Goal: Communication & Community: Participate in discussion

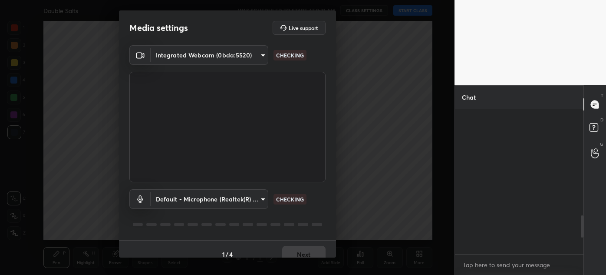
scroll to position [845, 0]
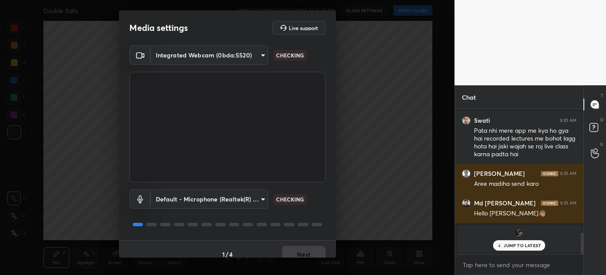
click at [302, 259] on div "Media settings Live support Integrated Webcam (0bda:5520) 12f42a847d4823a4e01a2…" at bounding box center [227, 137] width 455 height 275
click at [307, 257] on div "Media settings Live support Integrated Webcam (0bda:5520) 12f42a847d4823a4e01a2…" at bounding box center [227, 137] width 455 height 275
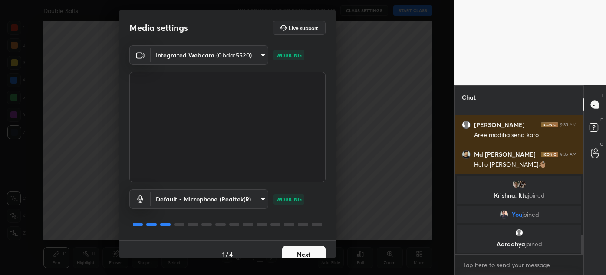
scroll to position [924, 0]
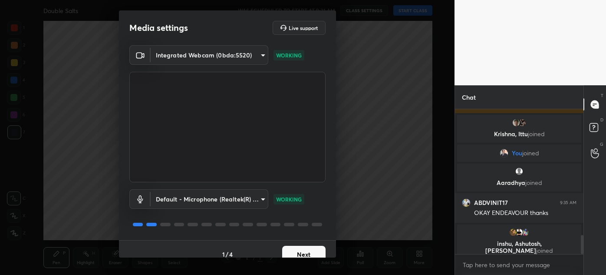
click at [301, 253] on button "Next" at bounding box center [303, 253] width 43 height 17
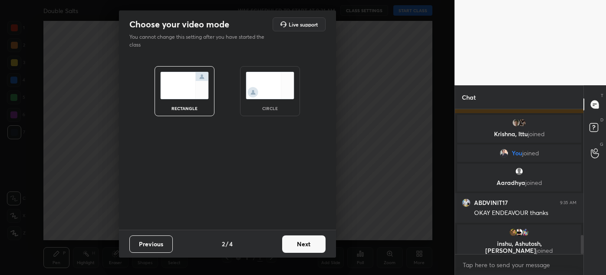
click at [301, 253] on div "Previous 2 / 4 Next" at bounding box center [227, 243] width 217 height 28
click at [306, 246] on button "Next" at bounding box center [303, 243] width 43 height 17
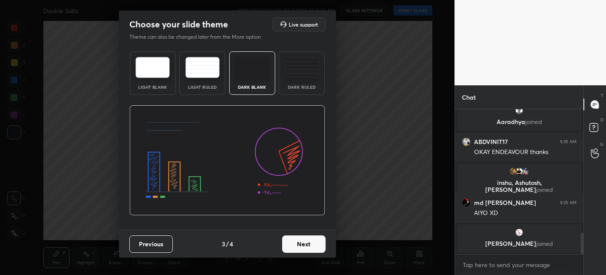
scroll to position [847, 0]
click at [306, 246] on button "Next" at bounding box center [303, 243] width 43 height 17
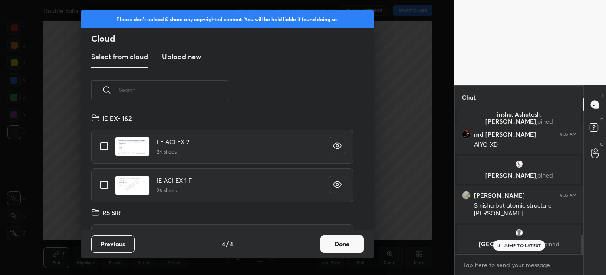
scroll to position [117, 279]
click at [356, 244] on button "Done" at bounding box center [342, 243] width 43 height 17
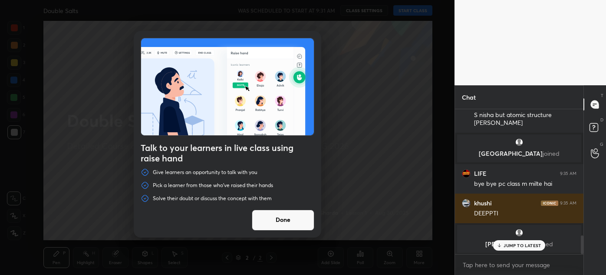
scroll to position [1069, 0]
click at [284, 220] on button "Done" at bounding box center [283, 219] width 63 height 21
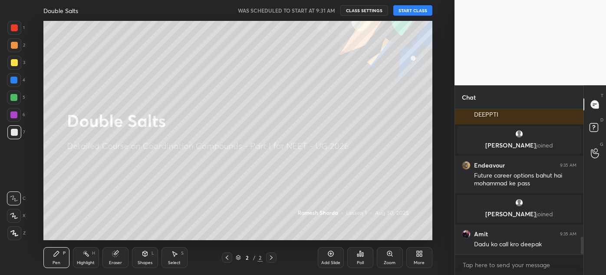
scroll to position [1100, 0]
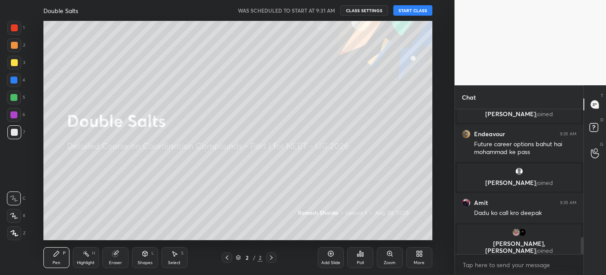
click at [404, 10] on button "START CLASS" at bounding box center [413, 10] width 39 height 10
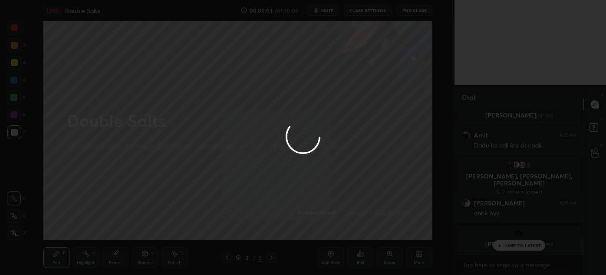
scroll to position [1155, 0]
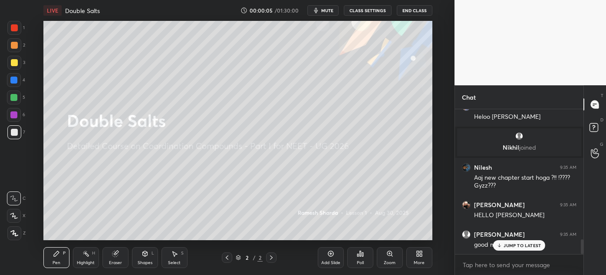
drag, startPoint x: 514, startPoint y: 248, endPoint x: 510, endPoint y: 244, distance: 5.2
click at [514, 247] on div "khushi 9:35 AM DEEPPTI [PERSON_NAME] joined Endeavour 9:35 AM Future career opt…" at bounding box center [519, 181] width 129 height 145
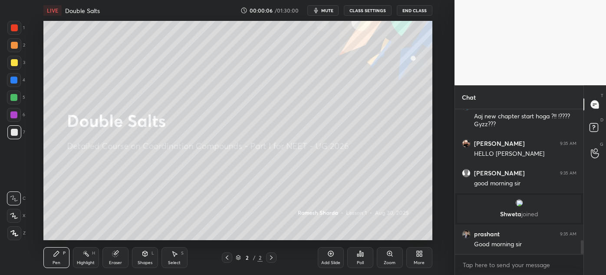
click at [417, 255] on icon at bounding box center [418, 255] width 2 height 2
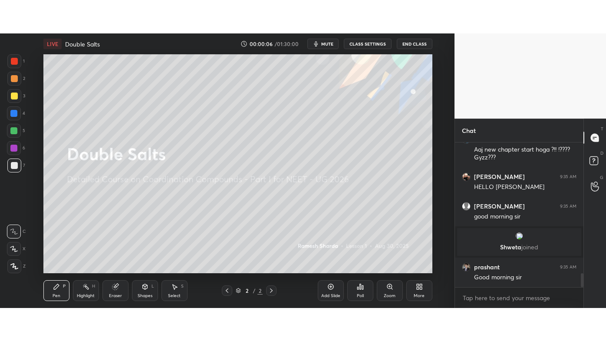
scroll to position [1465, 0]
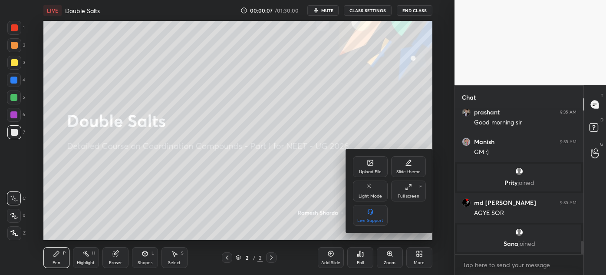
click at [408, 190] on icon at bounding box center [408, 186] width 7 height 7
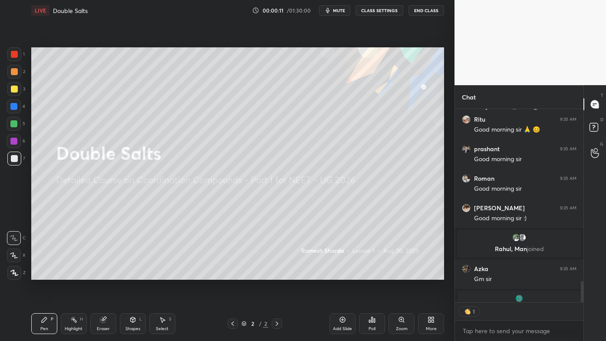
scroll to position [0, 0]
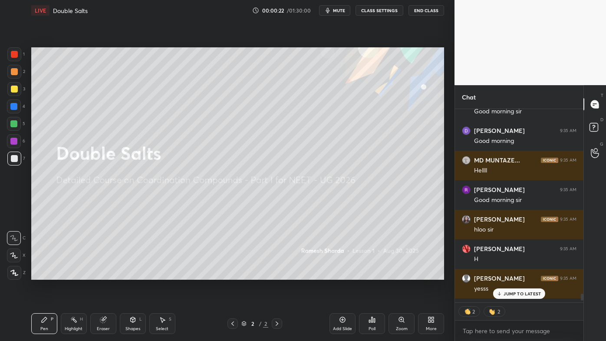
drag, startPoint x: 15, startPoint y: 53, endPoint x: 15, endPoint y: 62, distance: 9.1
click at [15, 53] on div at bounding box center [14, 54] width 7 height 7
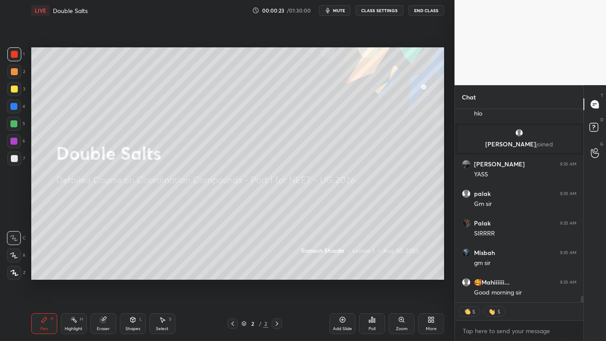
click at [9, 272] on div at bounding box center [14, 273] width 14 height 14
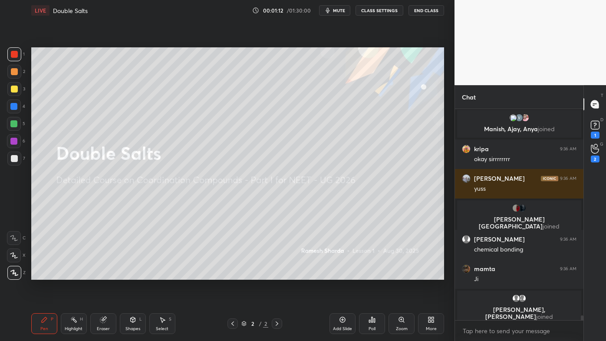
drag, startPoint x: 16, startPoint y: 88, endPoint x: 30, endPoint y: 83, distance: 14.3
click at [15, 88] on div at bounding box center [14, 89] width 7 height 7
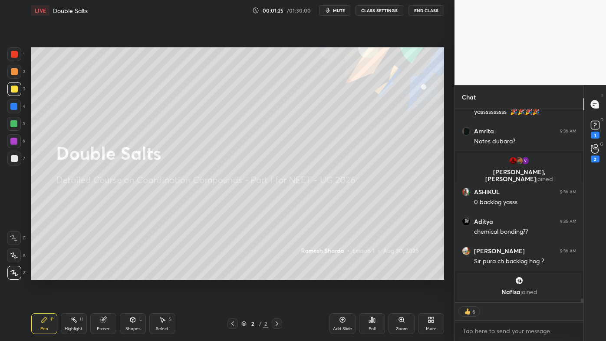
click at [67, 274] on div "Highlight H" at bounding box center [74, 323] width 26 height 21
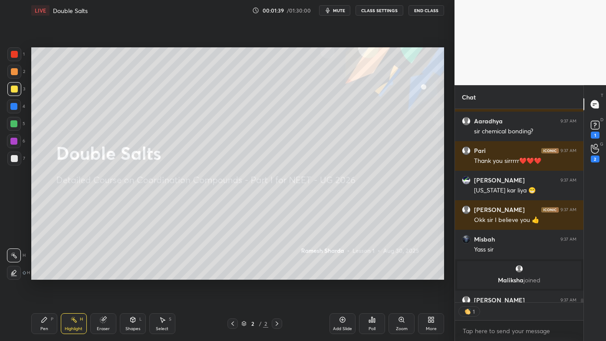
click at [41, 274] on icon at bounding box center [44, 319] width 7 height 7
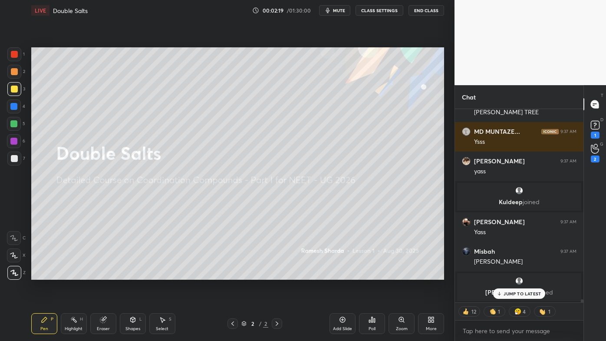
drag, startPoint x: 74, startPoint y: 315, endPoint x: 83, endPoint y: 295, distance: 21.6
click at [75, 274] on div "Highlight H" at bounding box center [74, 323] width 26 height 21
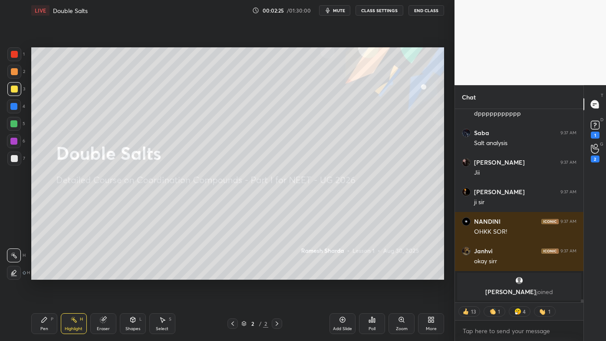
click at [46, 274] on icon at bounding box center [44, 319] width 7 height 7
click at [29, 123] on div "Setting up your live class Poll for secs No correct answer Start poll" at bounding box center [238, 163] width 420 height 285
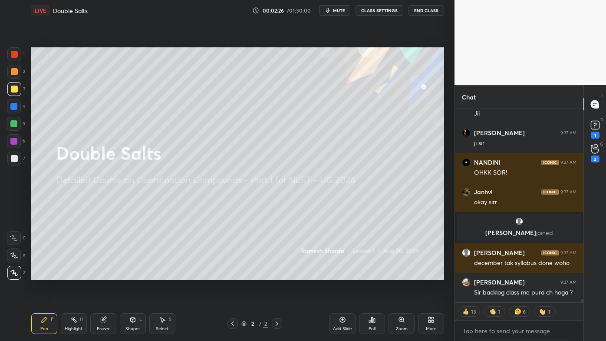
click at [13, 120] on div at bounding box center [13, 123] width 7 height 7
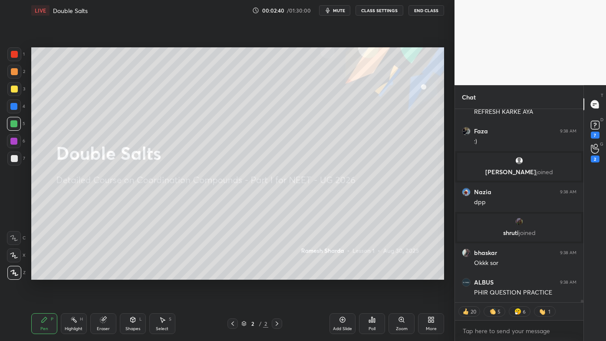
drag, startPoint x: 70, startPoint y: 317, endPoint x: 73, endPoint y: 309, distance: 8.2
click at [72, 274] on icon at bounding box center [73, 319] width 7 height 7
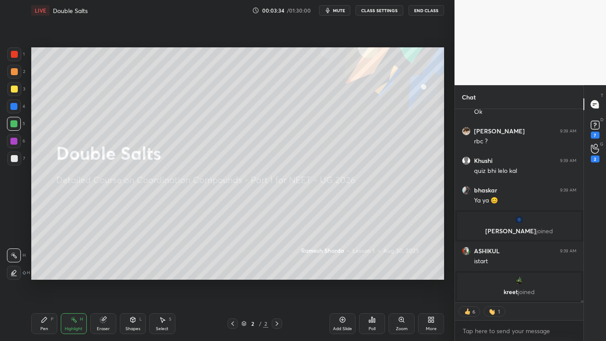
click at [73, 274] on div "Highlight H" at bounding box center [74, 323] width 26 height 21
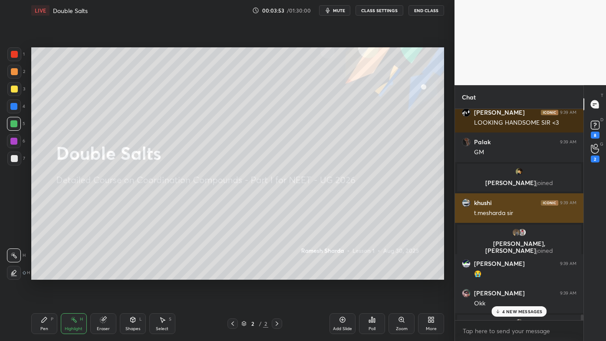
click at [475, 213] on div "t.mesharda sir" at bounding box center [525, 213] width 103 height 9
click at [472, 212] on div "khushi 9:39 AM t.mesharda sir" at bounding box center [519, 208] width 129 height 30
click at [519, 209] on div "t.mesharda sir" at bounding box center [525, 213] width 103 height 9
drag, startPoint x: 470, startPoint y: 212, endPoint x: 529, endPoint y: 211, distance: 59.5
click at [529, 211] on div "khushi 9:39 AM t.mesharda sir" at bounding box center [519, 208] width 129 height 30
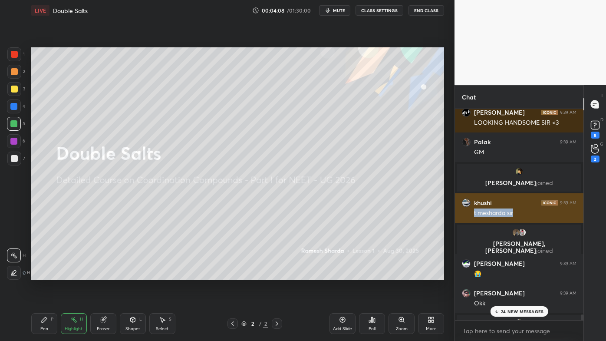
copy div "t.mesharda sir"
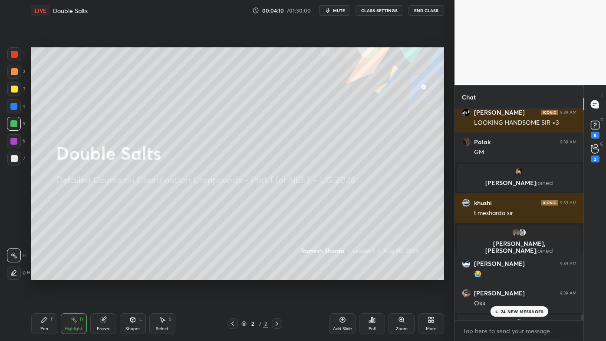
click at [507, 274] on p "24 NEW MESSAGES" at bounding box center [522, 311] width 43 height 5
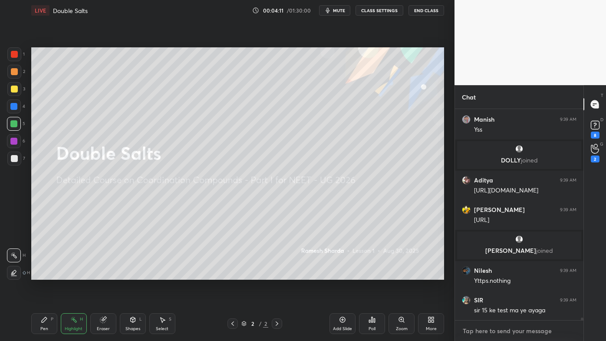
type textarea "x"
click at [473, 274] on textarea at bounding box center [519, 331] width 115 height 14
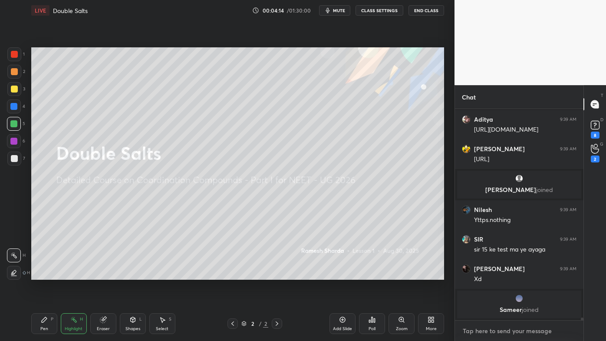
paste textarea "t.mesharda sir"
type textarea "t.mesharda sir"
type textarea "x"
type textarea "t.mesharda sir"
type textarea "x"
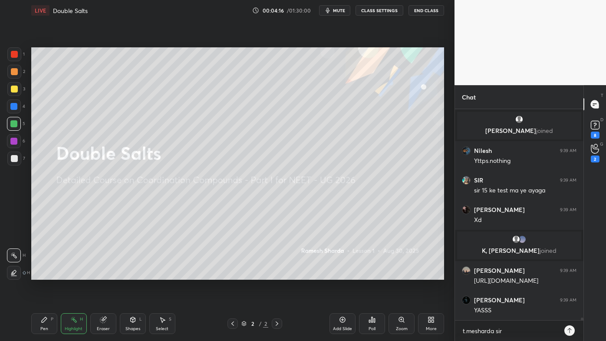
click at [567, 274] on icon at bounding box center [569, 330] width 7 height 7
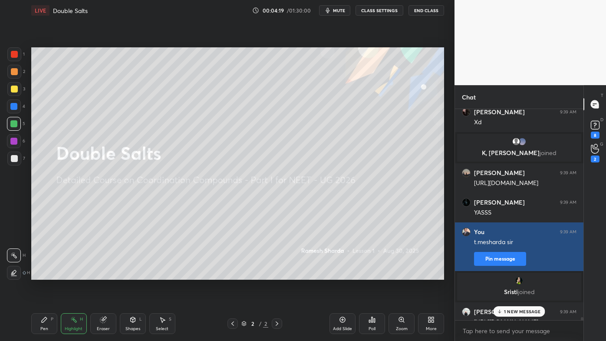
click at [505, 260] on button "Pin message" at bounding box center [500, 259] width 52 height 14
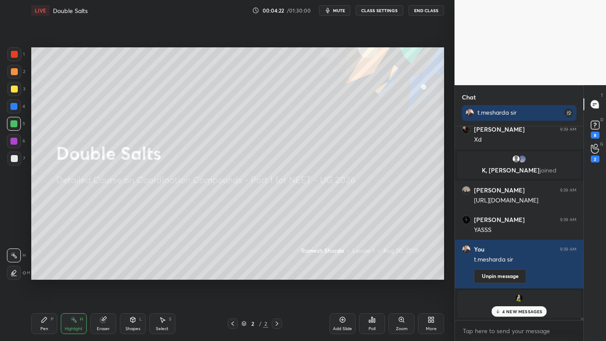
click at [514, 274] on p "4 NEW MESSAGES" at bounding box center [523, 311] width 40 height 5
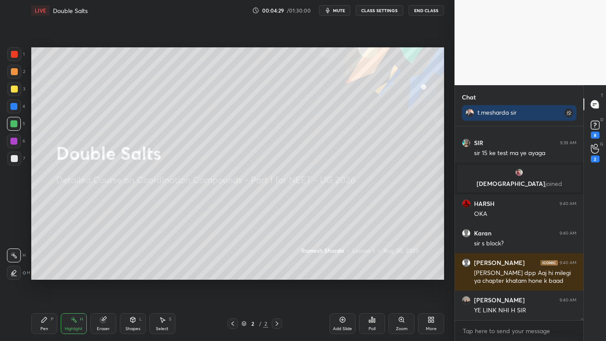
click at [43, 274] on div "Pen P" at bounding box center [44, 323] width 26 height 21
click at [13, 162] on div at bounding box center [14, 159] width 14 height 14
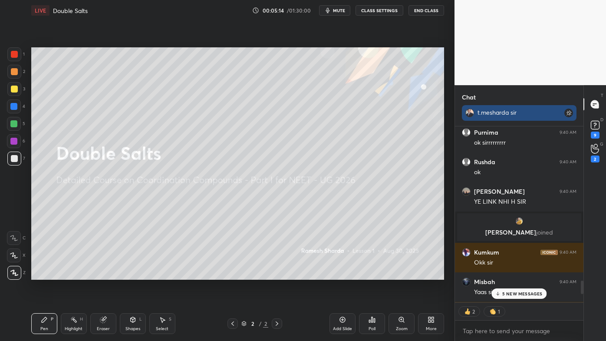
click at [503, 113] on div "t.mesharda sir" at bounding box center [519, 113] width 83 height 8
click at [512, 274] on p "10 NEW MESSAGES" at bounding box center [523, 293] width 42 height 5
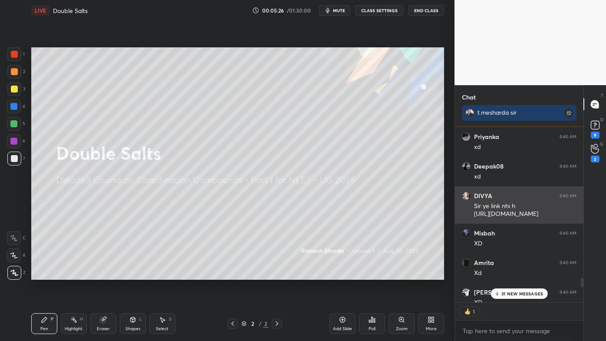
drag, startPoint x: 474, startPoint y: 213, endPoint x: 539, endPoint y: 210, distance: 64.8
click at [539, 210] on div "Sir ye link nhi h [URL][DOMAIN_NAME]" at bounding box center [525, 210] width 103 height 17
copy div "[URL][DOMAIN_NAME]"
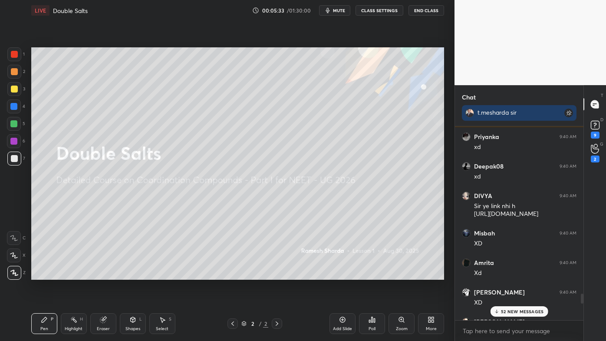
click at [510, 274] on div "52 NEW MESSAGES" at bounding box center [520, 311] width 58 height 10
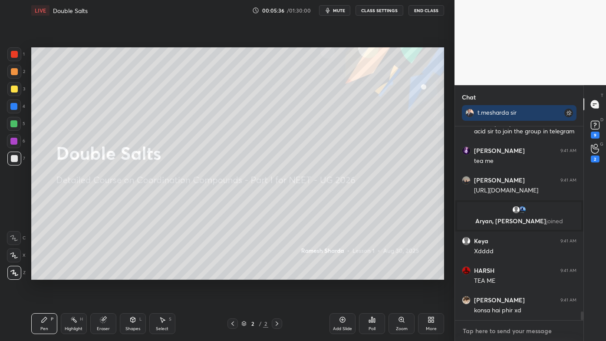
type textarea "x"
click at [468, 274] on textarea at bounding box center [519, 331] width 115 height 14
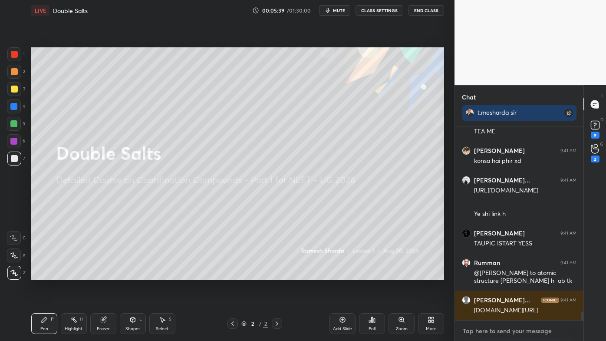
paste textarea "[URL][DOMAIN_NAME]"
type textarea "[URL][DOMAIN_NAME]"
type textarea "x"
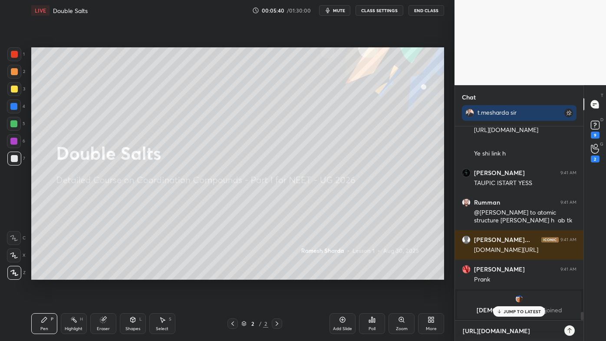
type textarea "[URL][DOMAIN_NAME]"
type textarea "x"
click at [570, 274] on icon at bounding box center [569, 330] width 7 height 7
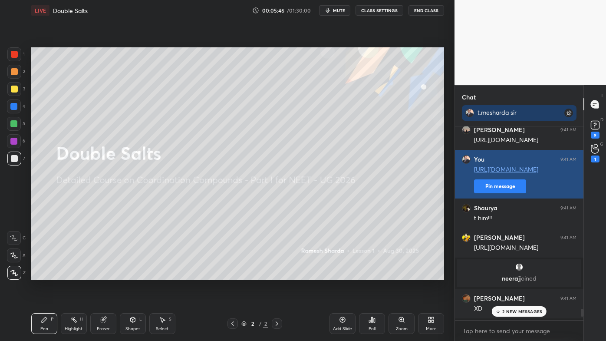
click at [492, 189] on button "Pin message" at bounding box center [500, 186] width 52 height 14
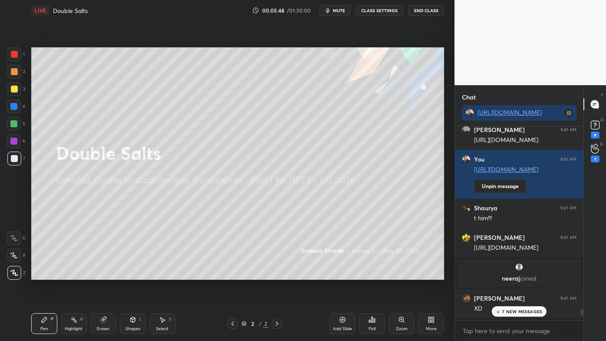
click at [514, 274] on p "7 NEW MESSAGES" at bounding box center [523, 311] width 40 height 5
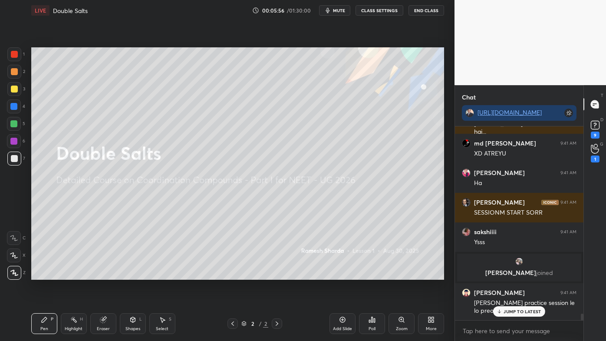
click at [345, 274] on icon at bounding box center [342, 319] width 7 height 7
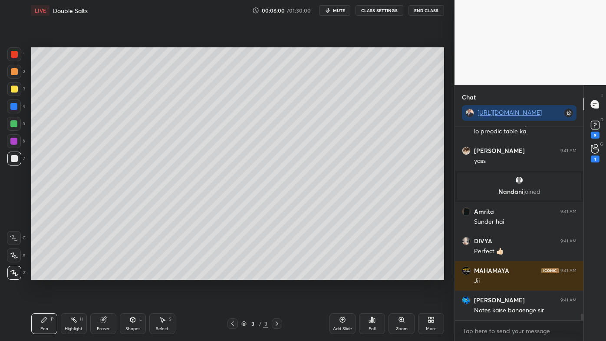
click at [9, 69] on div at bounding box center [14, 72] width 14 height 14
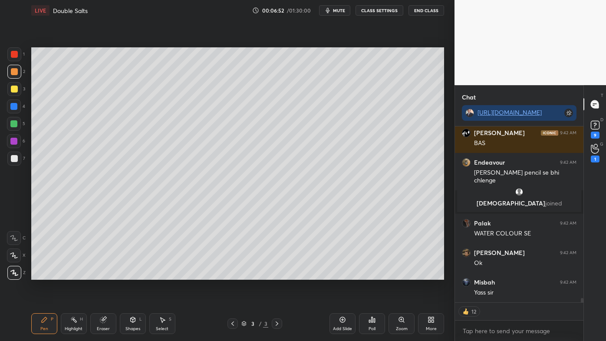
click at [18, 86] on div at bounding box center [14, 89] width 14 height 14
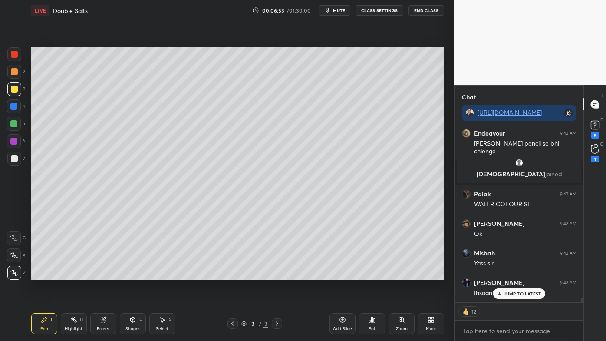
drag, startPoint x: 341, startPoint y: 318, endPoint x: 339, endPoint y: 306, distance: 12.8
click at [341, 274] on icon at bounding box center [342, 319] width 7 height 7
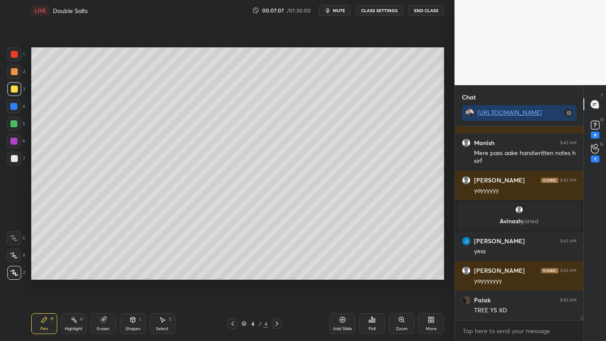
drag, startPoint x: 13, startPoint y: 69, endPoint x: 28, endPoint y: 67, distance: 15.7
click at [13, 68] on div at bounding box center [14, 71] width 7 height 7
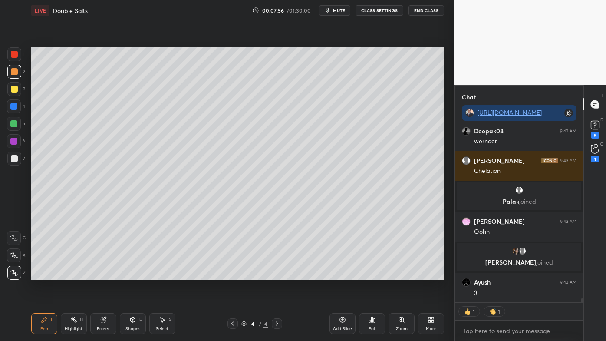
drag, startPoint x: 106, startPoint y: 317, endPoint x: 166, endPoint y: 298, distance: 63.0
click at [108, 274] on div "Eraser" at bounding box center [103, 323] width 26 height 21
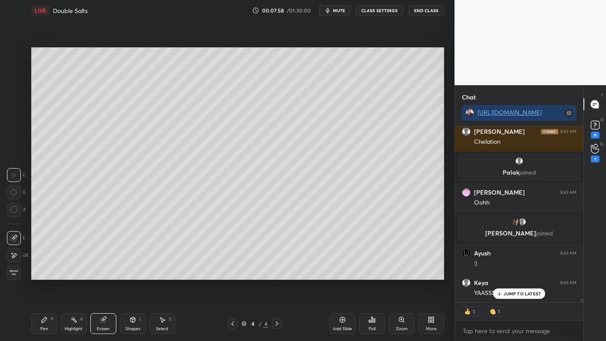
drag, startPoint x: 15, startPoint y: 254, endPoint x: 22, endPoint y: 252, distance: 7.2
click at [14, 255] on icon at bounding box center [13, 255] width 7 height 7
drag, startPoint x: 40, startPoint y: 321, endPoint x: 119, endPoint y: 298, distance: 81.8
click at [41, 274] on icon at bounding box center [44, 319] width 7 height 7
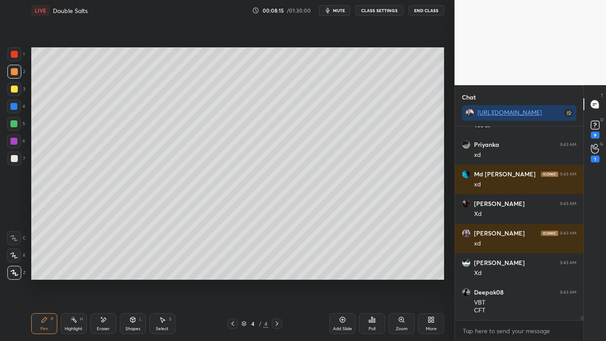
click at [73, 274] on icon at bounding box center [73, 319] width 7 height 7
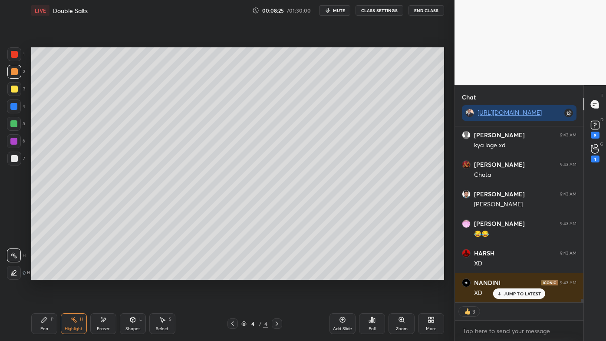
drag, startPoint x: 43, startPoint y: 321, endPoint x: 83, endPoint y: 299, distance: 45.9
click at [42, 274] on icon at bounding box center [44, 319] width 7 height 7
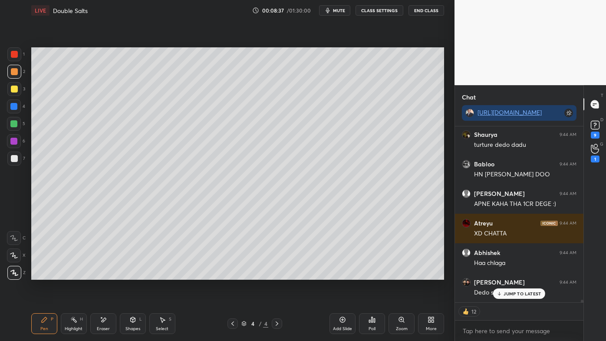
drag, startPoint x: 72, startPoint y: 318, endPoint x: 72, endPoint y: 313, distance: 5.2
click at [72, 274] on icon at bounding box center [73, 319] width 7 height 7
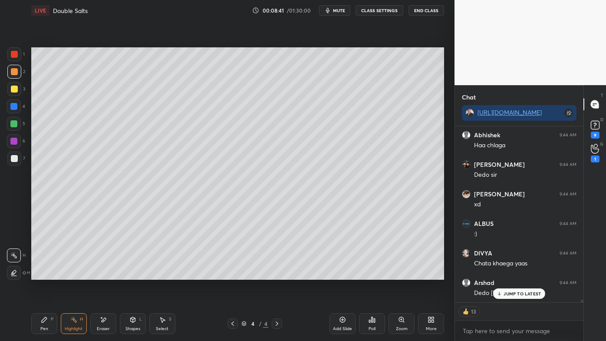
drag, startPoint x: 13, startPoint y: 105, endPoint x: 24, endPoint y: 103, distance: 12.0
click at [15, 104] on div at bounding box center [13, 106] width 7 height 7
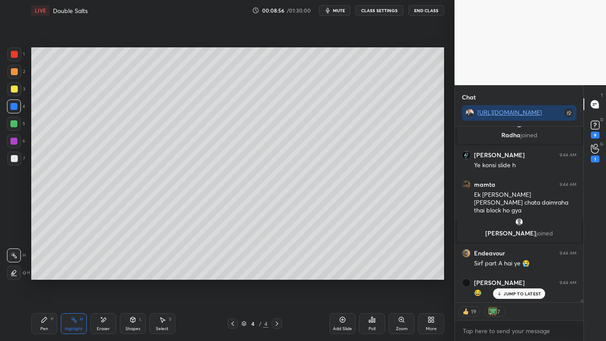
drag, startPoint x: 47, startPoint y: 321, endPoint x: 43, endPoint y: 315, distance: 8.1
click at [46, 274] on icon at bounding box center [44, 319] width 7 height 7
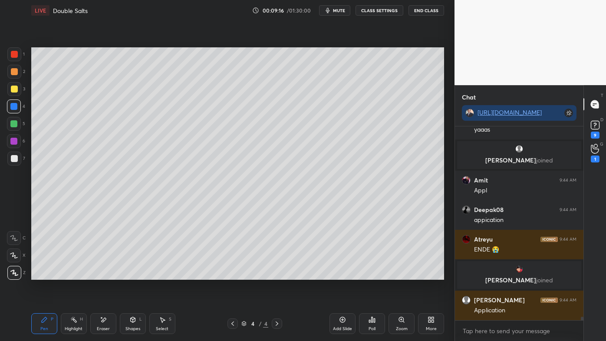
click at [17, 71] on div at bounding box center [14, 72] width 14 height 14
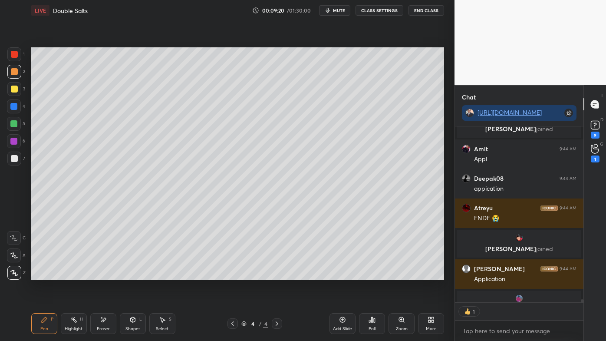
click at [75, 274] on icon at bounding box center [73, 319] width 7 height 7
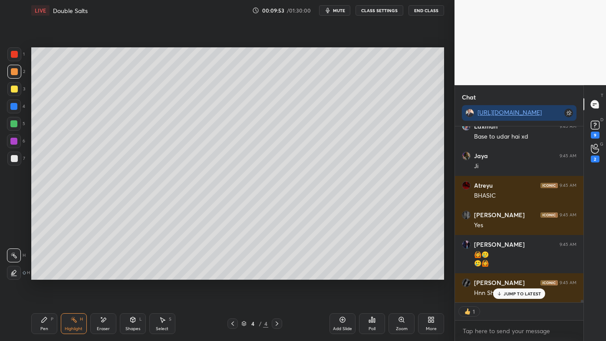
click at [41, 274] on icon at bounding box center [44, 319] width 7 height 7
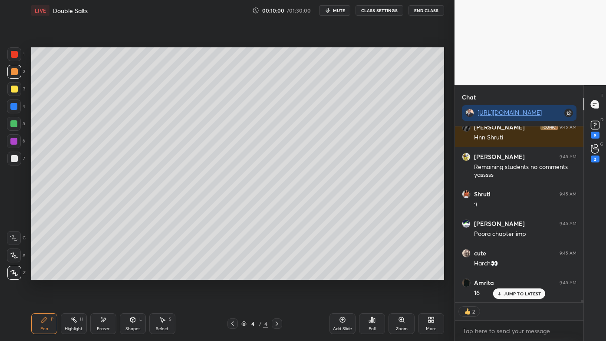
drag, startPoint x: 74, startPoint y: 323, endPoint x: 83, endPoint y: 309, distance: 16.5
click at [76, 274] on icon at bounding box center [73, 319] width 7 height 7
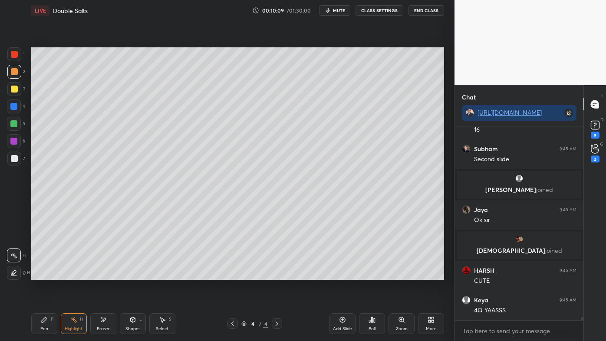
click at [236, 274] on icon at bounding box center [232, 323] width 7 height 7
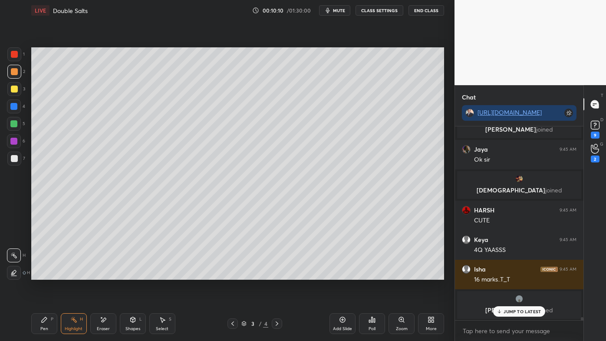
click at [234, 274] on icon at bounding box center [232, 323] width 7 height 7
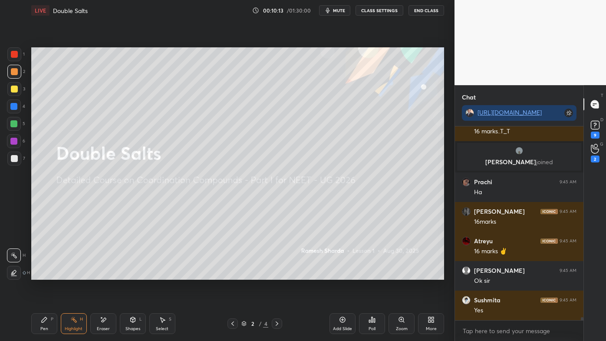
drag, startPoint x: 44, startPoint y: 321, endPoint x: 43, endPoint y: 314, distance: 7.5
click at [44, 274] on icon at bounding box center [44, 319] width 5 height 5
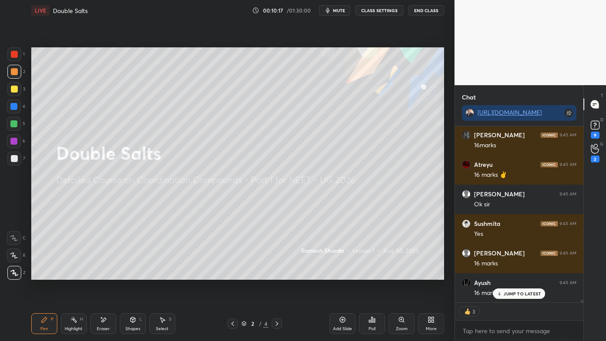
click at [73, 274] on icon at bounding box center [73, 319] width 7 height 7
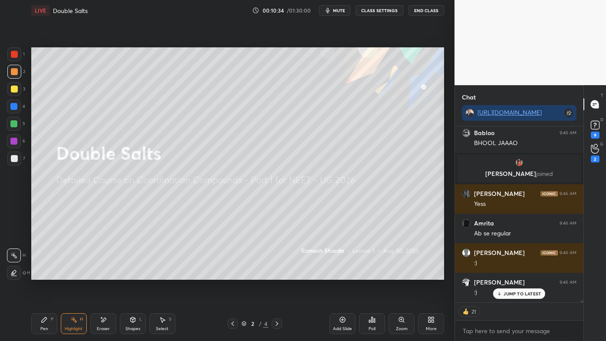
drag, startPoint x: 44, startPoint y: 321, endPoint x: 44, endPoint y: 306, distance: 15.2
click at [45, 274] on icon at bounding box center [44, 319] width 5 height 5
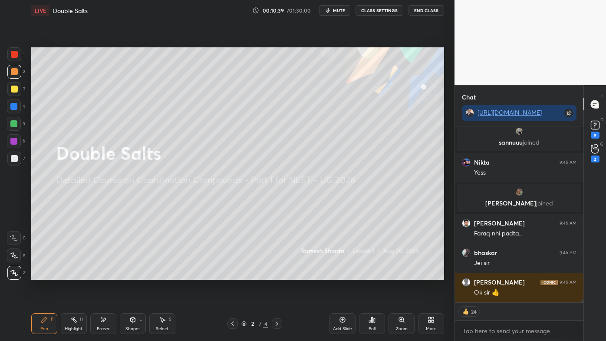
drag, startPoint x: 69, startPoint y: 322, endPoint x: 81, endPoint y: 286, distance: 37.8
click at [68, 274] on div "Highlight H" at bounding box center [74, 323] width 26 height 21
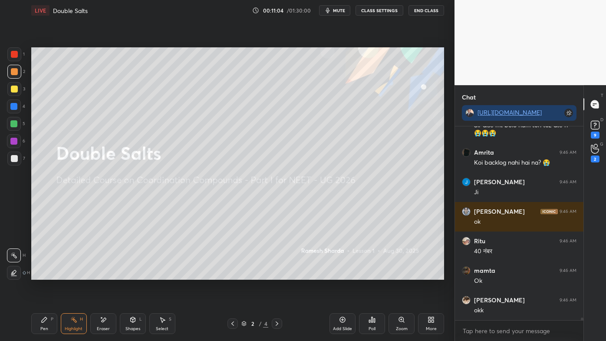
click at [277, 274] on icon at bounding box center [277, 323] width 7 height 7
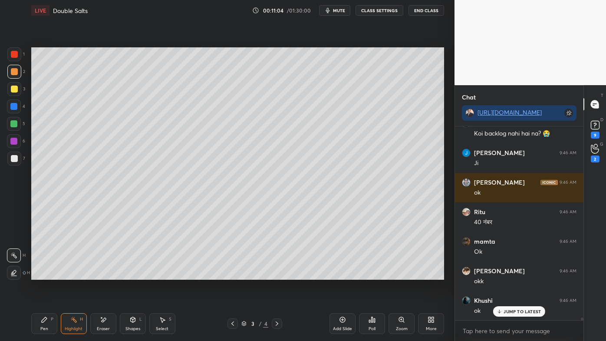
click at [277, 274] on icon at bounding box center [277, 323] width 7 height 7
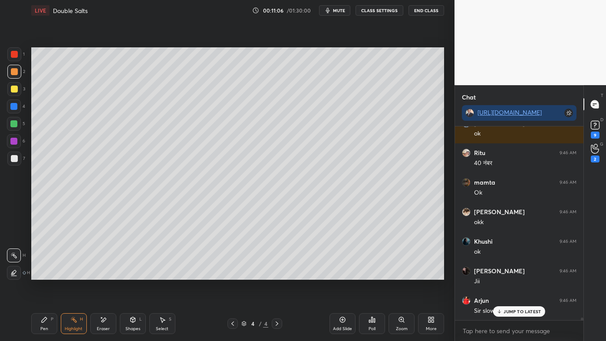
drag, startPoint x: 75, startPoint y: 322, endPoint x: 70, endPoint y: 309, distance: 13.3
click at [73, 274] on icon at bounding box center [73, 319] width 7 height 7
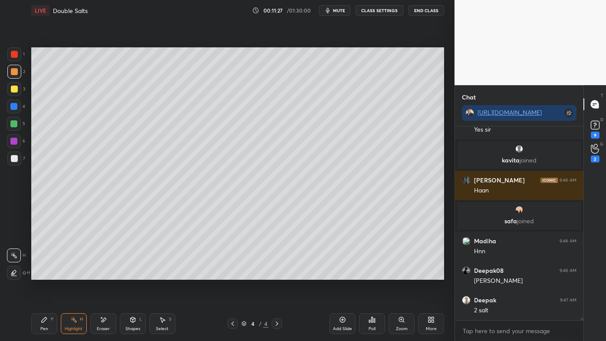
click at [343, 274] on icon at bounding box center [342, 319] width 7 height 7
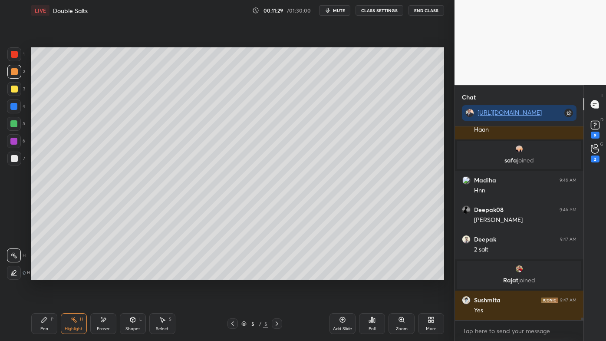
click at [48, 274] on div "Pen P" at bounding box center [44, 323] width 26 height 21
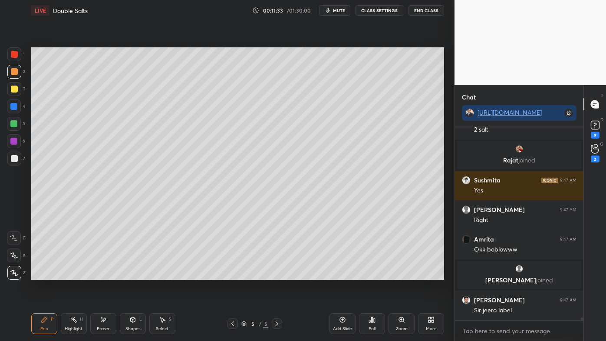
drag, startPoint x: 13, startPoint y: 87, endPoint x: 29, endPoint y: 82, distance: 16.6
click at [14, 87] on div at bounding box center [14, 89] width 7 height 7
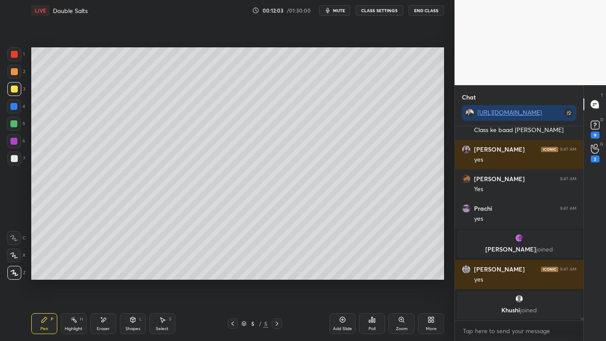
scroll to position [14679, 0]
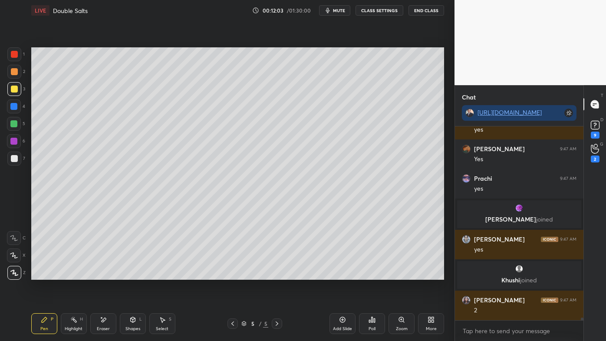
drag, startPoint x: 72, startPoint y: 320, endPoint x: 73, endPoint y: 314, distance: 5.5
click at [73, 274] on icon at bounding box center [73, 319] width 7 height 7
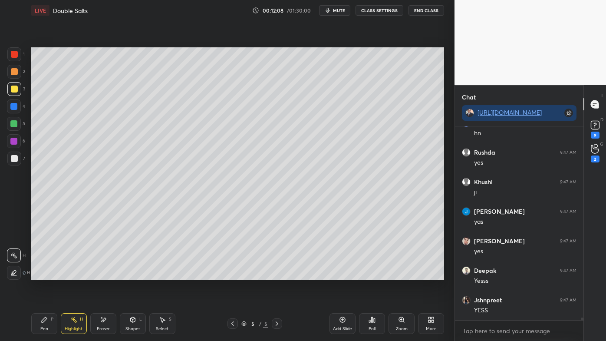
scroll to position [14944, 0]
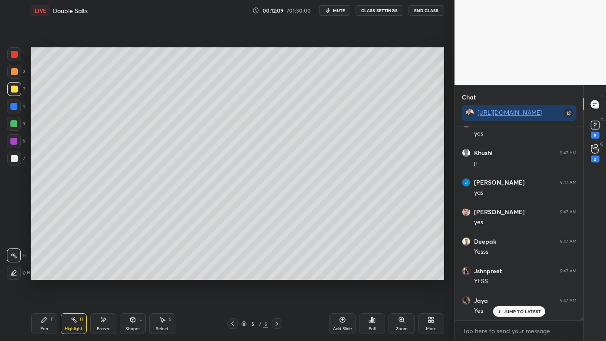
click at [45, 274] on icon at bounding box center [44, 319] width 7 height 7
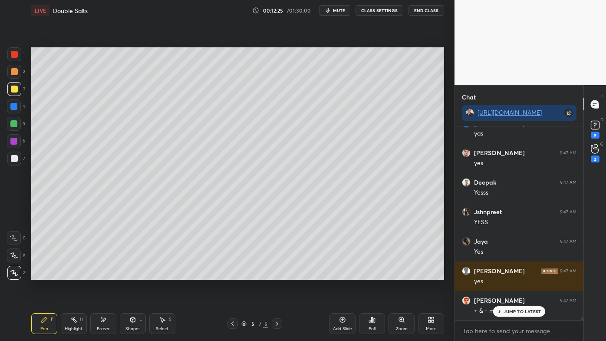
scroll to position [15035, 0]
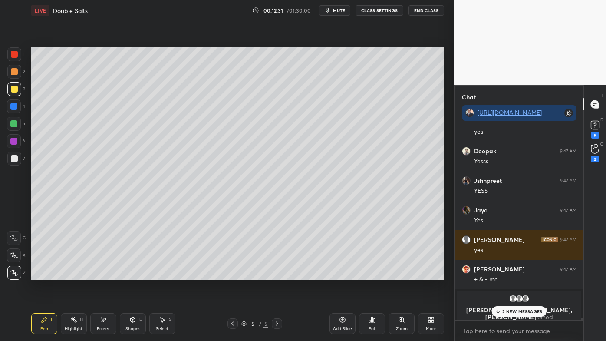
click at [76, 274] on icon at bounding box center [73, 319] width 7 height 7
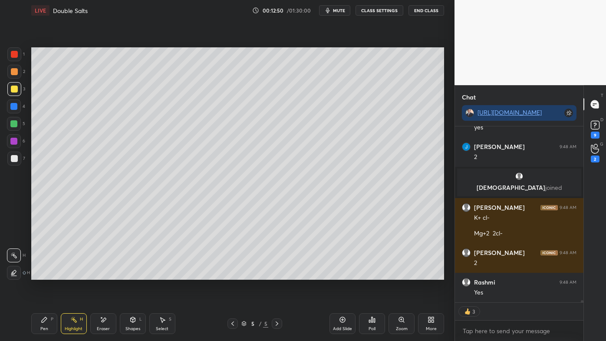
scroll to position [15336, 0]
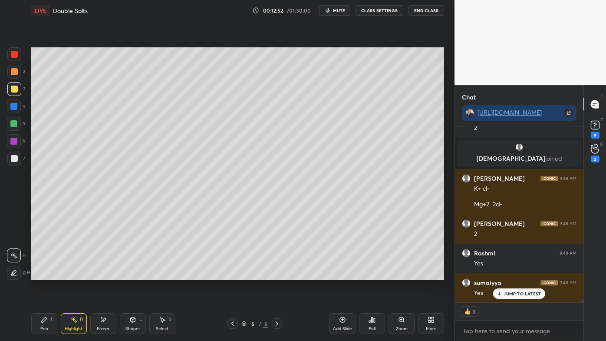
click at [348, 274] on div "Add Slide" at bounding box center [343, 323] width 26 height 21
drag, startPoint x: 48, startPoint y: 321, endPoint x: 44, endPoint y: 311, distance: 10.3
click at [46, 274] on div "Pen P" at bounding box center [44, 323] width 26 height 21
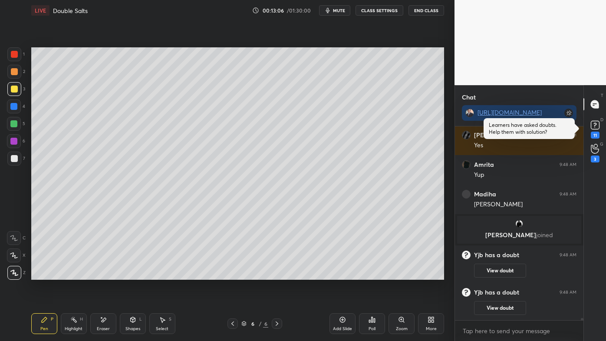
scroll to position [0, 0]
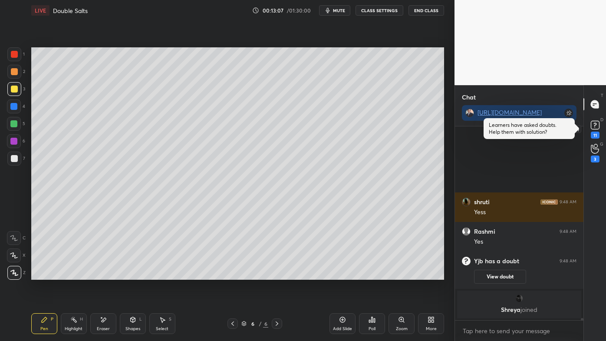
click at [597, 132] on div "11" at bounding box center [595, 135] width 9 height 7
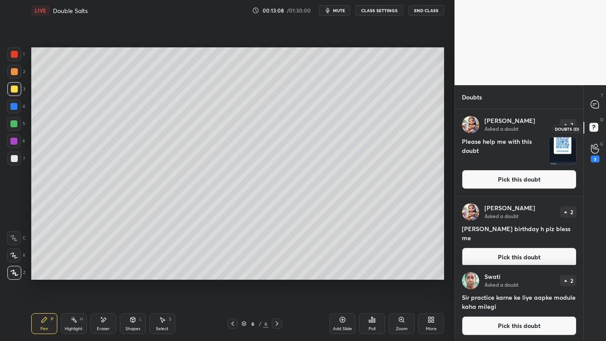
scroll to position [3, 2]
click at [596, 109] on div at bounding box center [595, 104] width 17 height 16
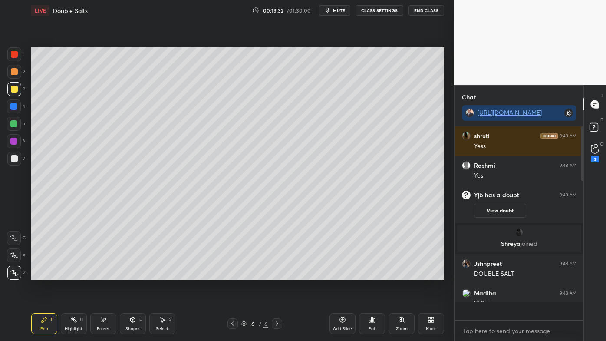
scroll to position [191, 126]
drag, startPoint x: 74, startPoint y: 322, endPoint x: 84, endPoint y: 288, distance: 35.7
click at [74, 274] on icon at bounding box center [73, 319] width 7 height 7
click at [40, 274] on div "Pen P" at bounding box center [44, 323] width 26 height 21
drag, startPoint x: 13, startPoint y: 156, endPoint x: 9, endPoint y: 153, distance: 5.9
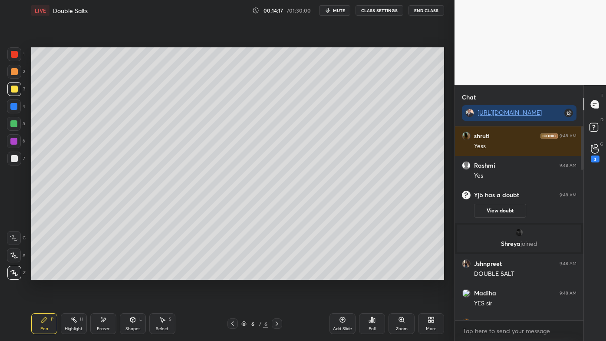
click at [13, 156] on div at bounding box center [14, 158] width 7 height 7
drag, startPoint x: 72, startPoint y: 318, endPoint x: 75, endPoint y: 314, distance: 4.7
click at [73, 274] on icon at bounding box center [73, 319] width 7 height 7
drag, startPoint x: 39, startPoint y: 301, endPoint x: 40, endPoint y: 311, distance: 10.5
click at [40, 274] on div "Setting up your live class Poll for secs No correct answer Start poll" at bounding box center [238, 163] width 420 height 285
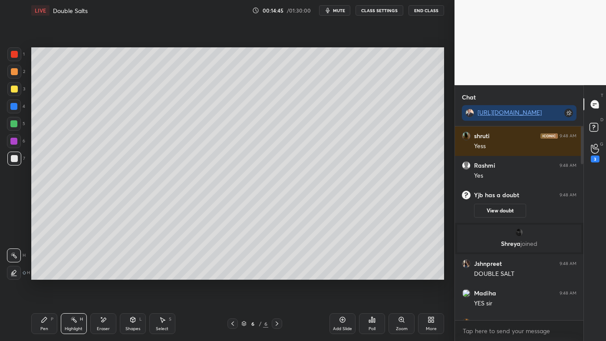
drag, startPoint x: 43, startPoint y: 322, endPoint x: 47, endPoint y: 285, distance: 37.7
click at [43, 274] on icon at bounding box center [44, 319] width 5 height 5
drag, startPoint x: 103, startPoint y: 321, endPoint x: 102, endPoint y: 286, distance: 35.6
click at [103, 274] on icon at bounding box center [103, 320] width 5 height 4
click at [43, 274] on icon at bounding box center [44, 319] width 7 height 7
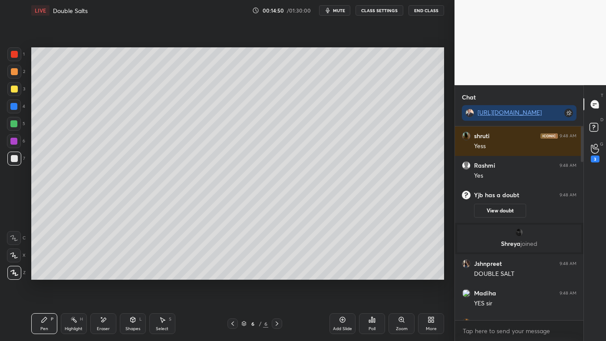
click at [73, 274] on icon at bounding box center [73, 319] width 7 height 7
drag, startPoint x: 595, startPoint y: 128, endPoint x: 596, endPoint y: 133, distance: 4.9
click at [596, 128] on rect at bounding box center [594, 127] width 8 height 8
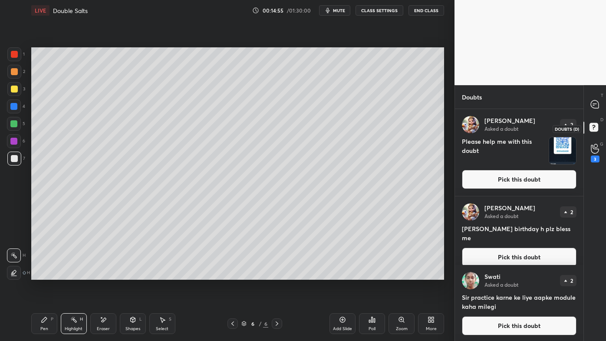
scroll to position [229, 126]
click at [596, 103] on icon at bounding box center [595, 104] width 8 height 8
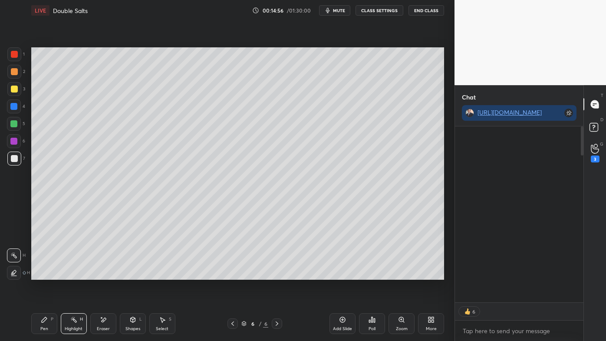
scroll to position [174, 126]
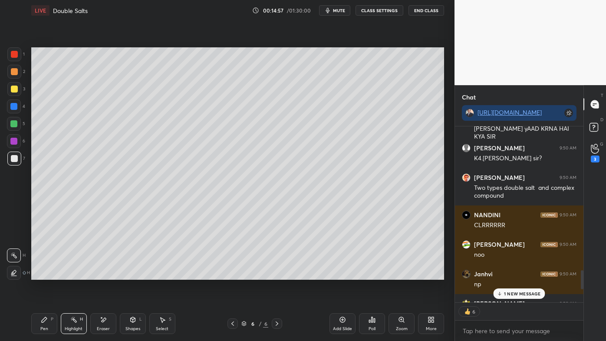
click at [517, 274] on p "1 NEW MESSAGE" at bounding box center [522, 293] width 37 height 5
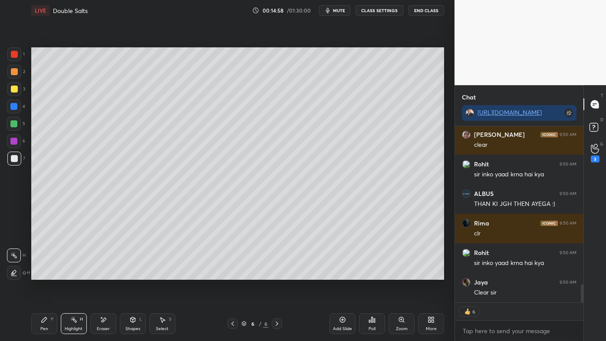
click at [293, 274] on div "Setting up your live class Poll for secs No correct answer Start poll" at bounding box center [238, 163] width 420 height 285
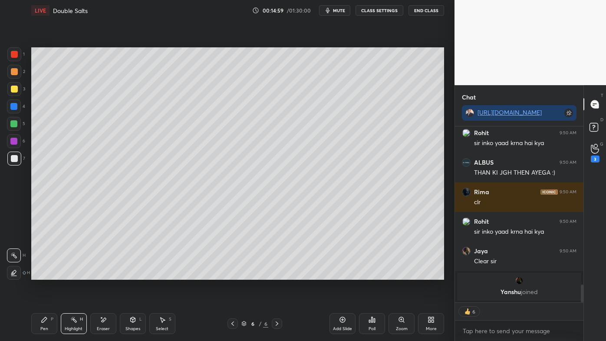
click at [76, 274] on icon at bounding box center [73, 319] width 7 height 7
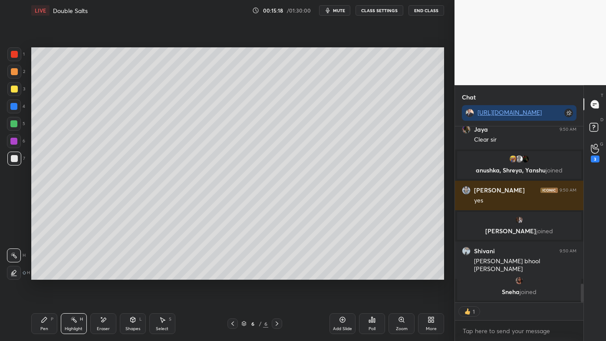
scroll to position [1463, 0]
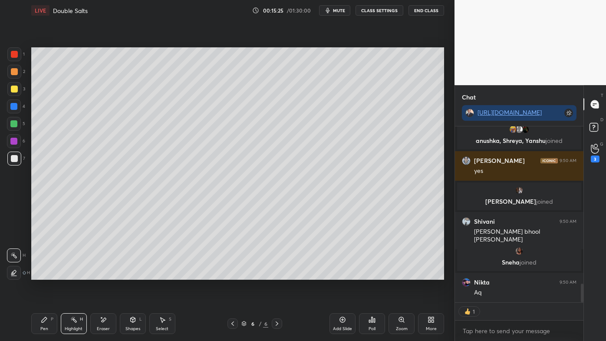
click at [342, 274] on icon at bounding box center [342, 319] width 7 height 7
drag, startPoint x: 42, startPoint y: 323, endPoint x: 67, endPoint y: 280, distance: 50.0
click at [42, 274] on icon at bounding box center [44, 319] width 7 height 7
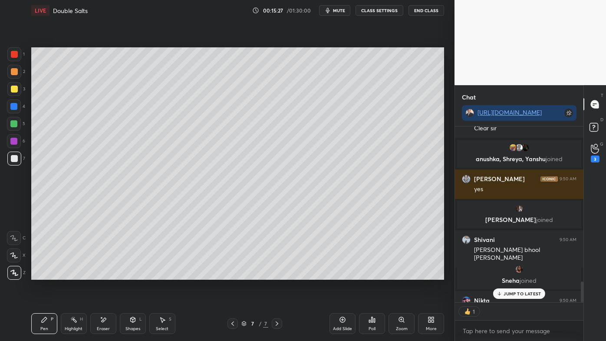
scroll to position [3, 2]
click at [519, 274] on p "JUMP TO LATEST" at bounding box center [522, 293] width 37 height 5
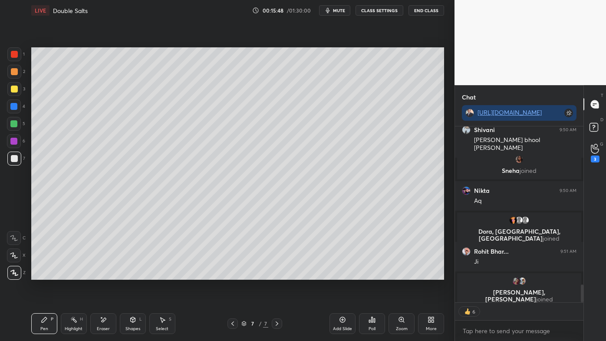
scroll to position [1553, 0]
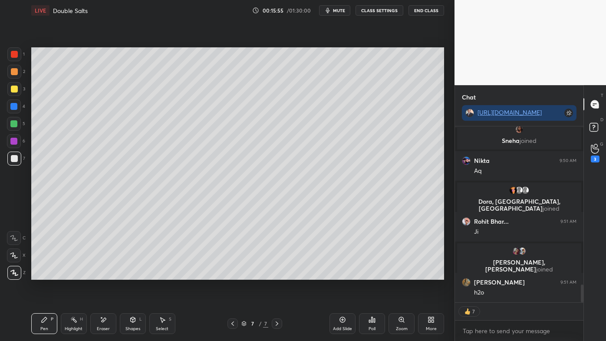
click at [73, 274] on icon at bounding box center [73, 319] width 7 height 7
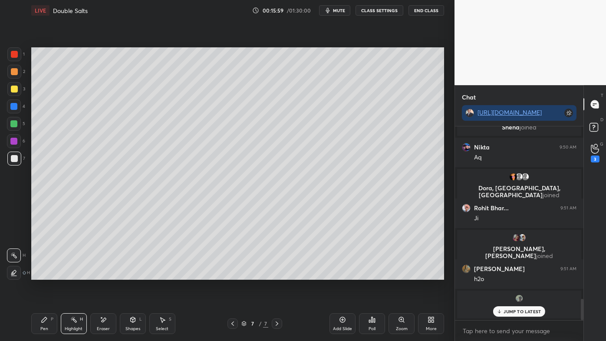
scroll to position [1566, 0]
click at [507, 274] on p "JUMP TO LATEST" at bounding box center [522, 311] width 37 height 5
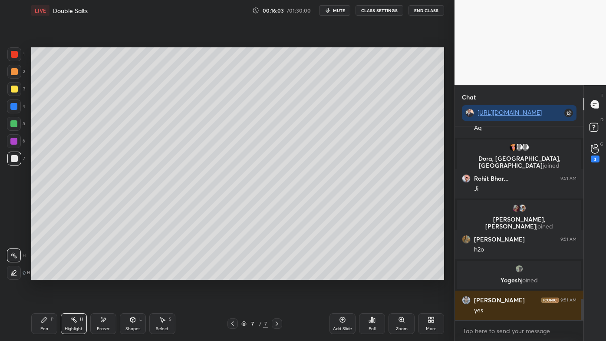
scroll to position [1565, 0]
drag, startPoint x: 43, startPoint y: 322, endPoint x: 60, endPoint y: 295, distance: 31.0
click at [43, 274] on icon at bounding box center [44, 319] width 7 height 7
drag, startPoint x: 17, startPoint y: 71, endPoint x: 25, endPoint y: 69, distance: 8.5
click at [17, 70] on div at bounding box center [14, 72] width 14 height 14
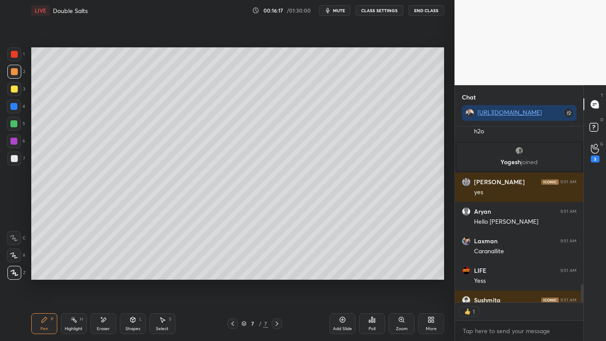
scroll to position [174, 126]
drag, startPoint x: 73, startPoint y: 317, endPoint x: 89, endPoint y: 309, distance: 18.3
click at [73, 274] on icon at bounding box center [73, 319] width 7 height 7
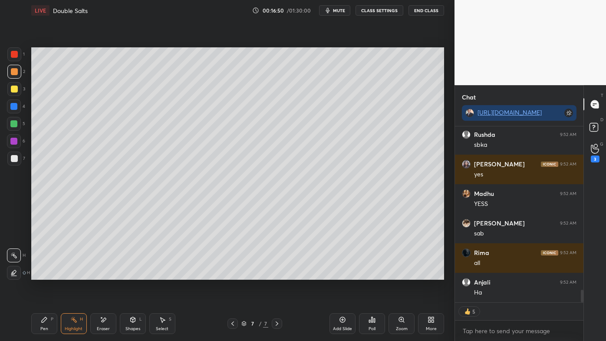
scroll to position [3, 2]
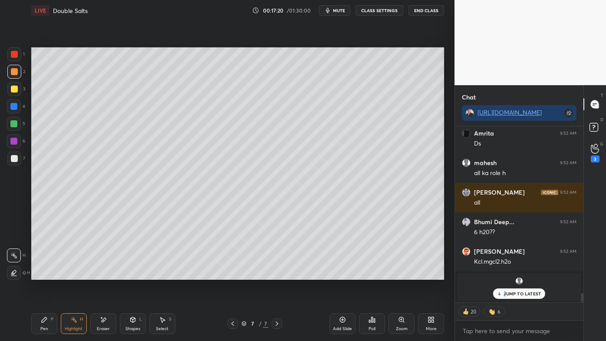
click at [504, 274] on div "JUMP TO LATEST" at bounding box center [519, 293] width 52 height 10
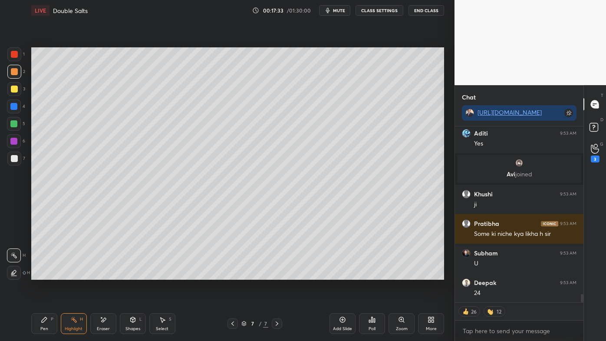
scroll to position [3536, 0]
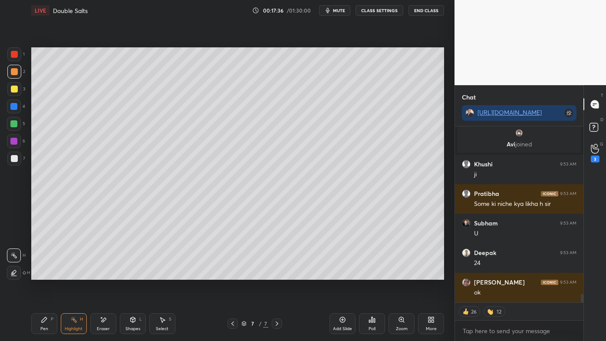
click at [344, 274] on icon at bounding box center [342, 319] width 3 height 3
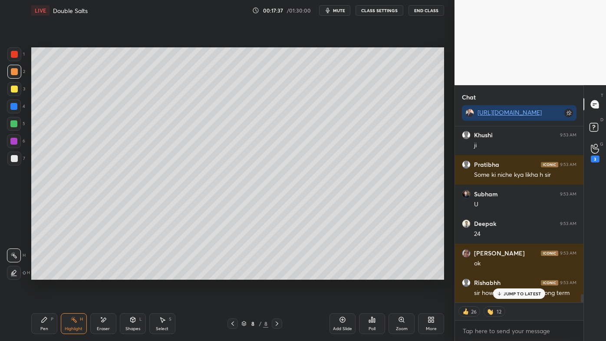
click at [17, 86] on div at bounding box center [14, 89] width 14 height 14
click at [41, 274] on icon at bounding box center [44, 319] width 7 height 7
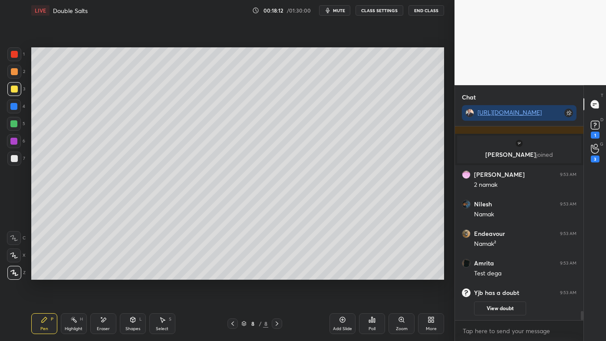
scroll to position [3458, 0]
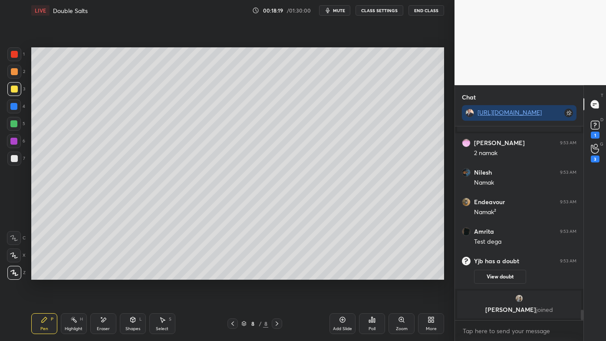
drag, startPoint x: 72, startPoint y: 320, endPoint x: 74, endPoint y: 291, distance: 28.8
click at [72, 274] on icon at bounding box center [73, 319] width 7 height 7
drag, startPoint x: 44, startPoint y: 318, endPoint x: 44, endPoint y: 286, distance: 32.1
click at [41, 274] on icon at bounding box center [44, 319] width 7 height 7
click at [16, 159] on div at bounding box center [14, 158] width 7 height 7
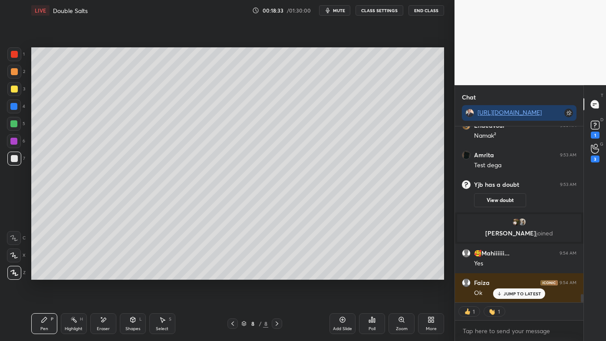
scroll to position [3558, 0]
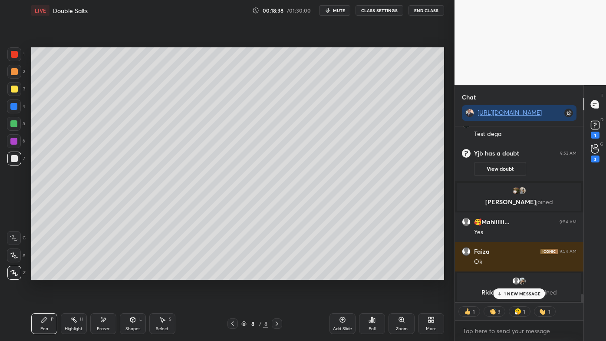
click at [510, 274] on p "1 NEW MESSAGE" at bounding box center [522, 293] width 37 height 5
drag, startPoint x: 74, startPoint y: 321, endPoint x: 80, endPoint y: 305, distance: 17.4
click at [75, 274] on rect at bounding box center [75, 320] width 4 height 4
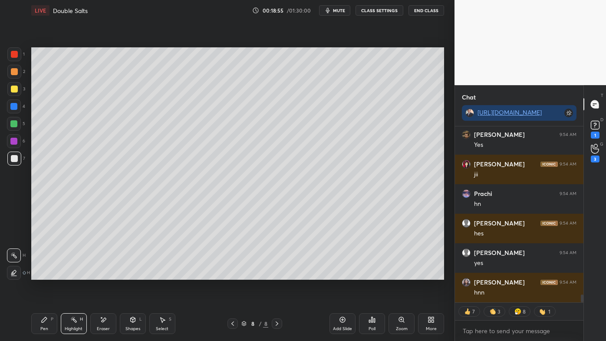
scroll to position [3852, 0]
click at [40, 274] on div "Pen P" at bounding box center [44, 323] width 26 height 21
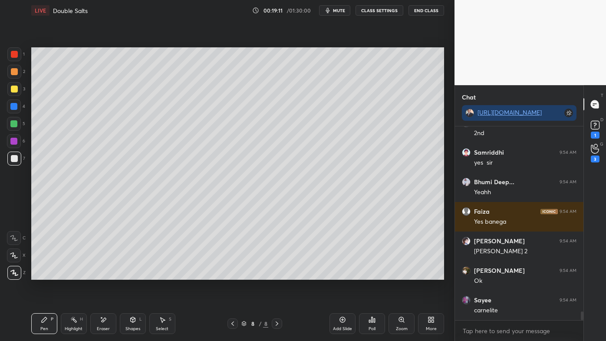
scroll to position [4130, 0]
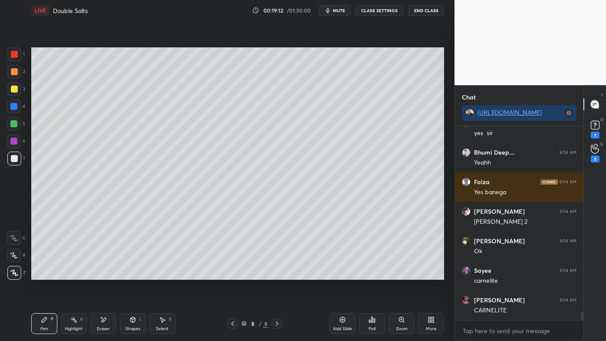
drag, startPoint x: 69, startPoint y: 318, endPoint x: 69, endPoint y: 310, distance: 8.3
click at [67, 274] on div "Highlight H" at bounding box center [74, 323] width 26 height 21
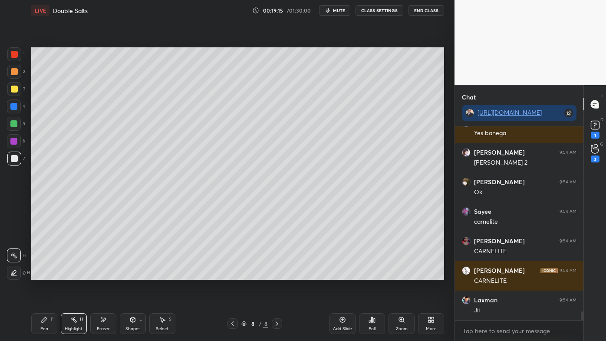
scroll to position [4220, 0]
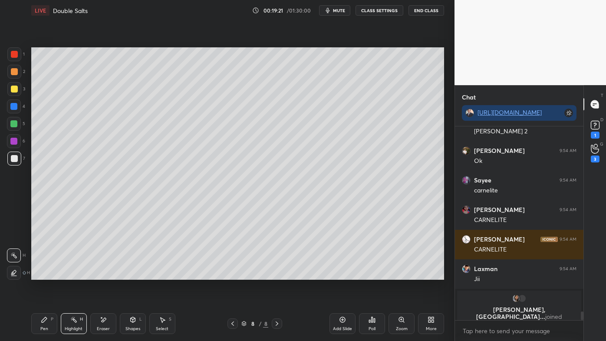
drag, startPoint x: 41, startPoint y: 317, endPoint x: 45, endPoint y: 306, distance: 12.0
click at [41, 274] on icon at bounding box center [44, 319] width 7 height 7
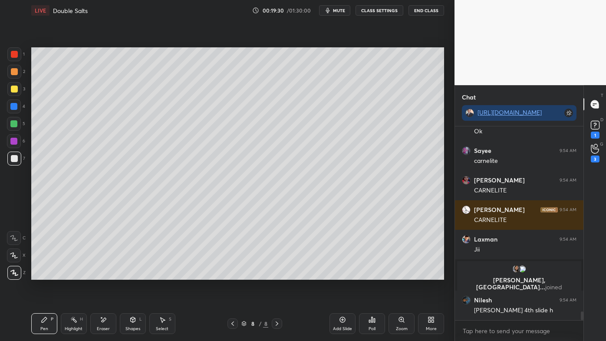
click at [45, 274] on icon at bounding box center [44, 319] width 7 height 7
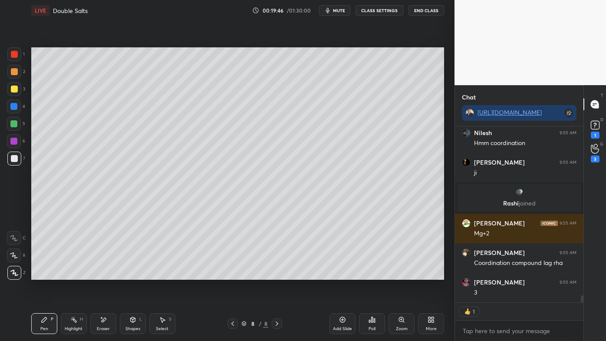
scroll to position [4408, 0]
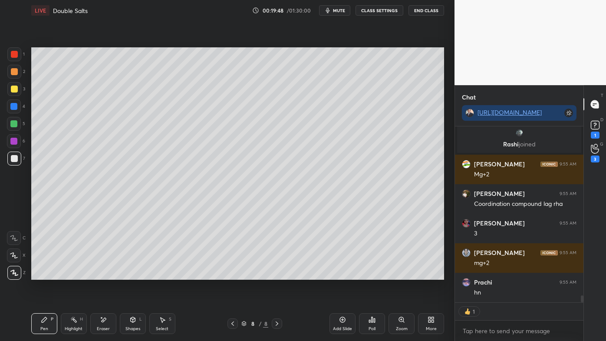
click at [77, 274] on div "Highlight H" at bounding box center [74, 323] width 26 height 21
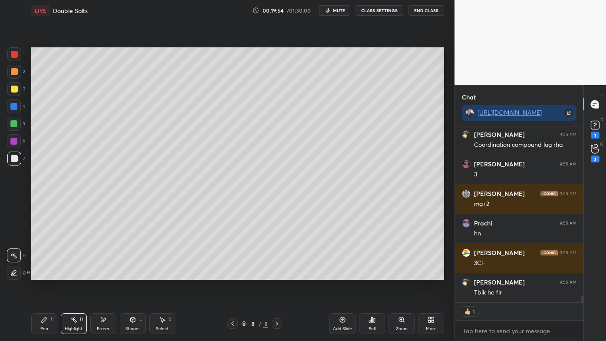
scroll to position [3, 2]
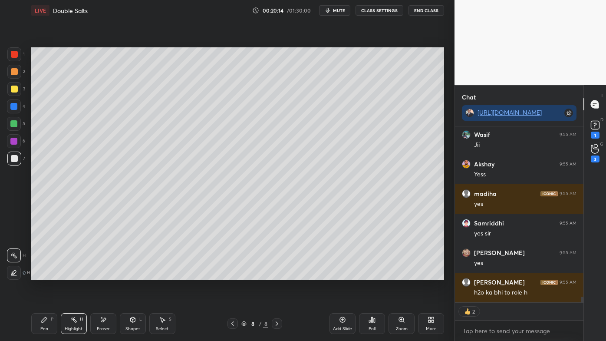
click at [44, 274] on icon at bounding box center [44, 319] width 5 height 5
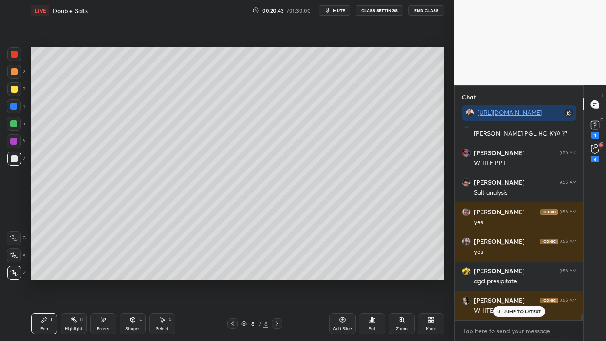
click at [71, 274] on icon at bounding box center [73, 319] width 7 height 7
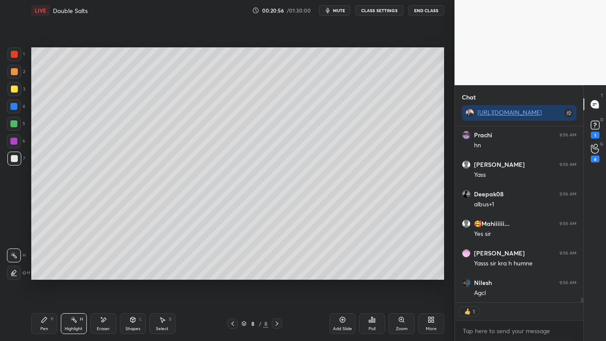
click at [354, 274] on div "Setting up your live class Poll for secs No correct answer Start poll" at bounding box center [238, 163] width 420 height 285
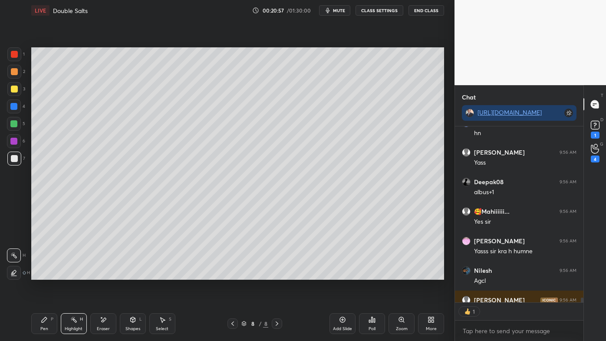
click at [344, 274] on div "Setting up your live class Poll for secs No correct answer Start poll" at bounding box center [238, 163] width 420 height 285
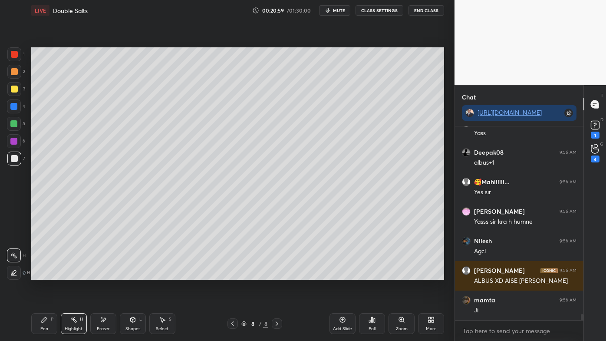
click at [389, 274] on div "Setting up your live class Poll for secs No correct answer Start poll" at bounding box center [238, 163] width 420 height 285
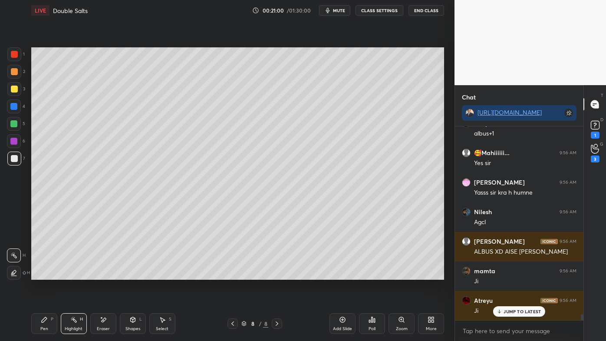
click at [396, 274] on div "Setting up your live class Poll for secs No correct answer Start poll" at bounding box center [238, 163] width 420 height 285
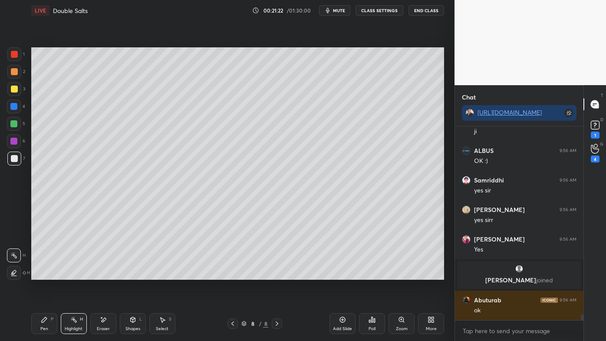
drag, startPoint x: 108, startPoint y: 320, endPoint x: 106, endPoint y: 315, distance: 5.5
click at [107, 274] on div "Eraser" at bounding box center [103, 323] width 26 height 21
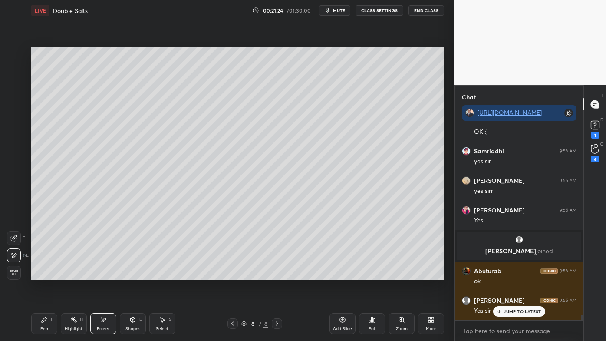
click at [41, 274] on icon at bounding box center [44, 319] width 7 height 7
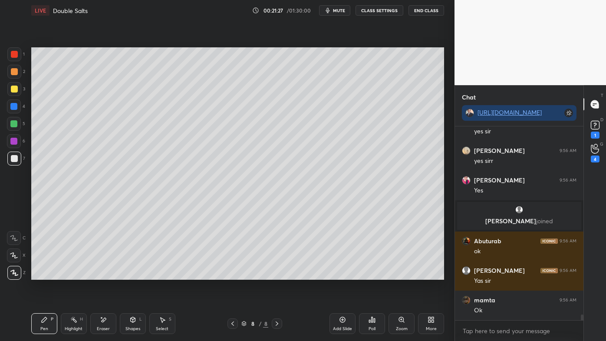
drag, startPoint x: 68, startPoint y: 321, endPoint x: 83, endPoint y: 289, distance: 35.4
click at [68, 274] on div "Highlight H" at bounding box center [74, 323] width 26 height 21
click at [229, 274] on div at bounding box center [233, 323] width 10 height 10
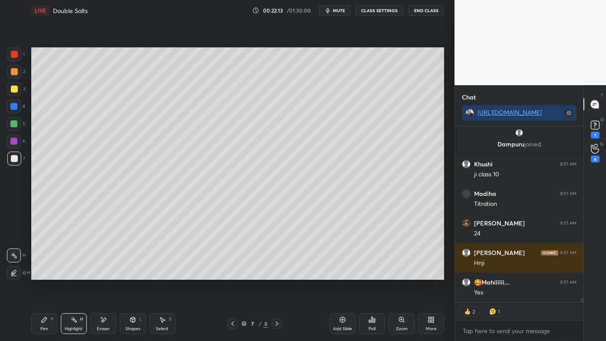
scroll to position [7336, 0]
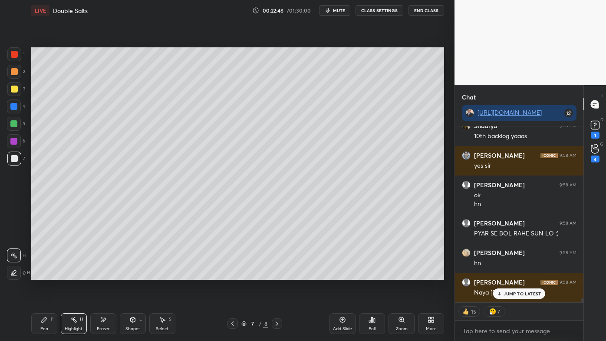
click at [277, 274] on icon at bounding box center [277, 323] width 7 height 7
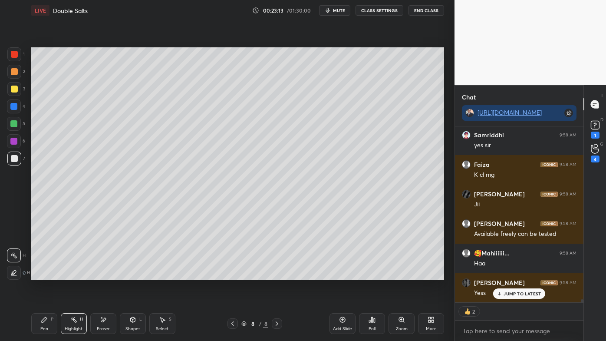
click at [76, 274] on icon at bounding box center [73, 319] width 7 height 7
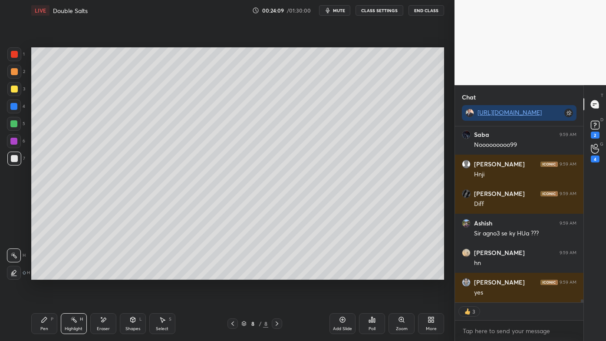
click at [39, 274] on div "Pen P" at bounding box center [44, 323] width 26 height 21
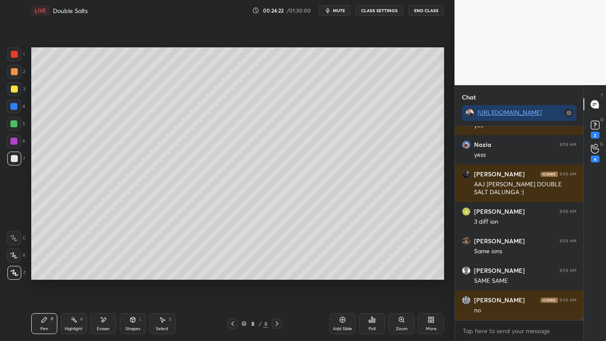
drag, startPoint x: 73, startPoint y: 323, endPoint x: 73, endPoint y: 318, distance: 5.6
click at [73, 274] on icon at bounding box center [73, 319] width 7 height 7
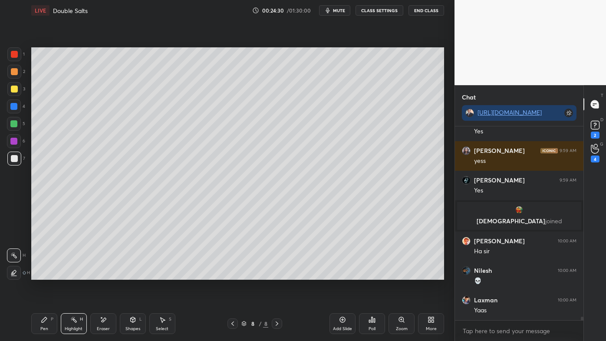
drag, startPoint x: 80, startPoint y: 316, endPoint x: 76, endPoint y: 315, distance: 4.9
click at [76, 274] on div "Highlight H" at bounding box center [74, 323] width 26 height 21
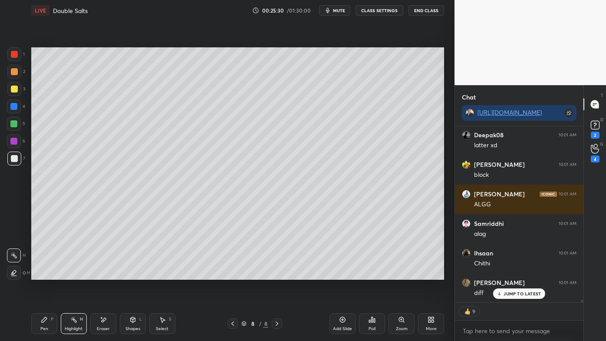
scroll to position [12114, 0]
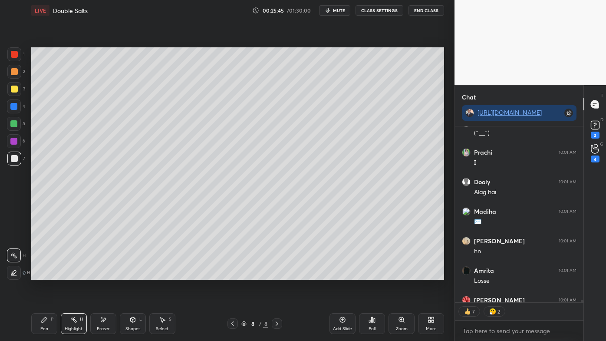
drag, startPoint x: 104, startPoint y: 322, endPoint x: 122, endPoint y: 282, distance: 43.9
click at [104, 274] on icon at bounding box center [103, 319] width 7 height 7
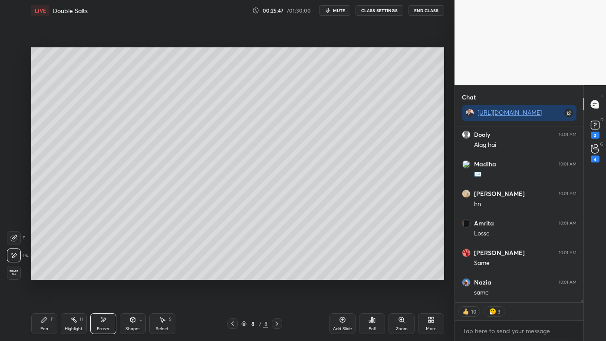
drag, startPoint x: 37, startPoint y: 326, endPoint x: 42, endPoint y: 299, distance: 27.4
click at [36, 274] on div "Pen P" at bounding box center [44, 323] width 26 height 21
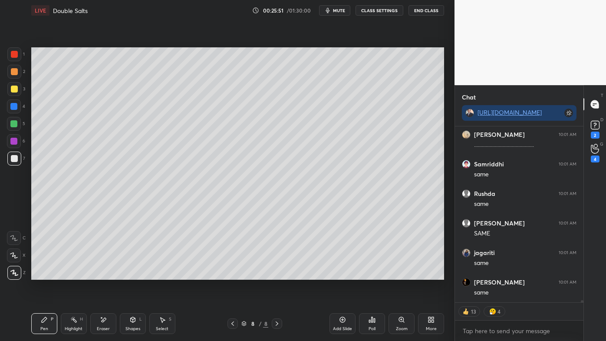
drag, startPoint x: 69, startPoint y: 318, endPoint x: 77, endPoint y: 304, distance: 16.3
click at [70, 274] on div "Highlight H" at bounding box center [74, 323] width 26 height 21
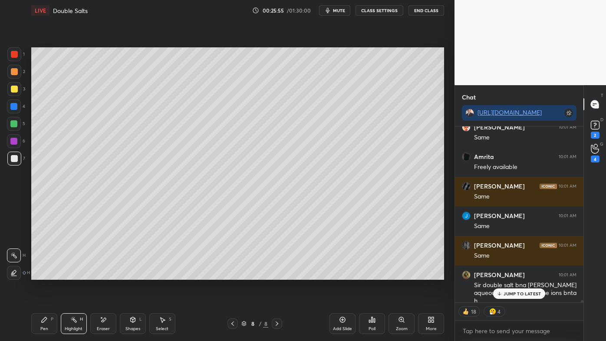
drag, startPoint x: 72, startPoint y: 319, endPoint x: 107, endPoint y: 282, distance: 51.0
click at [72, 274] on icon at bounding box center [73, 319] width 7 height 7
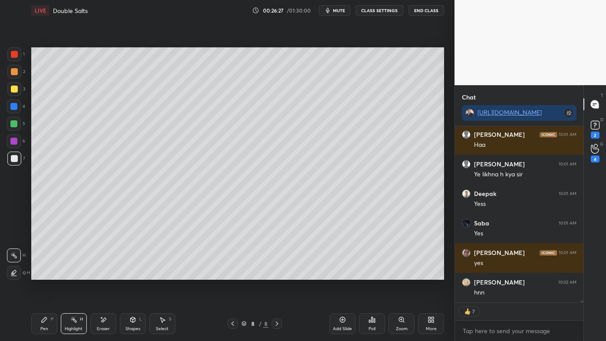
click at [232, 274] on icon at bounding box center [232, 323] width 7 height 7
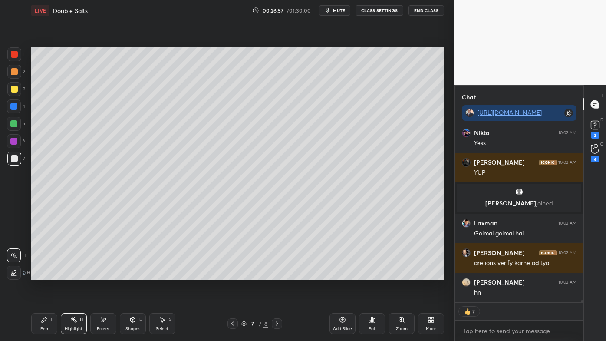
click at [277, 274] on icon at bounding box center [277, 323] width 3 height 4
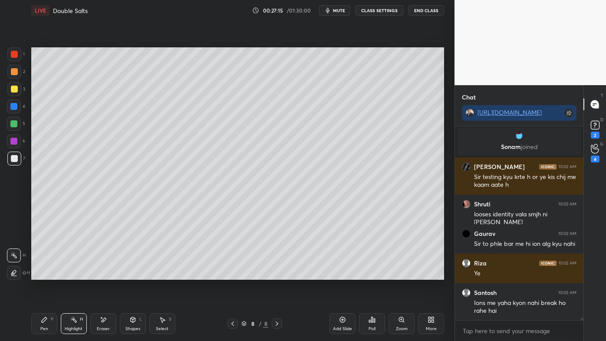
click at [427, 141] on div "Setting up your live class Poll for secs No correct answer Start poll" at bounding box center [238, 163] width 420 height 285
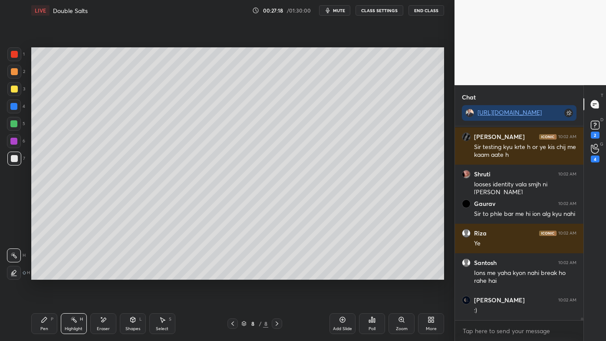
drag, startPoint x: 345, startPoint y: 318, endPoint x: 338, endPoint y: 314, distance: 8.6
click at [344, 274] on icon at bounding box center [342, 319] width 7 height 7
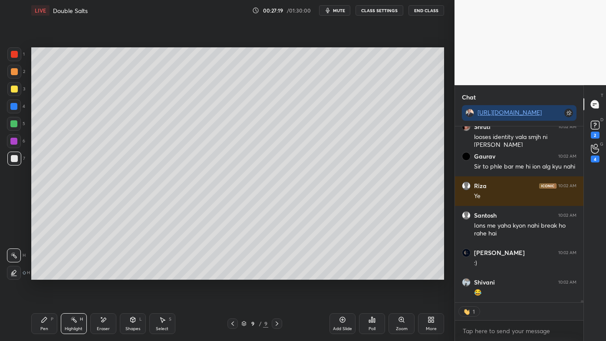
click at [42, 274] on icon at bounding box center [44, 319] width 7 height 7
click at [15, 70] on div at bounding box center [14, 71] width 7 height 7
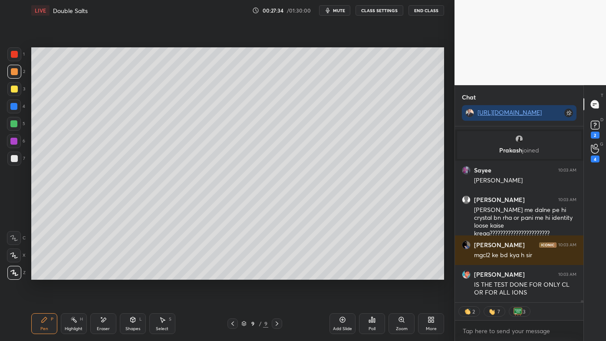
click at [231, 274] on icon at bounding box center [232, 323] width 7 height 7
click at [76, 274] on icon at bounding box center [73, 319] width 7 height 7
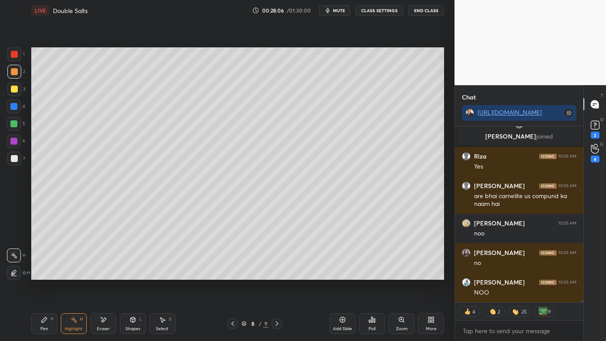
click at [276, 274] on icon at bounding box center [277, 323] width 7 height 7
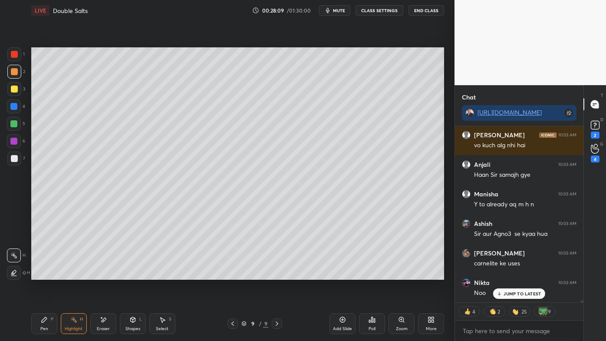
click at [42, 274] on icon at bounding box center [44, 319] width 5 height 5
drag, startPoint x: 17, startPoint y: 88, endPoint x: 23, endPoint y: 92, distance: 8.2
click at [18, 89] on div at bounding box center [14, 89] width 14 height 14
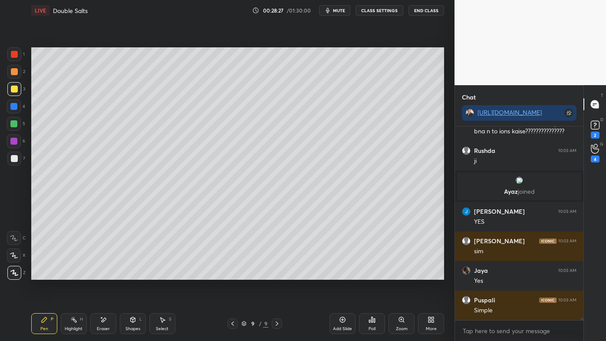
click at [73, 274] on icon at bounding box center [73, 319] width 7 height 7
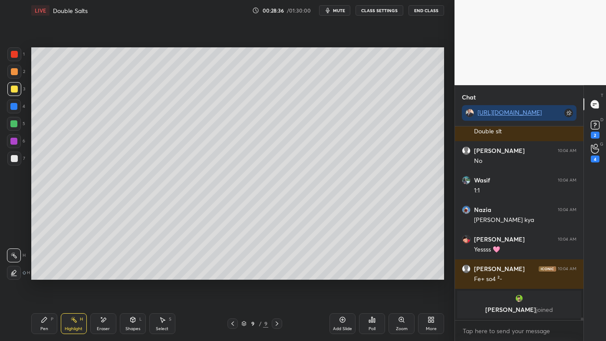
click at [44, 274] on div "Pen P" at bounding box center [44, 323] width 26 height 21
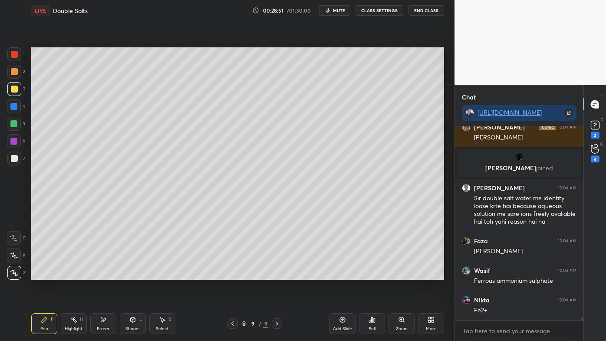
drag, startPoint x: 71, startPoint y: 320, endPoint x: 73, endPoint y: 294, distance: 25.7
click at [70, 274] on icon at bounding box center [73, 319] width 7 height 7
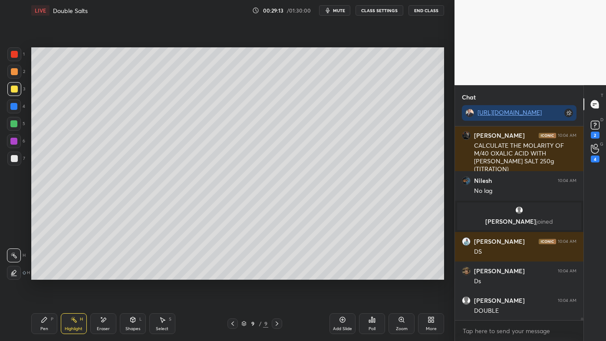
scroll to position [15410, 0]
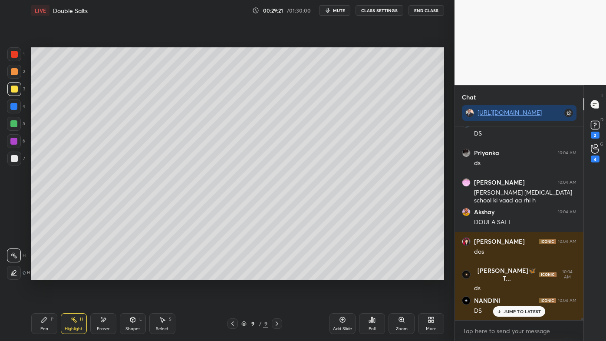
click at [46, 274] on icon at bounding box center [44, 319] width 7 height 7
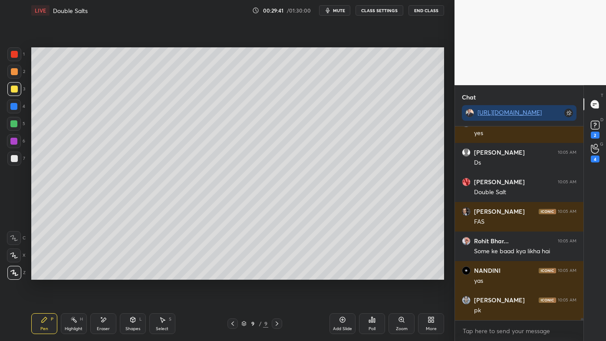
scroll to position [17309, 0]
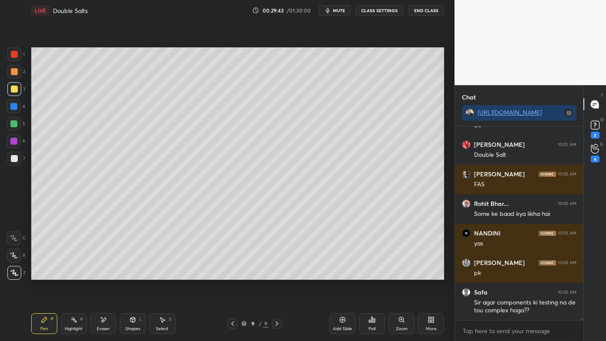
click at [14, 160] on div at bounding box center [14, 158] width 7 height 7
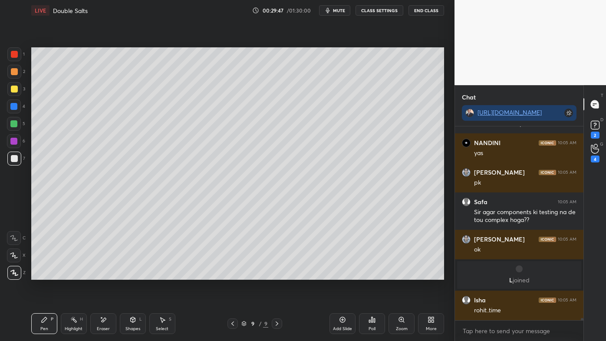
scroll to position [16804, 0]
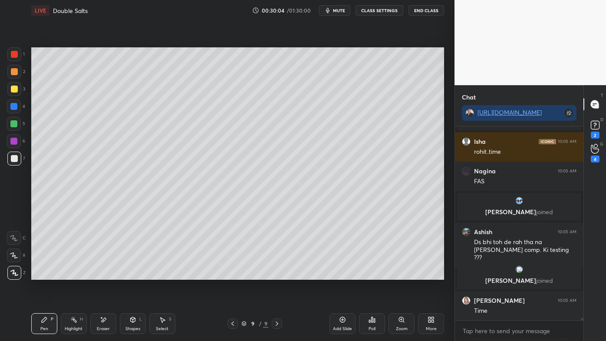
click at [102, 274] on icon at bounding box center [103, 319] width 7 height 7
drag, startPoint x: 42, startPoint y: 316, endPoint x: 57, endPoint y: 290, distance: 30.0
click at [43, 274] on div "Pen P" at bounding box center [44, 323] width 26 height 21
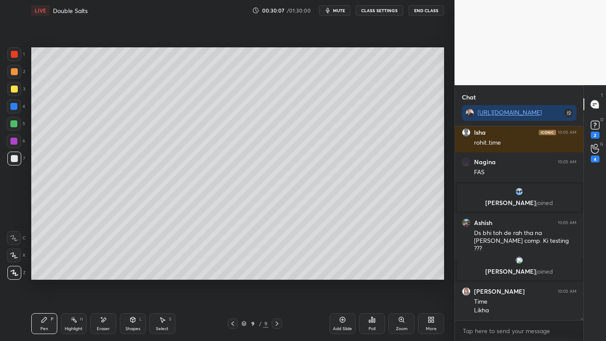
scroll to position [16934, 0]
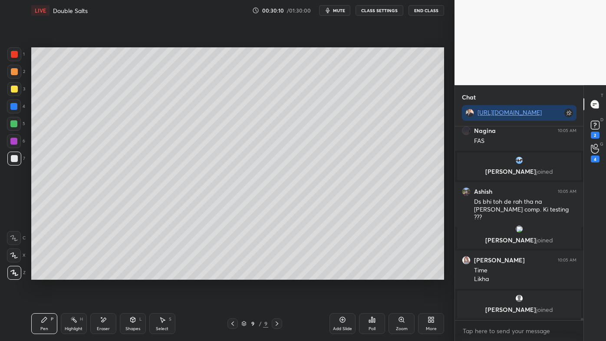
click at [68, 274] on div "Highlight H" at bounding box center [74, 323] width 26 height 21
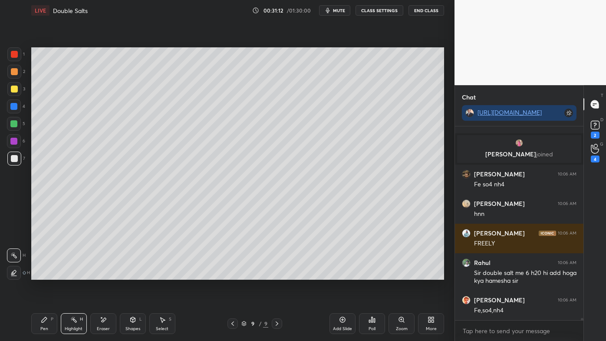
scroll to position [17968, 0]
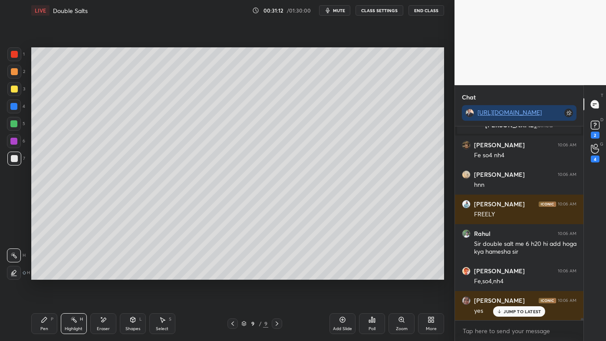
click at [343, 274] on icon at bounding box center [342, 319] width 7 height 7
drag, startPoint x: 39, startPoint y: 320, endPoint x: 39, endPoint y: 314, distance: 6.1
click at [39, 274] on div "Pen P" at bounding box center [44, 323] width 26 height 21
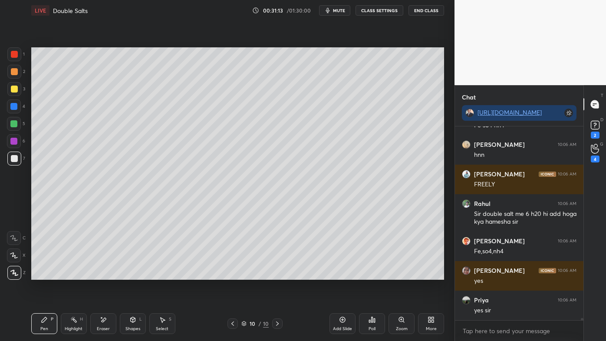
click at [10, 71] on div at bounding box center [14, 72] width 14 height 14
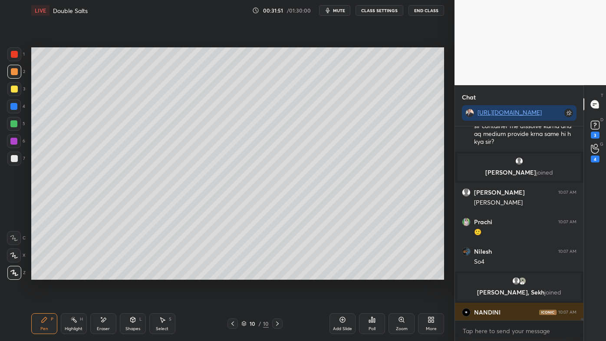
scroll to position [18155, 0]
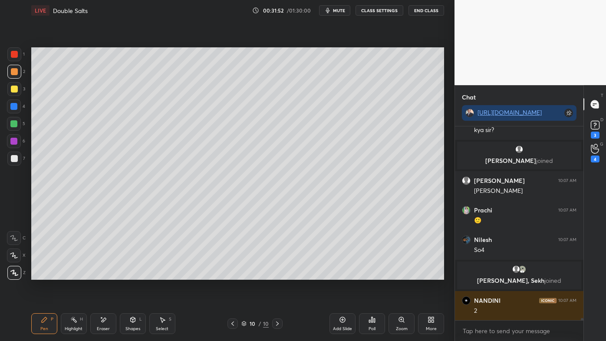
drag, startPoint x: 77, startPoint y: 320, endPoint x: 90, endPoint y: 288, distance: 34.7
click at [78, 274] on div "Highlight H" at bounding box center [74, 323] width 26 height 21
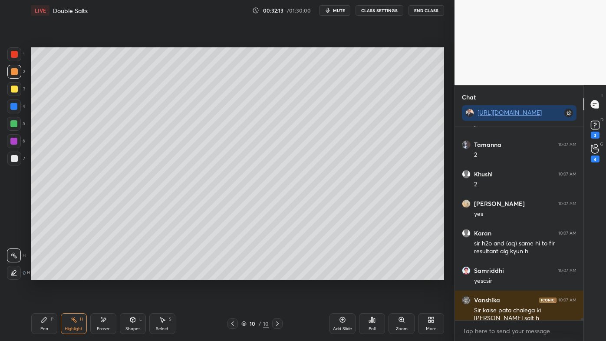
scroll to position [18400, 0]
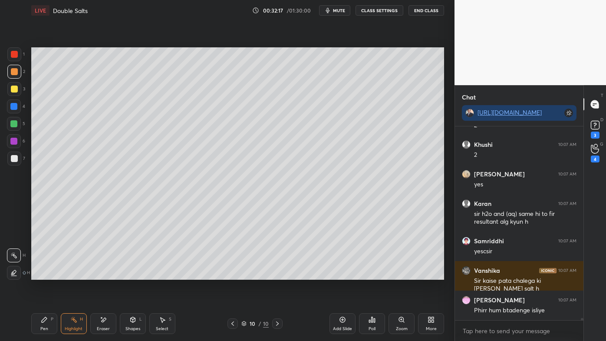
click at [42, 274] on icon at bounding box center [44, 319] width 5 height 5
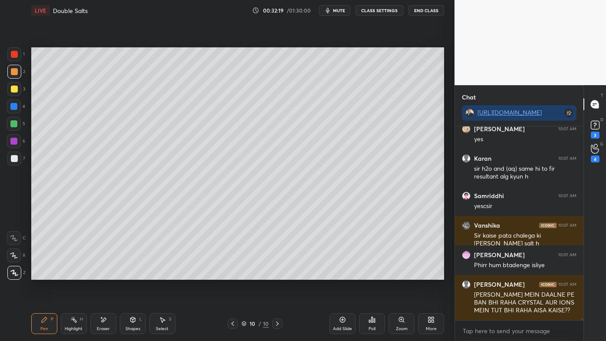
click at [229, 274] on icon at bounding box center [232, 323] width 7 height 7
drag, startPoint x: 71, startPoint y: 320, endPoint x: 73, endPoint y: 307, distance: 12.9
click at [72, 274] on icon at bounding box center [73, 319] width 7 height 7
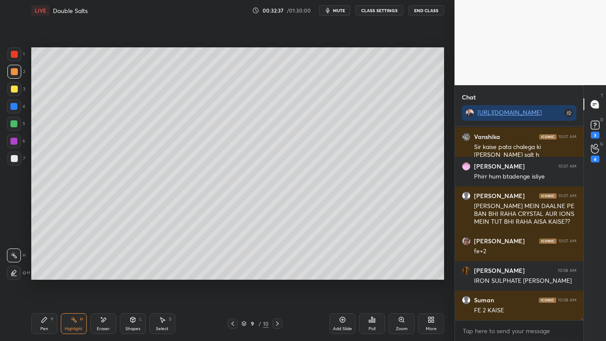
scroll to position [18438, 0]
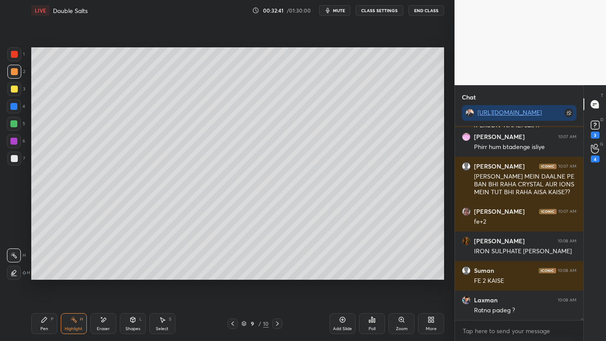
click at [276, 274] on icon at bounding box center [277, 323] width 7 height 7
click at [44, 274] on icon at bounding box center [44, 319] width 5 height 5
drag, startPoint x: 15, startPoint y: 89, endPoint x: 23, endPoint y: 94, distance: 9.3
click at [15, 89] on div at bounding box center [14, 89] width 7 height 7
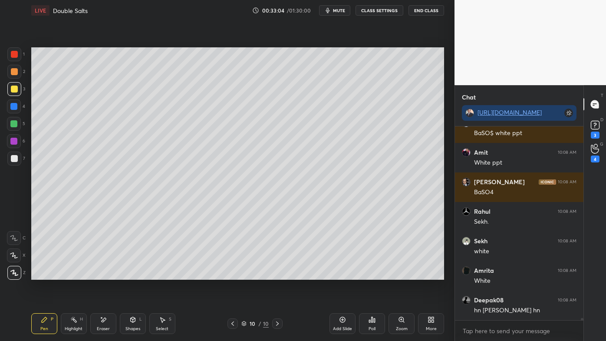
scroll to position [18926, 0]
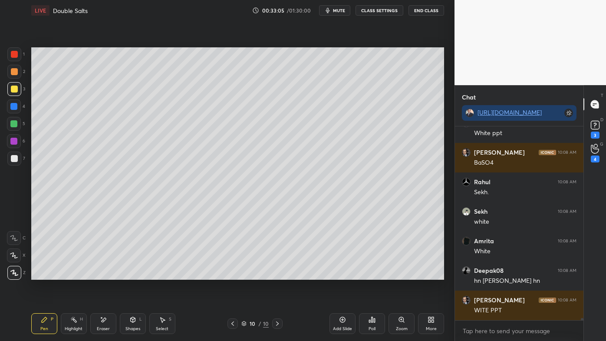
drag, startPoint x: 72, startPoint y: 323, endPoint x: 66, endPoint y: 320, distance: 6.6
click at [70, 274] on div "Highlight H" at bounding box center [74, 323] width 26 height 21
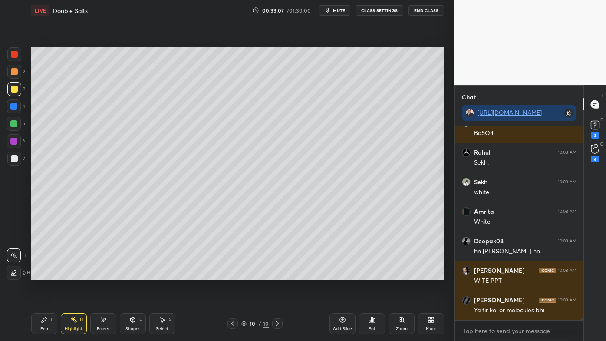
drag, startPoint x: 72, startPoint y: 322, endPoint x: 76, endPoint y: 314, distance: 9.1
click at [75, 274] on icon at bounding box center [73, 319] width 7 height 7
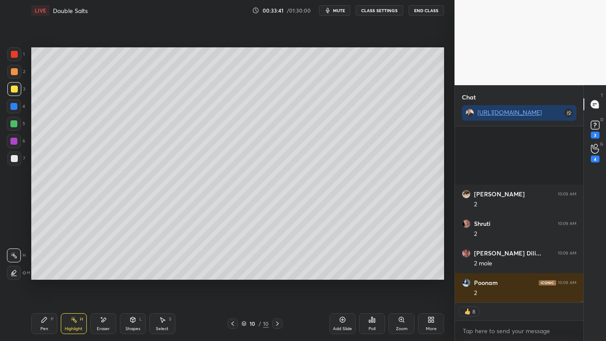
scroll to position [19948, 0]
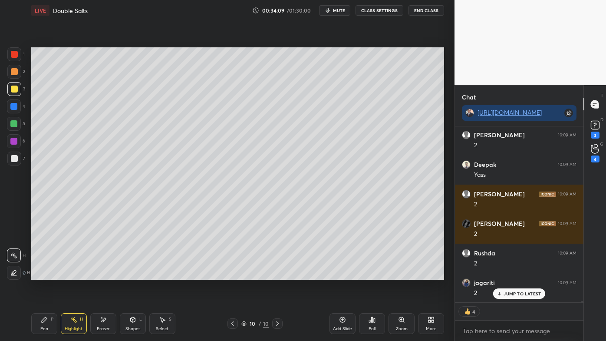
drag, startPoint x: 35, startPoint y: 326, endPoint x: 36, endPoint y: 321, distance: 5.7
click at [35, 274] on div "Pen P" at bounding box center [44, 323] width 26 height 21
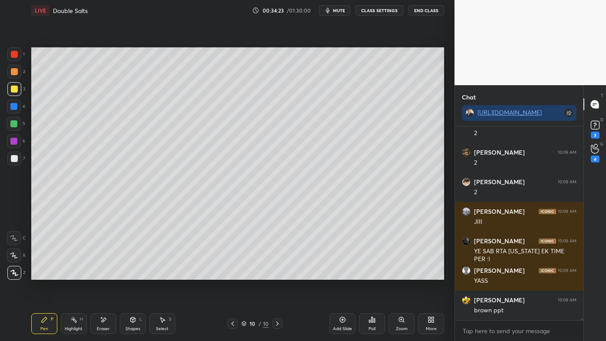
drag, startPoint x: 105, startPoint y: 317, endPoint x: 114, endPoint y: 305, distance: 14.5
click at [106, 274] on icon at bounding box center [103, 319] width 7 height 7
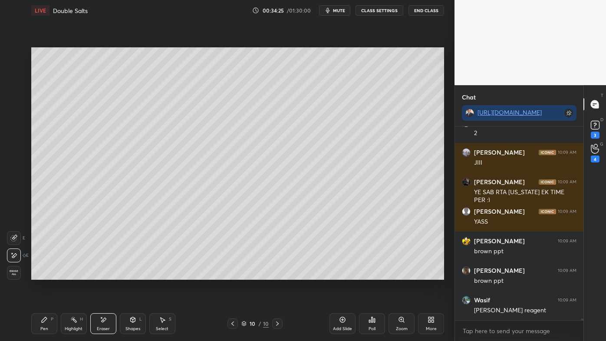
drag, startPoint x: 45, startPoint y: 320, endPoint x: 69, endPoint y: 285, distance: 41.6
click at [45, 274] on icon at bounding box center [44, 319] width 5 height 5
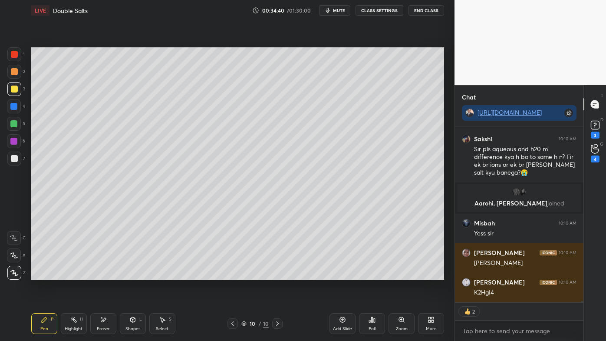
drag, startPoint x: 75, startPoint y: 317, endPoint x: 74, endPoint y: 307, distance: 10.1
click at [75, 274] on icon at bounding box center [73, 319] width 7 height 7
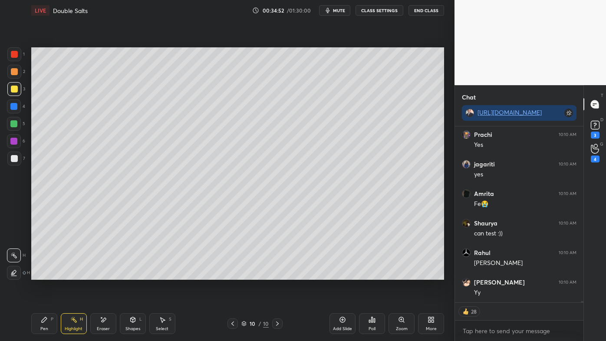
click at [38, 274] on div "Pen P" at bounding box center [44, 323] width 26 height 21
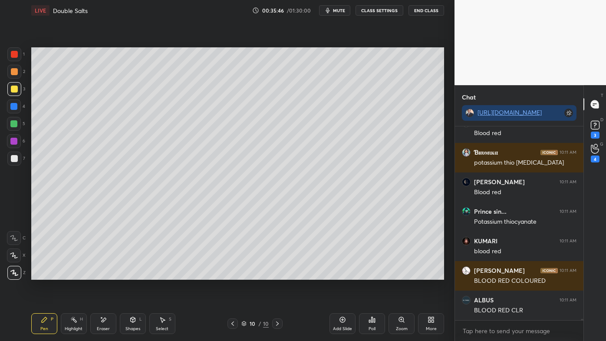
click at [200, 274] on div "Setting up your live class Poll for secs No correct answer Start poll" at bounding box center [238, 163] width 420 height 285
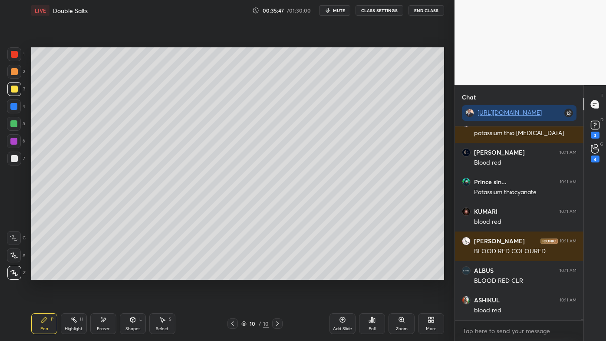
click at [73, 274] on icon at bounding box center [73, 319] width 7 height 7
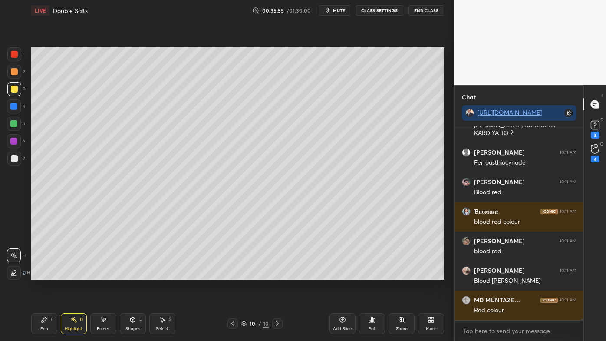
click at [231, 274] on icon at bounding box center [232, 323] width 7 height 7
click at [232, 274] on icon at bounding box center [232, 323] width 7 height 7
click at [233, 274] on icon at bounding box center [232, 323] width 7 height 7
click at [234, 274] on icon at bounding box center [232, 323] width 7 height 7
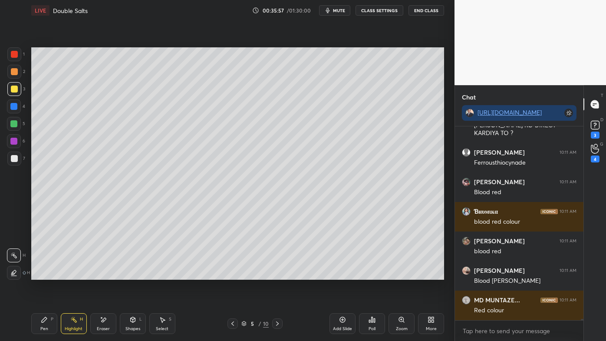
click at [234, 274] on icon at bounding box center [232, 323] width 7 height 7
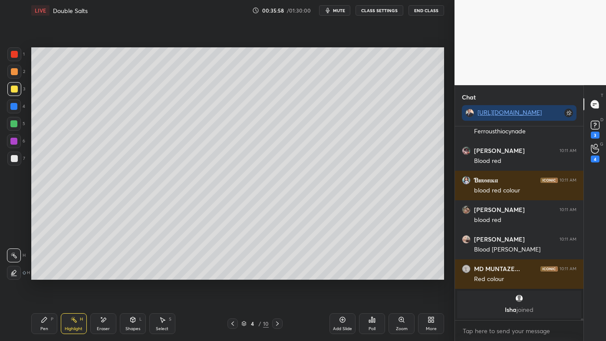
click at [232, 274] on icon at bounding box center [232, 323] width 7 height 7
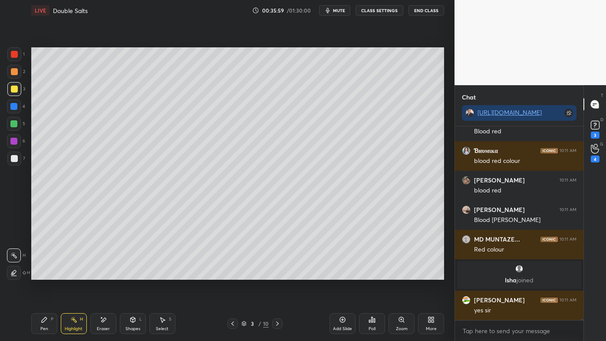
click at [231, 274] on icon at bounding box center [232, 323] width 7 height 7
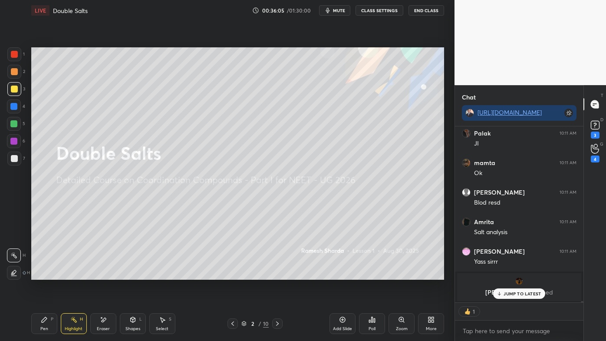
click at [278, 274] on icon at bounding box center [277, 323] width 7 height 7
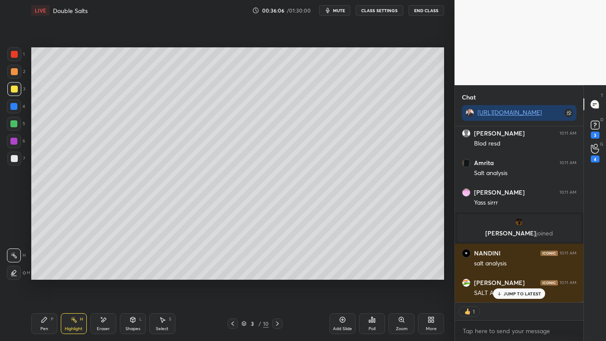
click at [278, 274] on icon at bounding box center [277, 323] width 7 height 7
click at [277, 274] on icon at bounding box center [277, 323] width 7 height 7
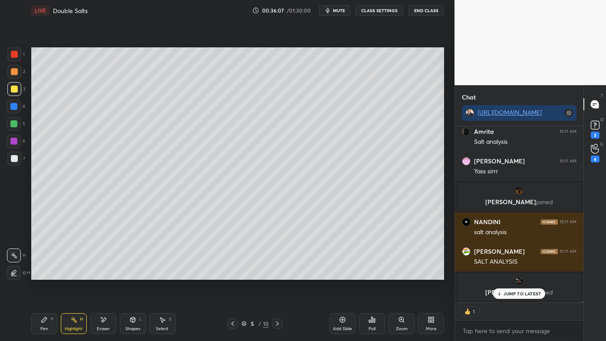
click at [275, 274] on icon at bounding box center [277, 323] width 7 height 7
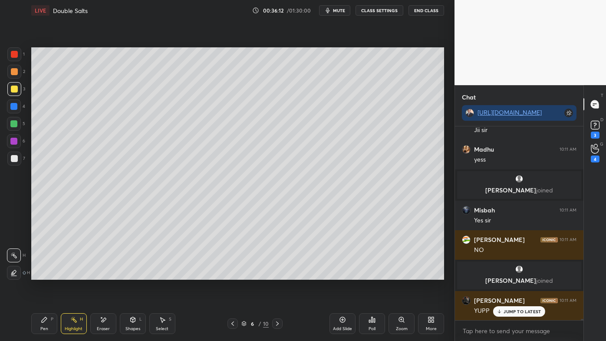
click at [278, 274] on icon at bounding box center [277, 323] width 7 height 7
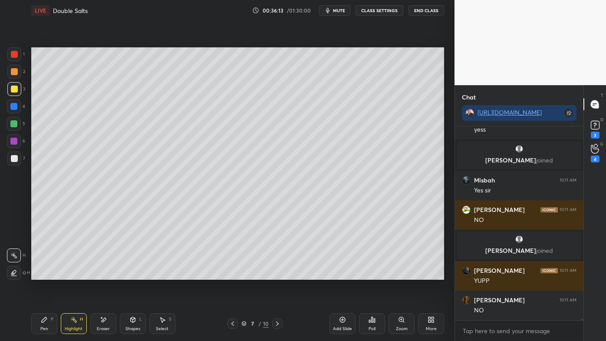
click at [278, 274] on icon at bounding box center [277, 323] width 7 height 7
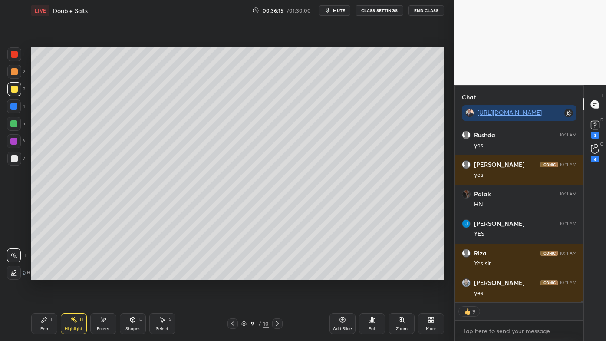
click at [279, 274] on div at bounding box center [277, 323] width 10 height 10
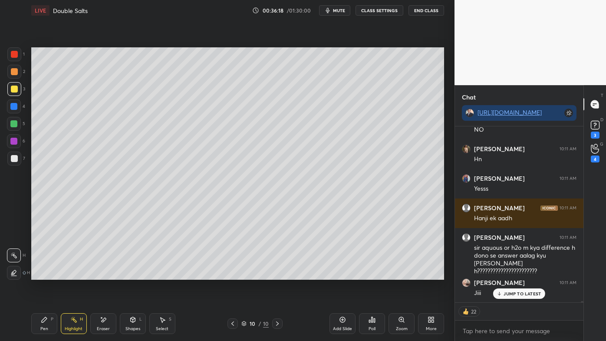
click at [72, 274] on icon at bounding box center [73, 319] width 7 height 7
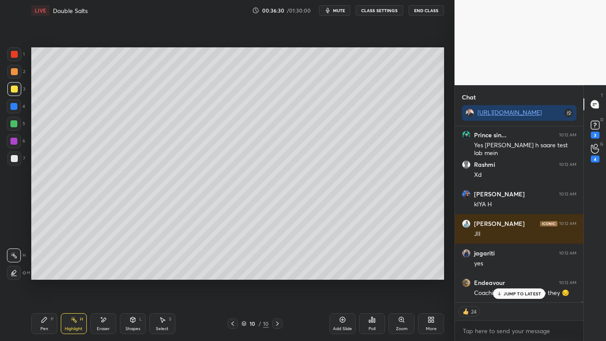
drag, startPoint x: 342, startPoint y: 318, endPoint x: 339, endPoint y: 311, distance: 6.6
click at [341, 274] on icon at bounding box center [342, 319] width 7 height 7
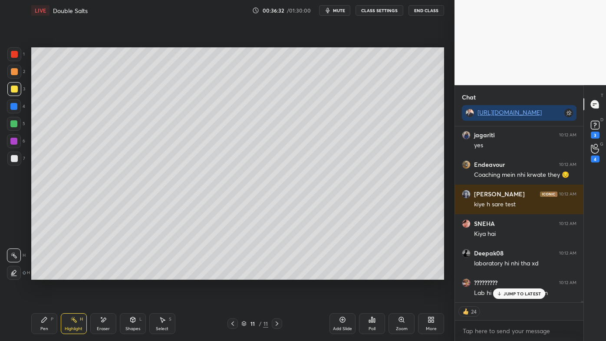
drag, startPoint x: 15, startPoint y: 71, endPoint x: 25, endPoint y: 63, distance: 12.8
click at [14, 71] on div at bounding box center [14, 71] width 7 height 7
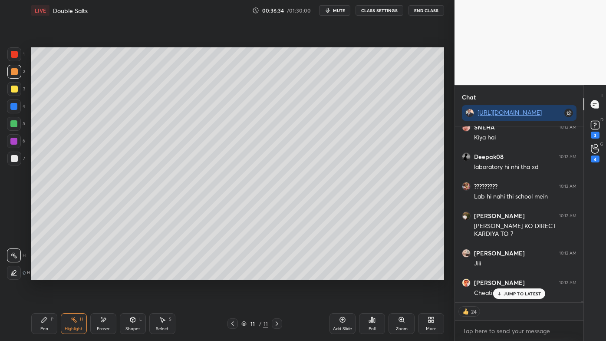
drag, startPoint x: 38, startPoint y: 322, endPoint x: 42, endPoint y: 284, distance: 38.9
click at [37, 274] on div "Pen P" at bounding box center [44, 323] width 26 height 21
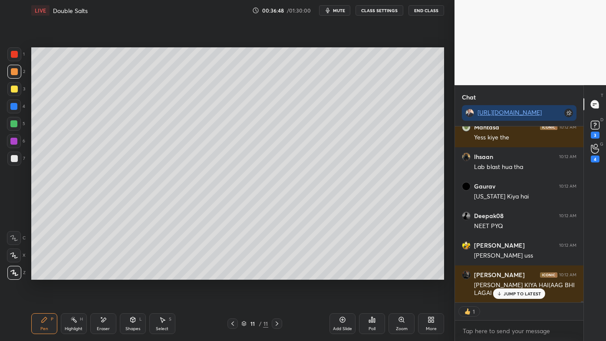
drag, startPoint x: 14, startPoint y: 84, endPoint x: 28, endPoint y: 81, distance: 14.7
click at [15, 84] on div at bounding box center [14, 89] width 14 height 14
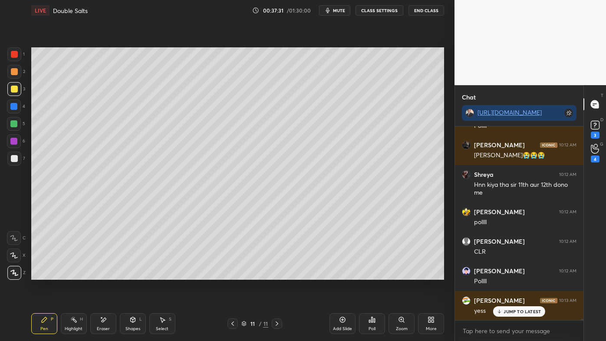
click at [374, 274] on icon at bounding box center [374, 320] width 1 height 4
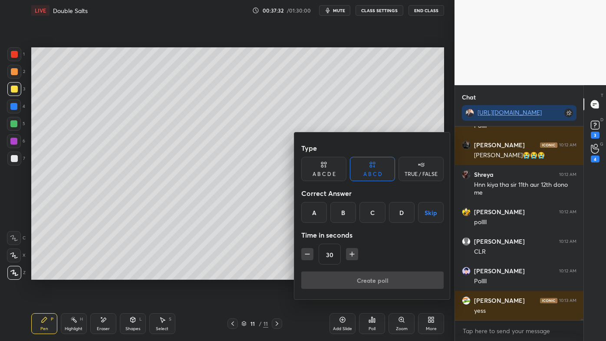
scroll to position [27926, 0]
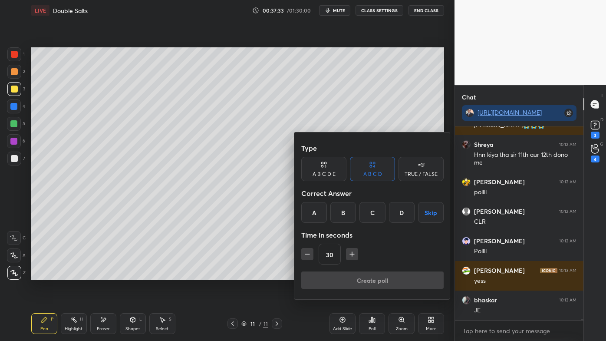
drag, startPoint x: 314, startPoint y: 165, endPoint x: 318, endPoint y: 163, distance: 4.9
click at [317, 164] on div "A B C D E" at bounding box center [323, 169] width 45 height 24
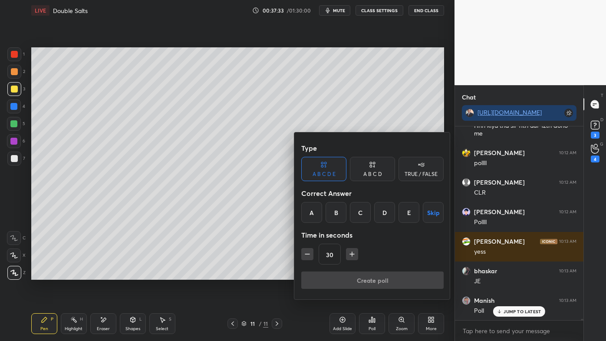
click at [408, 211] on div "E" at bounding box center [409, 212] width 21 height 21
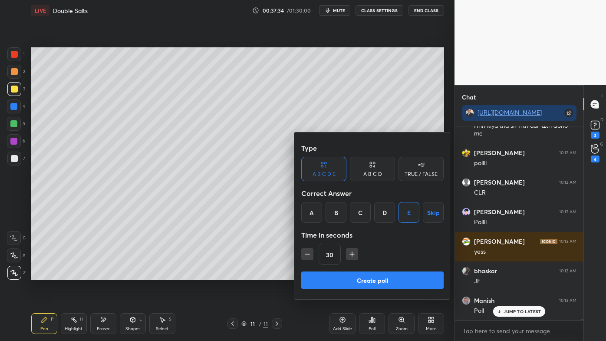
click at [351, 273] on button "Create poll" at bounding box center [372, 279] width 142 height 17
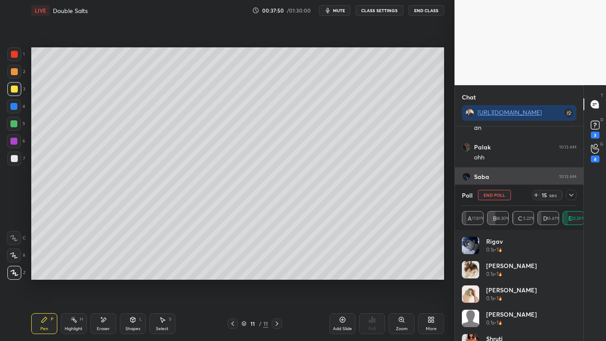
click at [575, 193] on div at bounding box center [571, 195] width 10 height 10
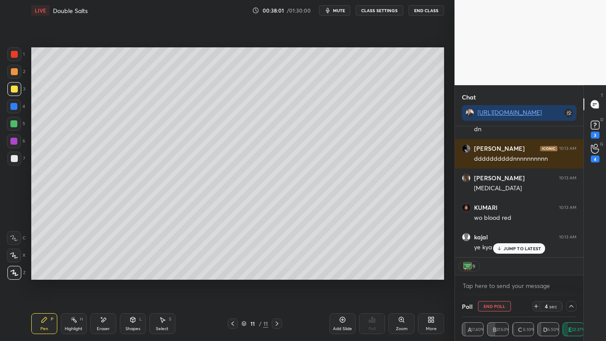
click at [510, 249] on div "mamta 10:13 AM [PERSON_NAME] 10:13 AM xd [PERSON_NAME] 10:13 AM Yes kripa 10:13…" at bounding box center [519, 191] width 129 height 131
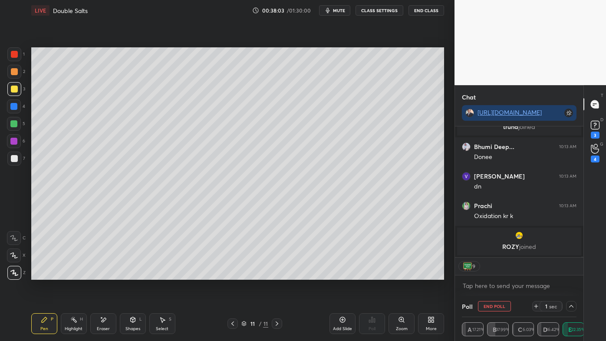
click at [232, 274] on icon at bounding box center [232, 323] width 7 height 7
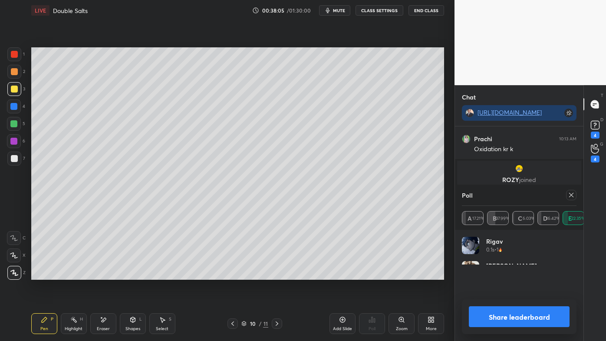
click at [70, 274] on icon at bounding box center [73, 319] width 7 height 7
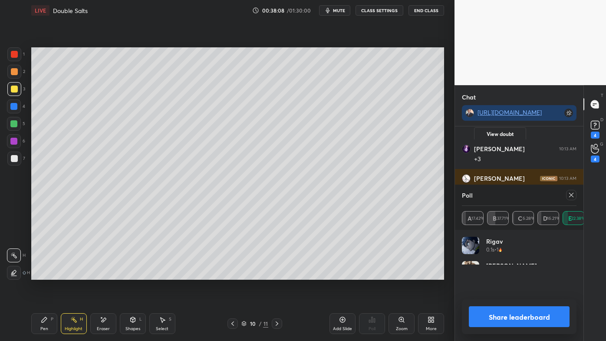
click at [572, 195] on icon at bounding box center [571, 195] width 7 height 7
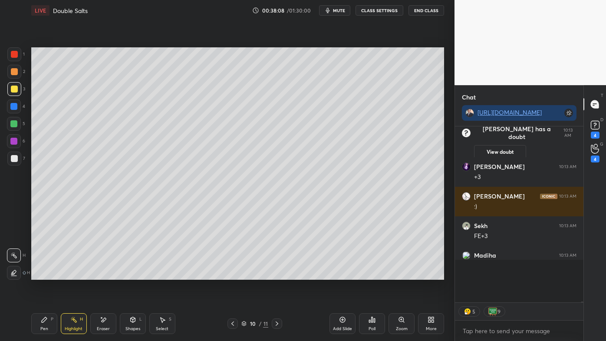
click at [405, 274] on div "Setting up your live class Poll for secs No correct answer Start poll" at bounding box center [238, 163] width 420 height 285
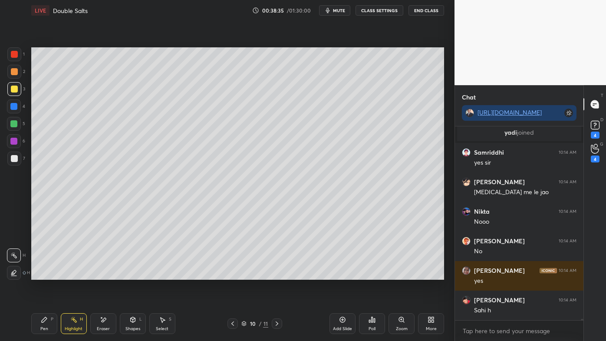
drag, startPoint x: 275, startPoint y: 323, endPoint x: 268, endPoint y: 321, distance: 7.3
click at [275, 274] on icon at bounding box center [277, 323] width 7 height 7
drag, startPoint x: 40, startPoint y: 321, endPoint x: 38, endPoint y: 314, distance: 7.3
click at [40, 274] on div "Pen P" at bounding box center [44, 323] width 26 height 21
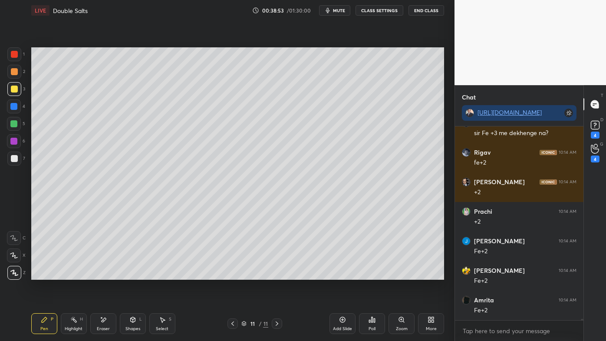
drag, startPoint x: 74, startPoint y: 320, endPoint x: 77, endPoint y: 300, distance: 20.2
click at [72, 274] on icon at bounding box center [73, 319] width 7 height 7
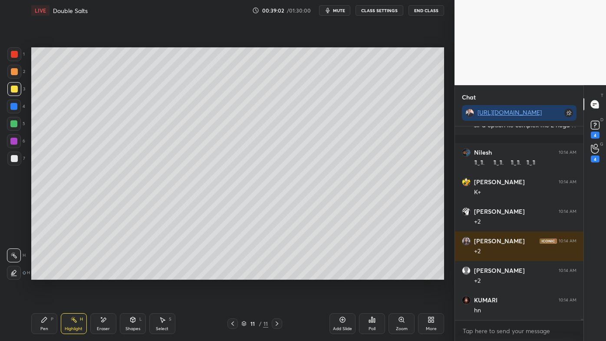
click at [40, 274] on div "Pen P" at bounding box center [44, 323] width 26 height 21
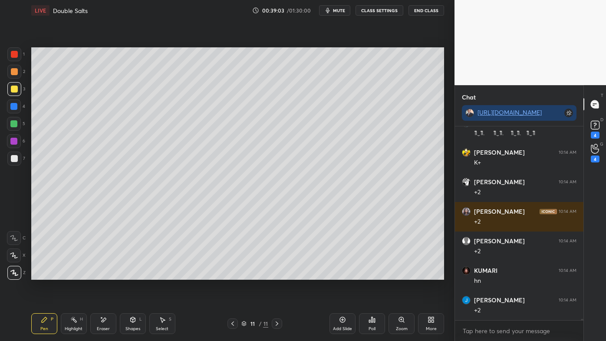
drag, startPoint x: 13, startPoint y: 159, endPoint x: 25, endPoint y: 152, distance: 13.6
click at [13, 157] on div at bounding box center [14, 158] width 7 height 7
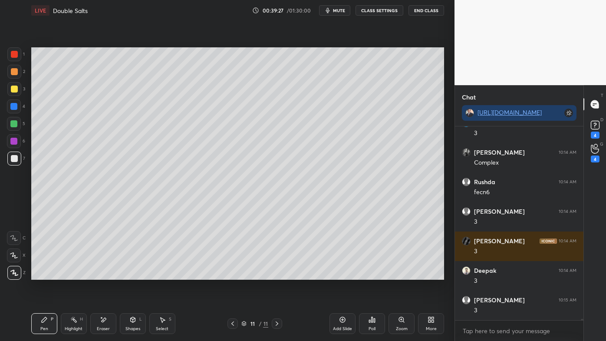
drag, startPoint x: 66, startPoint y: 320, endPoint x: 67, endPoint y: 313, distance: 7.1
click at [67, 274] on div "Highlight H" at bounding box center [74, 323] width 26 height 21
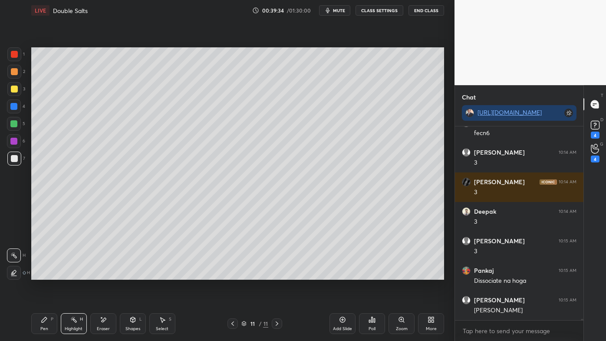
scroll to position [31789, 0]
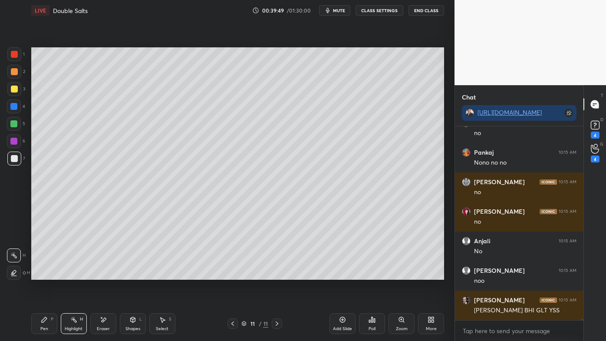
click at [73, 274] on icon at bounding box center [73, 319] width 7 height 7
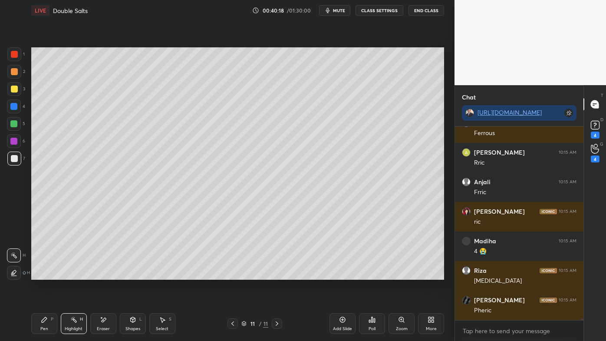
scroll to position [33417, 0]
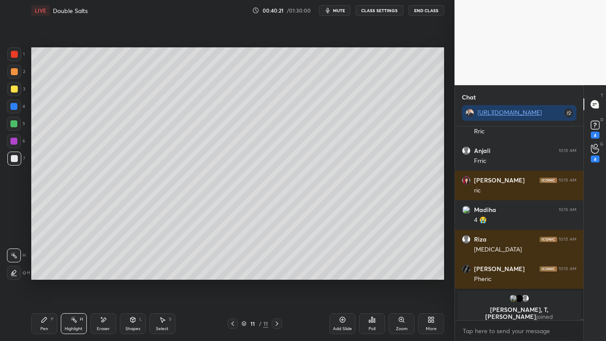
drag, startPoint x: 41, startPoint y: 320, endPoint x: 44, endPoint y: 313, distance: 7.8
click at [40, 274] on div "Pen P" at bounding box center [44, 323] width 26 height 21
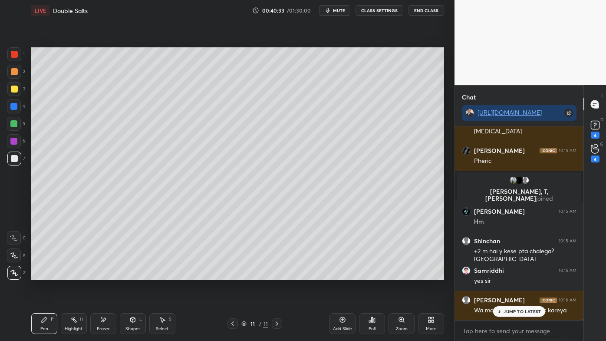
scroll to position [32834, 0]
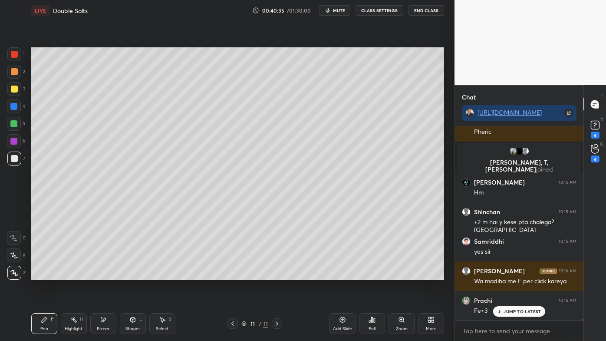
click at [70, 274] on div "Highlight H" at bounding box center [74, 323] width 26 height 21
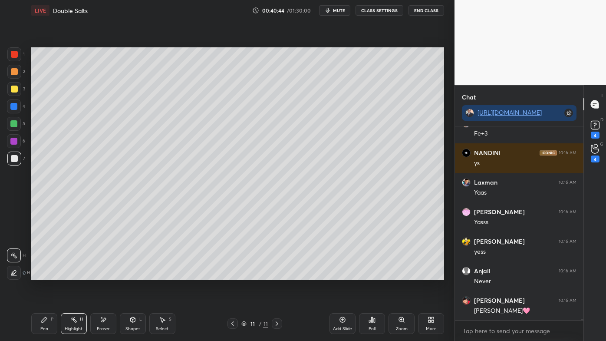
scroll to position [33041, 0]
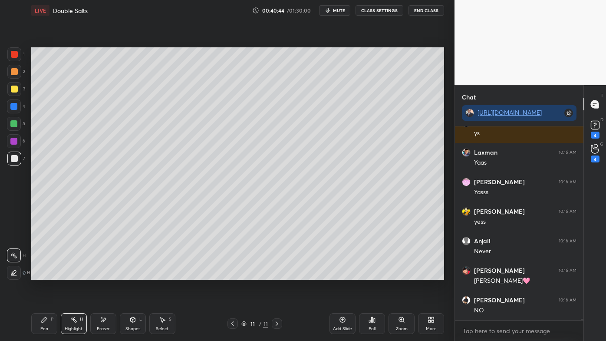
drag, startPoint x: 42, startPoint y: 323, endPoint x: 41, endPoint y: 317, distance: 6.1
click at [40, 274] on div "Pen P" at bounding box center [44, 323] width 26 height 21
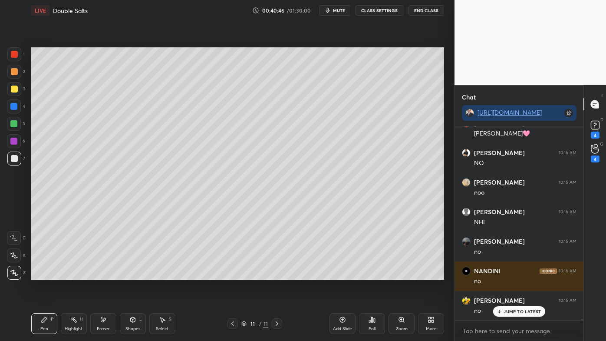
scroll to position [33306, 0]
click at [74, 274] on icon at bounding box center [73, 319] width 7 height 7
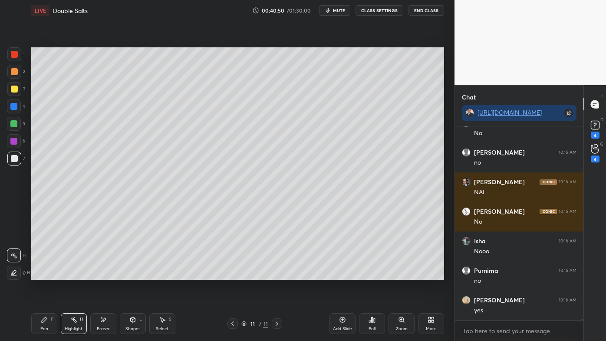
scroll to position [33483, 0]
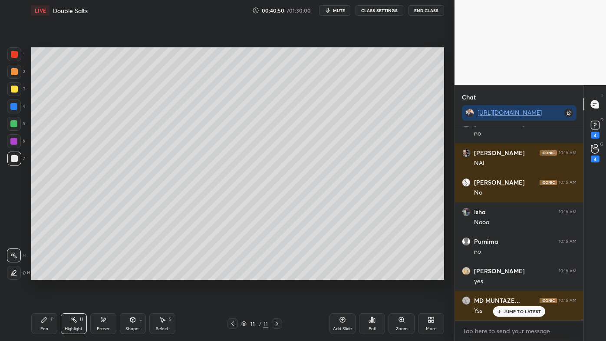
drag, startPoint x: 45, startPoint y: 325, endPoint x: 114, endPoint y: 294, distance: 75.2
click at [43, 274] on div "Pen P" at bounding box center [44, 323] width 26 height 21
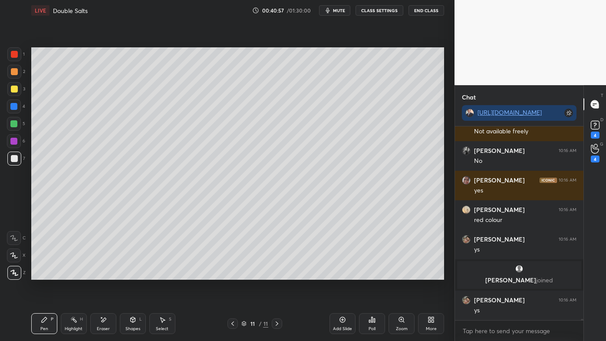
scroll to position [33511, 0]
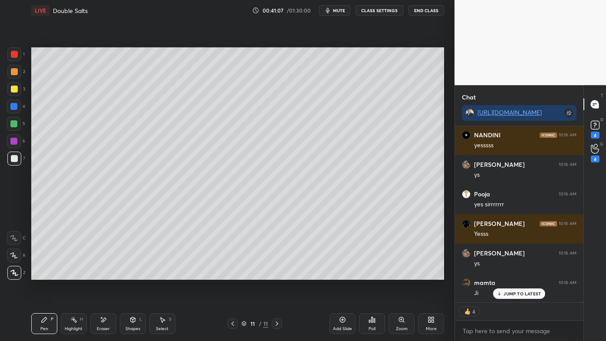
drag, startPoint x: 73, startPoint y: 321, endPoint x: 75, endPoint y: 307, distance: 14.0
click at [73, 274] on rect at bounding box center [75, 320] width 4 height 4
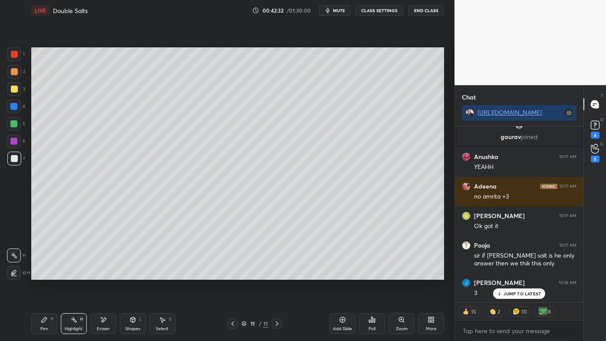
scroll to position [36337, 0]
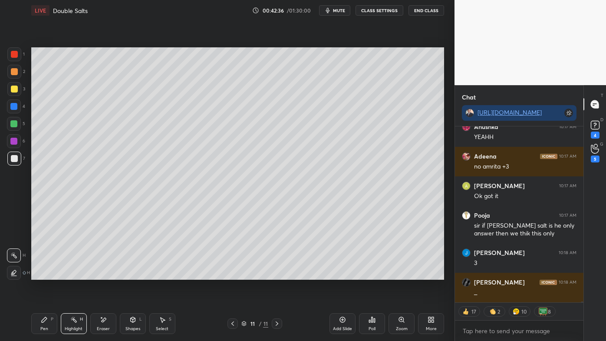
drag, startPoint x: 43, startPoint y: 320, endPoint x: 45, endPoint y: 307, distance: 12.8
click at [43, 274] on icon at bounding box center [44, 319] width 7 height 7
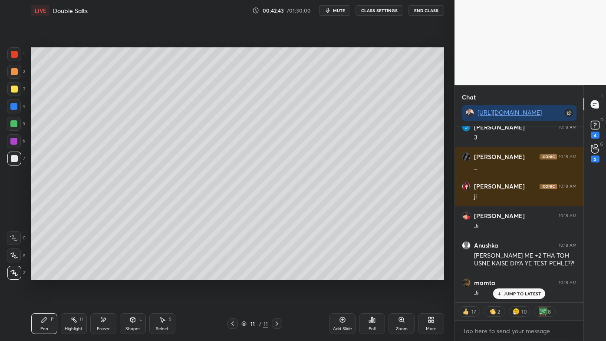
scroll to position [191, 126]
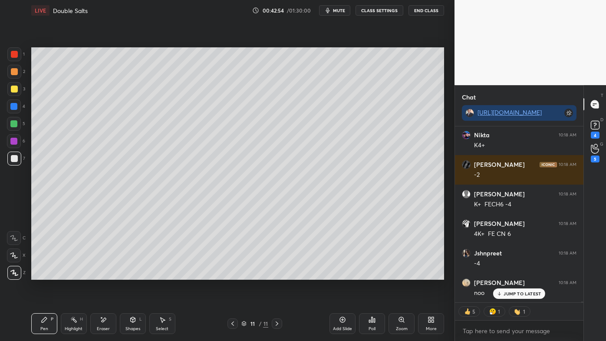
click at [71, 274] on icon at bounding box center [73, 319] width 7 height 7
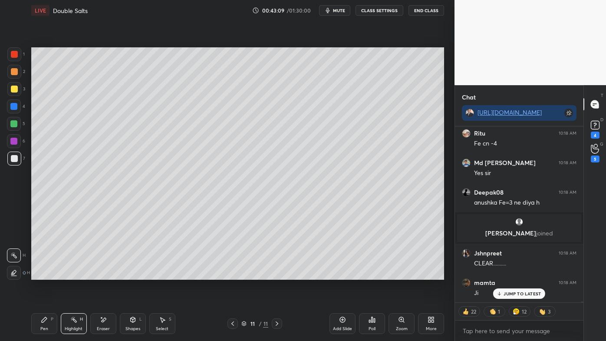
drag, startPoint x: 105, startPoint y: 319, endPoint x: 105, endPoint y: 313, distance: 6.5
click at [105, 274] on icon at bounding box center [103, 320] width 5 height 4
drag, startPoint x: 37, startPoint y: 319, endPoint x: 43, endPoint y: 306, distance: 14.4
click at [39, 274] on div "Pen P" at bounding box center [44, 323] width 26 height 21
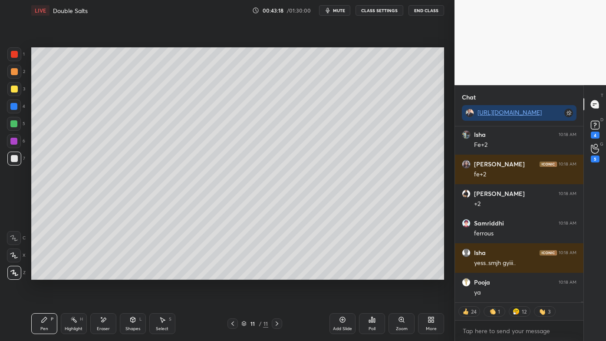
drag, startPoint x: 68, startPoint y: 322, endPoint x: 73, endPoint y: 297, distance: 25.2
click at [69, 274] on div "Highlight H" at bounding box center [74, 323] width 26 height 21
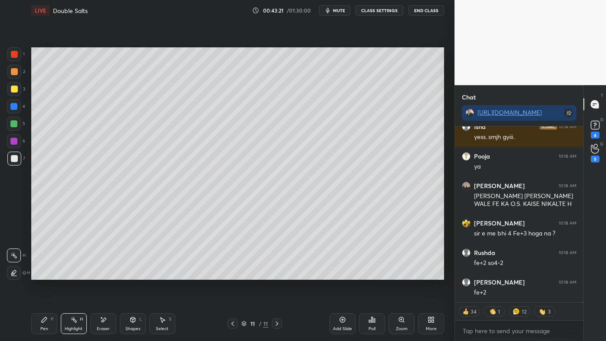
click at [231, 274] on icon at bounding box center [232, 323] width 7 height 7
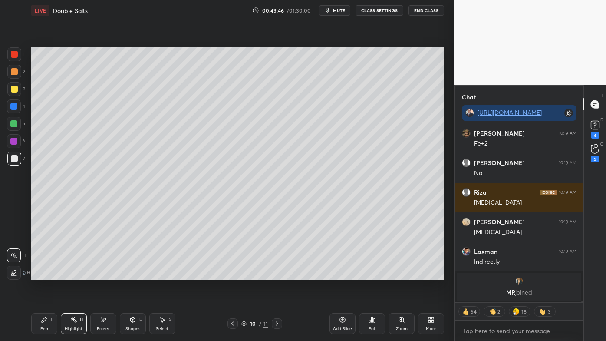
click at [205, 274] on div "Setting up your live class Poll for secs No correct answer Start poll" at bounding box center [238, 163] width 420 height 285
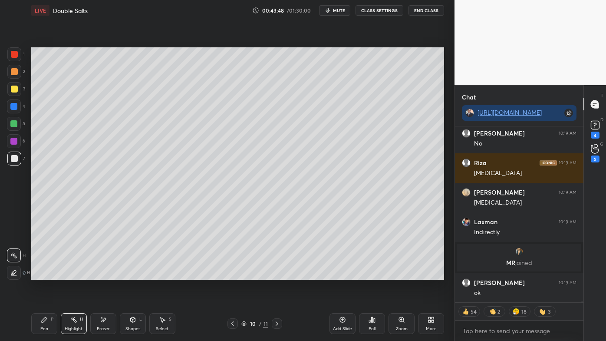
click at [275, 274] on icon at bounding box center [277, 323] width 7 height 7
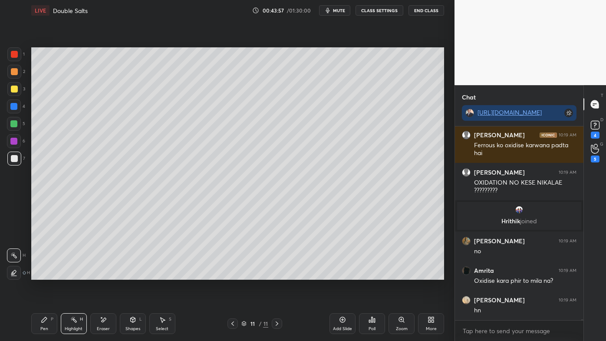
drag, startPoint x: 44, startPoint y: 323, endPoint x: 67, endPoint y: 283, distance: 45.7
click at [45, 274] on div "Pen P" at bounding box center [44, 323] width 26 height 21
drag, startPoint x: 73, startPoint y: 321, endPoint x: 82, endPoint y: 290, distance: 33.1
click at [73, 274] on icon at bounding box center [73, 319] width 7 height 7
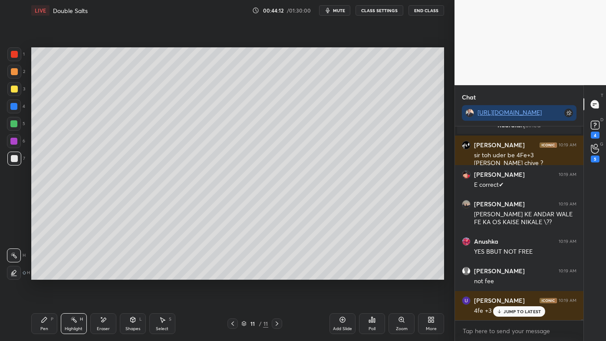
drag, startPoint x: 42, startPoint y: 320, endPoint x: 40, endPoint y: 313, distance: 7.1
click at [42, 274] on icon at bounding box center [44, 319] width 7 height 7
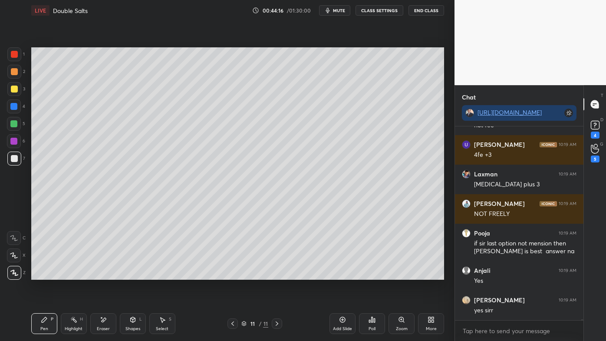
drag, startPoint x: 344, startPoint y: 318, endPoint x: 339, endPoint y: 315, distance: 5.2
click at [342, 274] on icon at bounding box center [342, 319] width 7 height 7
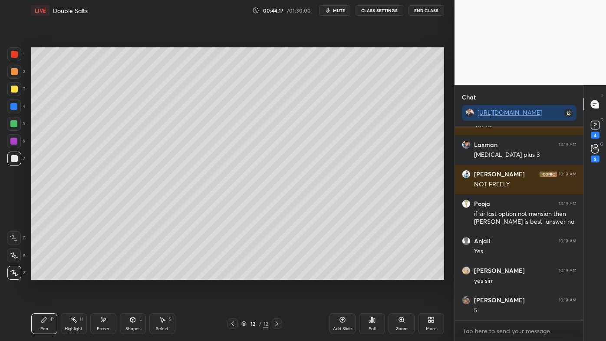
click at [15, 68] on div at bounding box center [14, 72] width 14 height 14
click at [43, 274] on div "Pen P" at bounding box center [44, 323] width 26 height 21
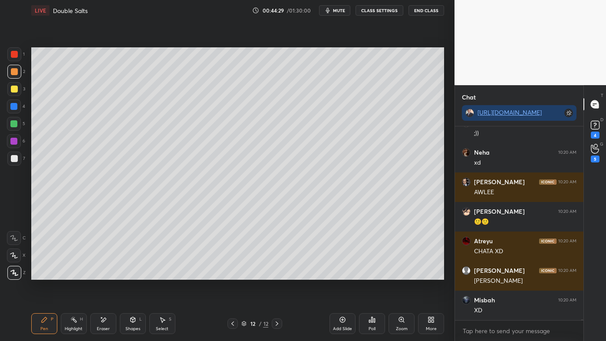
click at [13, 87] on div at bounding box center [14, 89] width 7 height 7
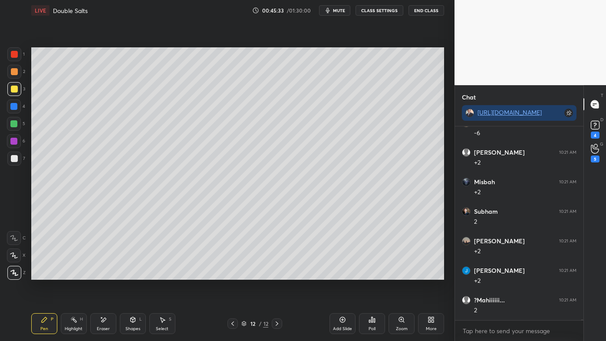
click at [13, 70] on div at bounding box center [14, 71] width 7 height 7
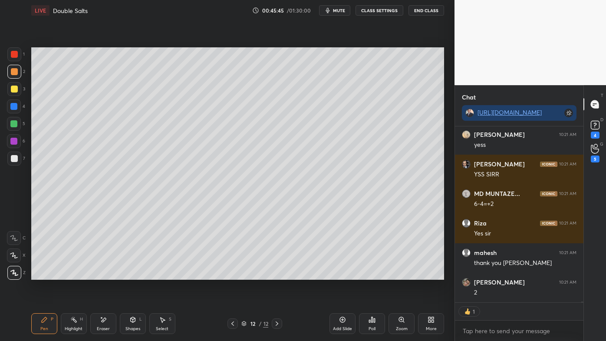
drag, startPoint x: 78, startPoint y: 320, endPoint x: 79, endPoint y: 301, distance: 18.3
click at [78, 274] on div "Highlight H" at bounding box center [74, 323] width 26 height 21
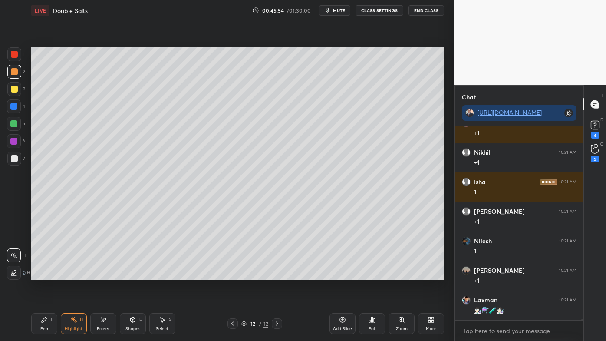
click at [46, 274] on icon at bounding box center [44, 319] width 7 height 7
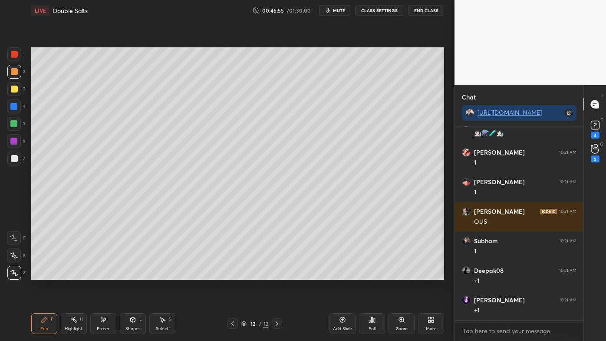
click at [17, 87] on div at bounding box center [14, 89] width 7 height 7
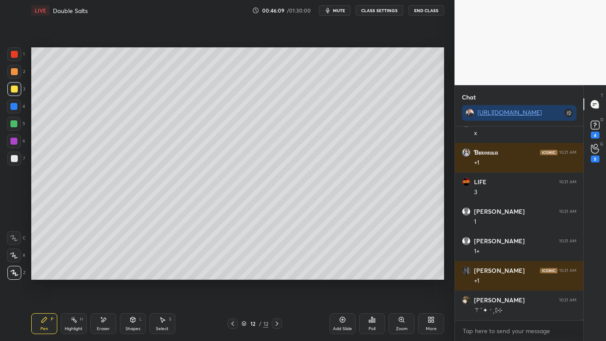
click at [72, 274] on icon at bounding box center [73, 319] width 7 height 7
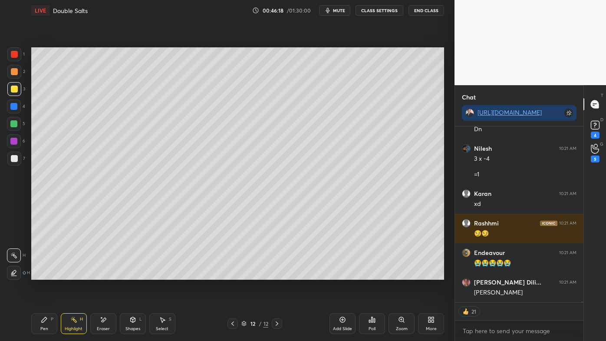
click at [230, 274] on icon at bounding box center [232, 323] width 7 height 7
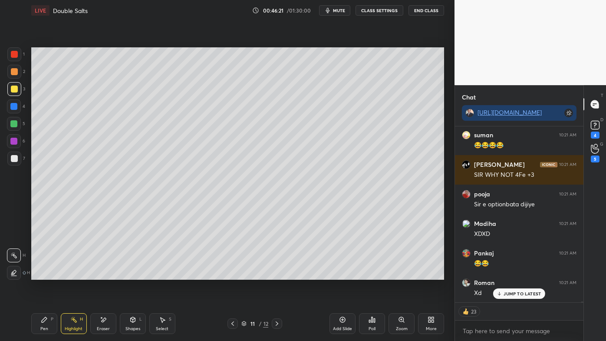
click at [516, 274] on p "JUMP TO LATEST" at bounding box center [522, 293] width 37 height 5
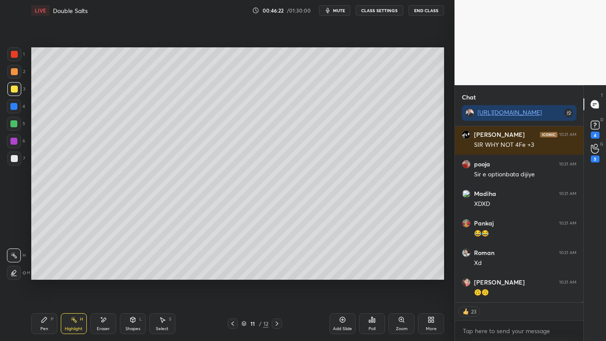
click at [258, 274] on div "Setting up your live class Poll for secs No correct answer Start poll" at bounding box center [238, 163] width 420 height 285
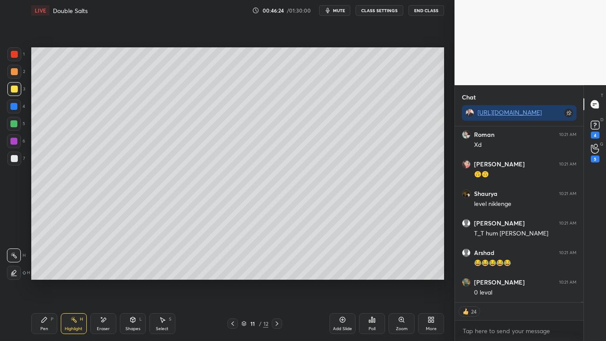
drag, startPoint x: 67, startPoint y: 321, endPoint x: 77, endPoint y: 297, distance: 25.5
click at [68, 274] on div "Highlight H" at bounding box center [74, 323] width 26 height 21
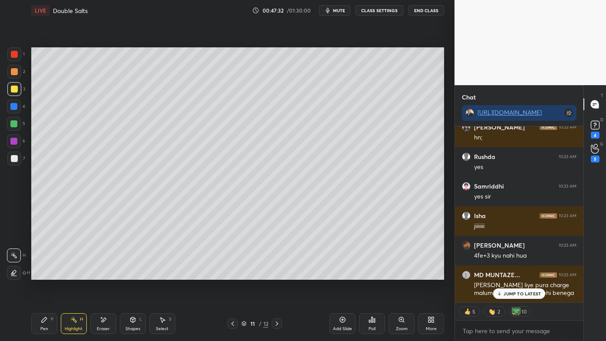
click at [344, 274] on div "Setting up your live class Poll for secs No correct answer Start poll" at bounding box center [238, 163] width 420 height 285
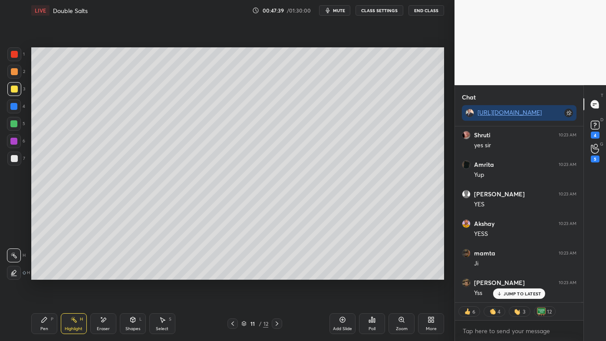
click at [275, 274] on icon at bounding box center [277, 323] width 7 height 7
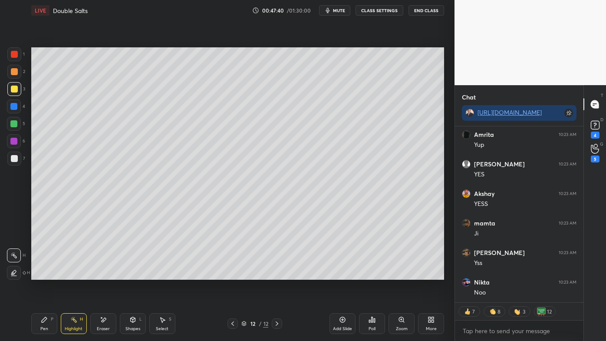
click at [344, 274] on icon at bounding box center [343, 320] width 6 height 6
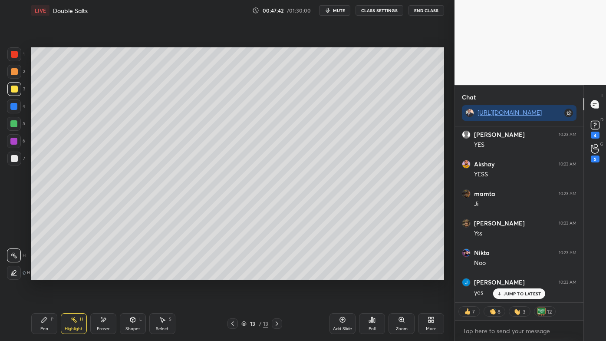
click at [42, 274] on icon at bounding box center [44, 319] width 7 height 7
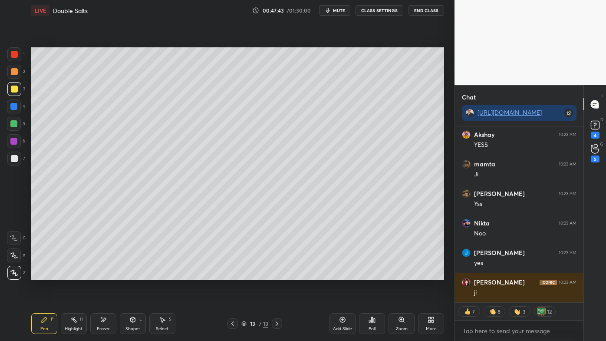
drag, startPoint x: 9, startPoint y: 72, endPoint x: 30, endPoint y: 66, distance: 21.6
click at [11, 71] on div at bounding box center [14, 72] width 14 height 14
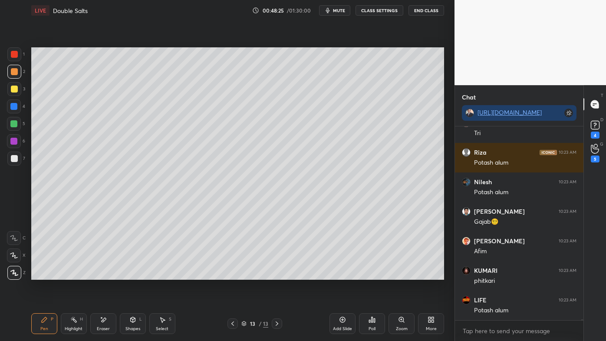
drag, startPoint x: 12, startPoint y: 161, endPoint x: 23, endPoint y: 149, distance: 16.3
click at [14, 159] on div at bounding box center [14, 158] width 7 height 7
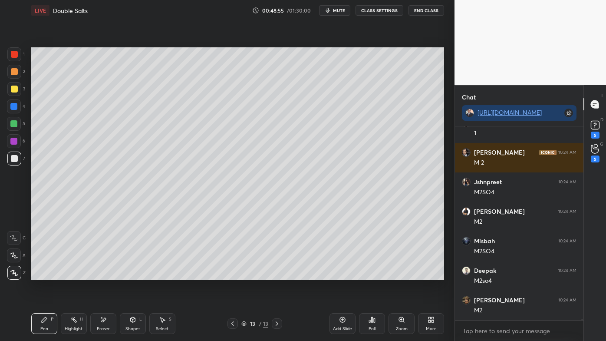
click at [97, 274] on div "Eraser" at bounding box center [103, 323] width 26 height 21
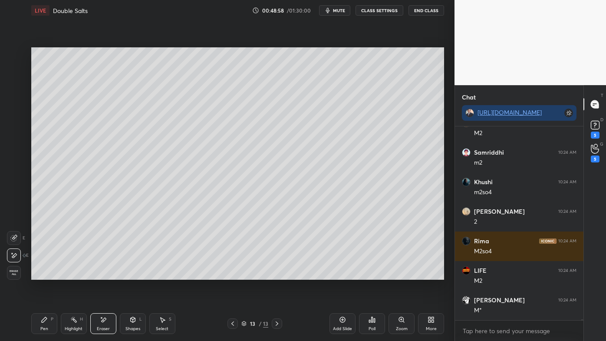
click at [42, 274] on div "Pen P" at bounding box center [44, 323] width 26 height 21
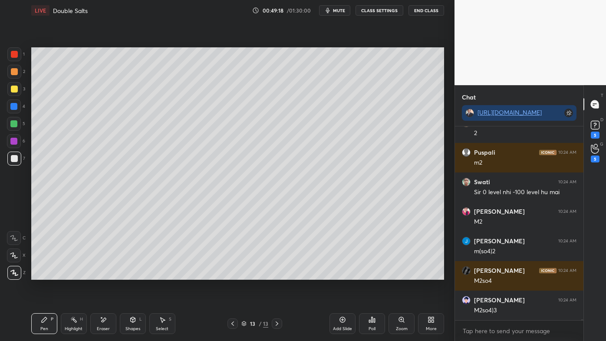
drag, startPoint x: 103, startPoint y: 319, endPoint x: 120, endPoint y: 292, distance: 32.2
click at [104, 274] on icon at bounding box center [103, 319] width 7 height 7
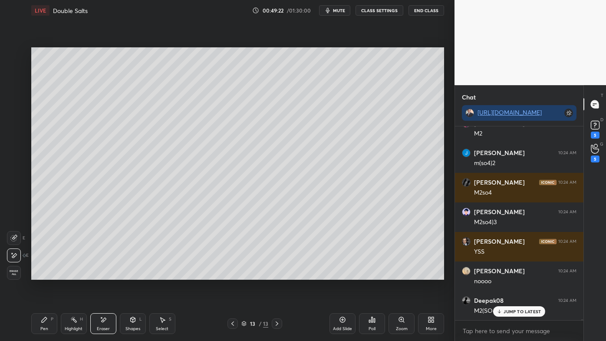
click at [41, 274] on div "Pen P" at bounding box center [44, 323] width 26 height 21
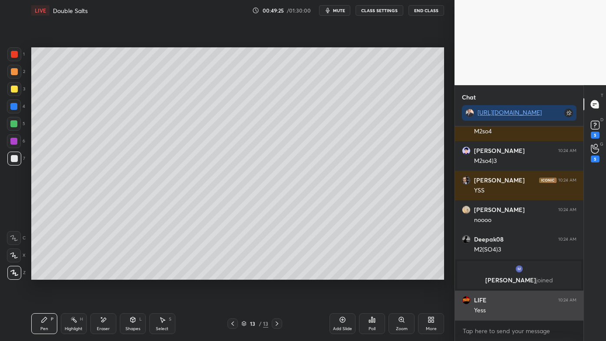
click at [511, 274] on div "Yess" at bounding box center [525, 310] width 103 height 9
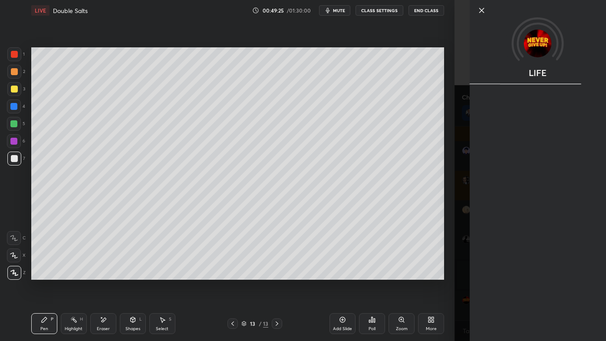
drag, startPoint x: 344, startPoint y: 281, endPoint x: 329, endPoint y: 281, distance: 14.8
click at [336, 274] on div "Setting up your live class Poll for secs No correct answer Start poll" at bounding box center [238, 163] width 420 height 285
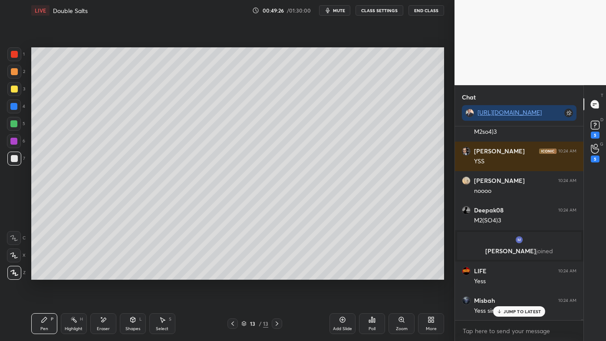
click at [76, 274] on icon at bounding box center [73, 319] width 7 height 7
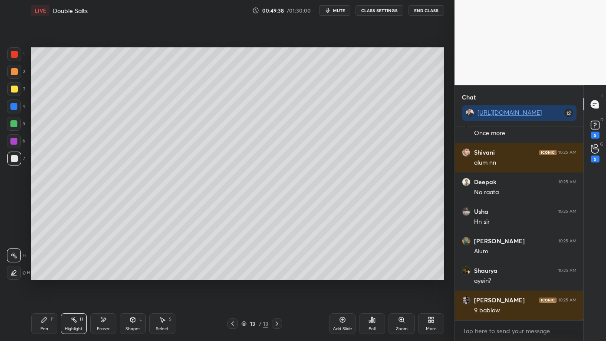
click at [43, 274] on icon at bounding box center [44, 319] width 7 height 7
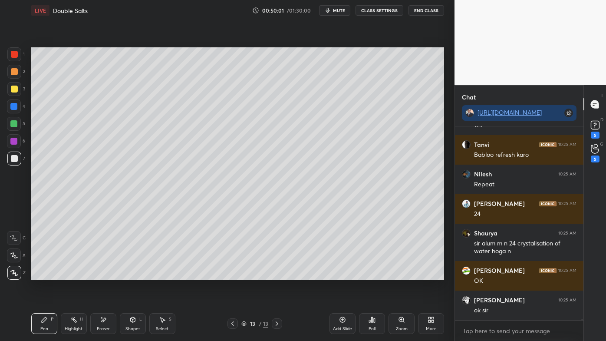
click at [11, 87] on div at bounding box center [14, 89] width 14 height 14
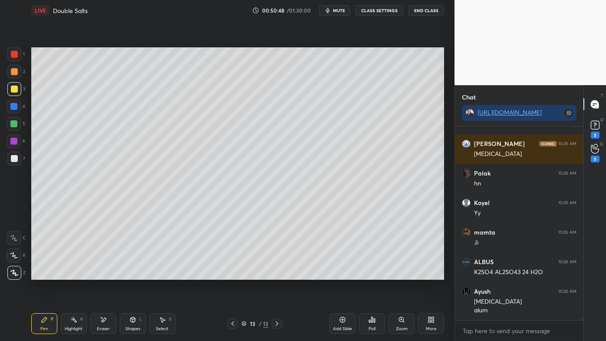
scroll to position [53787, 0]
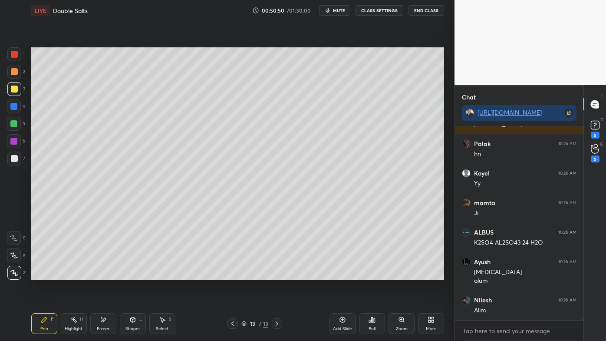
drag, startPoint x: 344, startPoint y: 318, endPoint x: 339, endPoint y: 313, distance: 6.8
click at [342, 274] on icon at bounding box center [342, 319] width 7 height 7
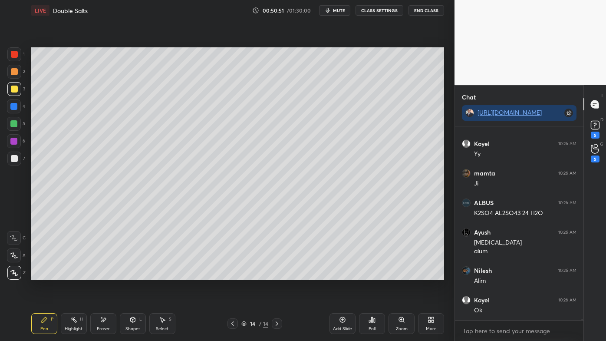
drag, startPoint x: 44, startPoint y: 320, endPoint x: 48, endPoint y: 285, distance: 35.0
click at [43, 274] on icon at bounding box center [44, 319] width 7 height 7
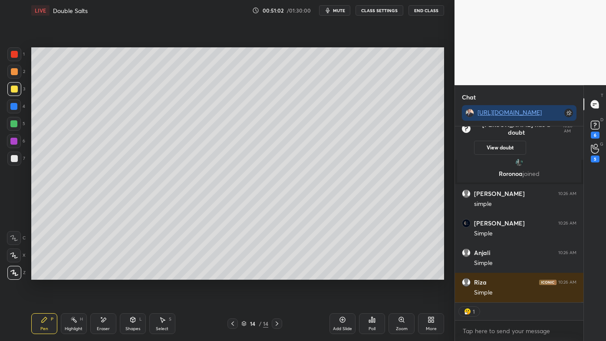
scroll to position [52410, 0]
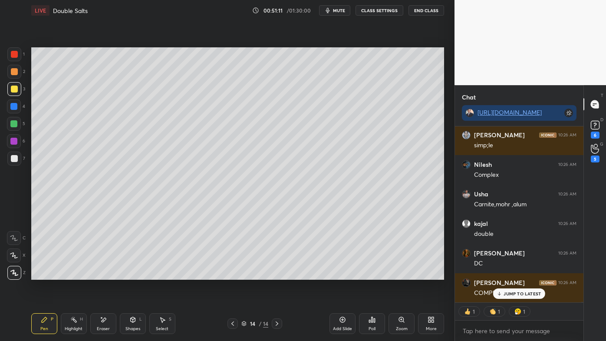
drag, startPoint x: 69, startPoint y: 319, endPoint x: 77, endPoint y: 282, distance: 37.7
click at [69, 274] on div "Highlight H" at bounding box center [74, 323] width 26 height 21
click at [42, 274] on div "Pen P" at bounding box center [44, 323] width 26 height 21
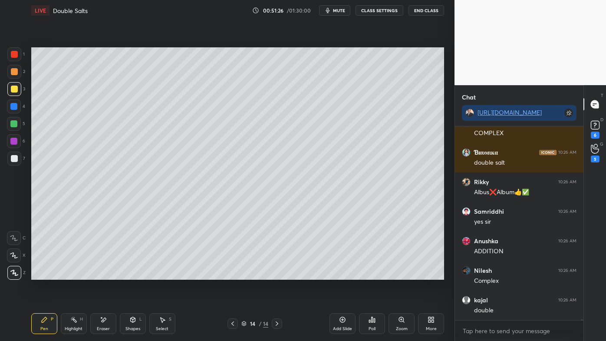
drag, startPoint x: 72, startPoint y: 320, endPoint x: 80, endPoint y: 305, distance: 16.9
click at [73, 274] on icon at bounding box center [73, 319] width 7 height 7
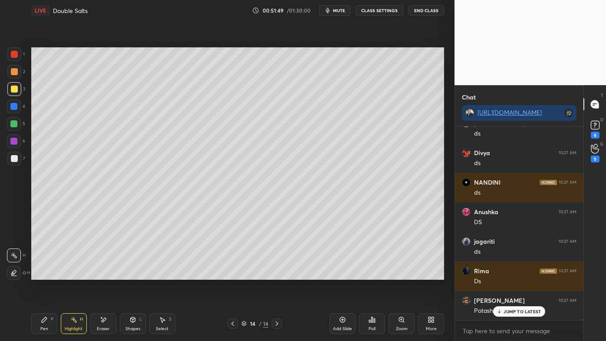
click at [13, 183] on div "1 2 3 4 5 6 7 C X Z E E Erase all H H LIVE Double Salts 00:51:49 / 01:30:00 mut…" at bounding box center [224, 170] width 448 height 341
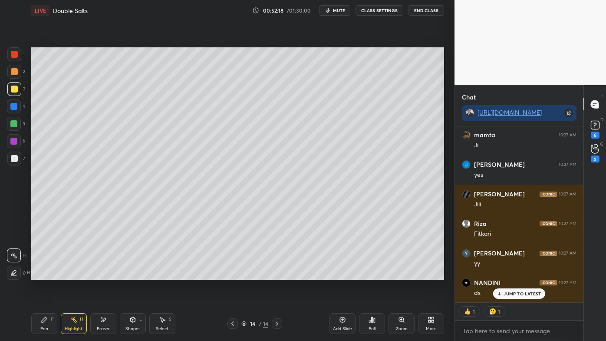
scroll to position [54244, 0]
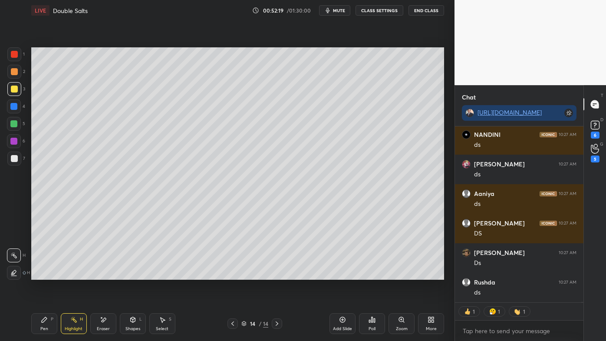
drag, startPoint x: 39, startPoint y: 322, endPoint x: 38, endPoint y: 313, distance: 9.2
click at [39, 274] on div "Pen P" at bounding box center [44, 323] width 26 height 21
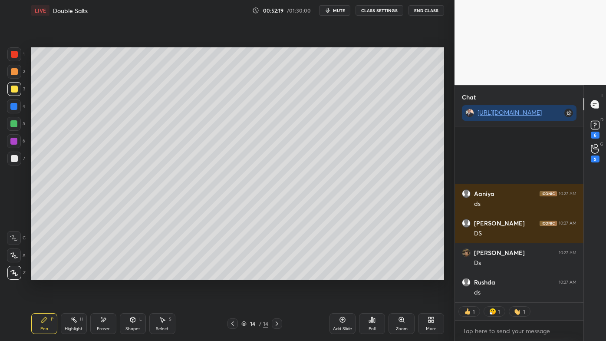
scroll to position [54332, 0]
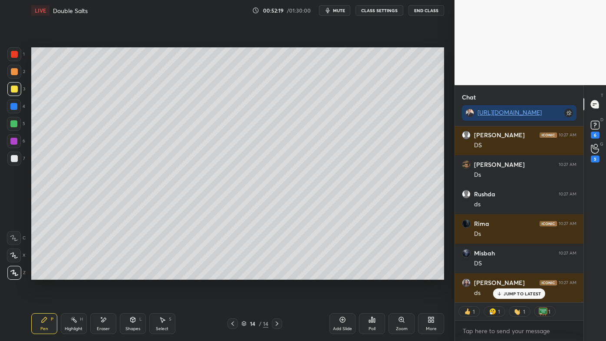
click at [14, 160] on div at bounding box center [14, 158] width 7 height 7
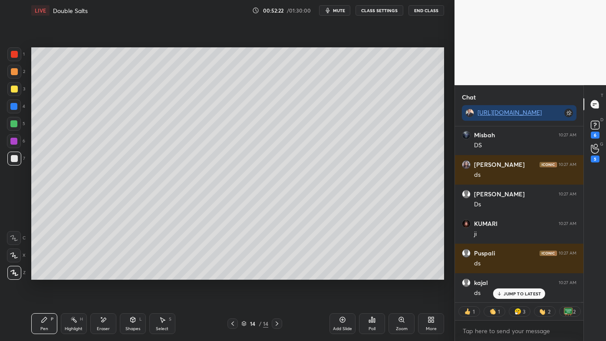
scroll to position [54480, 0]
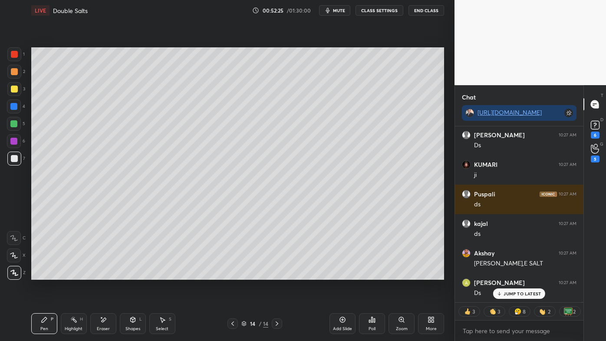
click at [341, 274] on icon at bounding box center [343, 320] width 6 height 6
drag, startPoint x: 15, startPoint y: 72, endPoint x: 29, endPoint y: 70, distance: 14.4
click at [15, 72] on div at bounding box center [14, 71] width 7 height 7
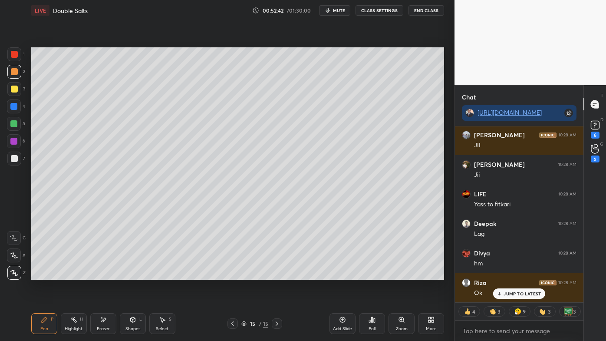
scroll to position [54783, 0]
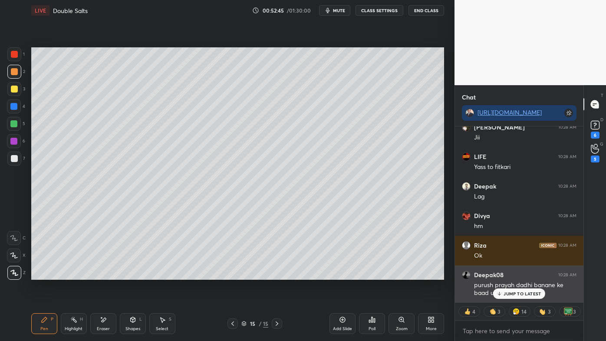
click at [511, 274] on div "JUMP TO LATEST" at bounding box center [519, 293] width 52 height 10
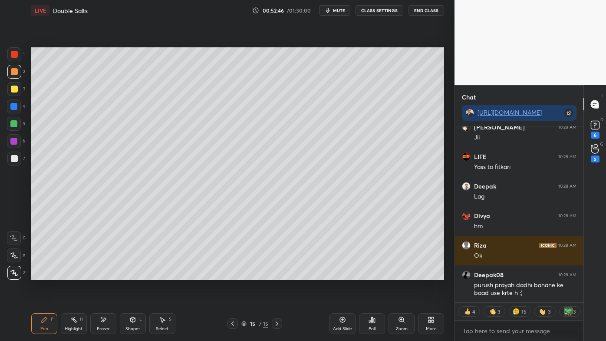
click at [70, 274] on icon at bounding box center [73, 319] width 7 height 7
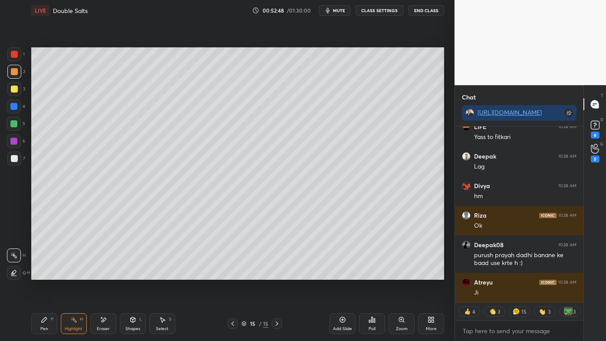
scroll to position [54872, 0]
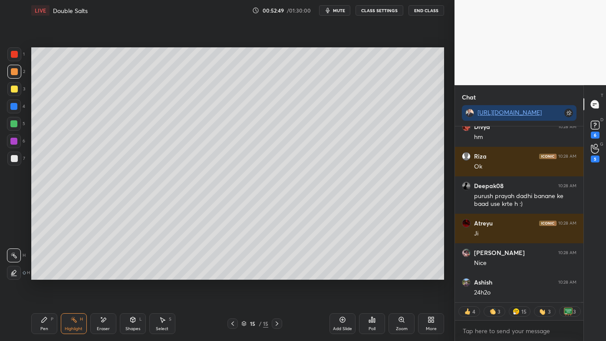
drag, startPoint x: 46, startPoint y: 320, endPoint x: 34, endPoint y: 318, distance: 11.4
click at [44, 274] on icon at bounding box center [44, 319] width 5 height 5
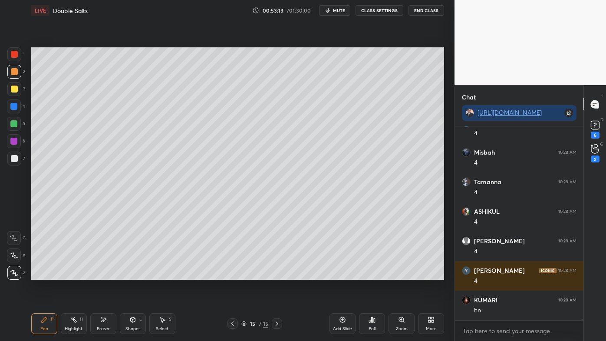
scroll to position [55653, 0]
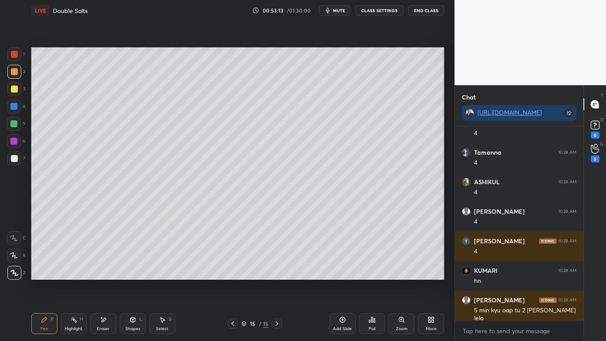
click at [344, 274] on icon at bounding box center [342, 319] width 7 height 7
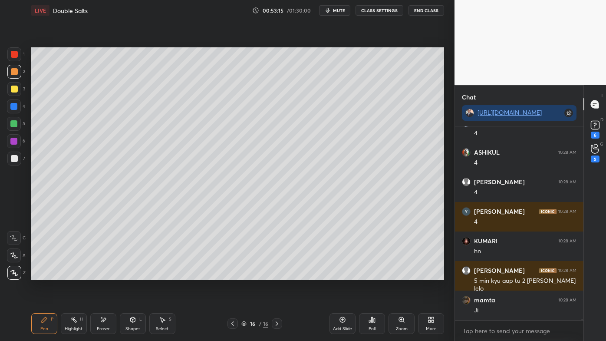
scroll to position [55771, 0]
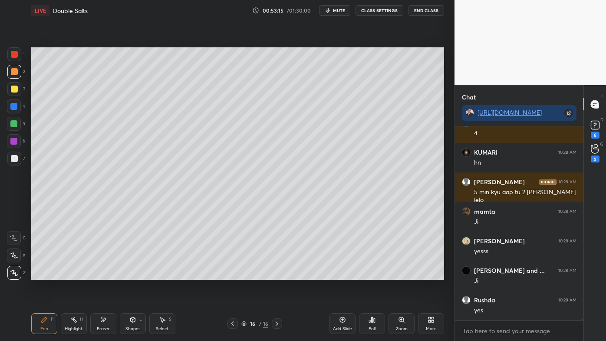
drag, startPoint x: 44, startPoint y: 318, endPoint x: 42, endPoint y: 298, distance: 20.9
click at [44, 274] on icon at bounding box center [44, 319] width 5 height 5
click at [20, 86] on div at bounding box center [14, 89] width 14 height 14
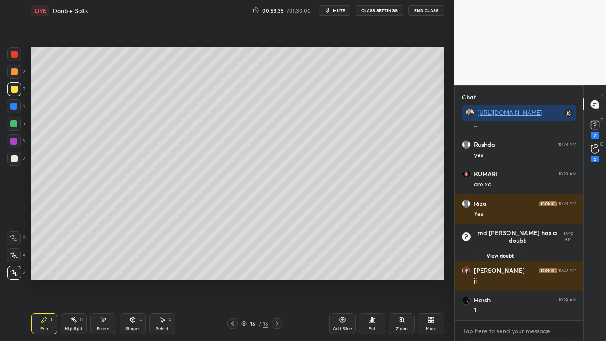
scroll to position [54949, 0]
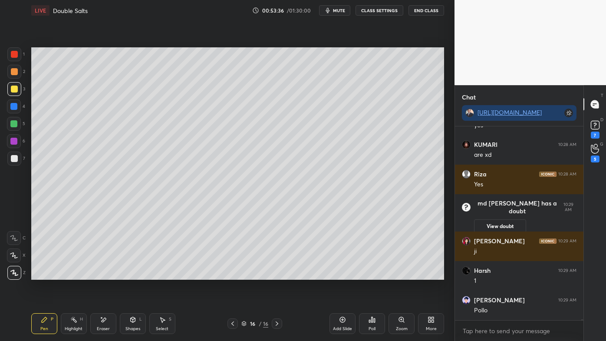
click at [369, 274] on icon at bounding box center [372, 319] width 7 height 7
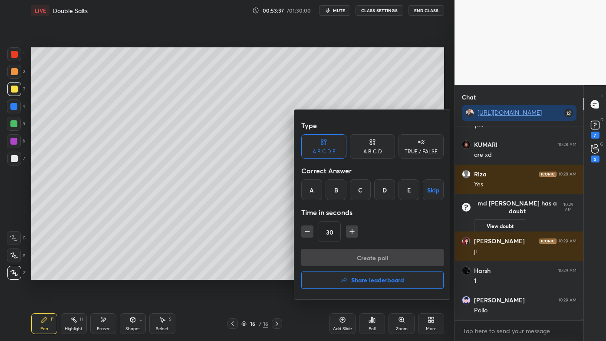
drag, startPoint x: 374, startPoint y: 147, endPoint x: 374, endPoint y: 163, distance: 16.1
click at [375, 146] on div "A B C D" at bounding box center [372, 146] width 45 height 24
drag, startPoint x: 374, startPoint y: 190, endPoint x: 367, endPoint y: 210, distance: 21.6
click at [374, 190] on div "C" at bounding box center [373, 189] width 26 height 21
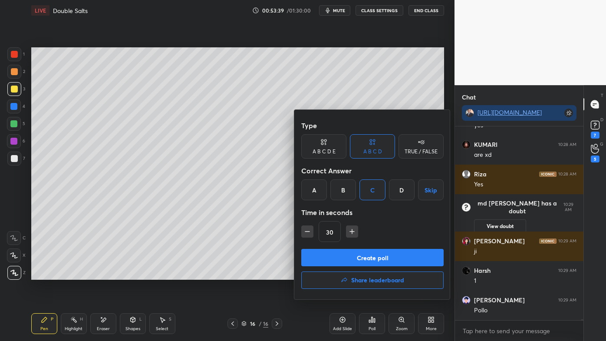
drag, startPoint x: 341, startPoint y: 255, endPoint x: 330, endPoint y: 255, distance: 10.4
click at [341, 255] on button "Create poll" at bounding box center [372, 257] width 142 height 17
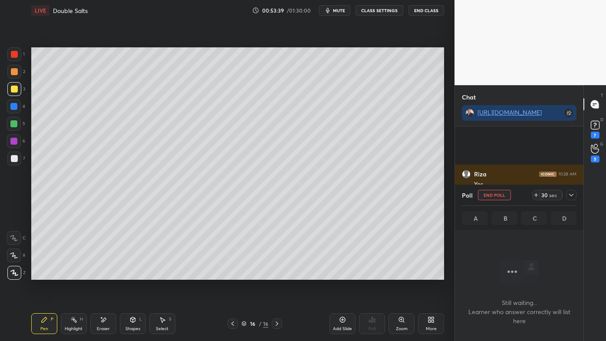
scroll to position [167, 126]
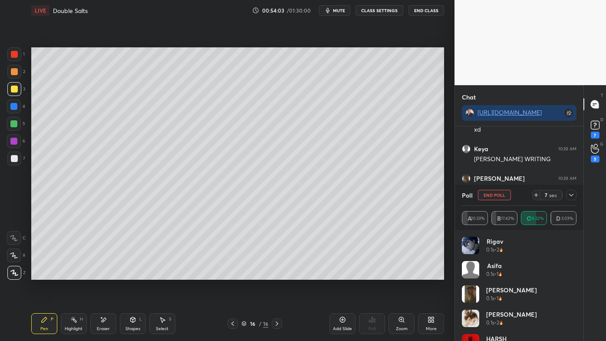
click at [572, 194] on icon at bounding box center [571, 195] width 7 height 7
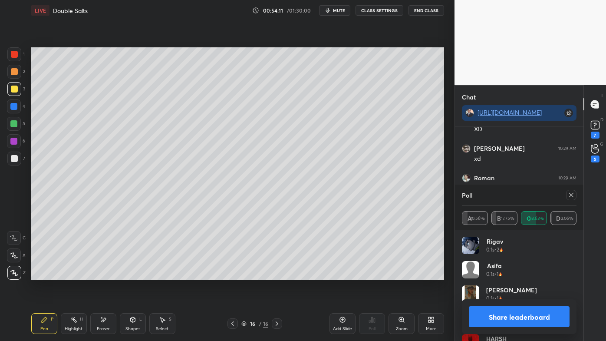
click at [573, 193] on icon at bounding box center [571, 195] width 7 height 7
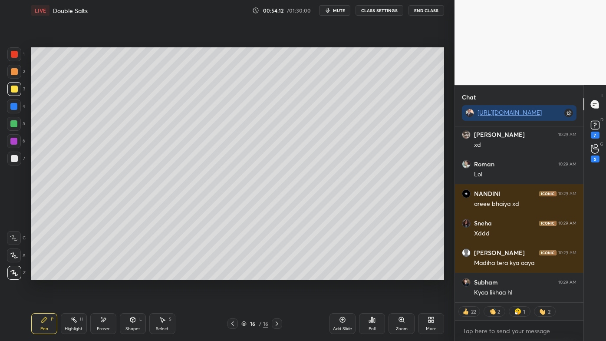
click at [232, 274] on icon at bounding box center [232, 323] width 7 height 7
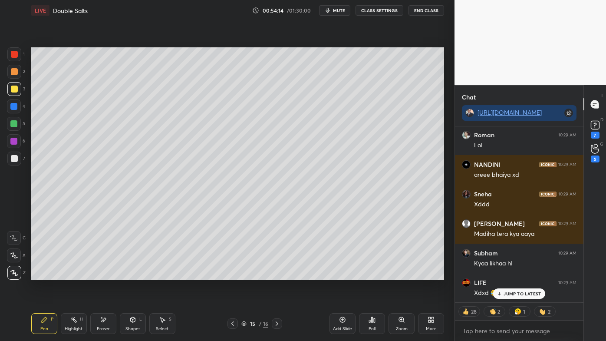
drag, startPoint x: 69, startPoint y: 317, endPoint x: 79, endPoint y: 282, distance: 35.9
click at [69, 274] on div "Highlight H" at bounding box center [74, 323] width 26 height 21
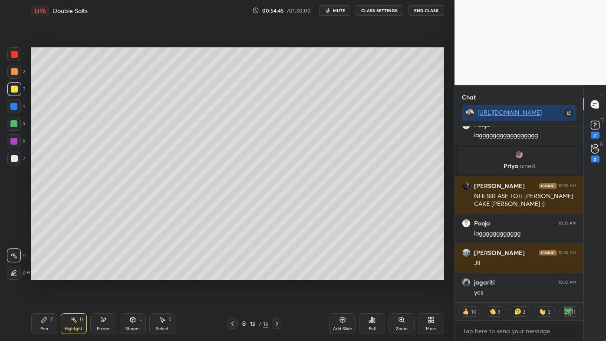
click at [277, 274] on icon at bounding box center [277, 323] width 7 height 7
drag, startPoint x: 106, startPoint y: 317, endPoint x: 111, endPoint y: 288, distance: 28.7
click at [107, 274] on div "Eraser" at bounding box center [103, 323] width 26 height 21
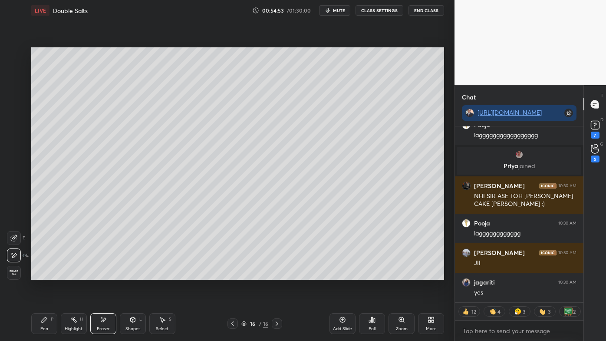
click at [45, 274] on icon at bounding box center [44, 319] width 5 height 5
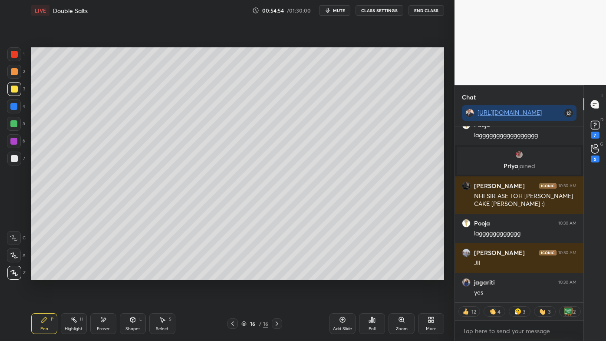
click at [21, 69] on div at bounding box center [14, 72] width 14 height 14
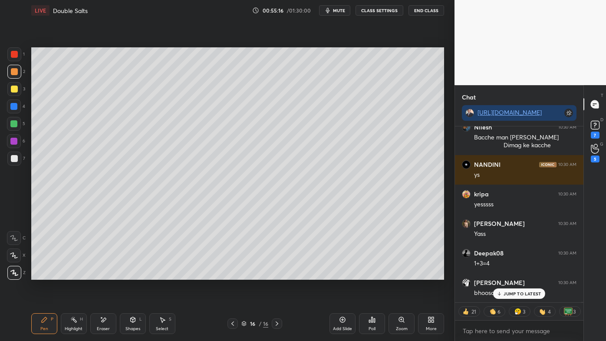
click at [12, 87] on div at bounding box center [14, 89] width 7 height 7
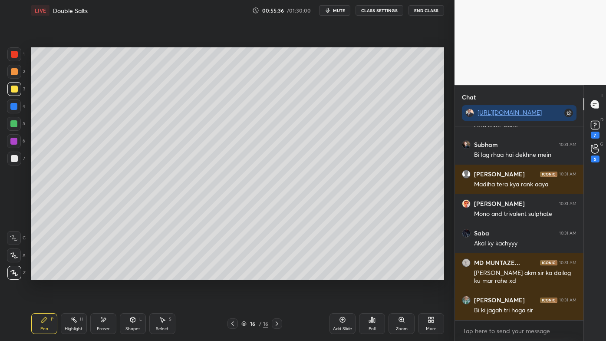
scroll to position [57697, 0]
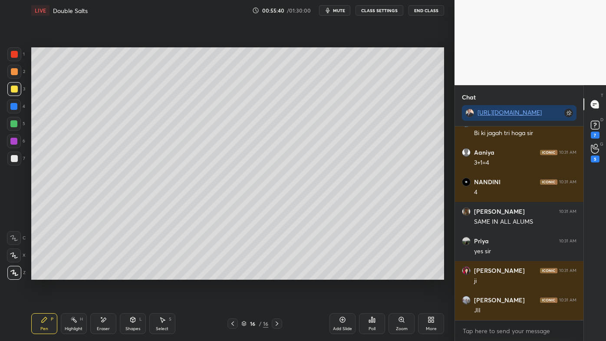
drag, startPoint x: 72, startPoint y: 317, endPoint x: 90, endPoint y: 280, distance: 41.2
click at [72, 274] on icon at bounding box center [73, 319] width 7 height 7
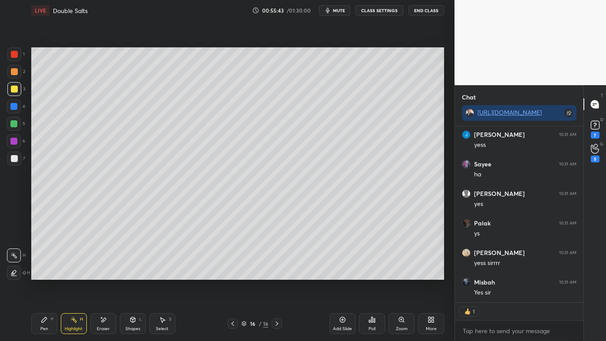
click at [41, 274] on icon at bounding box center [44, 319] width 7 height 7
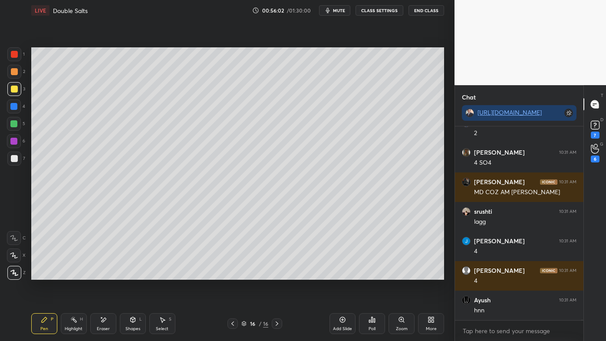
drag, startPoint x: 104, startPoint y: 320, endPoint x: 106, endPoint y: 310, distance: 10.3
click at [104, 274] on icon at bounding box center [103, 320] width 5 height 4
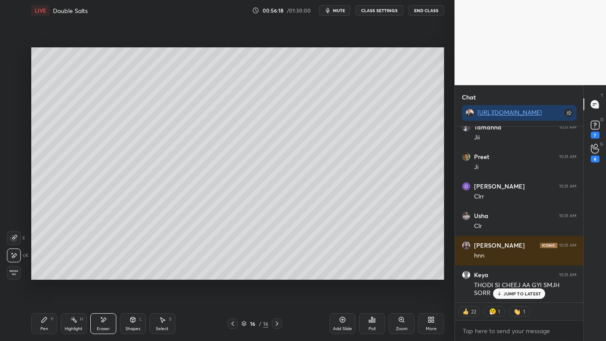
click at [229, 274] on div at bounding box center [233, 323] width 10 height 10
click at [230, 274] on div at bounding box center [233, 323] width 10 height 10
click at [231, 274] on icon at bounding box center [232, 323] width 7 height 7
click at [35, 274] on div "Pen P" at bounding box center [44, 323] width 26 height 21
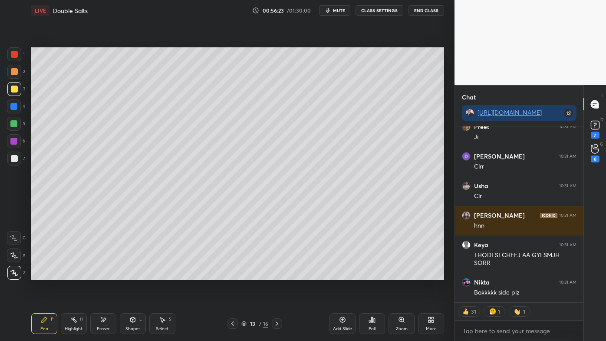
click at [13, 107] on div at bounding box center [13, 106] width 7 height 7
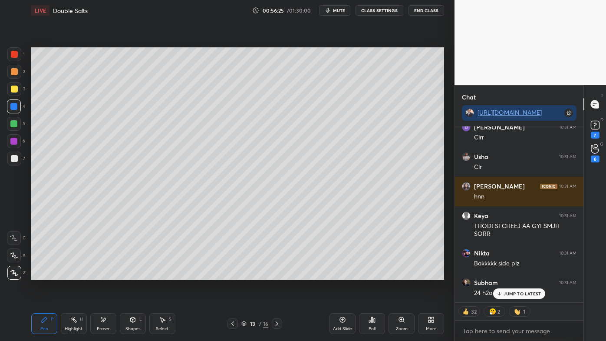
drag, startPoint x: 102, startPoint y: 318, endPoint x: 100, endPoint y: 311, distance: 8.1
click at [100, 274] on icon at bounding box center [103, 319] width 7 height 7
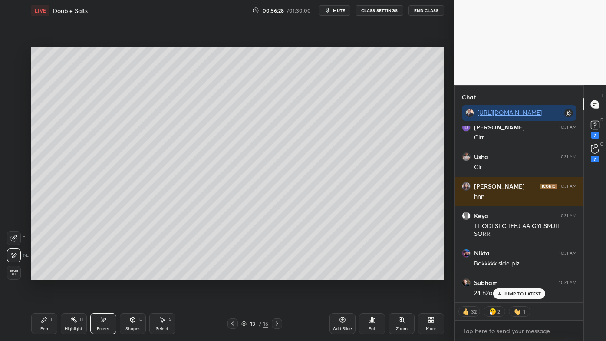
drag, startPoint x: 72, startPoint y: 319, endPoint x: 69, endPoint y: 313, distance: 6.6
click at [72, 274] on icon at bounding box center [73, 319] width 7 height 7
click at [42, 274] on icon at bounding box center [44, 319] width 7 height 7
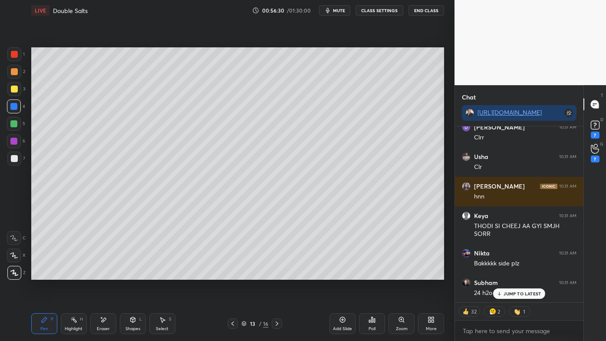
drag, startPoint x: 73, startPoint y: 321, endPoint x: 86, endPoint y: 282, distance: 40.2
click at [73, 274] on icon at bounding box center [73, 319] width 7 height 7
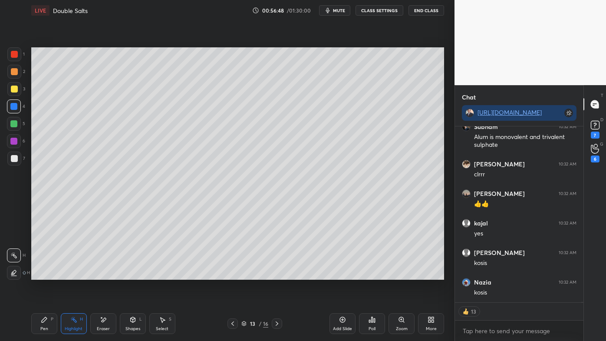
click at [275, 274] on icon at bounding box center [277, 323] width 7 height 7
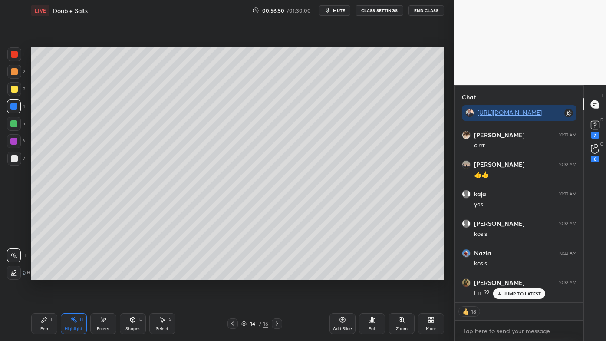
click at [275, 274] on icon at bounding box center [277, 323] width 7 height 7
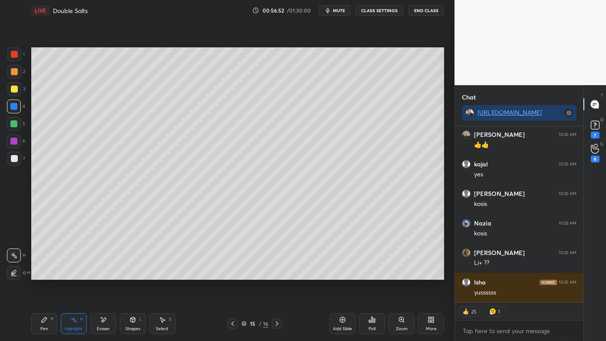
drag, startPoint x: 45, startPoint y: 316, endPoint x: 50, endPoint y: 299, distance: 17.7
click at [44, 274] on div "Pen P" at bounding box center [44, 323] width 26 height 21
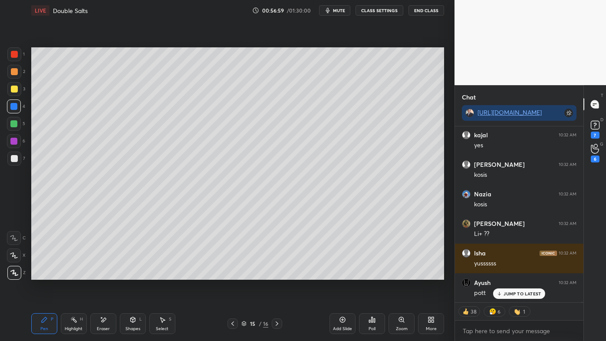
drag, startPoint x: 73, startPoint y: 319, endPoint x: 66, endPoint y: 310, distance: 11.4
click at [72, 274] on icon at bounding box center [73, 319] width 7 height 7
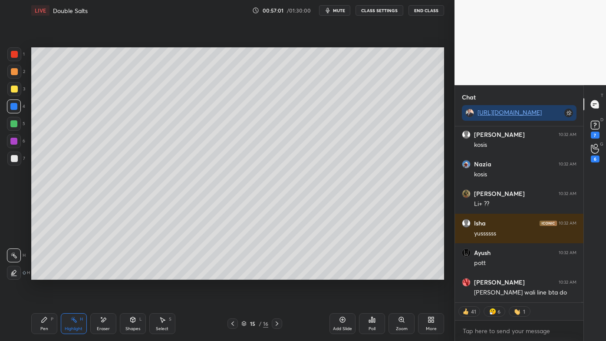
scroll to position [59380, 0]
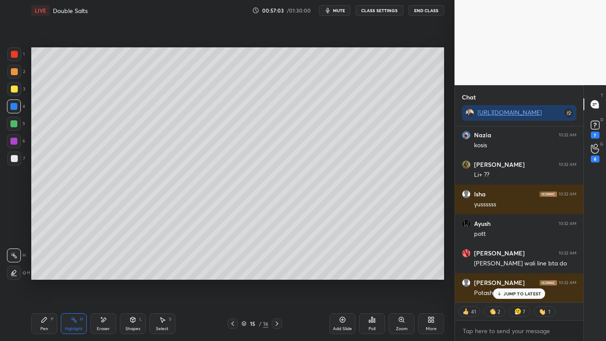
click at [276, 274] on icon at bounding box center [277, 323] width 3 height 4
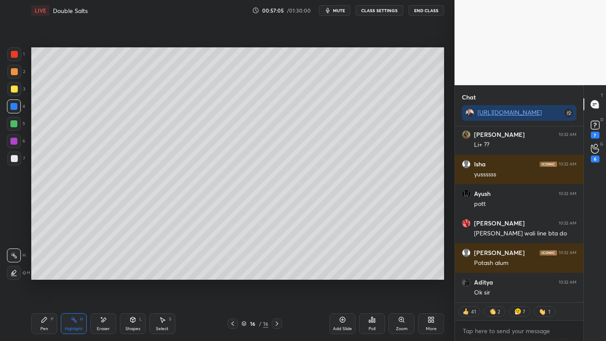
scroll to position [59439, 0]
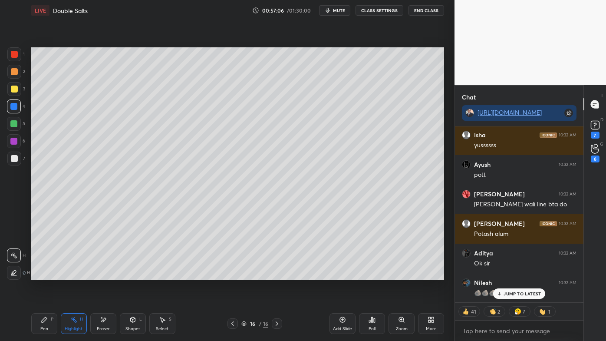
click at [43, 274] on icon at bounding box center [44, 319] width 7 height 7
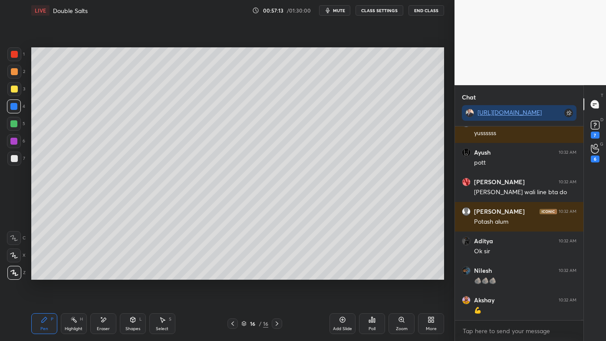
scroll to position [3, 2]
click at [376, 274] on div "Poll" at bounding box center [372, 323] width 26 height 21
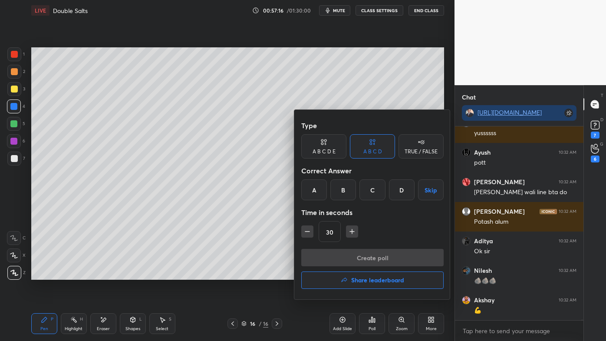
click at [400, 191] on div "D" at bounding box center [402, 189] width 26 height 21
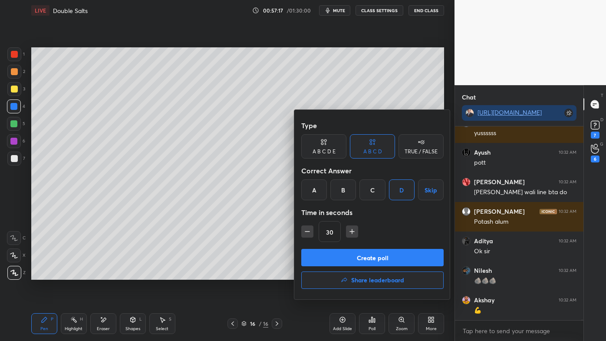
click at [360, 256] on button "Create poll" at bounding box center [372, 257] width 142 height 17
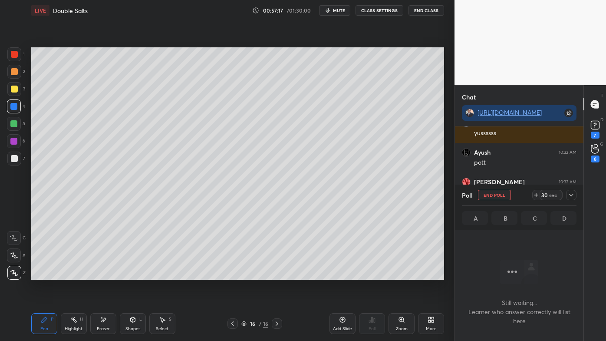
scroll to position [3, 2]
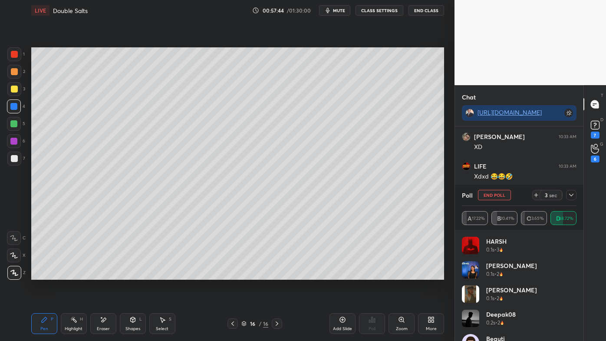
drag, startPoint x: 572, startPoint y: 193, endPoint x: 567, endPoint y: 194, distance: 4.8
click at [572, 193] on icon at bounding box center [571, 195] width 7 height 7
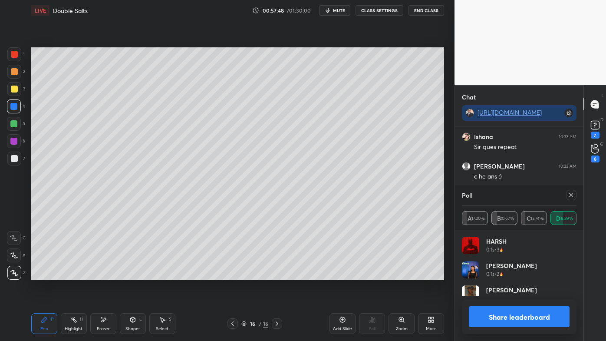
click at [231, 274] on icon at bounding box center [232, 323] width 7 height 7
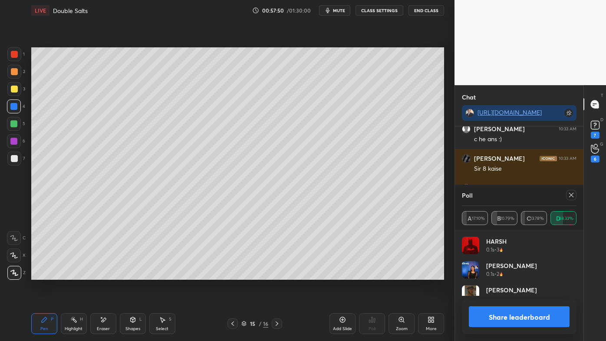
drag, startPoint x: 71, startPoint y: 323, endPoint x: 79, endPoint y: 285, distance: 38.7
click at [71, 274] on icon at bounding box center [73, 319] width 7 height 7
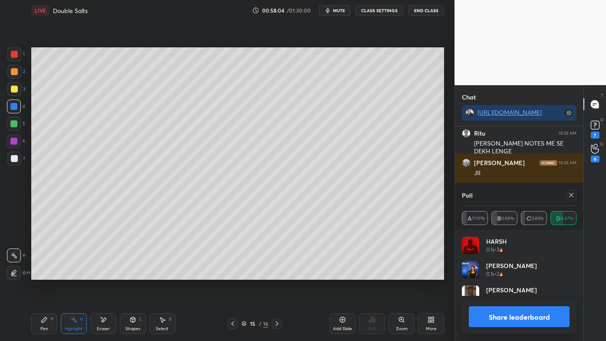
click at [573, 194] on icon at bounding box center [571, 195] width 7 height 7
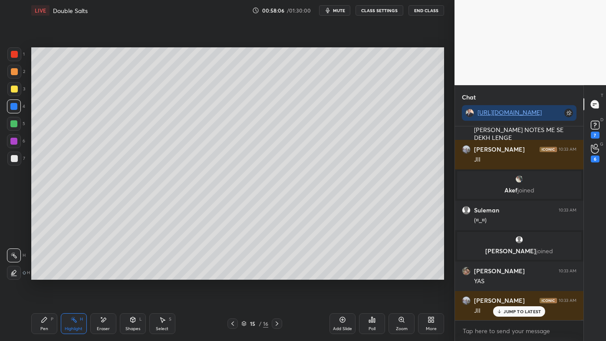
drag, startPoint x: 72, startPoint y: 322, endPoint x: 72, endPoint y: 291, distance: 31.3
click at [72, 274] on icon at bounding box center [73, 319] width 7 height 7
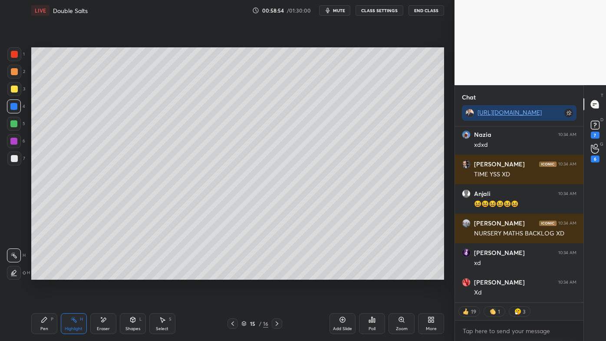
drag, startPoint x: 102, startPoint y: 320, endPoint x: 99, endPoint y: 309, distance: 10.6
click at [102, 274] on icon at bounding box center [103, 319] width 7 height 7
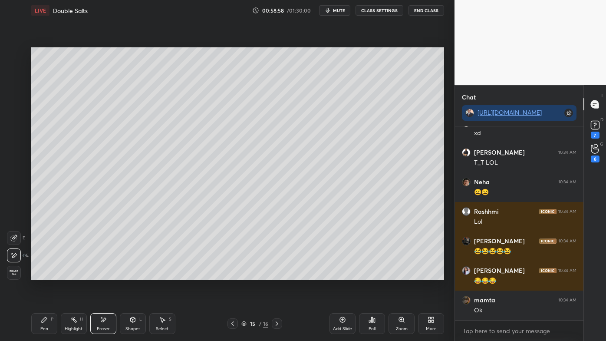
click at [79, 274] on div "Highlight H" at bounding box center [74, 323] width 26 height 21
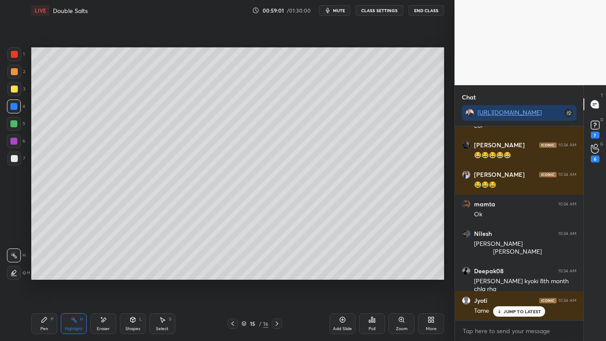
drag, startPoint x: 68, startPoint y: 321, endPoint x: 64, endPoint y: 313, distance: 9.1
click at [68, 274] on div "Highlight H" at bounding box center [74, 323] width 26 height 21
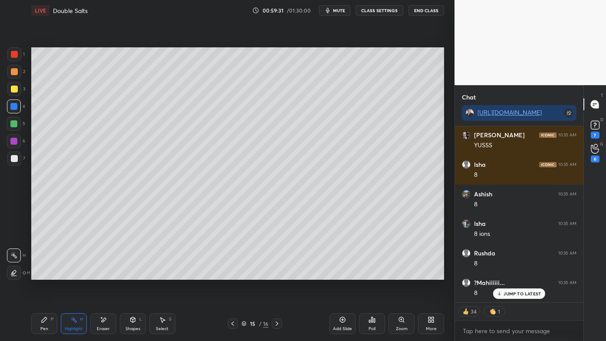
drag, startPoint x: 37, startPoint y: 318, endPoint x: 43, endPoint y: 295, distance: 23.8
click at [37, 274] on div "Pen P" at bounding box center [44, 323] width 26 height 21
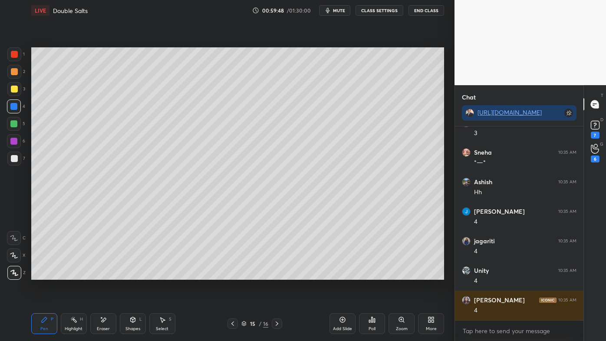
click at [15, 159] on div at bounding box center [14, 158] width 7 height 7
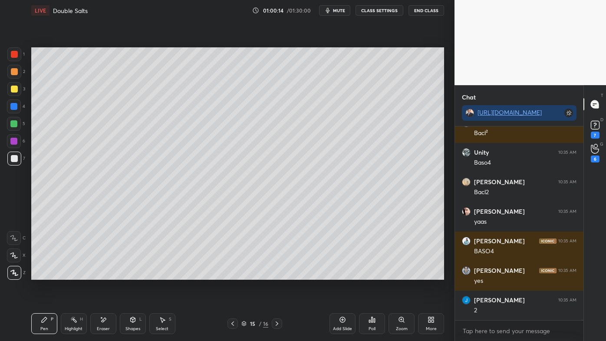
click at [75, 274] on icon at bounding box center [73, 319] width 7 height 7
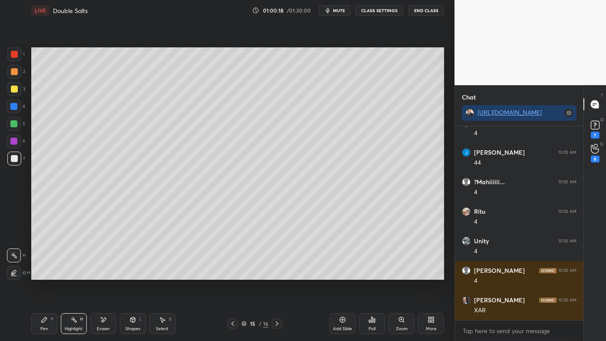
click at [45, 274] on div "Pen P" at bounding box center [44, 323] width 26 height 21
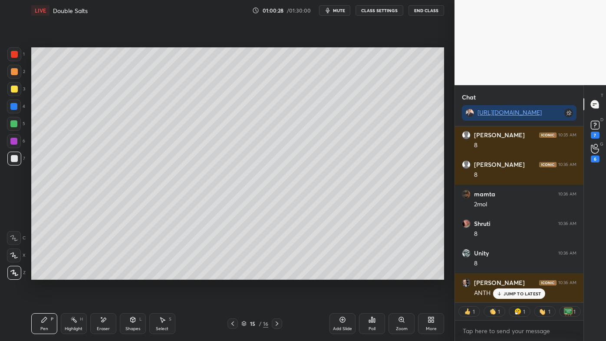
click at [70, 274] on div "Highlight H" at bounding box center [74, 323] width 26 height 21
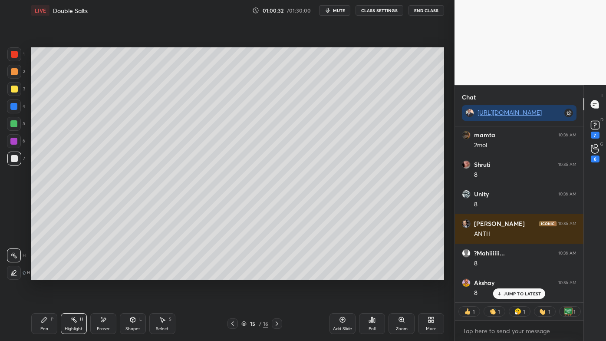
drag, startPoint x: 48, startPoint y: 317, endPoint x: 50, endPoint y: 308, distance: 9.7
click at [45, 274] on div "Pen P" at bounding box center [44, 323] width 26 height 21
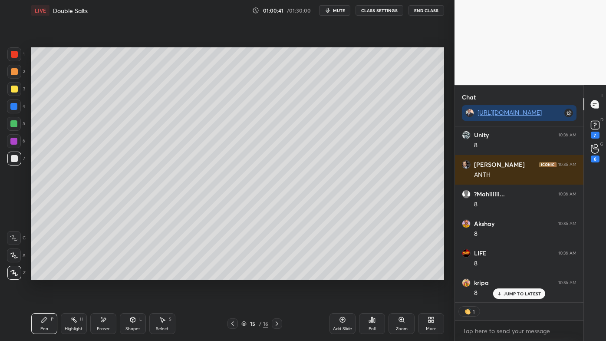
click at [76, 274] on icon at bounding box center [73, 319] width 7 height 7
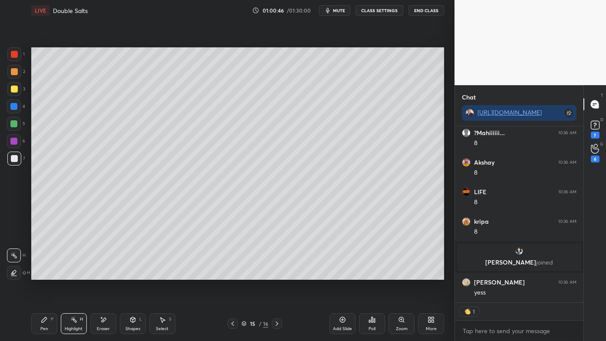
drag, startPoint x: 321, startPoint y: 284, endPoint x: 306, endPoint y: 286, distance: 14.9
click at [320, 274] on div "Setting up your live class Poll for secs No correct answer Start poll" at bounding box center [238, 163] width 420 height 285
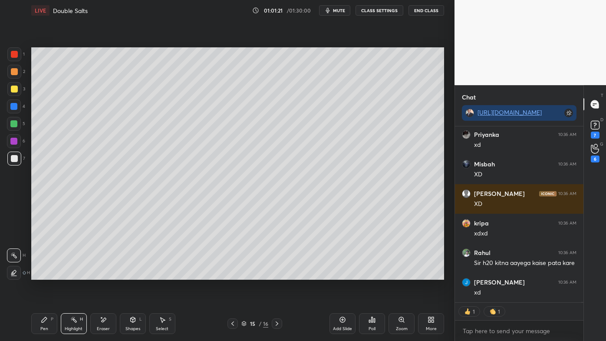
click at [344, 274] on icon at bounding box center [342, 319] width 7 height 7
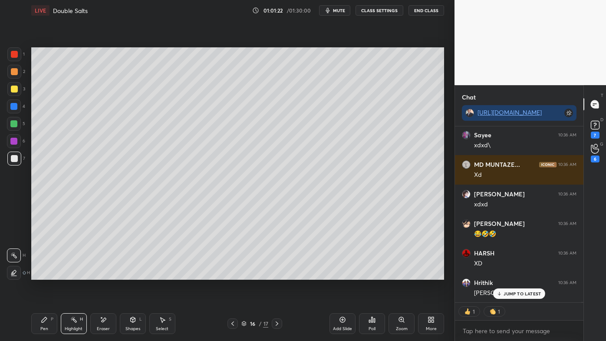
drag, startPoint x: 44, startPoint y: 321, endPoint x: 40, endPoint y: 299, distance: 22.1
click at [44, 274] on icon at bounding box center [44, 319] width 5 height 5
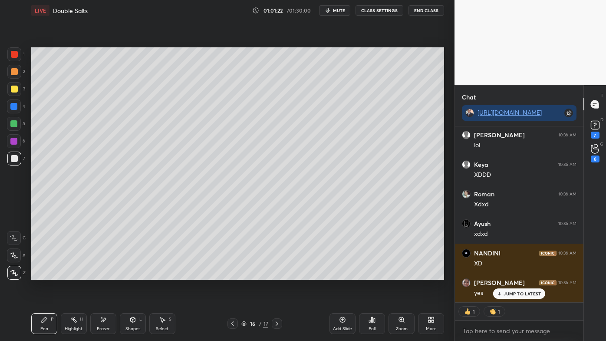
drag, startPoint x: 15, startPoint y: 72, endPoint x: 22, endPoint y: 68, distance: 8.0
click at [16, 72] on div at bounding box center [14, 71] width 7 height 7
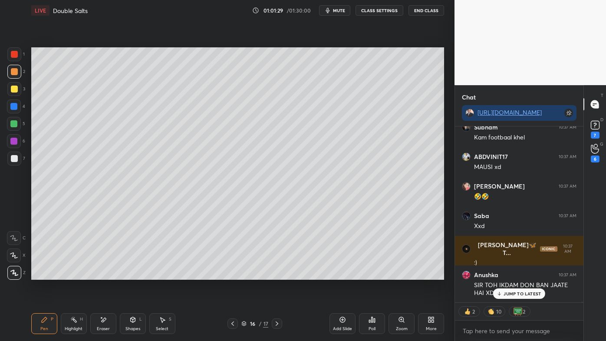
click at [101, 274] on div "Eraser" at bounding box center [103, 323] width 26 height 21
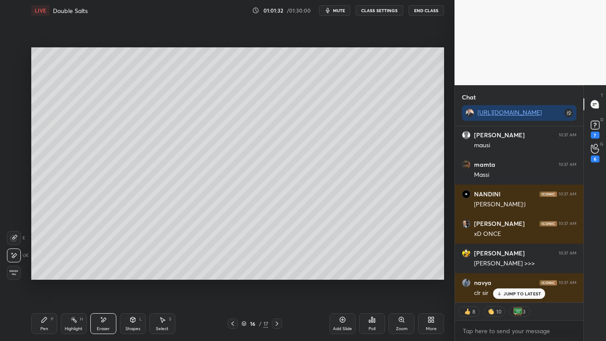
click at [44, 274] on icon at bounding box center [44, 319] width 7 height 7
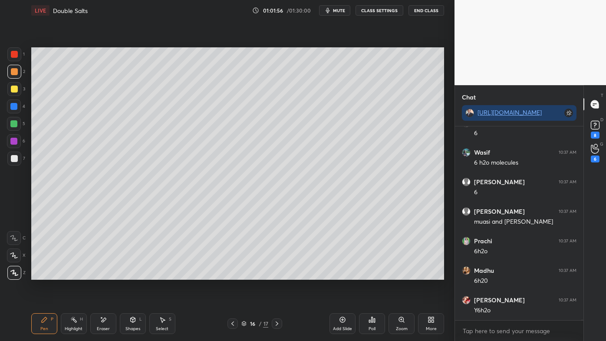
click at [232, 274] on icon at bounding box center [233, 323] width 3 height 4
drag, startPoint x: 69, startPoint y: 321, endPoint x: 71, endPoint y: 286, distance: 34.8
click at [69, 274] on div "Highlight H" at bounding box center [74, 323] width 26 height 21
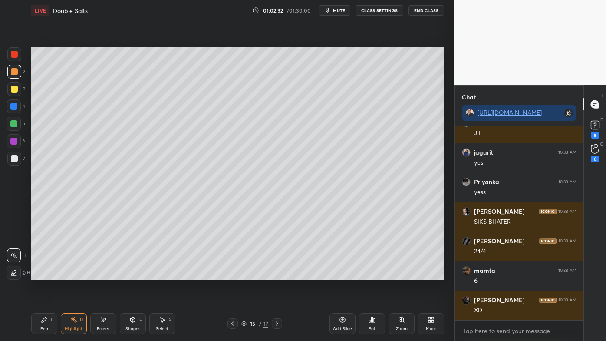
drag, startPoint x: 276, startPoint y: 322, endPoint x: 273, endPoint y: 318, distance: 5.1
click at [276, 274] on icon at bounding box center [277, 323] width 3 height 4
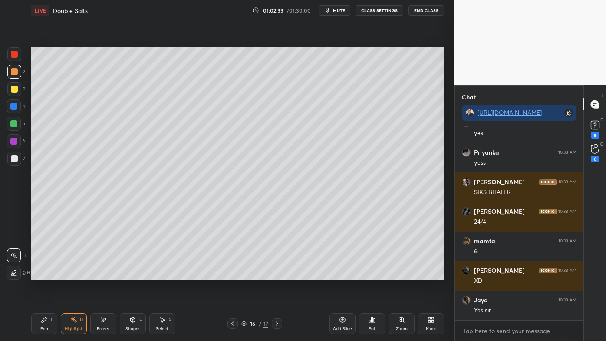
drag, startPoint x: 43, startPoint y: 318, endPoint x: 43, endPoint y: 292, distance: 25.6
click at [42, 274] on icon at bounding box center [44, 319] width 7 height 7
click at [16, 90] on div at bounding box center [14, 89] width 7 height 7
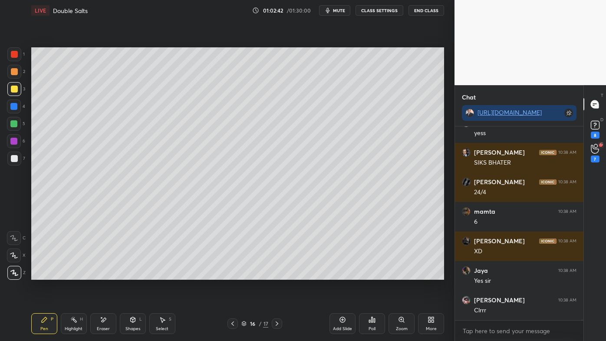
drag, startPoint x: 104, startPoint y: 319, endPoint x: 99, endPoint y: 280, distance: 39.9
click at [104, 274] on icon at bounding box center [103, 319] width 7 height 7
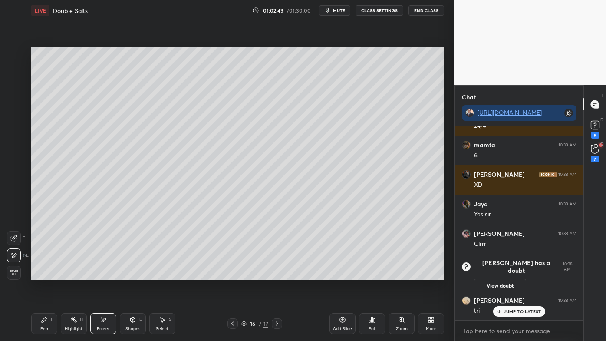
scroll to position [69695, 0]
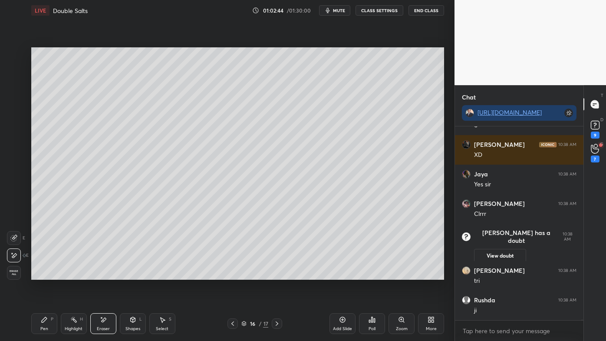
click at [39, 274] on div "Pen P" at bounding box center [44, 323] width 26 height 21
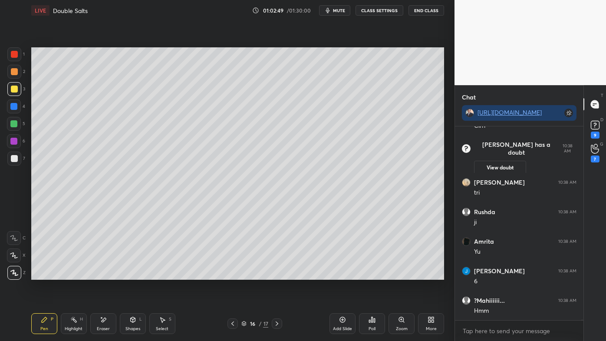
scroll to position [69813, 0]
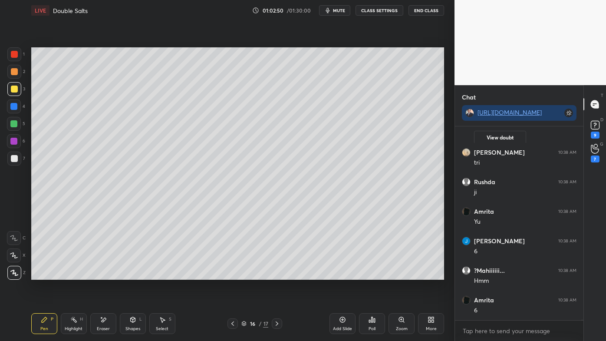
click at [98, 274] on div "Eraser" at bounding box center [103, 323] width 26 height 21
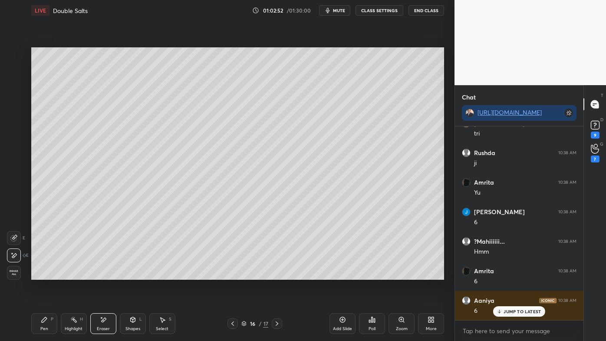
scroll to position [69901, 0]
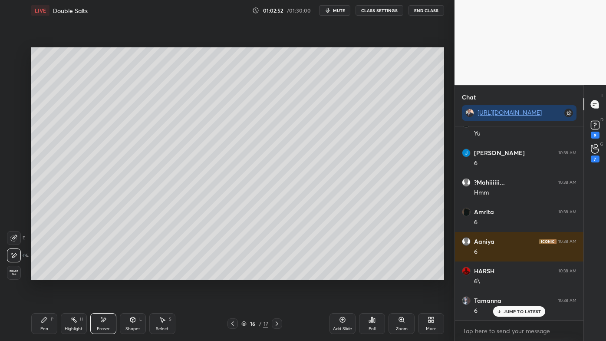
drag, startPoint x: 43, startPoint y: 320, endPoint x: 42, endPoint y: 312, distance: 7.4
click at [41, 274] on icon at bounding box center [44, 319] width 7 height 7
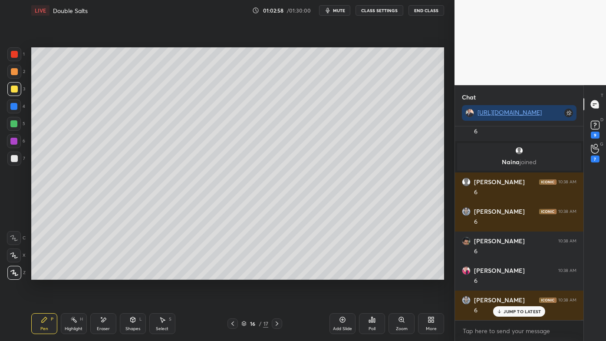
scroll to position [70109, 0]
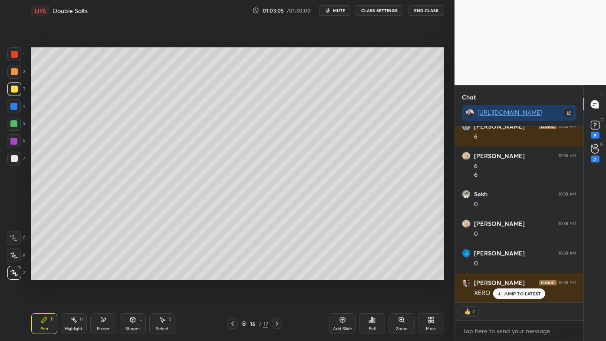
drag, startPoint x: 72, startPoint y: 320, endPoint x: 99, endPoint y: 285, distance: 44.0
click at [72, 274] on icon at bounding box center [73, 319] width 7 height 7
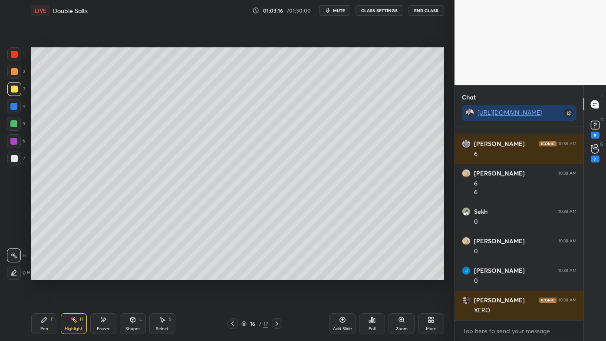
drag, startPoint x: 38, startPoint y: 319, endPoint x: 44, endPoint y: 310, distance: 11.2
click at [35, 274] on div "Pen P" at bounding box center [44, 323] width 26 height 21
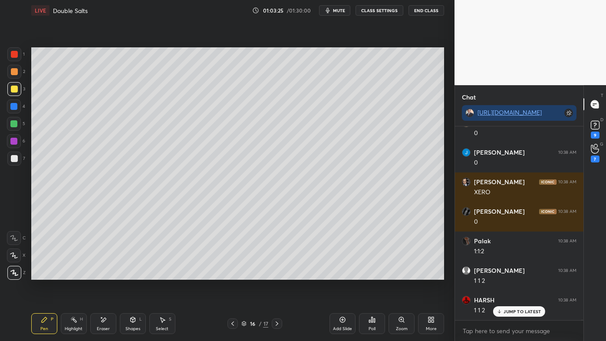
scroll to position [70384, 0]
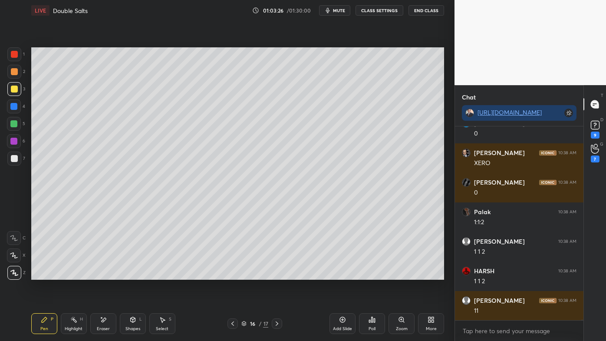
click at [70, 274] on div "Highlight H" at bounding box center [74, 323] width 26 height 21
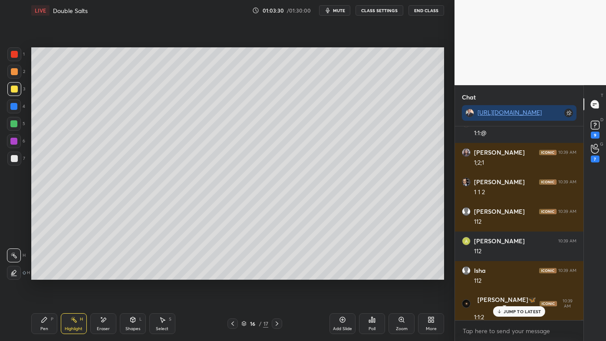
scroll to position [70770, 0]
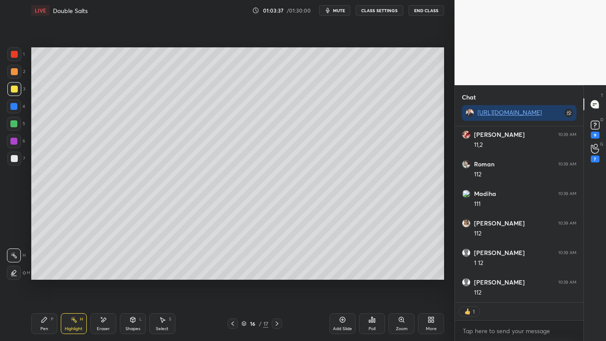
click at [41, 274] on icon at bounding box center [44, 319] width 7 height 7
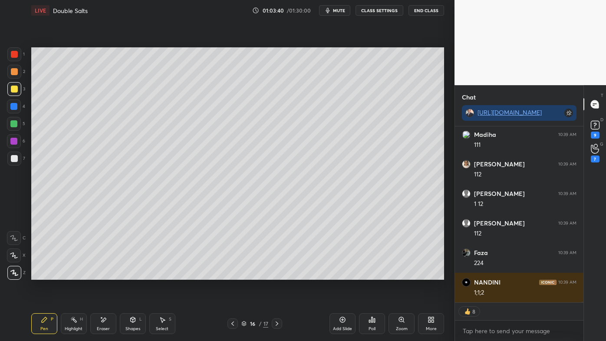
click at [235, 274] on icon at bounding box center [232, 323] width 7 height 7
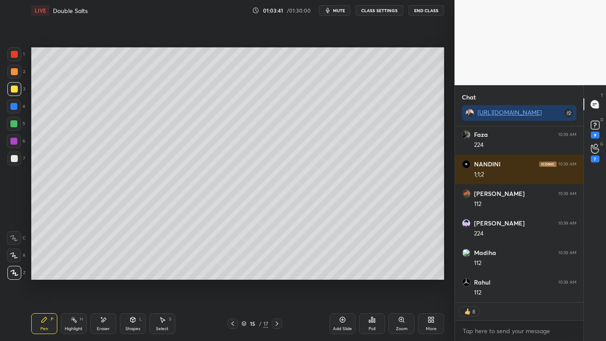
drag, startPoint x: 71, startPoint y: 318, endPoint x: 79, endPoint y: 280, distance: 38.7
click at [70, 274] on icon at bounding box center [73, 319] width 7 height 7
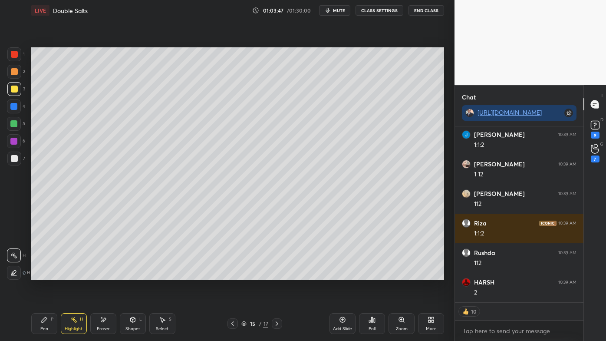
click at [232, 274] on icon at bounding box center [232, 323] width 7 height 7
click at [46, 274] on icon at bounding box center [44, 319] width 7 height 7
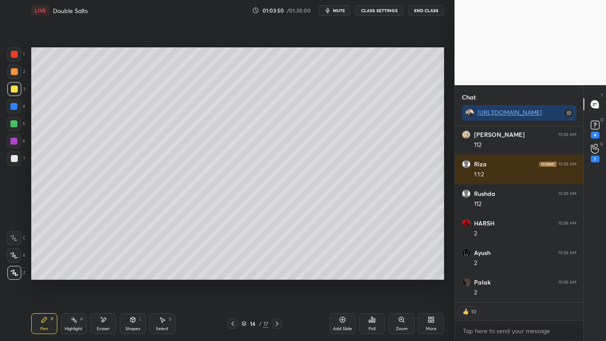
click at [275, 274] on icon at bounding box center [277, 323] width 7 height 7
click at [276, 274] on icon at bounding box center [277, 323] width 7 height 7
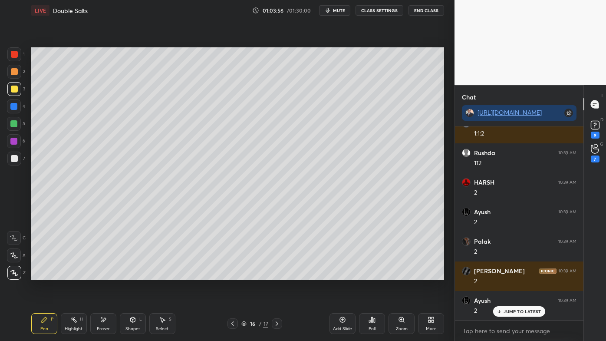
click at [231, 274] on icon at bounding box center [232, 323] width 7 height 7
click at [230, 274] on icon at bounding box center [232, 323] width 7 height 7
drag, startPoint x: 278, startPoint y: 323, endPoint x: 270, endPoint y: 321, distance: 8.7
click at [278, 274] on icon at bounding box center [277, 323] width 3 height 4
click at [71, 274] on icon at bounding box center [73, 319] width 7 height 7
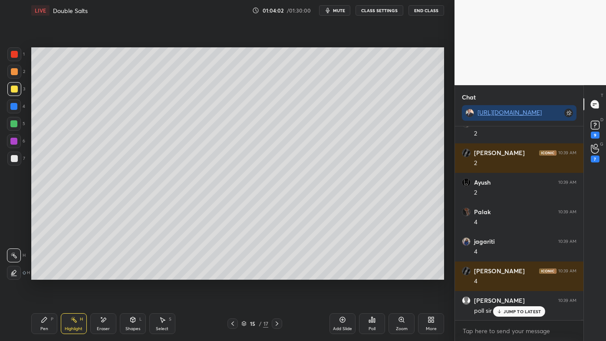
click at [275, 274] on icon at bounding box center [277, 323] width 7 height 7
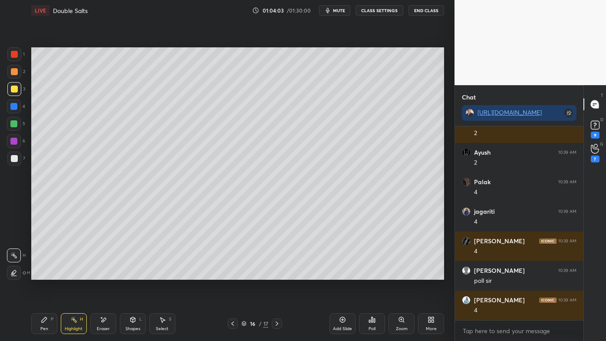
drag, startPoint x: 43, startPoint y: 324, endPoint x: 77, endPoint y: 283, distance: 53.4
click at [41, 274] on div "Pen P" at bounding box center [44, 323] width 26 height 21
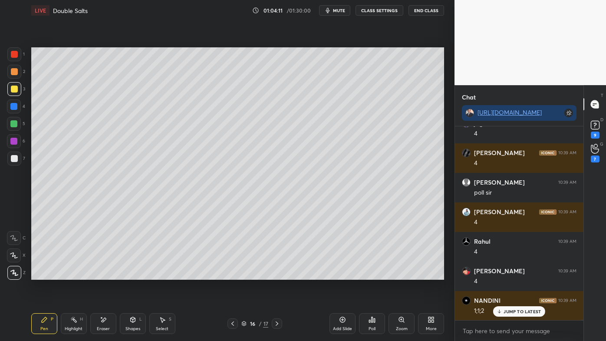
drag, startPoint x: 73, startPoint y: 317, endPoint x: 87, endPoint y: 286, distance: 34.2
click at [73, 274] on icon at bounding box center [73, 319] width 7 height 7
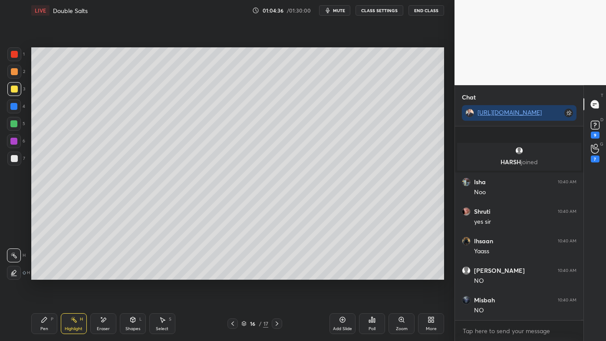
scroll to position [71775, 0]
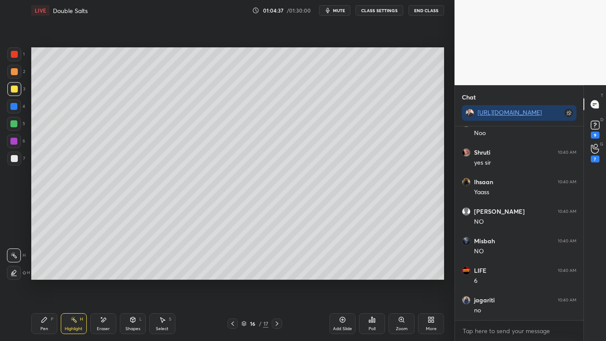
click at [233, 274] on icon at bounding box center [232, 323] width 7 height 7
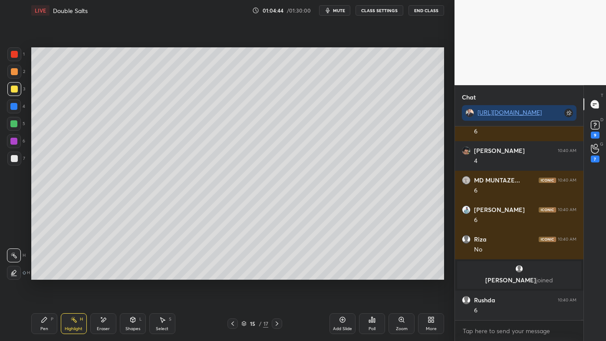
scroll to position [72840, 0]
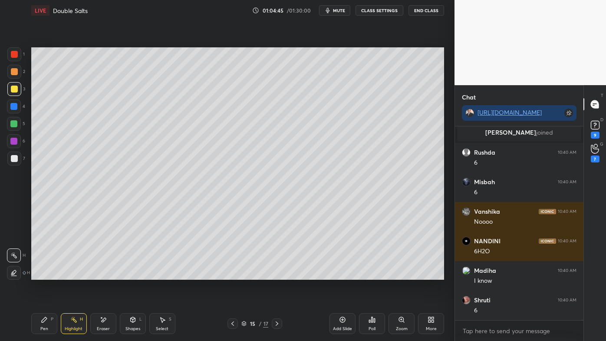
click at [278, 274] on icon at bounding box center [277, 323] width 3 height 4
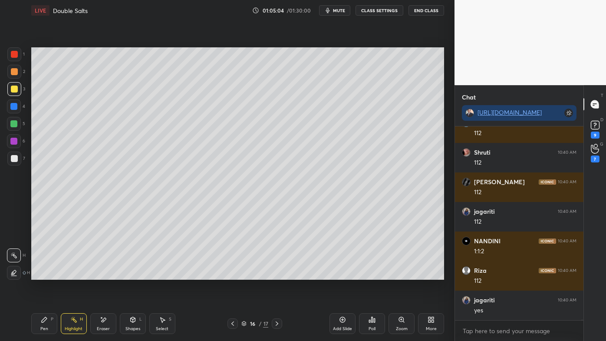
scroll to position [174, 126]
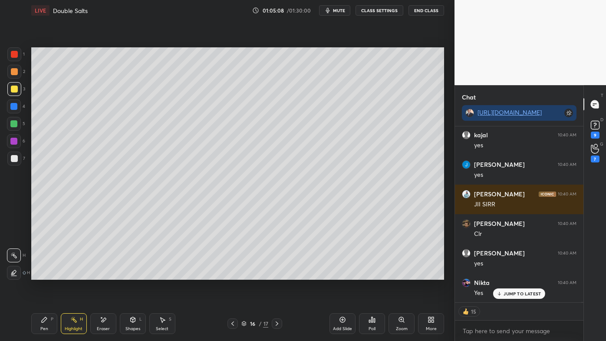
click at [232, 274] on icon at bounding box center [232, 323] width 7 height 7
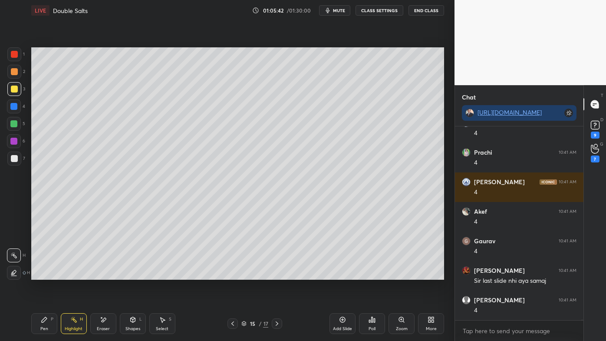
click at [276, 274] on icon at bounding box center [277, 323] width 7 height 7
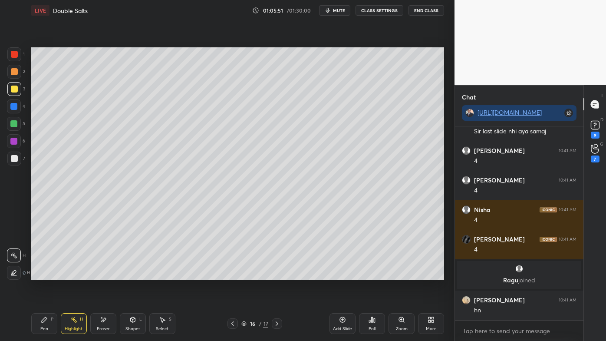
drag, startPoint x: 43, startPoint y: 320, endPoint x: 52, endPoint y: 296, distance: 25.3
click at [43, 274] on icon at bounding box center [44, 319] width 5 height 5
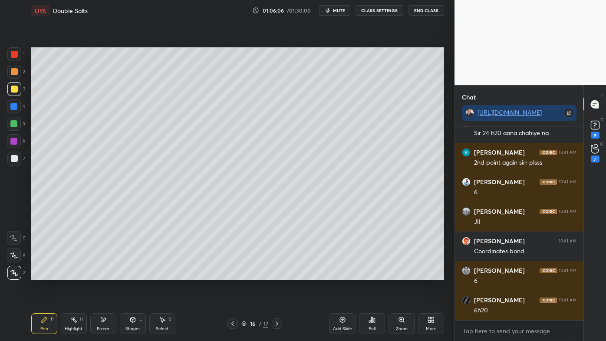
click at [75, 274] on icon at bounding box center [73, 319] width 7 height 7
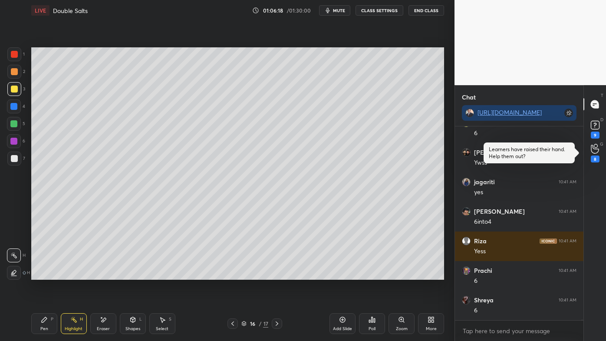
click at [344, 274] on icon at bounding box center [342, 319] width 7 height 7
click at [40, 274] on div "Pen P" at bounding box center [44, 323] width 26 height 21
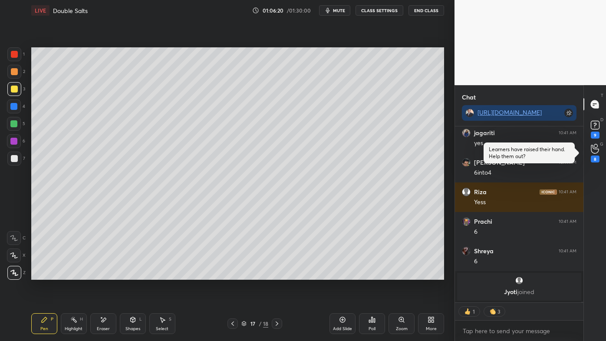
drag, startPoint x: 14, startPoint y: 72, endPoint x: 6, endPoint y: 71, distance: 8.8
click at [13, 72] on div at bounding box center [14, 71] width 7 height 7
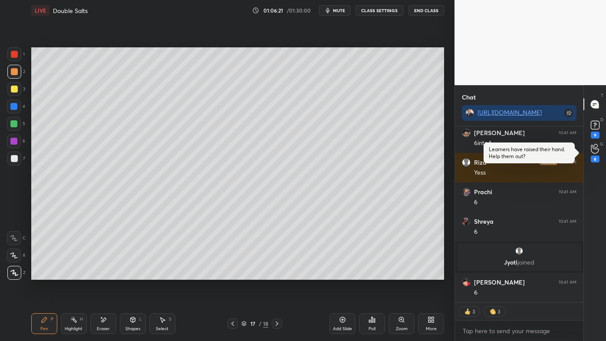
click at [38, 274] on div "Pen P" at bounding box center [44, 323] width 26 height 21
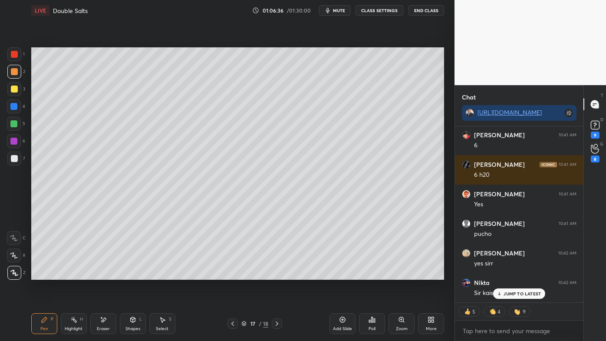
drag, startPoint x: 101, startPoint y: 321, endPoint x: 136, endPoint y: 287, distance: 48.9
click at [103, 274] on icon at bounding box center [103, 319] width 7 height 7
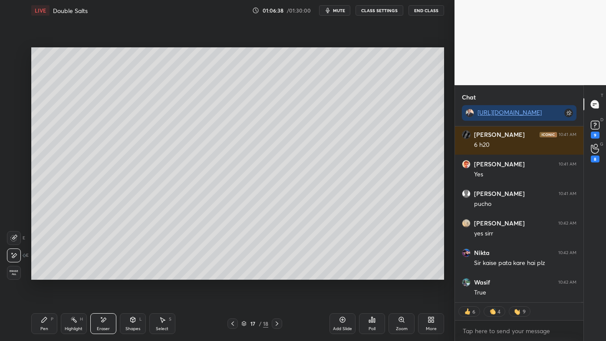
scroll to position [76920, 0]
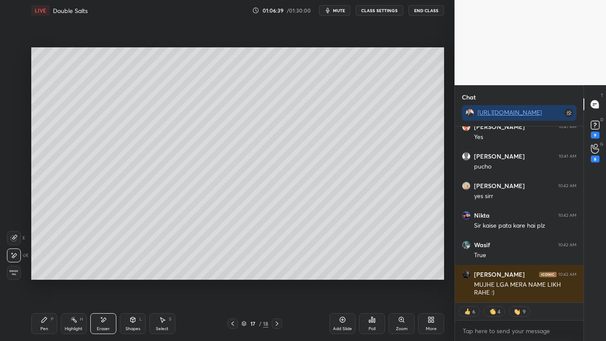
drag, startPoint x: 46, startPoint y: 321, endPoint x: 63, endPoint y: 291, distance: 33.6
click at [47, 274] on icon at bounding box center [44, 319] width 7 height 7
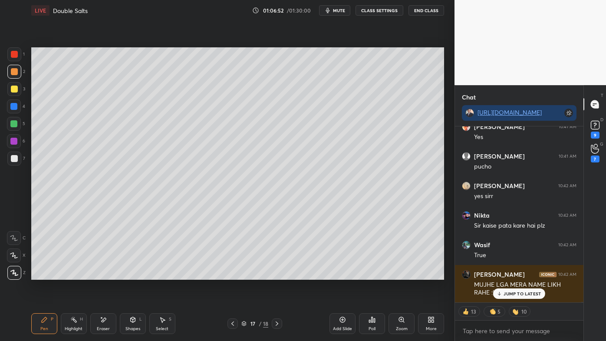
scroll to position [76949, 0]
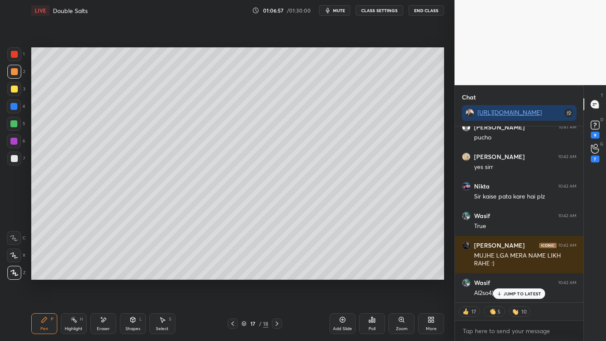
drag, startPoint x: 19, startPoint y: 86, endPoint x: 27, endPoint y: 79, distance: 11.1
click at [18, 87] on div at bounding box center [14, 89] width 14 height 14
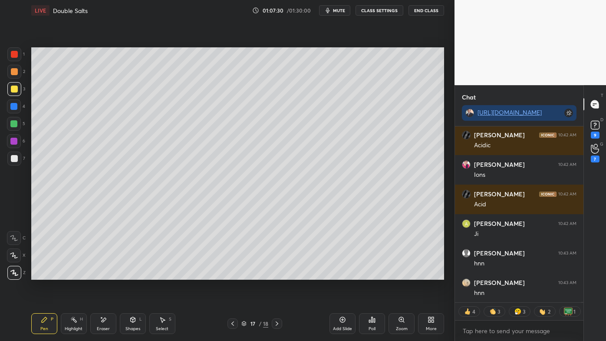
scroll to position [77314, 0]
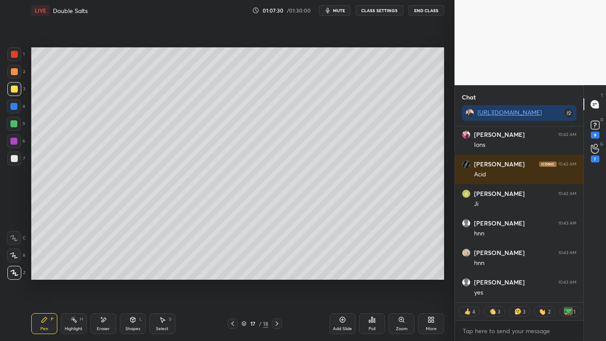
drag, startPoint x: 101, startPoint y: 321, endPoint x: 104, endPoint y: 311, distance: 10.6
click at [102, 274] on icon at bounding box center [103, 319] width 7 height 7
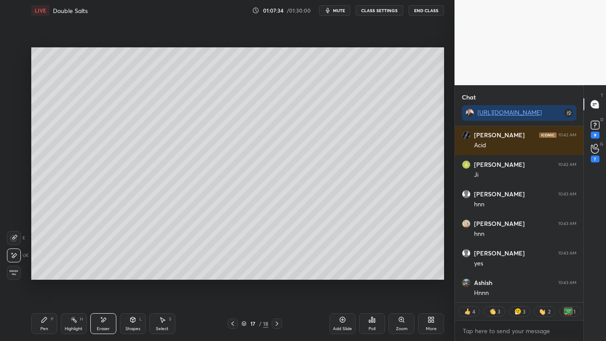
scroll to position [77373, 0]
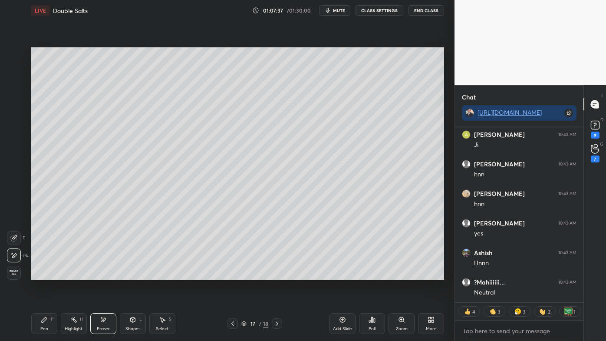
drag, startPoint x: 43, startPoint y: 324, endPoint x: 37, endPoint y: 314, distance: 11.5
click at [42, 274] on div "Pen P" at bounding box center [44, 323] width 26 height 21
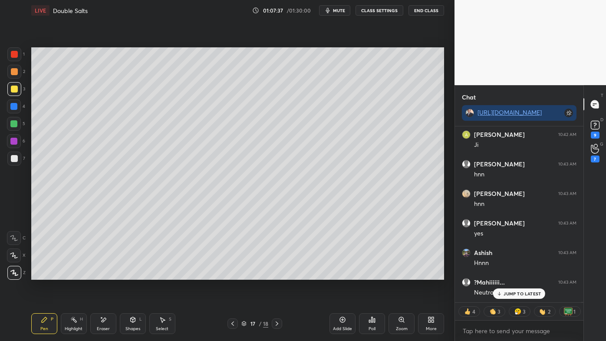
scroll to position [77402, 0]
click at [13, 159] on div at bounding box center [14, 158] width 7 height 7
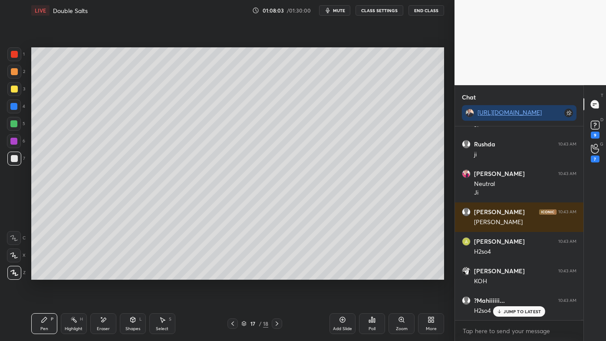
scroll to position [77601, 0]
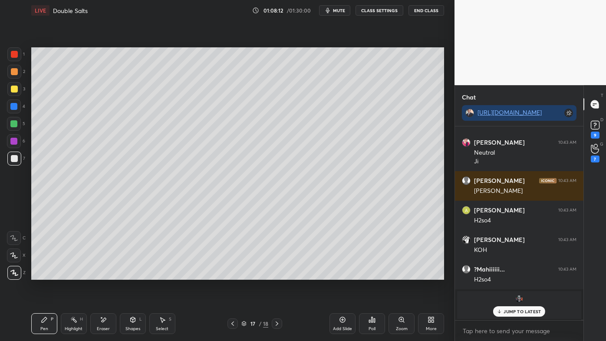
click at [15, 70] on div at bounding box center [14, 71] width 7 height 7
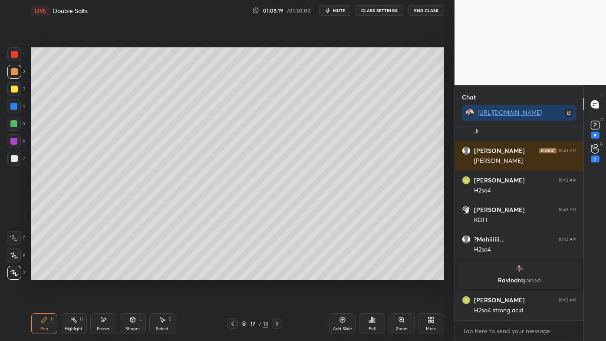
scroll to position [77661, 0]
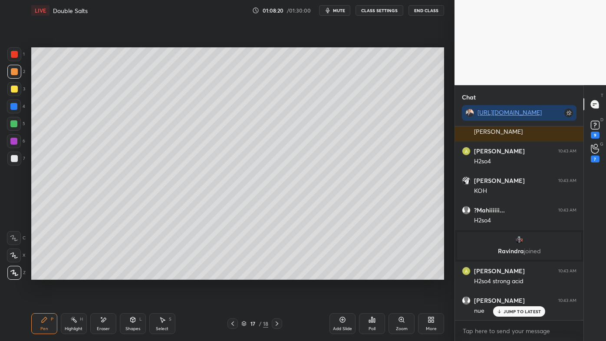
click at [77, 274] on div "Highlight H" at bounding box center [74, 323] width 26 height 21
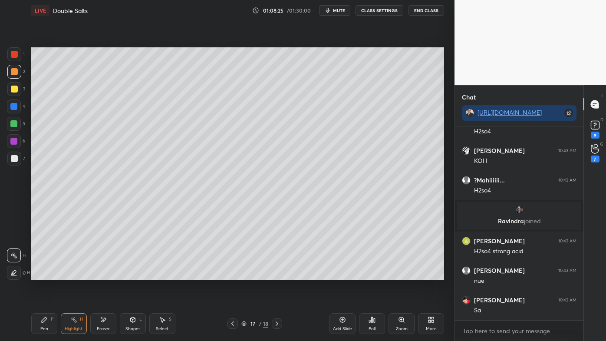
drag, startPoint x: 37, startPoint y: 324, endPoint x: 46, endPoint y: 310, distance: 16.9
click at [37, 274] on div "Pen P" at bounding box center [44, 323] width 26 height 21
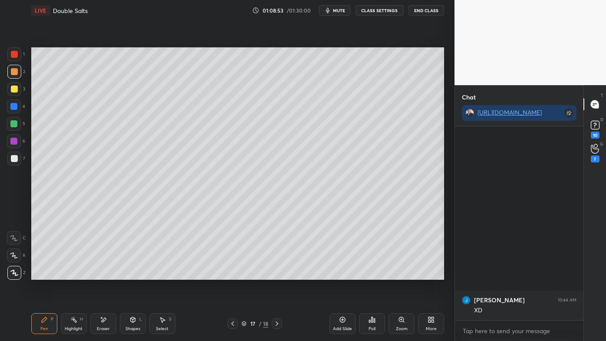
scroll to position [78623, 0]
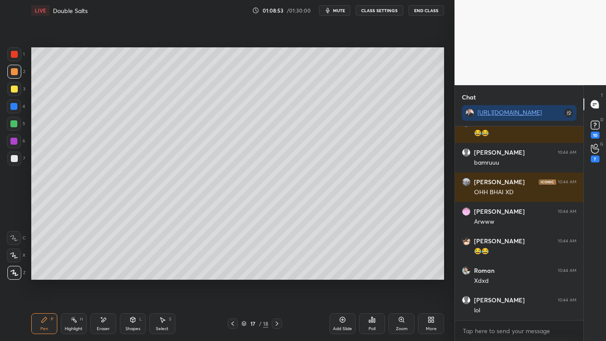
click at [76, 274] on div "Pen P Highlight H Eraser Shapes L Select S 17 / 18 Add Slide Poll Zoom More" at bounding box center [237, 323] width 413 height 35
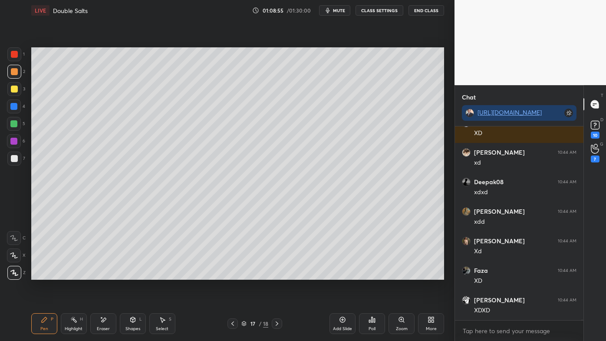
scroll to position [79243, 0]
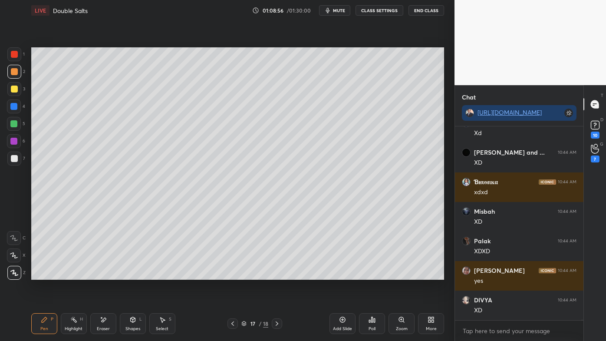
click at [99, 274] on div "Eraser" at bounding box center [103, 323] width 26 height 21
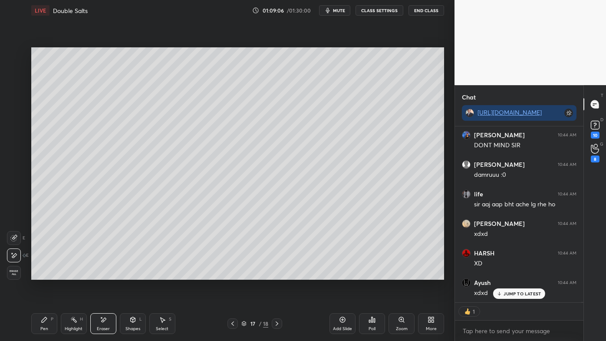
scroll to position [79546, 0]
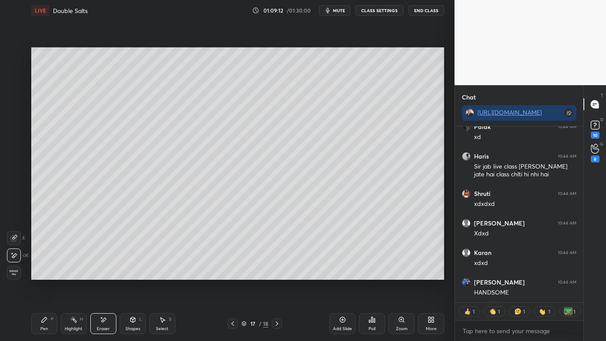
drag, startPoint x: 72, startPoint y: 320, endPoint x: 66, endPoint y: 308, distance: 13.0
click at [70, 274] on icon at bounding box center [73, 319] width 7 height 7
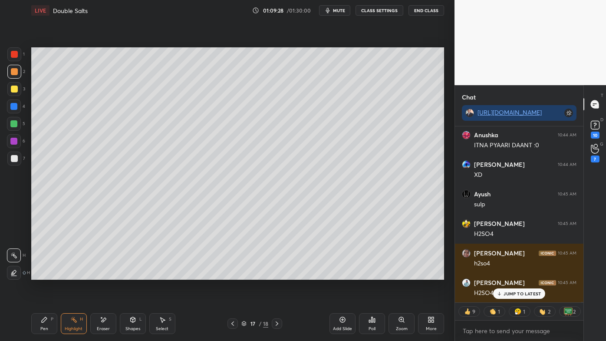
drag, startPoint x: 45, startPoint y: 318, endPoint x: 45, endPoint y: 301, distance: 16.5
click at [44, 274] on icon at bounding box center [44, 319] width 5 height 5
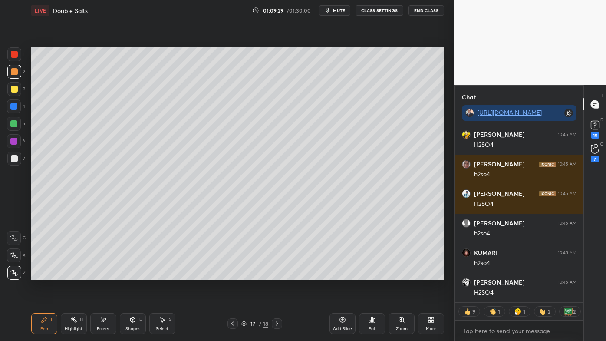
drag, startPoint x: 12, startPoint y: 160, endPoint x: 16, endPoint y: 154, distance: 6.9
click at [13, 159] on div at bounding box center [14, 158] width 7 height 7
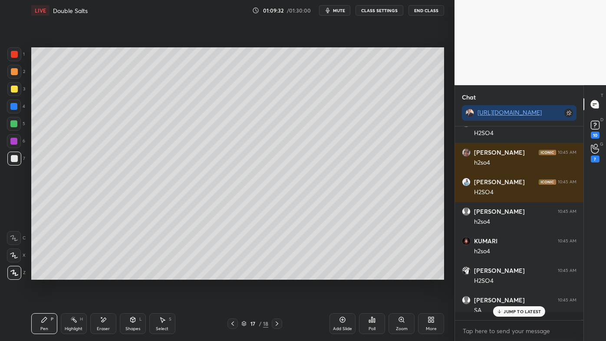
click at [73, 274] on icon at bounding box center [73, 319] width 7 height 7
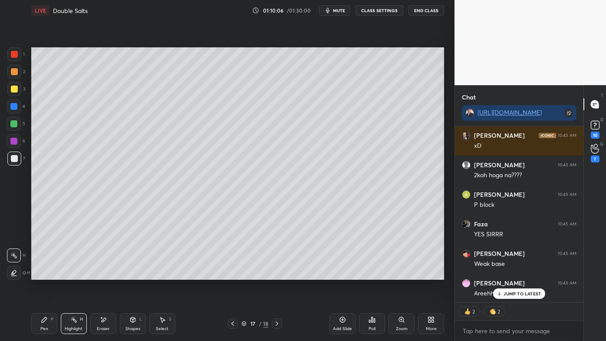
type textarea "x"
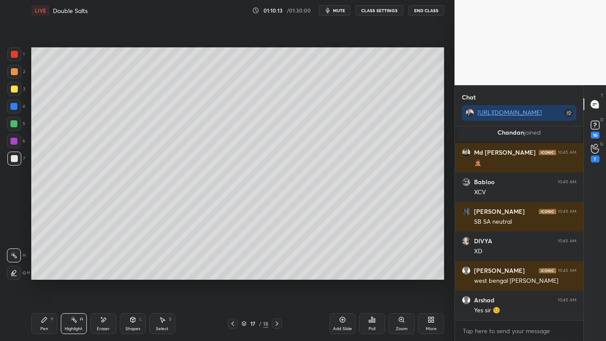
click at [344, 274] on icon at bounding box center [342, 319] width 7 height 7
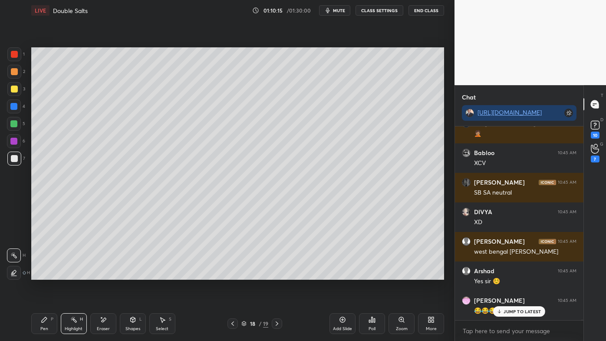
drag, startPoint x: 12, startPoint y: 73, endPoint x: 30, endPoint y: 70, distance: 17.6
click at [14, 73] on div at bounding box center [14, 71] width 7 height 7
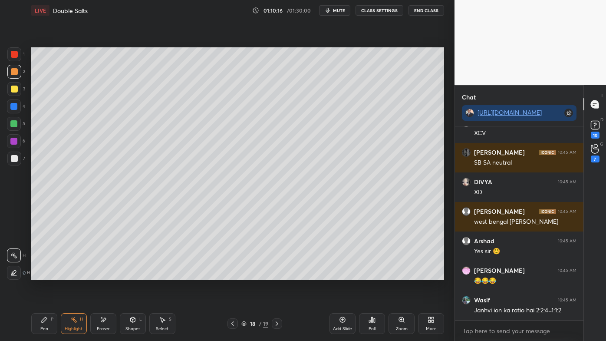
drag, startPoint x: 39, startPoint y: 323, endPoint x: 37, endPoint y: 318, distance: 5.0
click at [38, 274] on div "Pen P" at bounding box center [44, 323] width 26 height 21
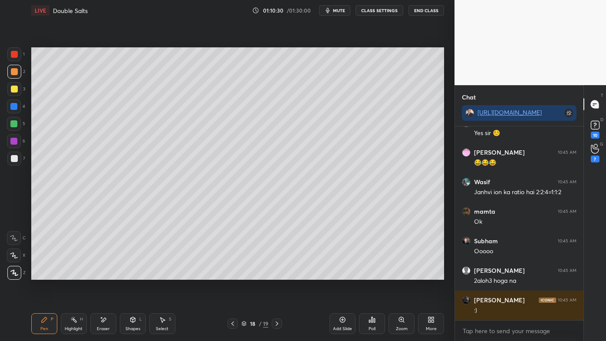
click at [65, 274] on div "Highlight H" at bounding box center [74, 323] width 26 height 21
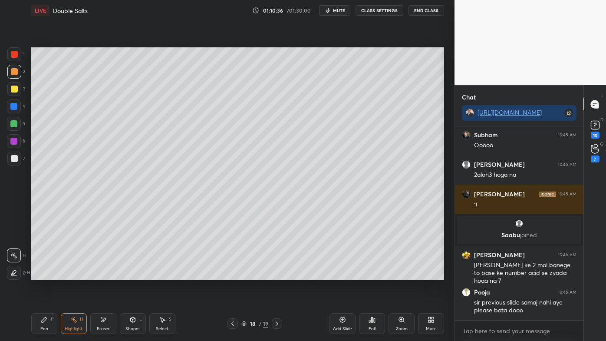
click at [367, 274] on div "Poll" at bounding box center [372, 323] width 26 height 21
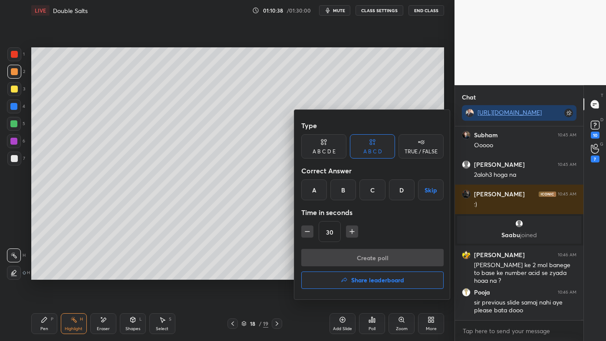
click at [345, 190] on div "B" at bounding box center [344, 189] width 26 height 21
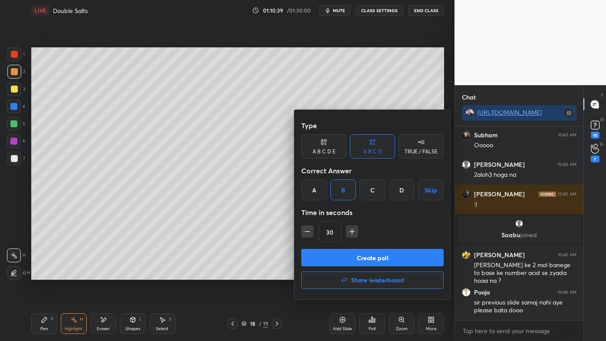
drag, startPoint x: 307, startPoint y: 232, endPoint x: 317, endPoint y: 238, distance: 11.9
click at [307, 232] on icon "button" at bounding box center [307, 231] width 9 height 9
type input "15"
click at [334, 253] on button "Create poll" at bounding box center [372, 257] width 142 height 17
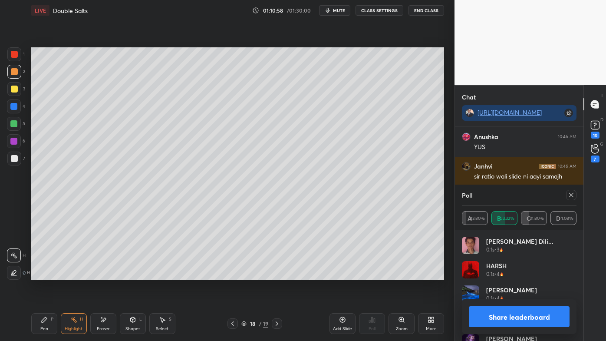
click at [573, 195] on div at bounding box center [571, 195] width 10 height 10
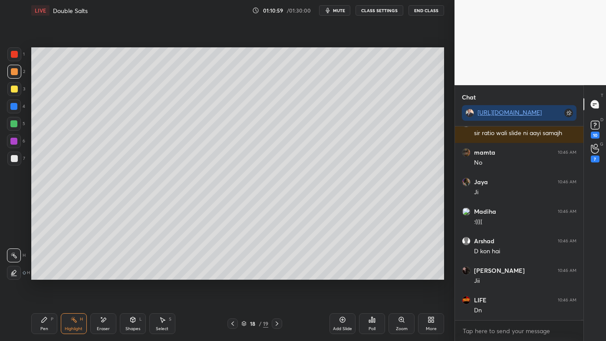
click at [44, 274] on icon at bounding box center [44, 319] width 7 height 7
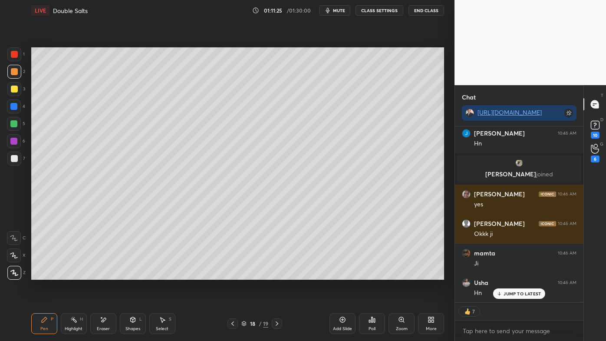
drag, startPoint x: 76, startPoint y: 318, endPoint x: 80, endPoint y: 304, distance: 15.0
click at [76, 274] on icon at bounding box center [73, 319] width 7 height 7
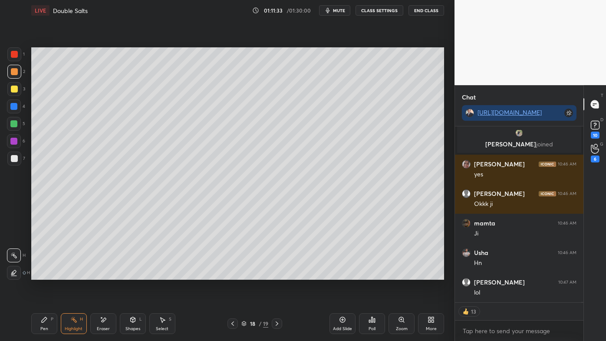
click at [374, 274] on icon at bounding box center [372, 319] width 7 height 7
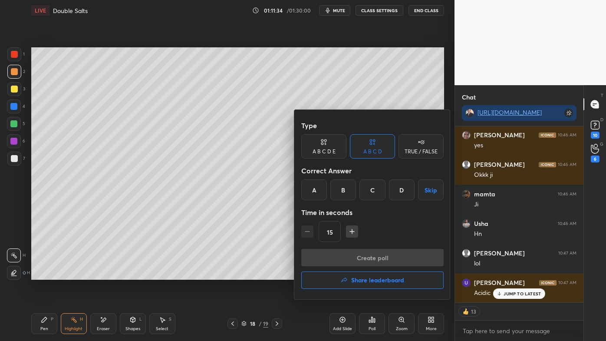
click at [314, 189] on div "A" at bounding box center [314, 189] width 26 height 21
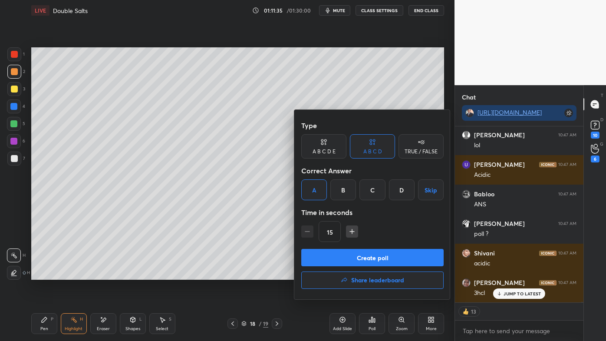
click at [343, 262] on button "Create poll" at bounding box center [372, 257] width 142 height 17
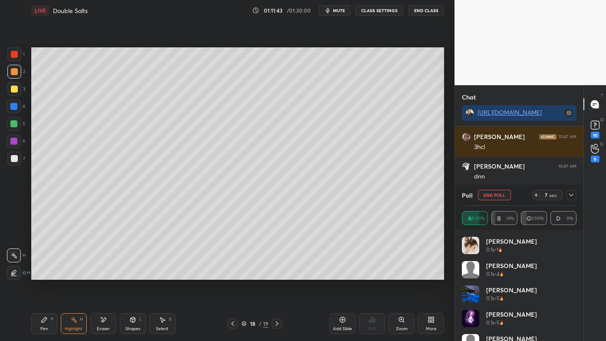
click at [47, 274] on icon at bounding box center [44, 319] width 7 height 7
click at [575, 194] on div at bounding box center [571, 195] width 10 height 10
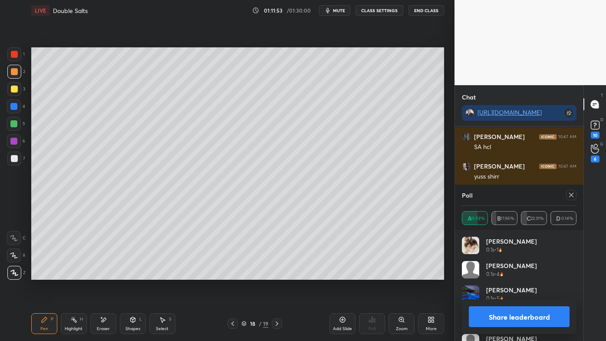
click at [574, 196] on icon at bounding box center [571, 195] width 7 height 7
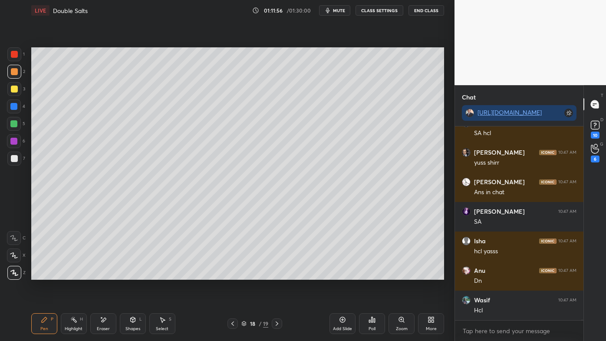
click at [49, 274] on div "Pen P" at bounding box center [44, 323] width 26 height 21
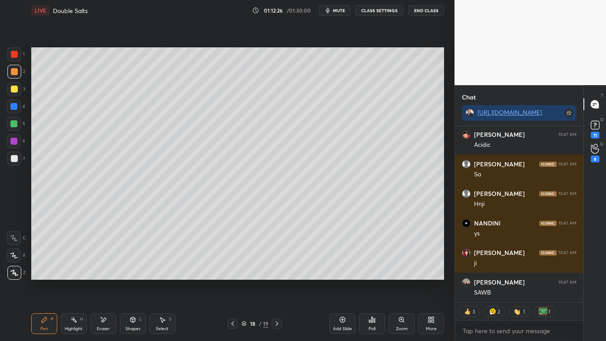
drag, startPoint x: 101, startPoint y: 317, endPoint x: 113, endPoint y: 305, distance: 16.9
click at [102, 274] on icon at bounding box center [103, 319] width 7 height 7
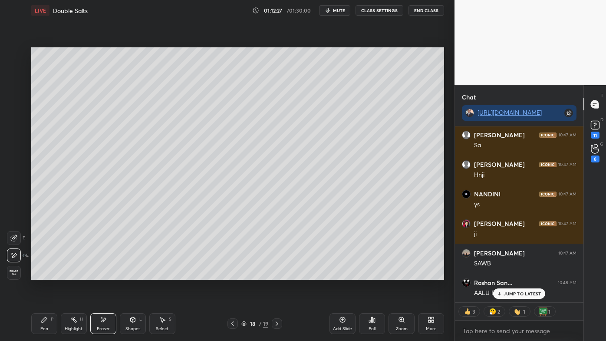
drag, startPoint x: 43, startPoint y: 321, endPoint x: 86, endPoint y: 291, distance: 52.4
click at [42, 274] on icon at bounding box center [44, 319] width 5 height 5
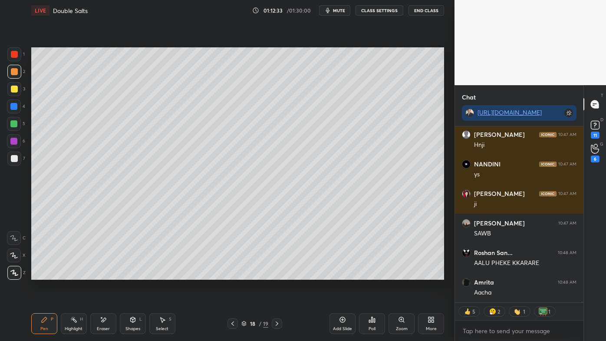
click at [69, 274] on div "Highlight H" at bounding box center [74, 323] width 26 height 21
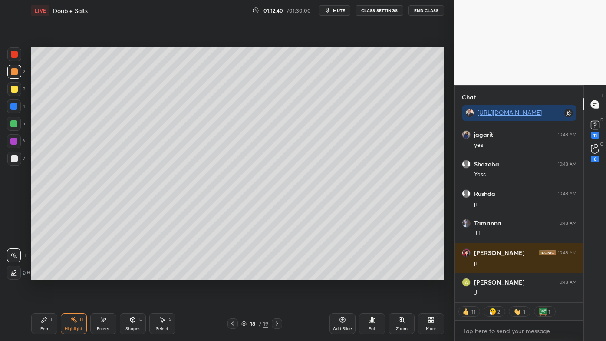
click at [233, 274] on icon at bounding box center [232, 323] width 7 height 7
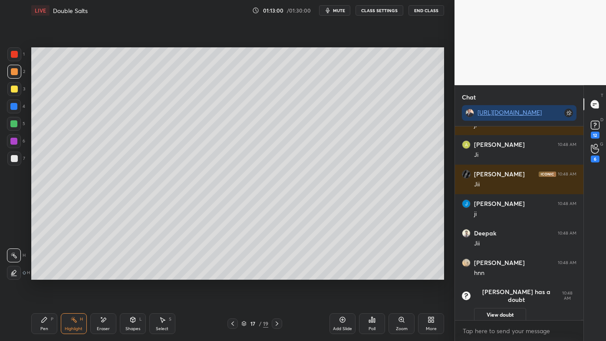
scroll to position [83746, 0]
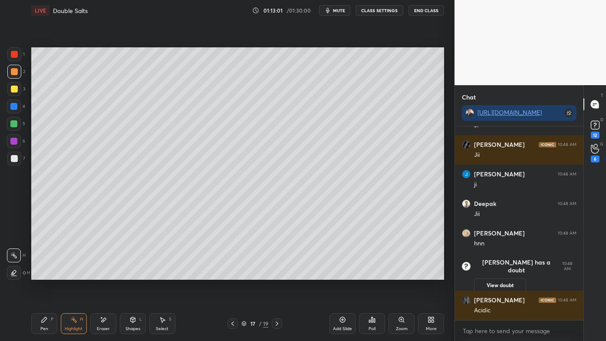
click at [278, 274] on icon at bounding box center [277, 323] width 7 height 7
click at [344, 274] on icon at bounding box center [342, 319] width 7 height 7
click at [40, 274] on div "Pen P" at bounding box center [44, 323] width 26 height 21
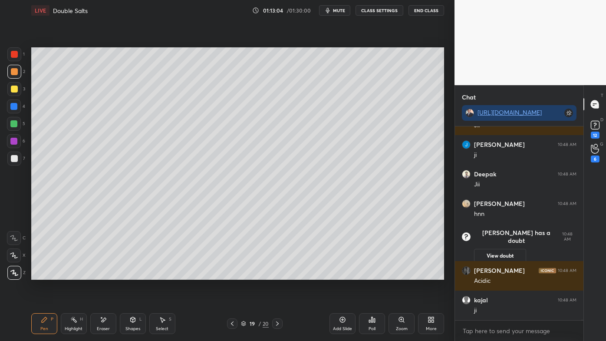
drag, startPoint x: 13, startPoint y: 88, endPoint x: 23, endPoint y: 82, distance: 12.4
click at [13, 88] on div at bounding box center [14, 89] width 7 height 7
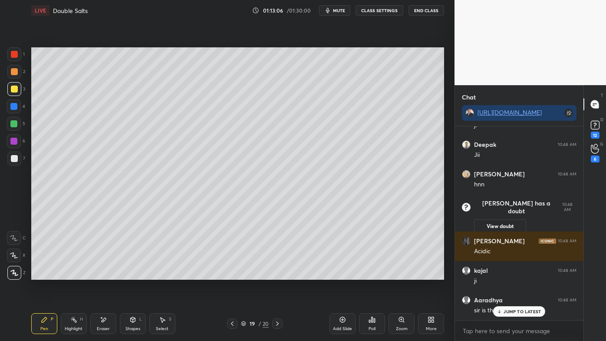
scroll to position [83811, 0]
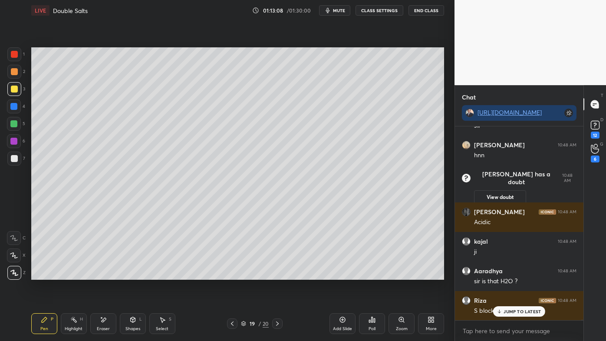
click at [101, 274] on icon at bounding box center [103, 319] width 7 height 7
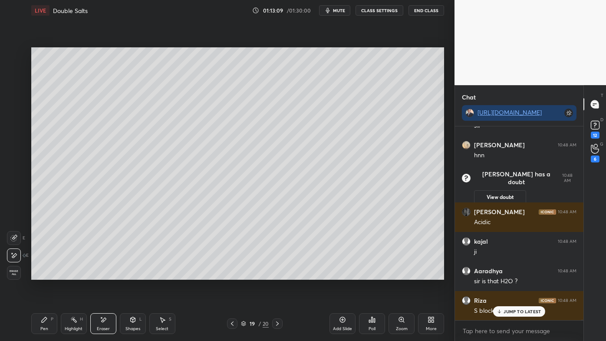
scroll to position [83841, 0]
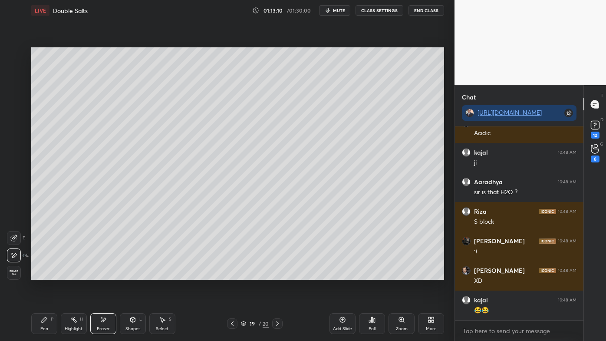
click at [39, 274] on div "Pen P" at bounding box center [44, 323] width 26 height 21
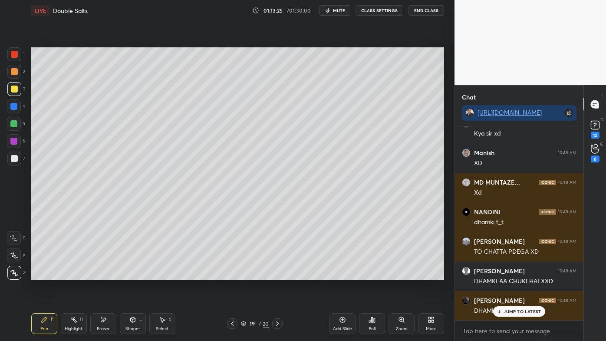
scroll to position [84255, 0]
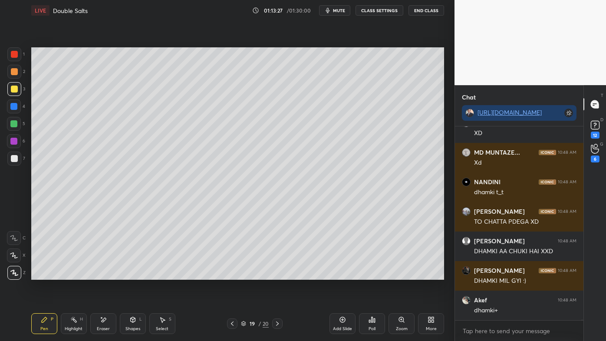
drag, startPoint x: 72, startPoint y: 318, endPoint x: 70, endPoint y: 285, distance: 33.5
click at [72, 274] on icon at bounding box center [73, 319] width 7 height 7
drag, startPoint x: 42, startPoint y: 321, endPoint x: 41, endPoint y: 316, distance: 5.0
click at [41, 274] on icon at bounding box center [44, 319] width 7 height 7
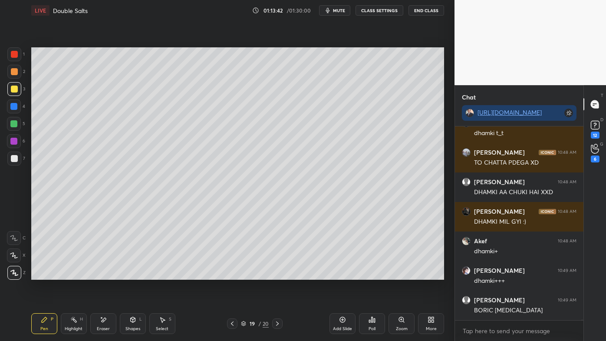
scroll to position [84343, 0]
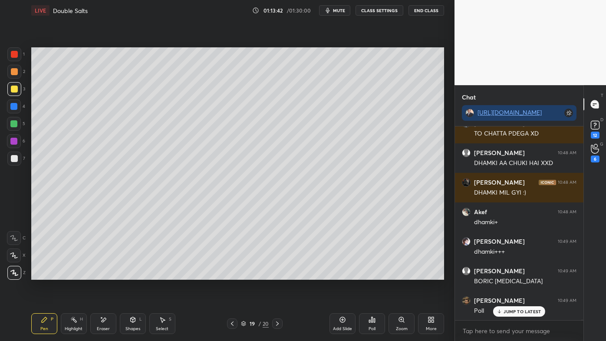
click at [14, 157] on div at bounding box center [14, 158] width 7 height 7
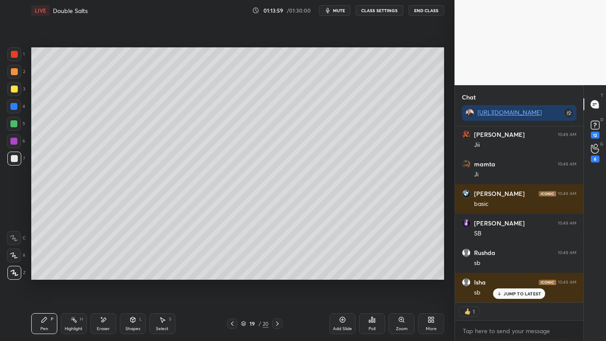
scroll to position [86340, 0]
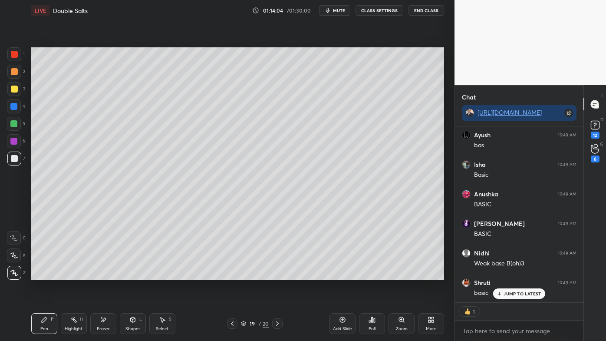
drag, startPoint x: 71, startPoint y: 320, endPoint x: 71, endPoint y: 311, distance: 8.7
click at [70, 274] on icon at bounding box center [73, 319] width 7 height 7
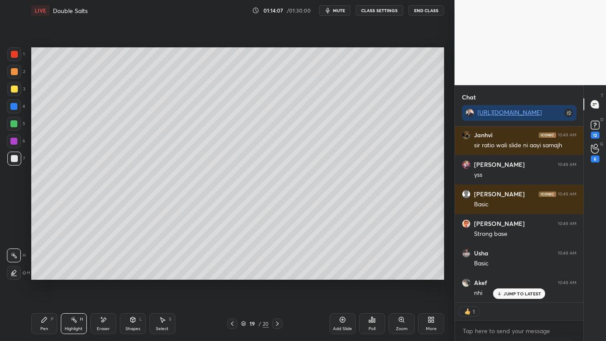
click at [40, 274] on div "Pen P" at bounding box center [44, 323] width 26 height 21
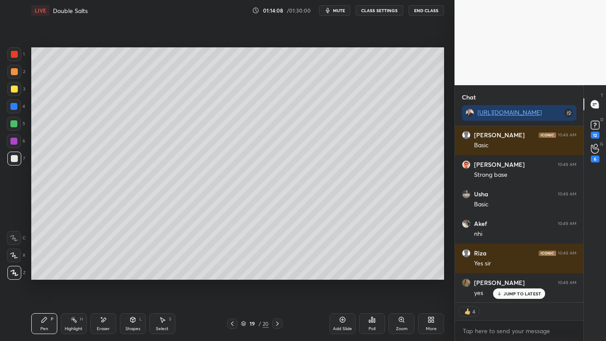
drag, startPoint x: 14, startPoint y: 90, endPoint x: 27, endPoint y: 97, distance: 15.0
click at [14, 89] on div at bounding box center [14, 89] width 7 height 7
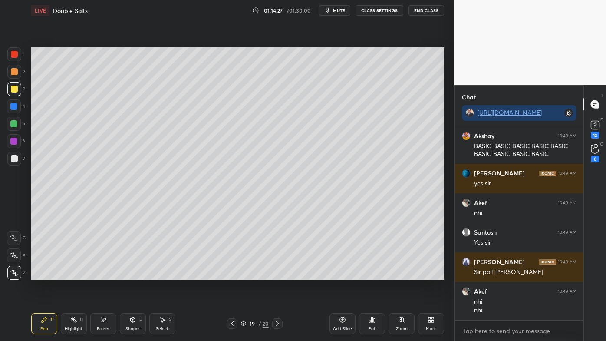
drag, startPoint x: 74, startPoint y: 321, endPoint x: 74, endPoint y: 314, distance: 6.1
click at [74, 274] on rect at bounding box center [75, 320] width 4 height 4
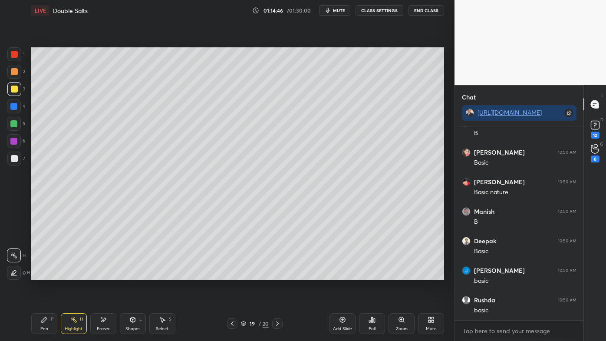
click at [232, 274] on icon at bounding box center [232, 323] width 7 height 7
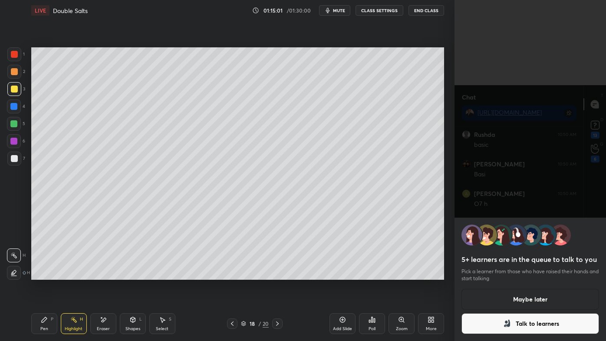
drag, startPoint x: 516, startPoint y: 298, endPoint x: 470, endPoint y: 300, distance: 46.9
click at [516, 274] on button "Maybe later" at bounding box center [531, 299] width 138 height 21
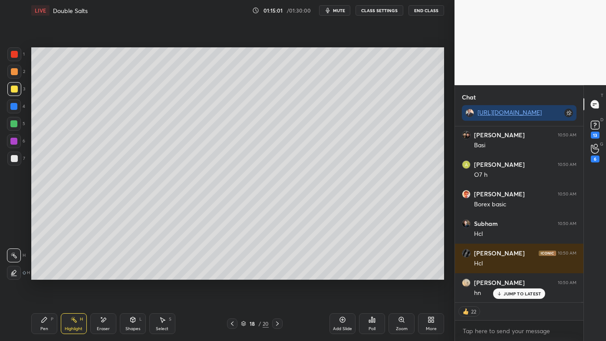
click at [387, 274] on div "Setting up your live class Poll for secs No correct answer Start poll" at bounding box center [238, 163] width 420 height 285
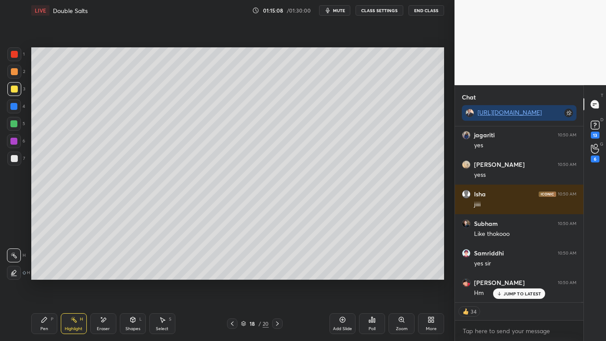
drag, startPoint x: 43, startPoint y: 320, endPoint x: 38, endPoint y: 307, distance: 13.7
click at [40, 274] on div "Pen P" at bounding box center [44, 323] width 26 height 21
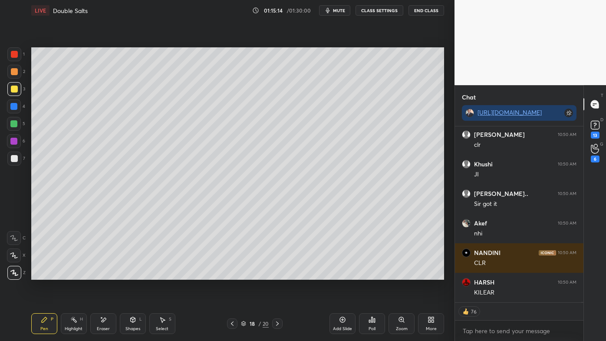
click at [232, 274] on icon at bounding box center [232, 323] width 7 height 7
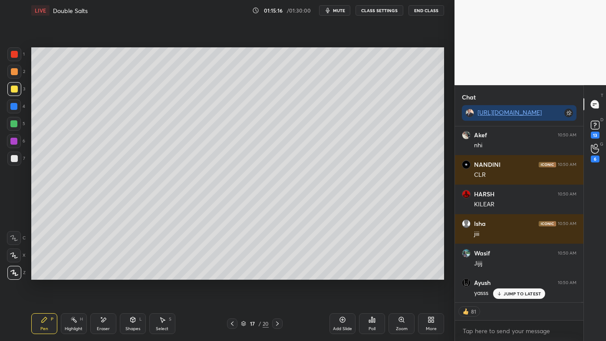
click at [72, 274] on icon at bounding box center [73, 319] width 7 height 7
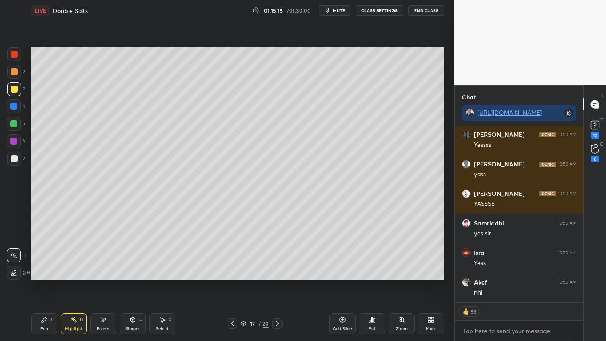
scroll to position [89941, 0]
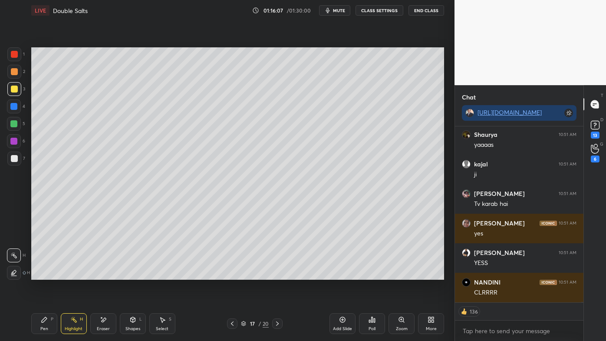
click at [234, 274] on icon at bounding box center [232, 323] width 7 height 7
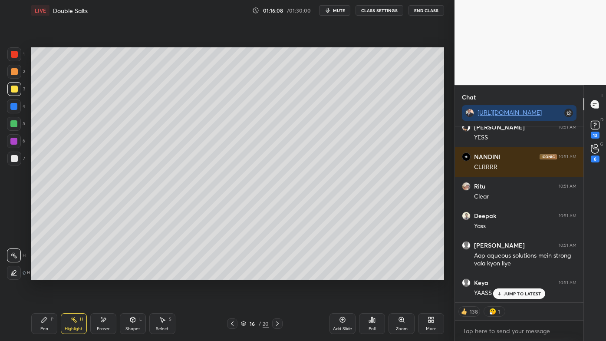
click at [233, 274] on icon at bounding box center [232, 323] width 7 height 7
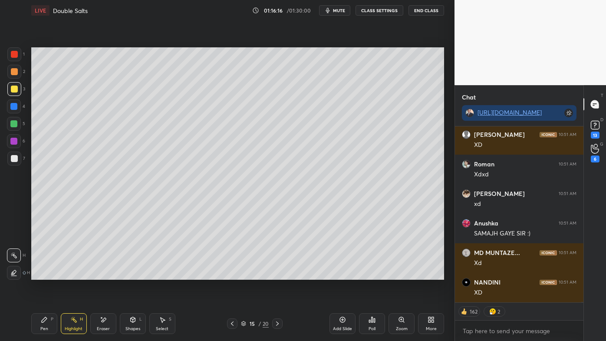
click at [232, 274] on icon at bounding box center [232, 323] width 7 height 7
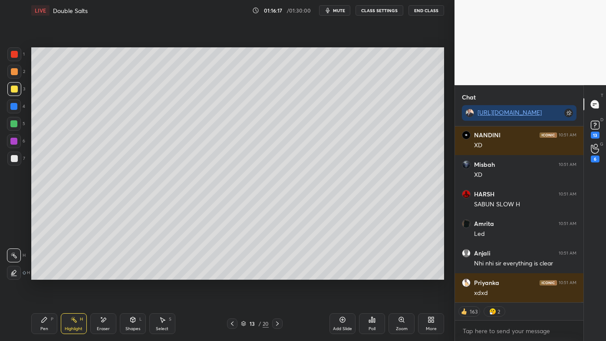
click at [233, 274] on icon at bounding box center [232, 323] width 7 height 7
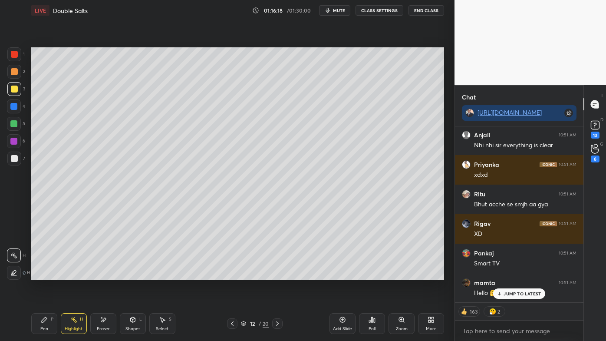
drag, startPoint x: 277, startPoint y: 324, endPoint x: 270, endPoint y: 322, distance: 6.6
click at [277, 274] on icon at bounding box center [277, 323] width 7 height 7
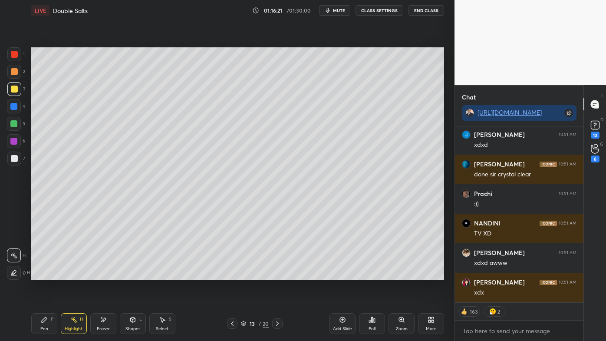
click at [275, 274] on icon at bounding box center [277, 323] width 7 height 7
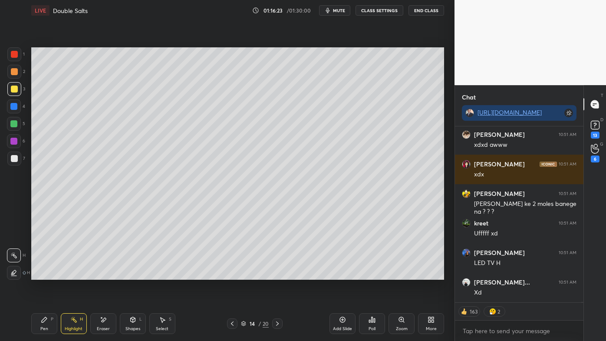
click at [277, 274] on icon at bounding box center [277, 323] width 7 height 7
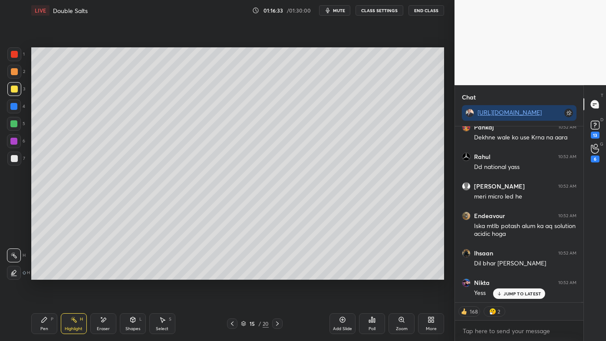
drag, startPoint x: 71, startPoint y: 320, endPoint x: 70, endPoint y: 315, distance: 4.9
click at [70, 274] on icon at bounding box center [73, 319] width 7 height 7
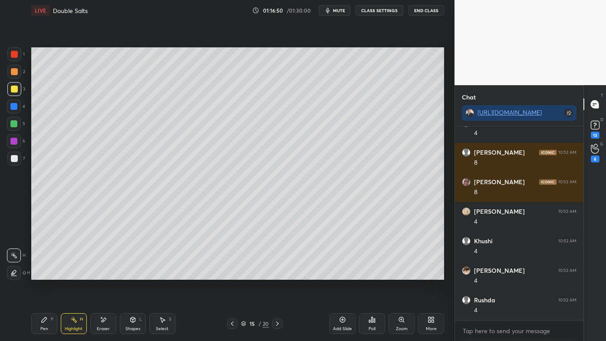
drag, startPoint x: 279, startPoint y: 325, endPoint x: 272, endPoint y: 319, distance: 9.5
click at [278, 274] on icon at bounding box center [277, 323] width 7 height 7
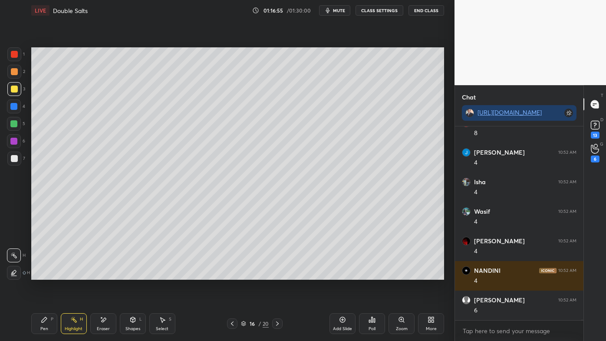
click at [232, 274] on icon at bounding box center [232, 323] width 7 height 7
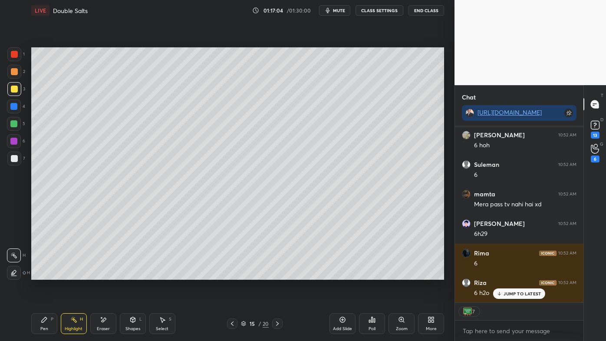
click at [277, 274] on icon at bounding box center [277, 323] width 7 height 7
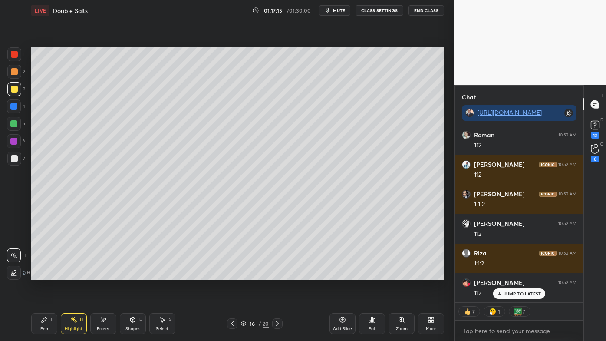
click at [278, 274] on icon at bounding box center [277, 323] width 7 height 7
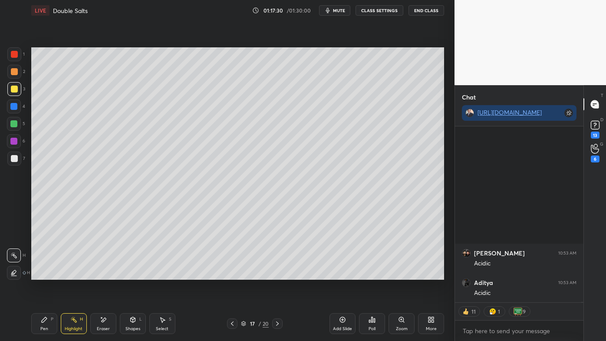
click at [275, 274] on icon at bounding box center [277, 323] width 7 height 7
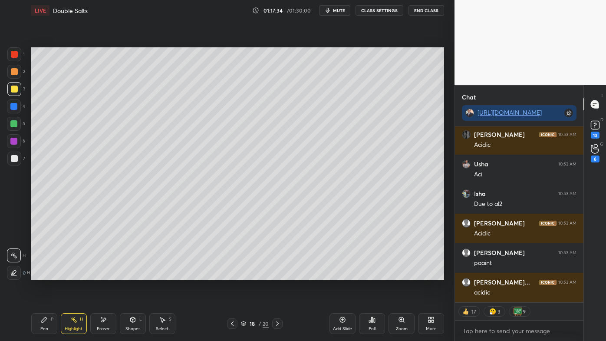
click at [277, 274] on icon at bounding box center [277, 323] width 7 height 7
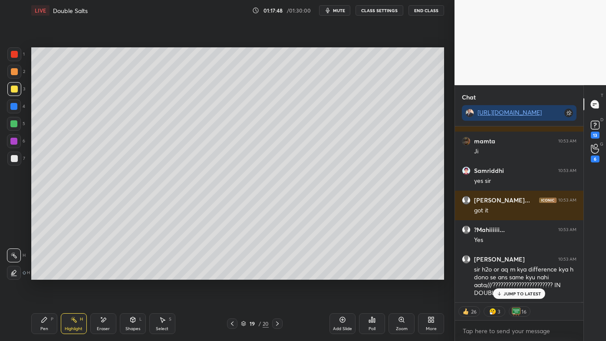
click at [232, 274] on icon at bounding box center [232, 323] width 7 height 7
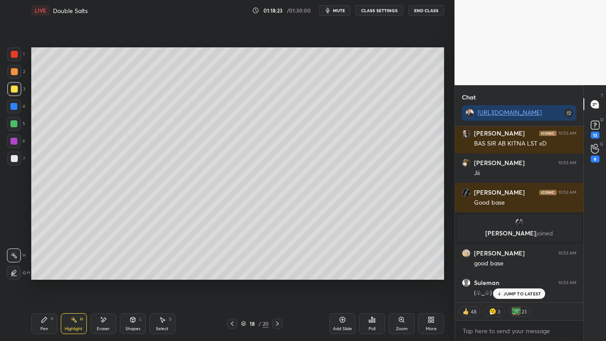
click at [276, 274] on icon at bounding box center [277, 323] width 7 height 7
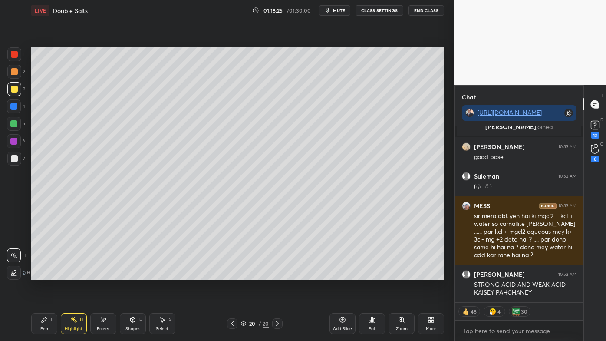
click at [232, 274] on icon at bounding box center [232, 323] width 7 height 7
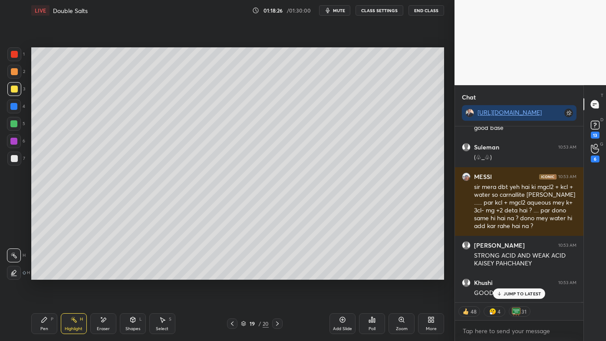
click at [351, 274] on div "Add Slide" at bounding box center [343, 323] width 26 height 21
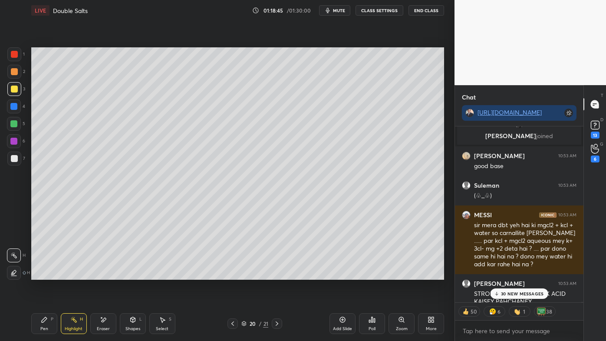
drag, startPoint x: 507, startPoint y: 295, endPoint x: 497, endPoint y: 297, distance: 10.1
click at [507, 274] on p "30 NEW MESSAGES" at bounding box center [522, 293] width 43 height 5
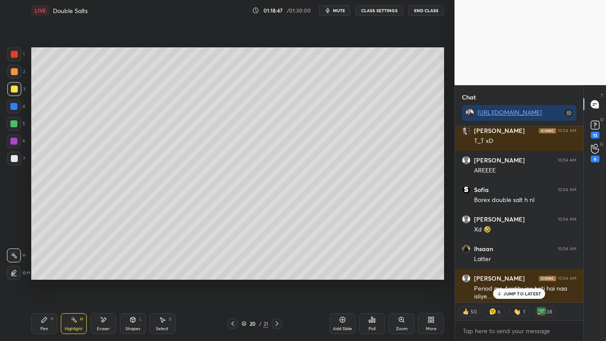
click at [230, 274] on div at bounding box center [233, 323] width 10 height 10
click at [232, 274] on icon at bounding box center [232, 323] width 7 height 7
click at [230, 274] on icon at bounding box center [232, 323] width 7 height 7
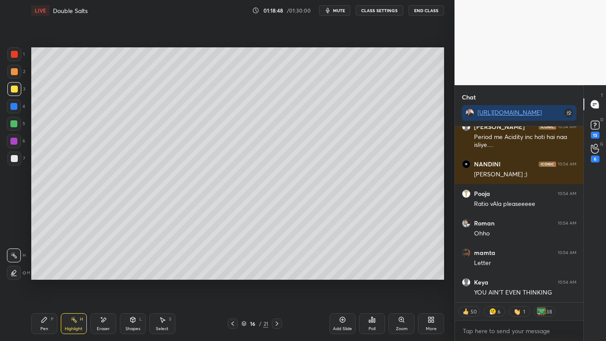
click at [231, 274] on icon at bounding box center [232, 323] width 7 height 7
click at [232, 274] on icon at bounding box center [232, 323] width 7 height 7
click at [233, 274] on icon at bounding box center [232, 323] width 7 height 7
click at [233, 274] on icon at bounding box center [233, 323] width 3 height 4
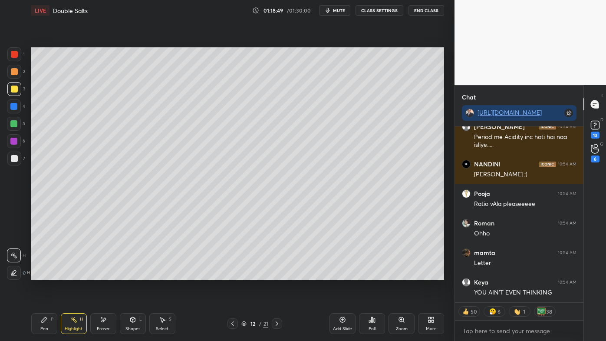
click at [233, 274] on icon at bounding box center [232, 323] width 7 height 7
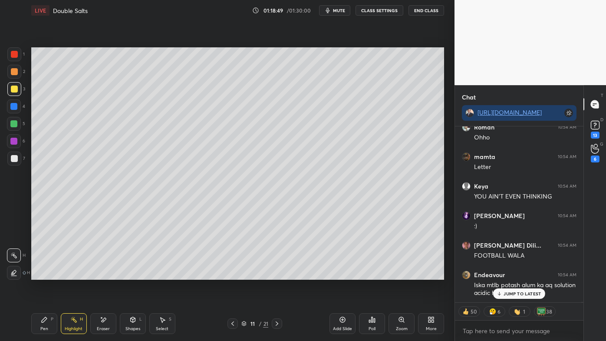
click at [234, 274] on icon at bounding box center [232, 323] width 7 height 7
click at [233, 274] on icon at bounding box center [232, 323] width 7 height 7
click at [232, 274] on icon at bounding box center [232, 323] width 7 height 7
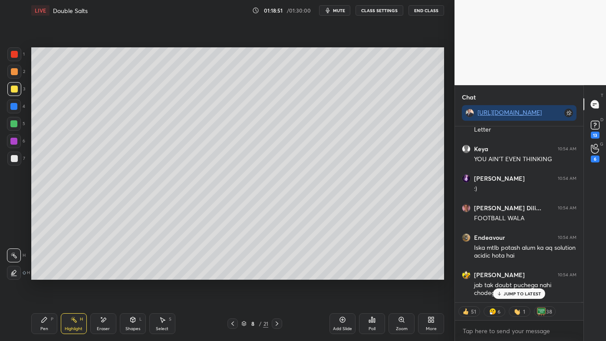
click at [232, 274] on icon at bounding box center [232, 323] width 7 height 7
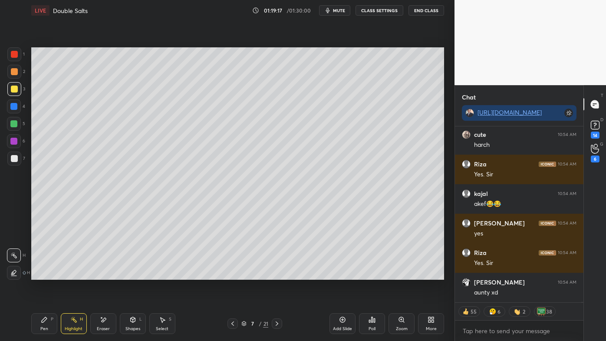
scroll to position [98609, 0]
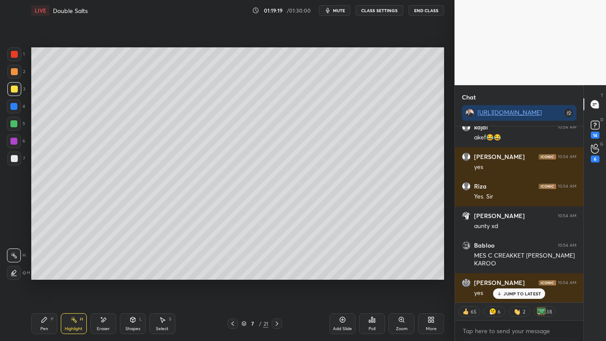
drag, startPoint x: 276, startPoint y: 321, endPoint x: 273, endPoint y: 318, distance: 5.0
click at [275, 274] on icon at bounding box center [277, 323] width 7 height 7
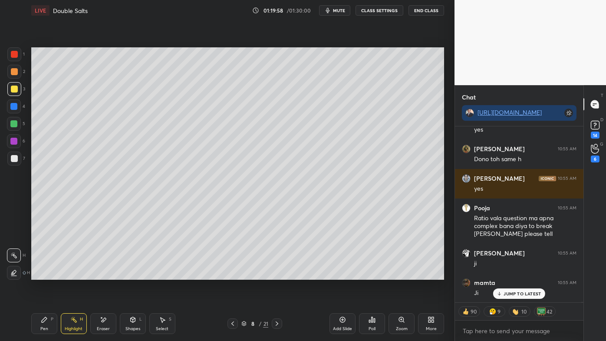
scroll to position [99475, 0]
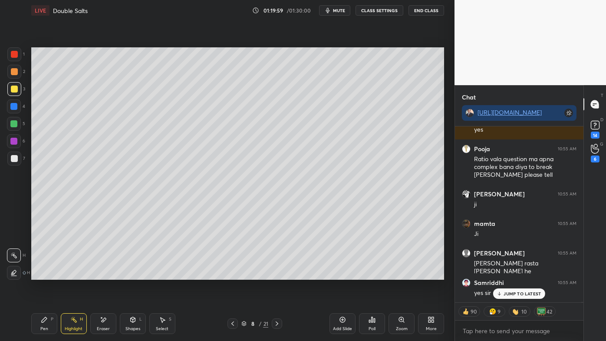
click at [275, 274] on icon at bounding box center [277, 323] width 7 height 7
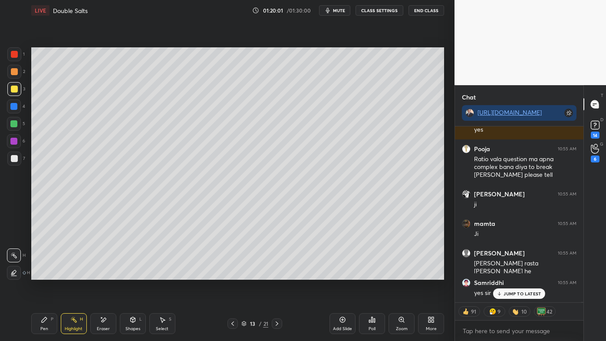
click at [275, 274] on icon at bounding box center [277, 323] width 7 height 7
click at [276, 274] on icon at bounding box center [277, 323] width 7 height 7
click at [277, 274] on icon at bounding box center [277, 323] width 3 height 4
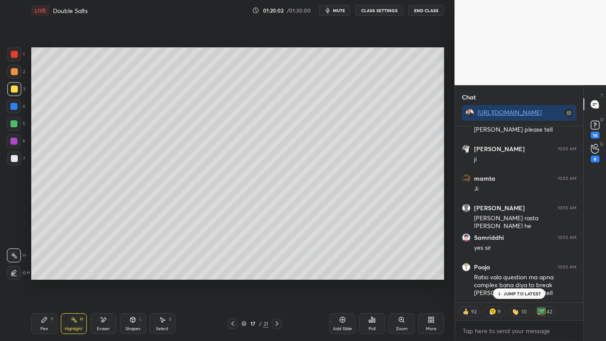
click at [277, 274] on icon at bounding box center [277, 323] width 7 height 7
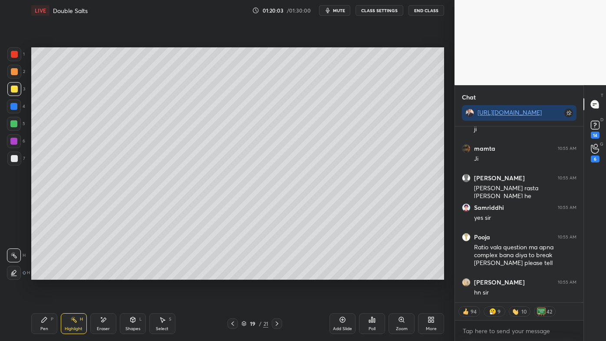
click at [277, 274] on icon at bounding box center [277, 323] width 7 height 7
click at [46, 274] on icon at bounding box center [44, 319] width 5 height 5
drag, startPoint x: 15, startPoint y: 69, endPoint x: 30, endPoint y: 63, distance: 16.0
click at [17, 69] on div at bounding box center [14, 71] width 7 height 7
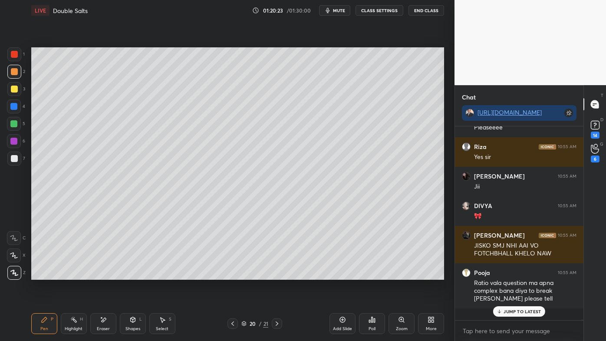
scroll to position [99940, 0]
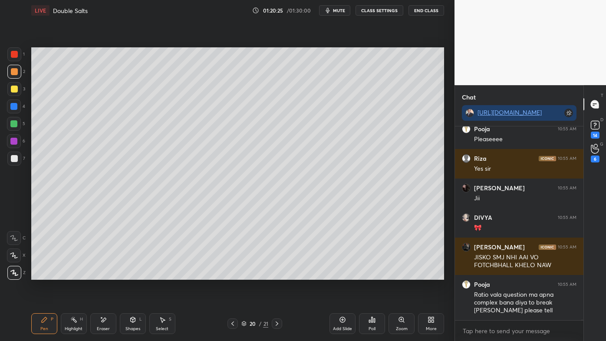
click at [11, 84] on div at bounding box center [14, 89] width 14 height 14
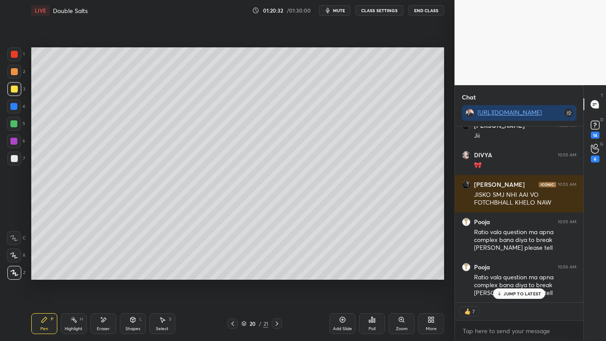
click at [100, 274] on div "Eraser" at bounding box center [103, 323] width 26 height 21
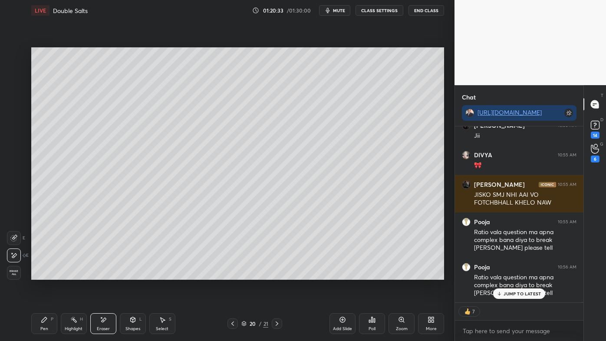
click at [40, 274] on div "Pen P" at bounding box center [44, 323] width 26 height 21
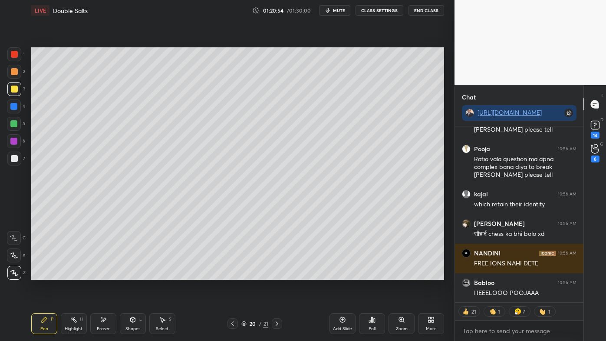
scroll to position [100150, 0]
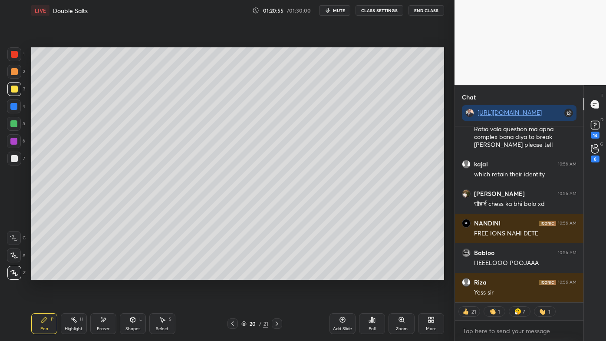
drag, startPoint x: 15, startPoint y: 74, endPoint x: 24, endPoint y: 78, distance: 10.3
click at [16, 73] on div at bounding box center [14, 71] width 7 height 7
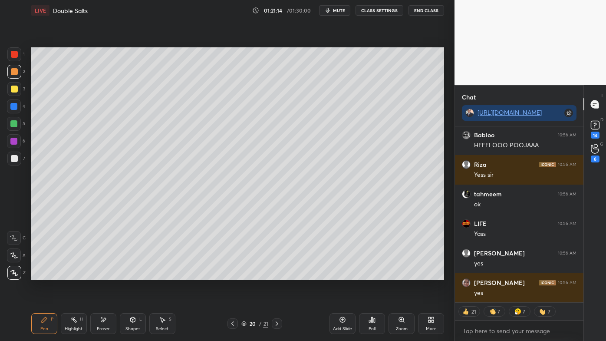
scroll to position [99760, 0]
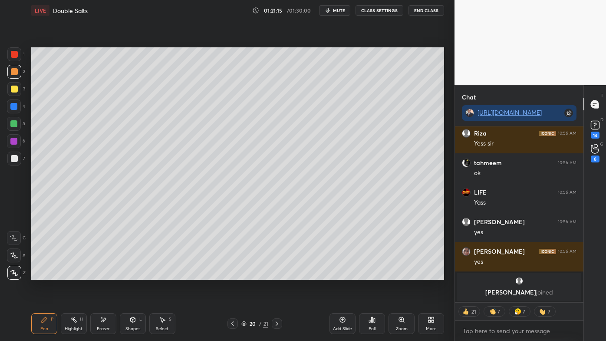
drag, startPoint x: 105, startPoint y: 324, endPoint x: 106, endPoint y: 317, distance: 6.7
click at [104, 274] on div "Eraser" at bounding box center [103, 323] width 26 height 21
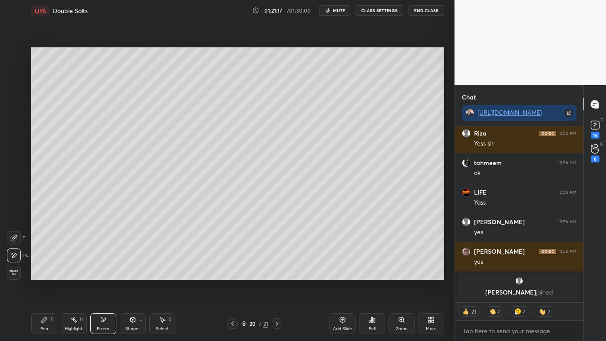
drag, startPoint x: 44, startPoint y: 321, endPoint x: 73, endPoint y: 286, distance: 45.7
click at [46, 274] on icon at bounding box center [44, 319] width 5 height 5
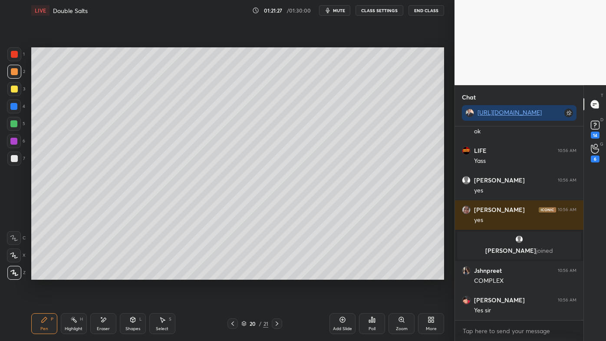
scroll to position [99831, 0]
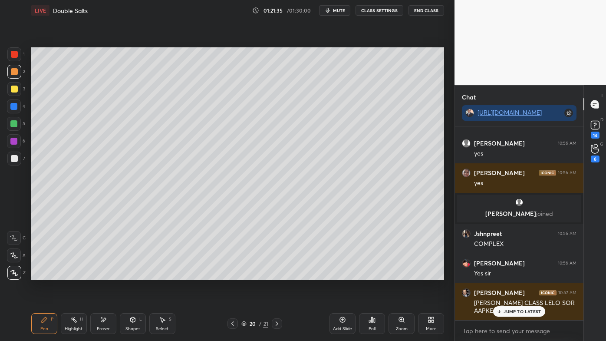
drag, startPoint x: 68, startPoint y: 319, endPoint x: 111, endPoint y: 288, distance: 52.7
click at [69, 274] on div "Highlight H" at bounding box center [74, 323] width 26 height 21
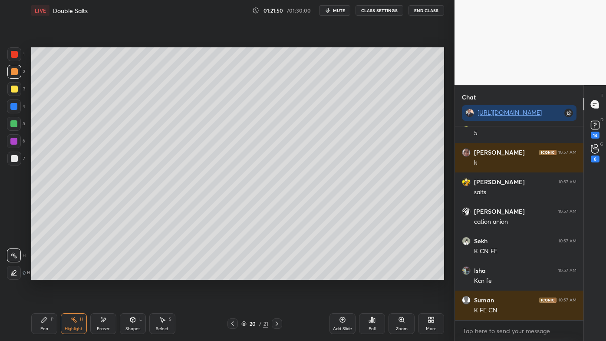
scroll to position [100125, 0]
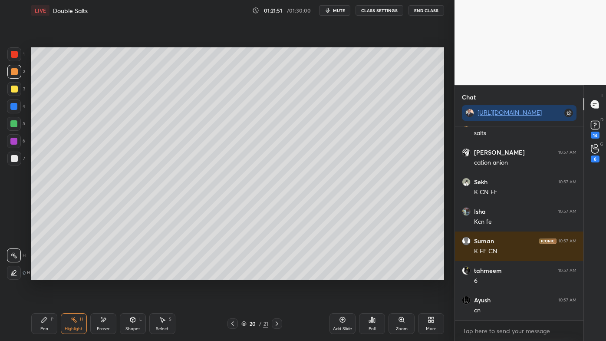
click at [26, 263] on div "1 2 3 4 5 6 7 C X Z E E Erase all H H LIVE Double Salts 01:21:51 / 01:30:00 mut…" at bounding box center [224, 170] width 448 height 341
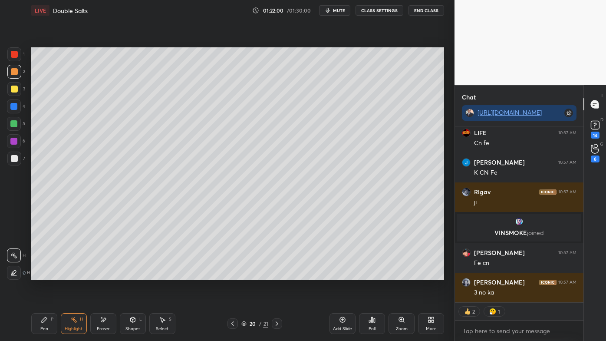
scroll to position [100590, 0]
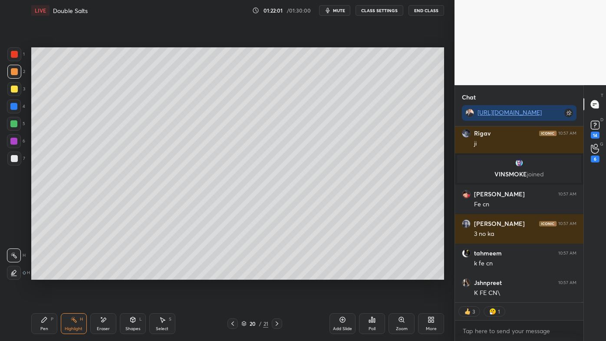
drag, startPoint x: 38, startPoint y: 321, endPoint x: 93, endPoint y: 285, distance: 64.7
click at [38, 274] on div "Pen P" at bounding box center [44, 323] width 26 height 21
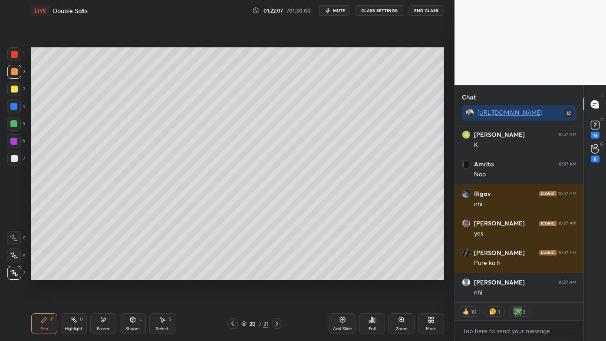
scroll to position [100868, 0]
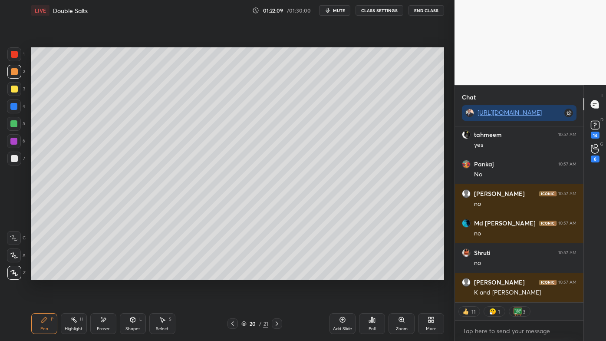
drag, startPoint x: 76, startPoint y: 322, endPoint x: 150, endPoint y: 281, distance: 84.6
click at [77, 274] on div "Highlight H" at bounding box center [74, 323] width 26 height 21
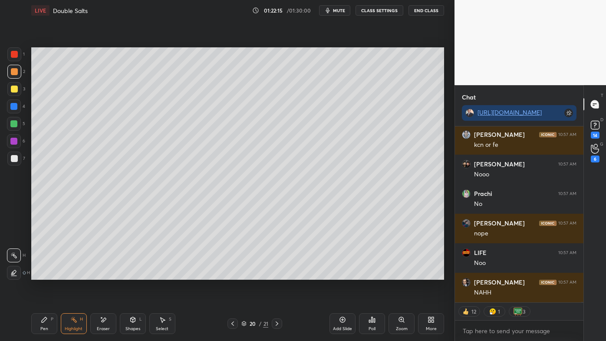
drag, startPoint x: 40, startPoint y: 321, endPoint x: 72, endPoint y: 296, distance: 39.9
click at [42, 274] on div "Pen P" at bounding box center [44, 323] width 26 height 21
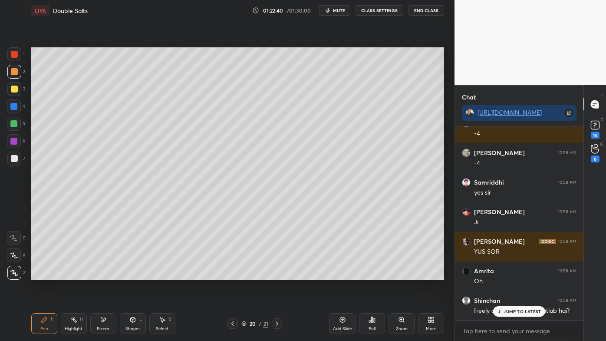
click at [72, 274] on icon at bounding box center [73, 319] width 7 height 7
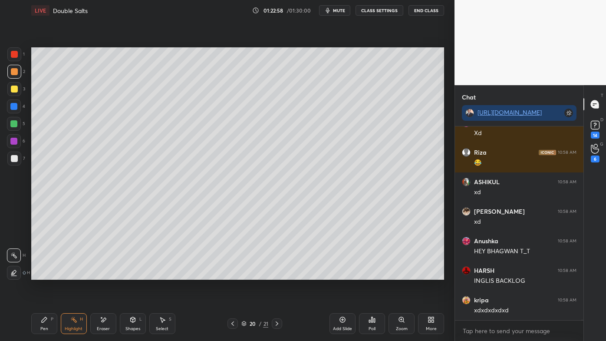
click at [76, 274] on icon at bounding box center [73, 319] width 7 height 7
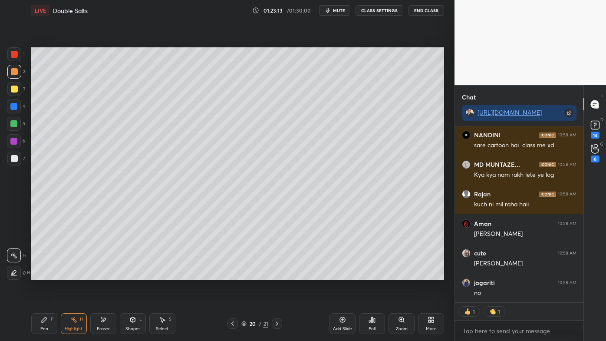
drag, startPoint x: 74, startPoint y: 321, endPoint x: 83, endPoint y: 303, distance: 19.4
click at [75, 274] on icon at bounding box center [73, 319] width 7 height 7
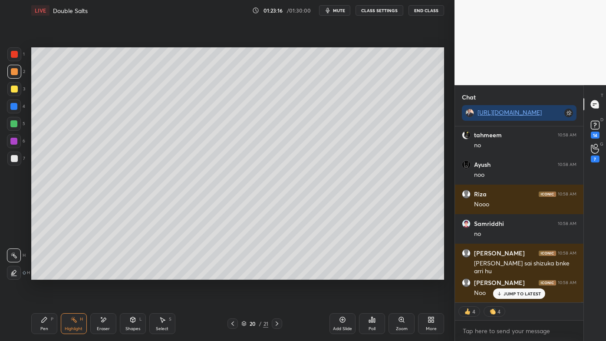
drag, startPoint x: 41, startPoint y: 324, endPoint x: 40, endPoint y: 315, distance: 8.3
click at [40, 274] on div "Pen P" at bounding box center [44, 323] width 26 height 21
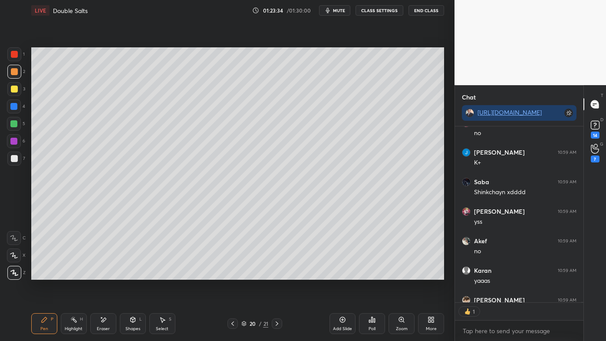
click at [76, 274] on div "Highlight H" at bounding box center [74, 323] width 26 height 21
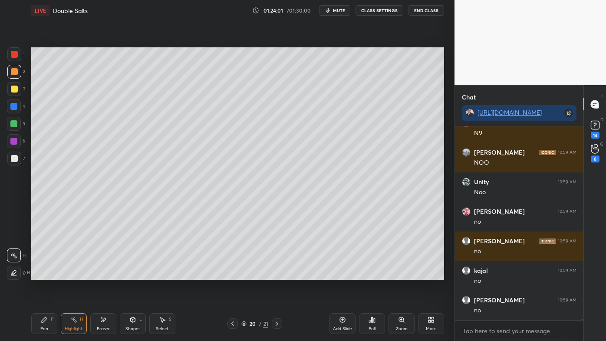
click at [341, 274] on icon at bounding box center [342, 319] width 7 height 7
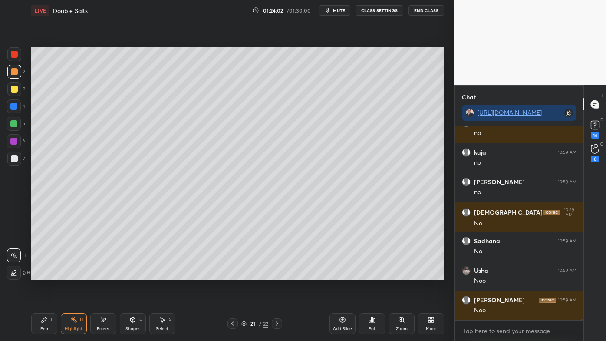
click at [46, 274] on icon at bounding box center [44, 319] width 7 height 7
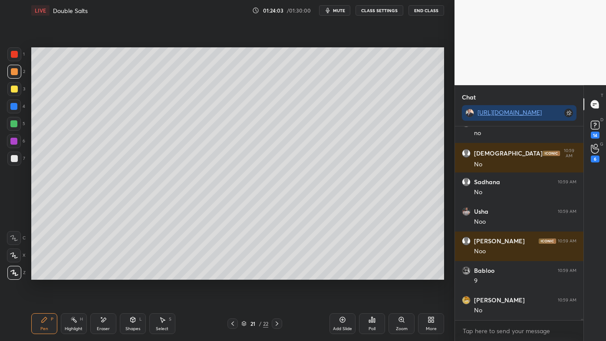
drag, startPoint x: 14, startPoint y: 88, endPoint x: 26, endPoint y: 83, distance: 13.0
click at [14, 89] on div at bounding box center [14, 89] width 7 height 7
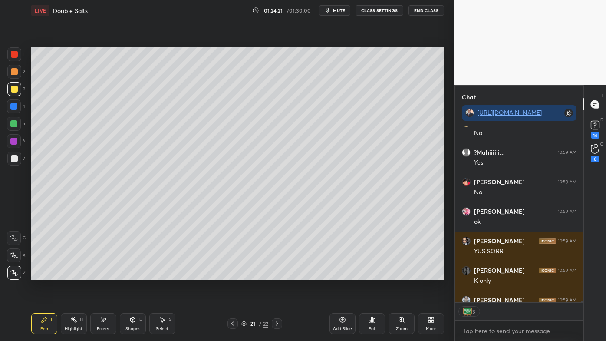
click at [69, 274] on div "Highlight H" at bounding box center [74, 323] width 26 height 21
drag, startPoint x: 73, startPoint y: 317, endPoint x: 72, endPoint y: 313, distance: 4.4
click at [73, 274] on icon at bounding box center [73, 319] width 7 height 7
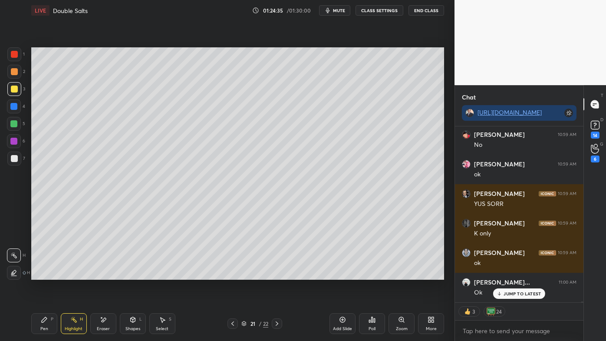
scroll to position [28468, 0]
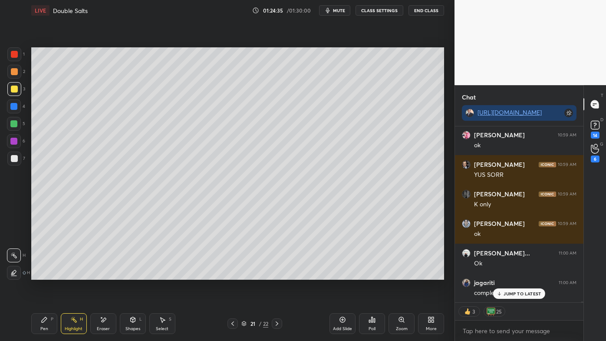
click at [45, 274] on div "Pen P" at bounding box center [44, 323] width 26 height 21
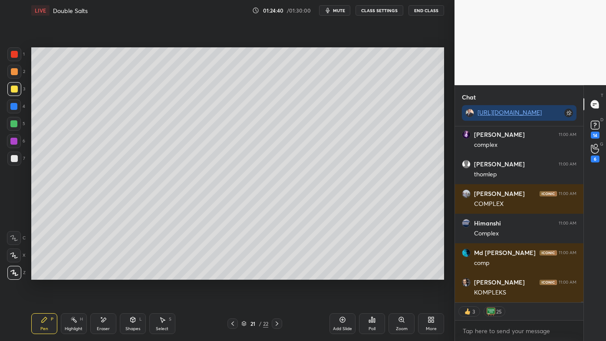
scroll to position [29797, 0]
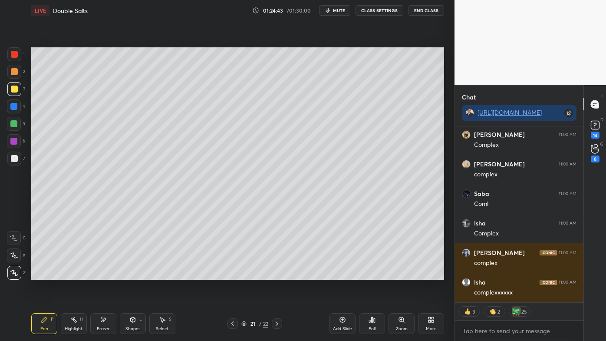
type textarea "x"
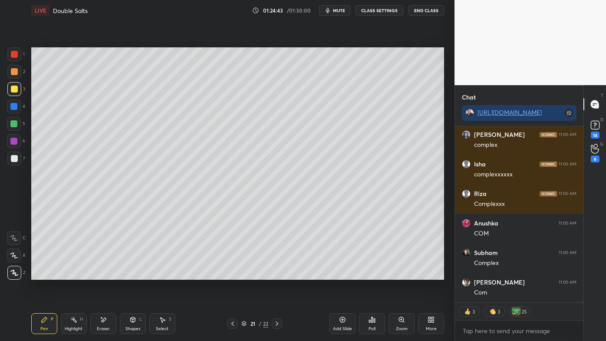
drag, startPoint x: 98, startPoint y: 320, endPoint x: 101, endPoint y: 315, distance: 5.9
click at [99, 274] on div "Eraser" at bounding box center [103, 323] width 26 height 21
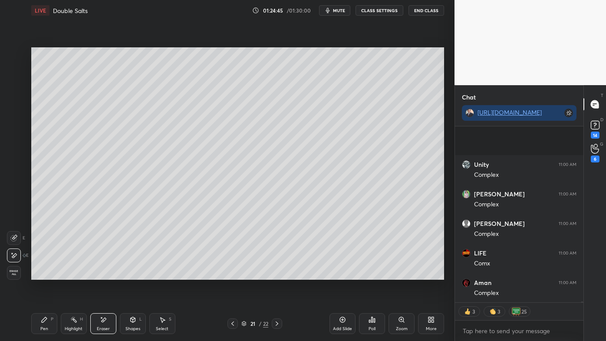
scroll to position [30653, 0]
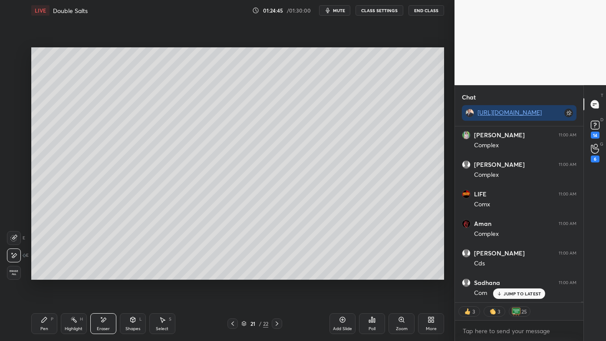
drag, startPoint x: 73, startPoint y: 318, endPoint x: 84, endPoint y: 293, distance: 28.0
click at [73, 316] on icon at bounding box center [73, 319] width 7 height 7
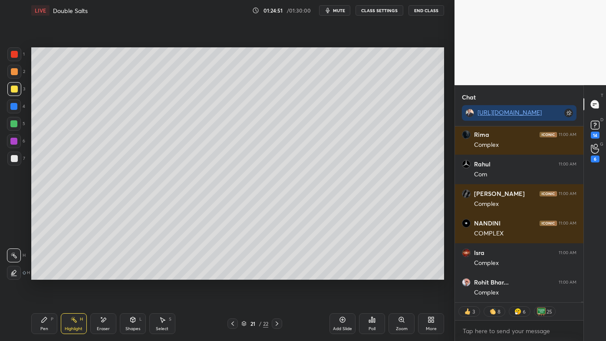
scroll to position [31215, 0]
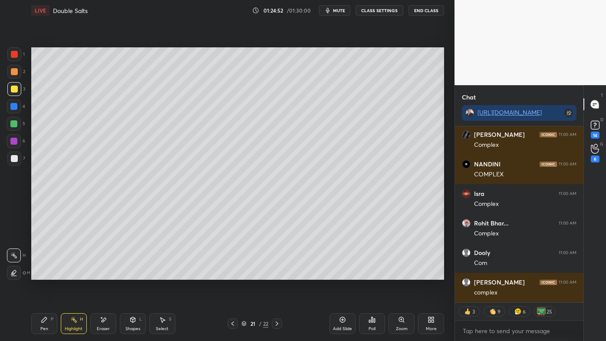
click at [25, 172] on div "1 2 3 4 5 6 7 C X Z E E Erase all H H LIVE Double Salts 01:24:52 / 01:30:00 mut…" at bounding box center [224, 170] width 448 height 341
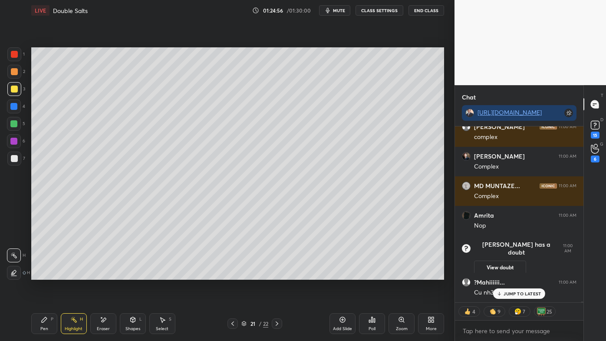
scroll to position [30139, 0]
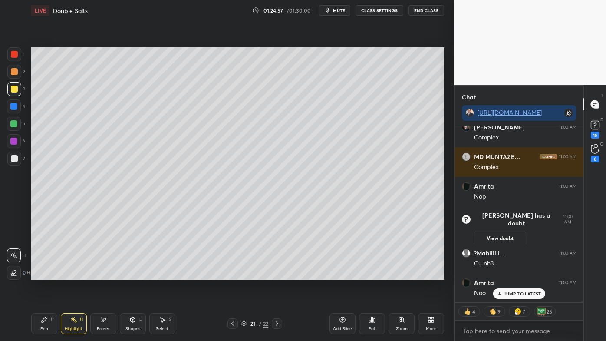
click at [39, 320] on div "Pen P" at bounding box center [44, 323] width 26 height 21
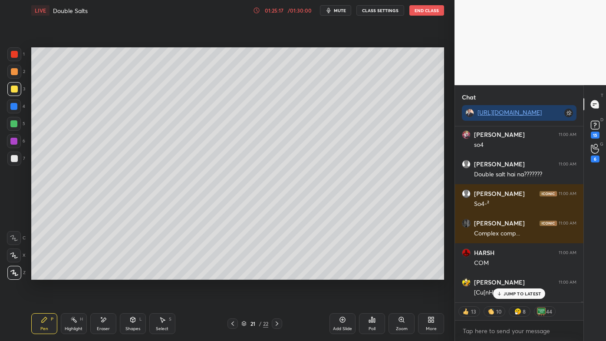
scroll to position [31321, 0]
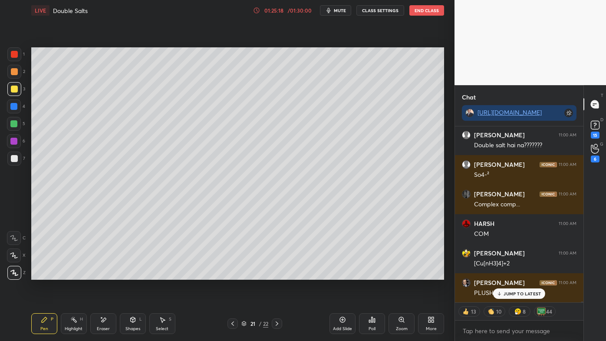
click at [73, 318] on rect at bounding box center [75, 320] width 4 height 4
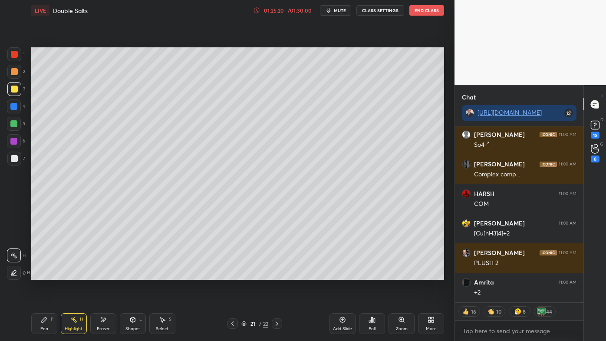
scroll to position [31380, 0]
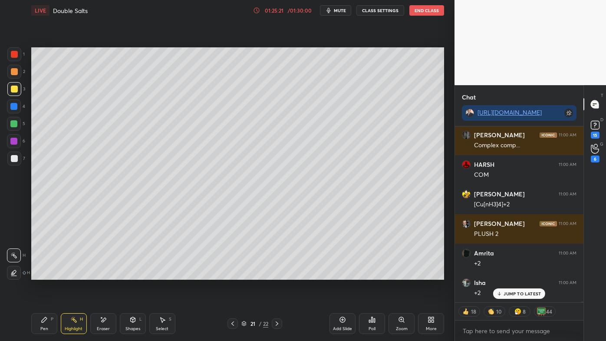
drag, startPoint x: 68, startPoint y: 318, endPoint x: 67, endPoint y: 297, distance: 21.8
click at [68, 318] on div "Highlight H" at bounding box center [74, 323] width 26 height 21
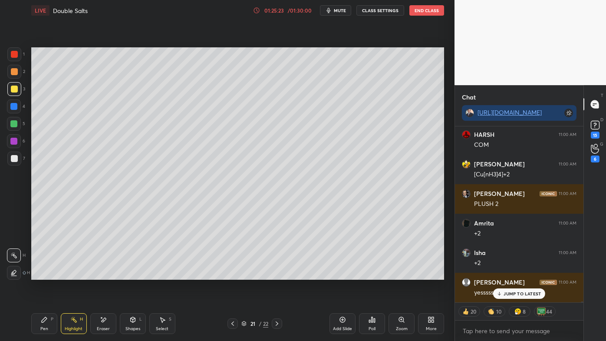
scroll to position [0, 0]
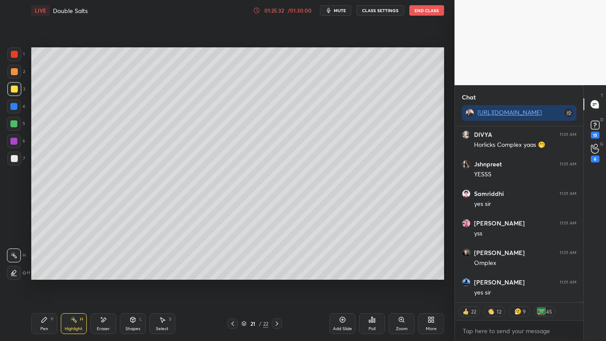
drag, startPoint x: 43, startPoint y: 322, endPoint x: 49, endPoint y: 304, distance: 18.8
click at [42, 321] on icon at bounding box center [44, 319] width 5 height 5
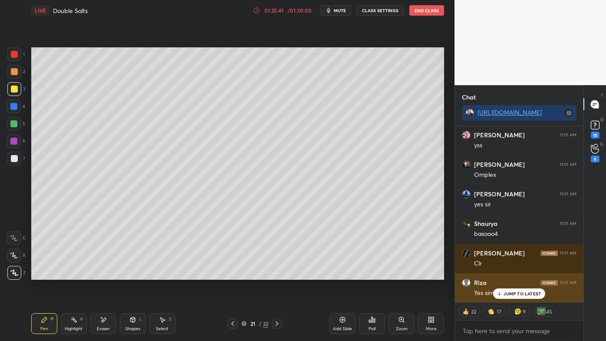
click at [509, 295] on p "JUMP TO LATEST" at bounding box center [522, 293] width 37 height 5
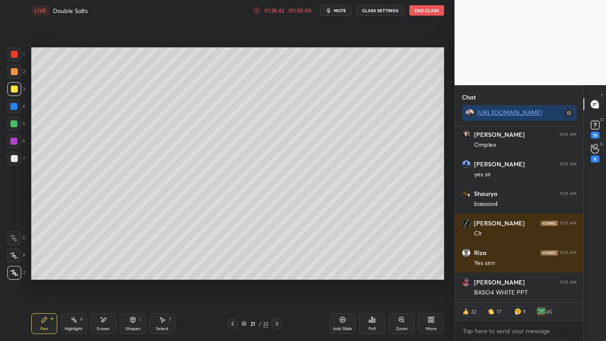
drag, startPoint x: 74, startPoint y: 319, endPoint x: 103, endPoint y: 288, distance: 42.4
click at [74, 318] on icon at bounding box center [73, 319] width 7 height 7
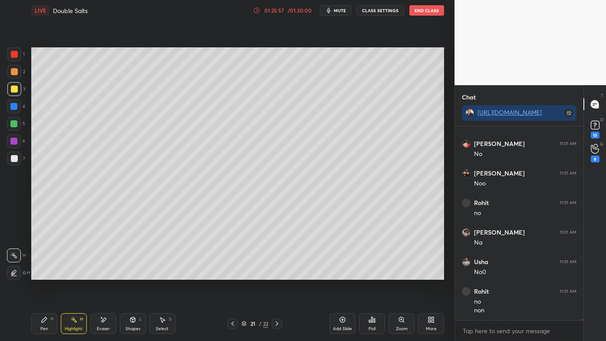
click at [24, 129] on div "1 2 3 4 5 6 7 C X Z E E Erase all H H LIVE Double Salts 01:25:57 / 01:30:00 mut…" at bounding box center [224, 170] width 448 height 341
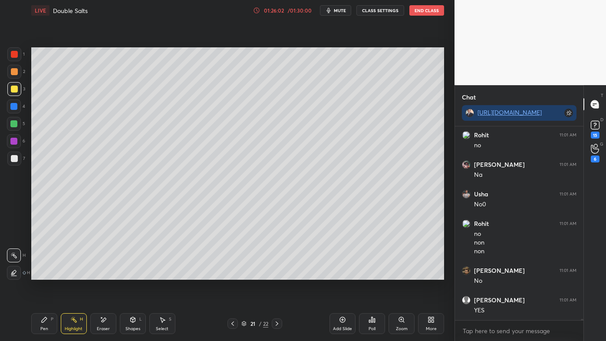
click at [379, 283] on div "Setting up your live class Poll for secs No correct answer Start poll" at bounding box center [238, 163] width 420 height 285
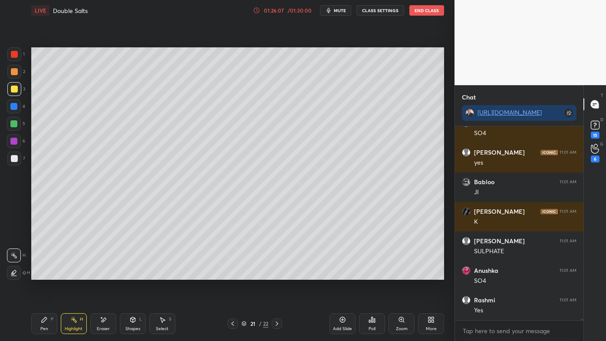
drag, startPoint x: 44, startPoint y: 324, endPoint x: 40, endPoint y: 319, distance: 6.3
click at [43, 324] on div "Pen P" at bounding box center [44, 323] width 26 height 21
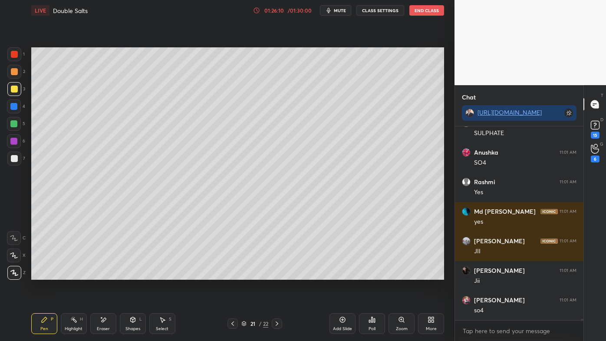
drag, startPoint x: 9, startPoint y: 160, endPoint x: 21, endPoint y: 147, distance: 17.5
click at [10, 160] on div at bounding box center [14, 159] width 14 height 14
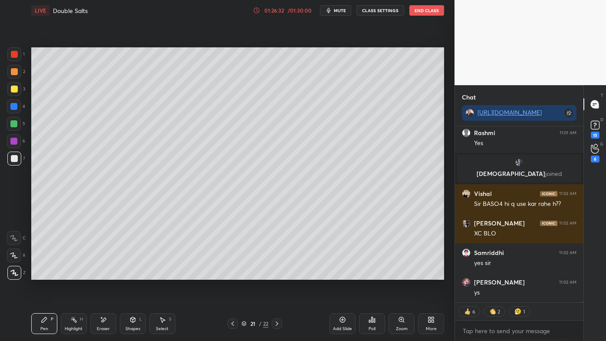
drag, startPoint x: 76, startPoint y: 322, endPoint x: 83, endPoint y: 306, distance: 16.9
click at [76, 320] on icon at bounding box center [73, 319] width 7 height 7
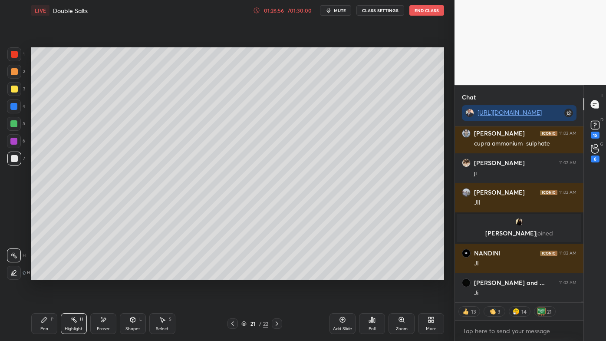
click at [234, 324] on icon at bounding box center [232, 323] width 7 height 7
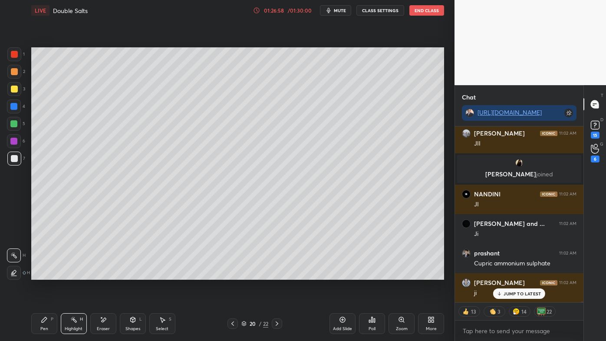
click at [45, 317] on icon at bounding box center [44, 319] width 5 height 5
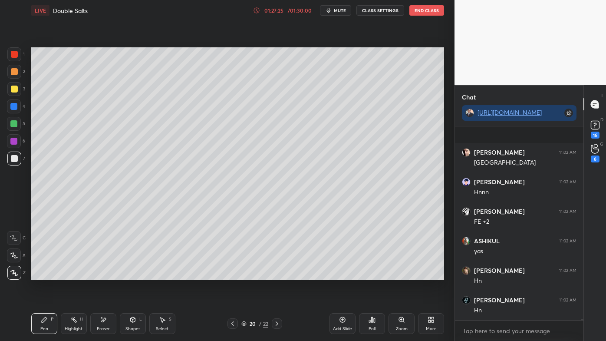
scroll to position [34326, 0]
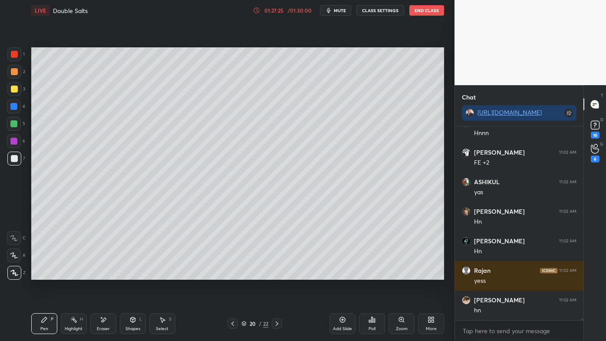
click at [277, 322] on icon at bounding box center [277, 323] width 7 height 7
click at [278, 322] on icon at bounding box center [277, 323] width 7 height 7
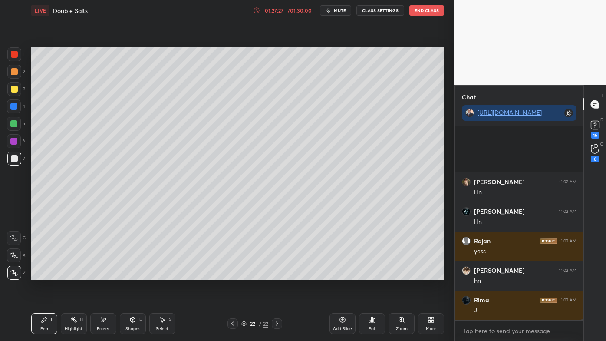
scroll to position [34444, 0]
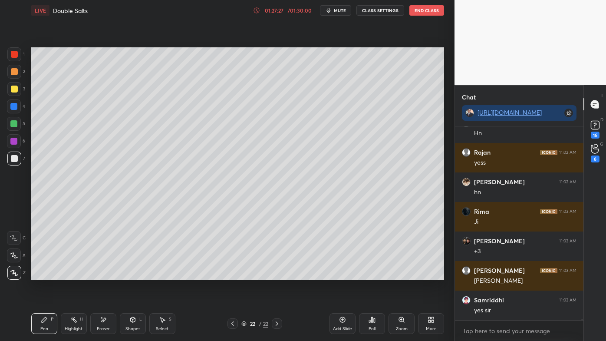
click at [234, 322] on icon at bounding box center [232, 323] width 7 height 7
click at [346, 321] on icon at bounding box center [342, 319] width 7 height 7
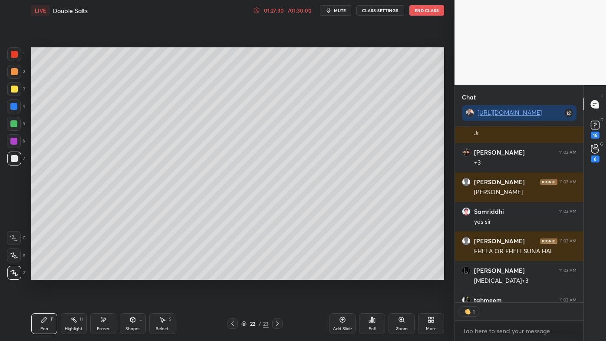
scroll to position [174, 126]
click at [35, 317] on div "Pen P" at bounding box center [44, 323] width 26 height 21
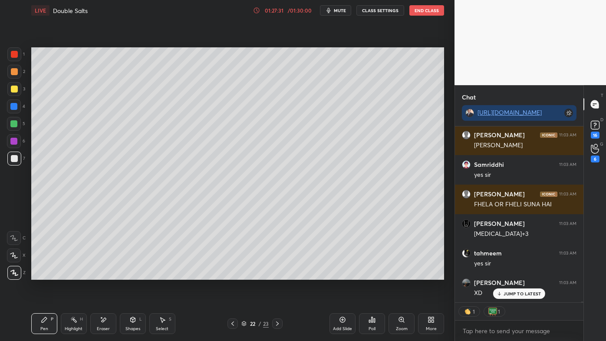
click at [9, 70] on div at bounding box center [14, 72] width 14 height 14
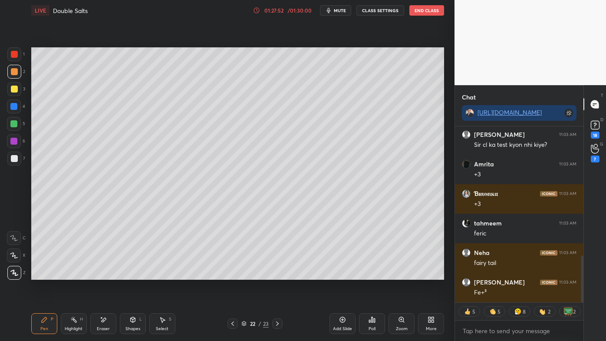
drag, startPoint x: 76, startPoint y: 317, endPoint x: 77, endPoint y: 301, distance: 16.1
click at [76, 316] on icon at bounding box center [73, 319] width 7 height 7
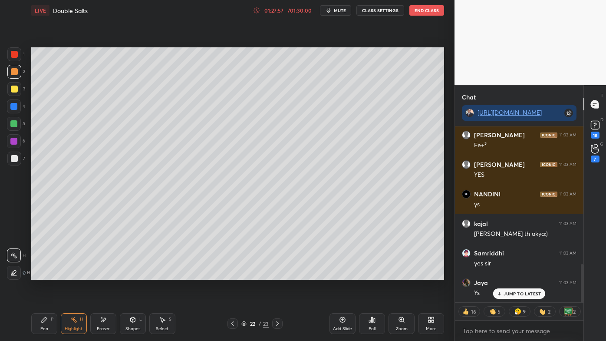
click at [43, 315] on div "Pen P" at bounding box center [44, 323] width 26 height 21
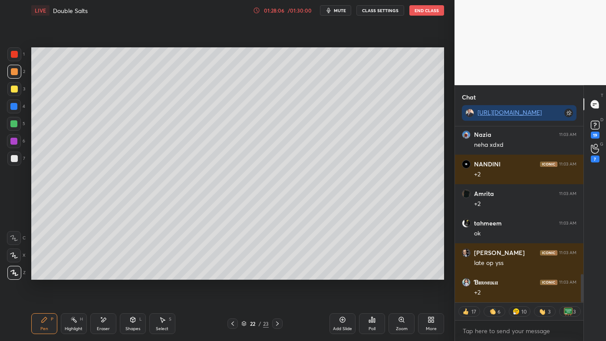
click at [70, 319] on icon at bounding box center [73, 319] width 7 height 7
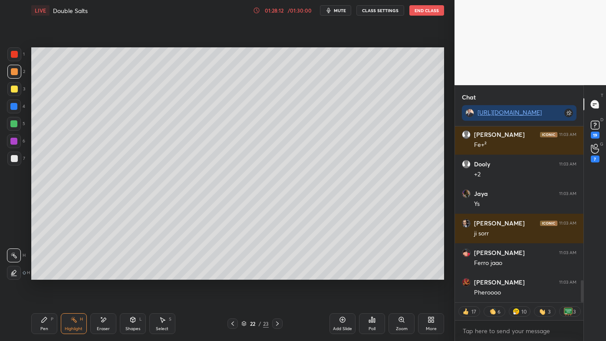
drag, startPoint x: 39, startPoint y: 322, endPoint x: 36, endPoint y: 311, distance: 11.4
click at [38, 321] on div "Pen P" at bounding box center [44, 323] width 26 height 21
drag, startPoint x: 17, startPoint y: 88, endPoint x: 13, endPoint y: 86, distance: 4.7
click at [17, 89] on div at bounding box center [14, 89] width 14 height 14
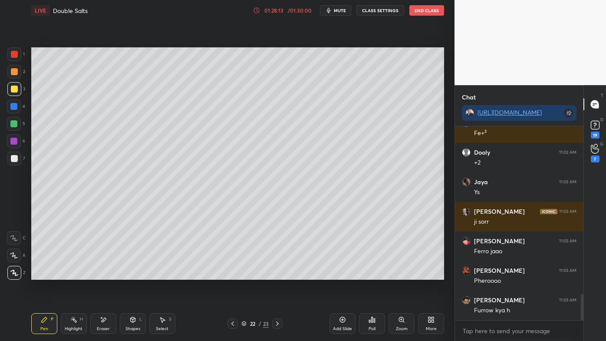
click at [42, 320] on icon at bounding box center [44, 319] width 5 height 5
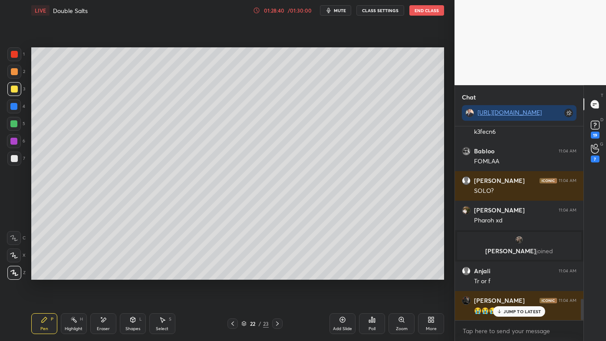
click at [16, 73] on div at bounding box center [14, 71] width 7 height 7
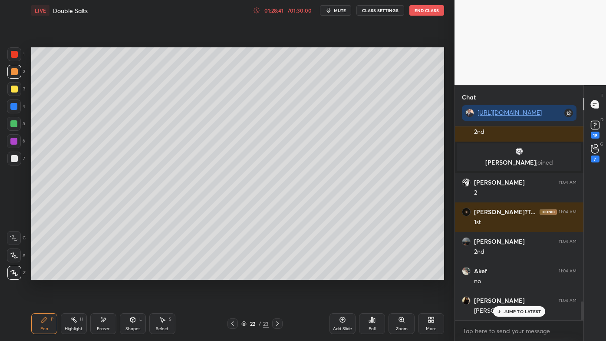
drag, startPoint x: 15, startPoint y: 87, endPoint x: 26, endPoint y: 82, distance: 11.9
click at [16, 87] on div at bounding box center [14, 89] width 7 height 7
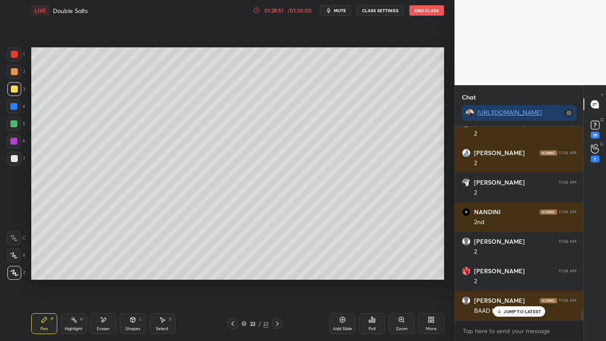
drag, startPoint x: 68, startPoint y: 310, endPoint x: 95, endPoint y: 286, distance: 36.3
click at [69, 309] on div "Pen P Highlight H Eraser Shapes L Select S 22 / 23 Add Slide Poll Zoom More" at bounding box center [237, 323] width 413 height 35
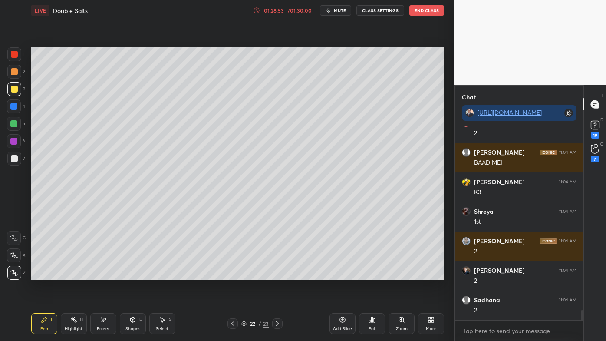
click at [70, 320] on icon at bounding box center [73, 319] width 7 height 7
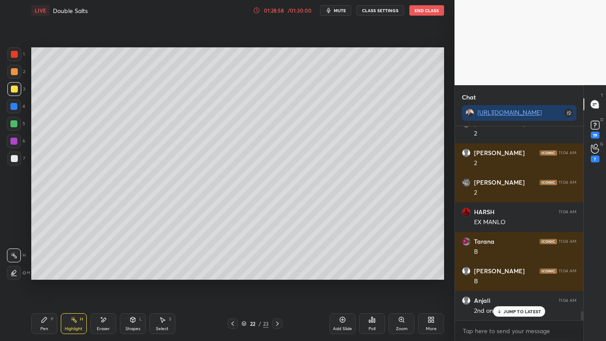
drag, startPoint x: 44, startPoint y: 318, endPoint x: 43, endPoint y: 310, distance: 7.9
click at [44, 318] on icon at bounding box center [44, 319] width 7 height 7
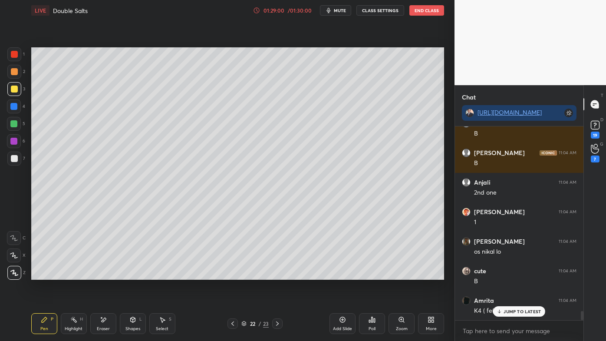
click at [15, 160] on div at bounding box center [14, 158] width 7 height 7
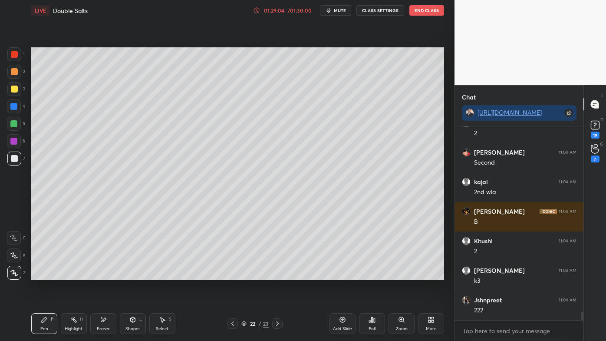
drag, startPoint x: 68, startPoint y: 319, endPoint x: 87, endPoint y: 297, distance: 28.6
click at [69, 316] on div "Highlight H" at bounding box center [74, 323] width 26 height 21
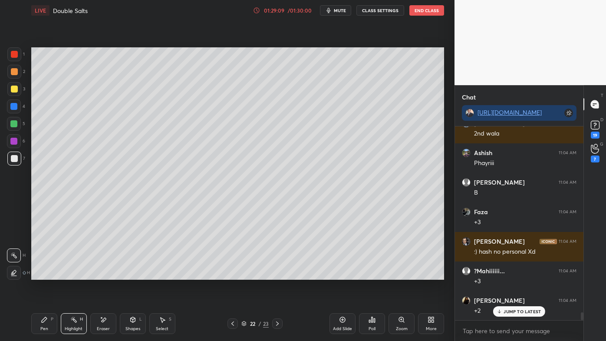
drag, startPoint x: 41, startPoint y: 320, endPoint x: 46, endPoint y: 308, distance: 13.2
click at [41, 318] on icon at bounding box center [44, 319] width 7 height 7
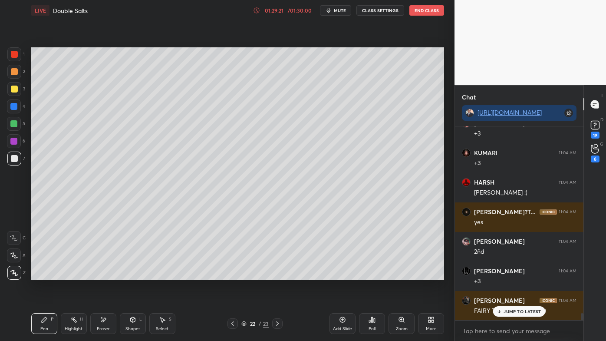
drag, startPoint x: 75, startPoint y: 320, endPoint x: 84, endPoint y: 299, distance: 22.8
click at [75, 320] on icon at bounding box center [73, 319] width 7 height 7
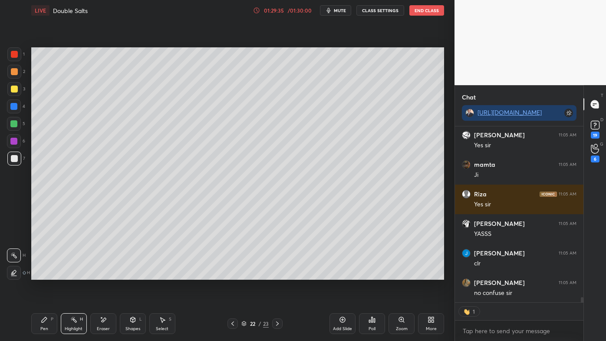
click at [46, 316] on icon at bounding box center [44, 319] width 7 height 7
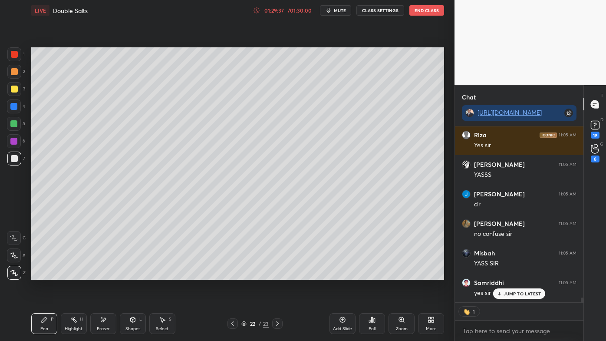
click at [341, 320] on icon at bounding box center [342, 319] width 3 height 3
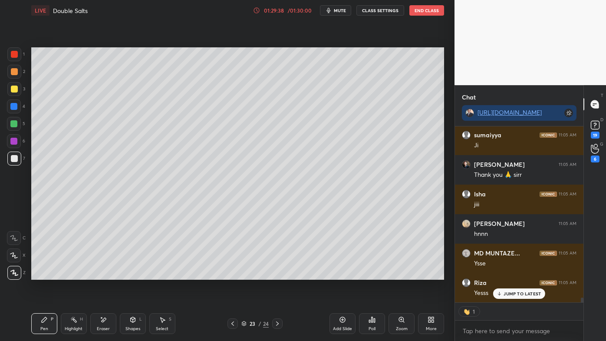
click at [43, 320] on icon at bounding box center [44, 319] width 7 height 7
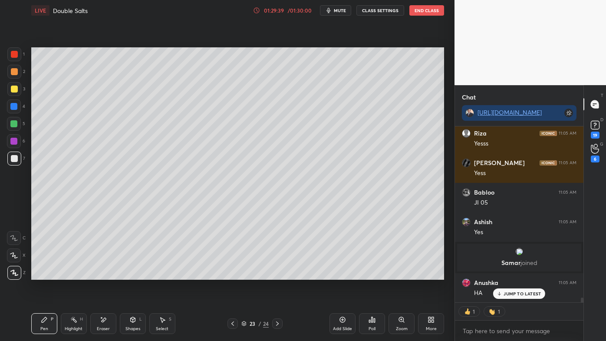
drag, startPoint x: 16, startPoint y: 70, endPoint x: 29, endPoint y: 67, distance: 13.8
click at [16, 70] on div at bounding box center [14, 71] width 7 height 7
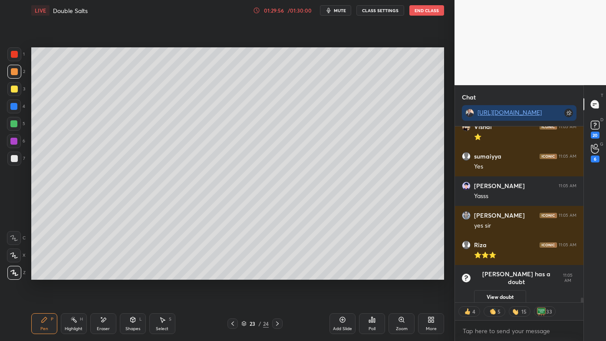
click at [15, 88] on div at bounding box center [14, 89] width 7 height 7
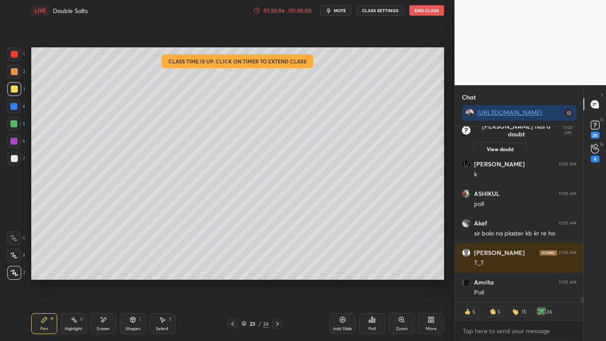
click at [377, 320] on div "Poll" at bounding box center [372, 323] width 26 height 21
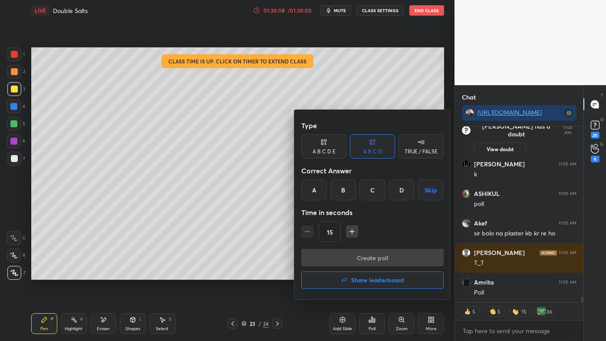
click at [315, 192] on div "A" at bounding box center [314, 189] width 26 height 21
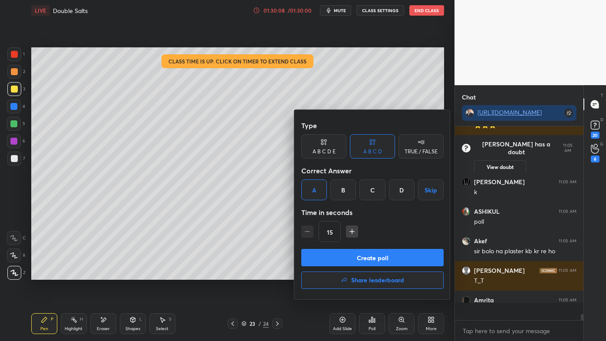
click at [344, 255] on button "Create poll" at bounding box center [372, 257] width 142 height 17
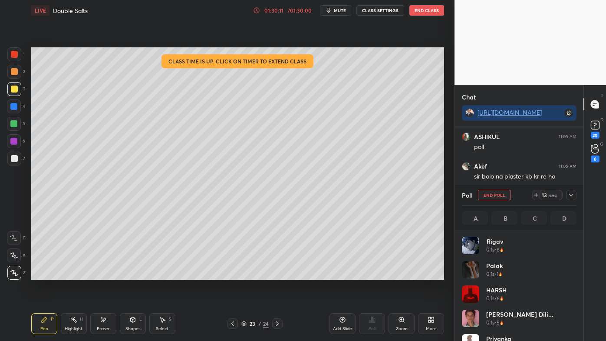
click at [15, 73] on div at bounding box center [14, 71] width 7 height 7
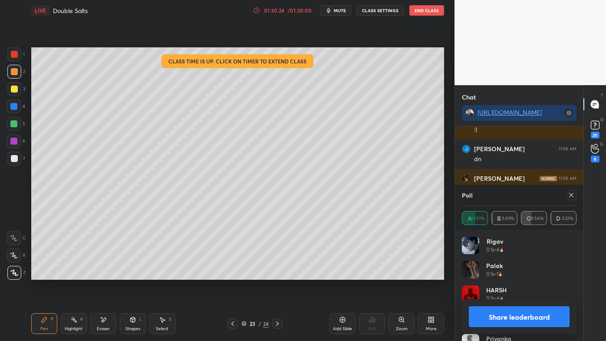
click at [572, 196] on icon at bounding box center [571, 195] width 7 height 7
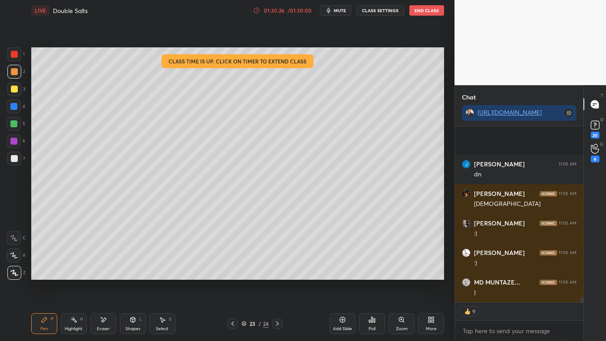
drag, startPoint x: 46, startPoint y: 314, endPoint x: 40, endPoint y: 303, distance: 12.2
click at [44, 314] on div "Pen P" at bounding box center [44, 323] width 26 height 21
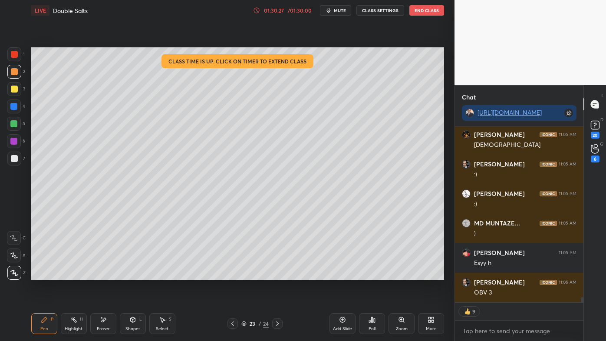
drag, startPoint x: 19, startPoint y: 152, endPoint x: 24, endPoint y: 141, distance: 12.0
click at [19, 151] on div "1 2 3 4 5 6 7" at bounding box center [16, 108] width 18 height 122
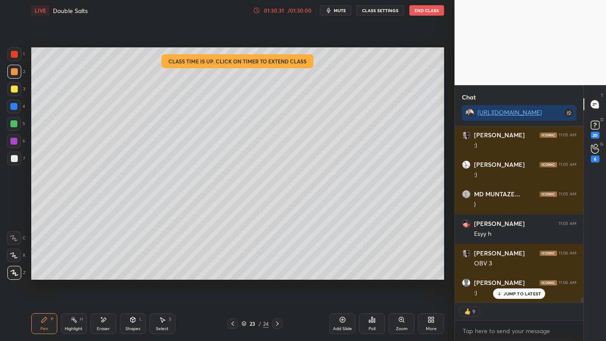
drag, startPoint x: 74, startPoint y: 321, endPoint x: 81, endPoint y: 288, distance: 33.7
click at [75, 320] on rect at bounding box center [75, 320] width 4 height 4
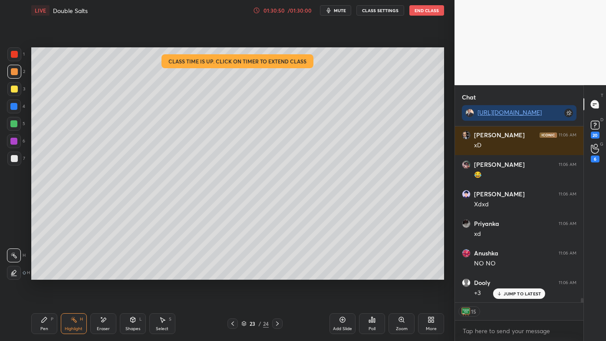
drag, startPoint x: 39, startPoint y: 320, endPoint x: 37, endPoint y: 305, distance: 14.9
click at [38, 319] on div "Pen P" at bounding box center [44, 323] width 26 height 21
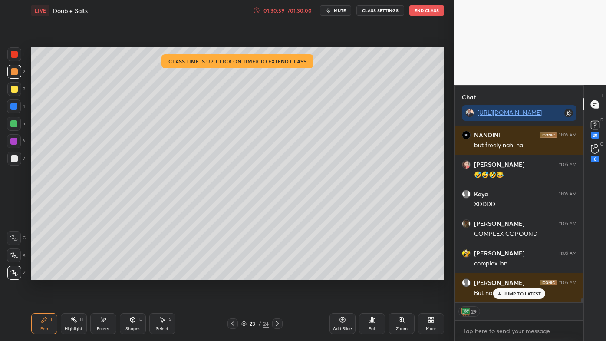
drag, startPoint x: 71, startPoint y: 314, endPoint x: 69, endPoint y: 305, distance: 9.5
click at [69, 311] on div "Pen P Highlight H Eraser Shapes L Select S 23 / 24 Add Slide Poll Zoom More" at bounding box center [237, 323] width 413 height 35
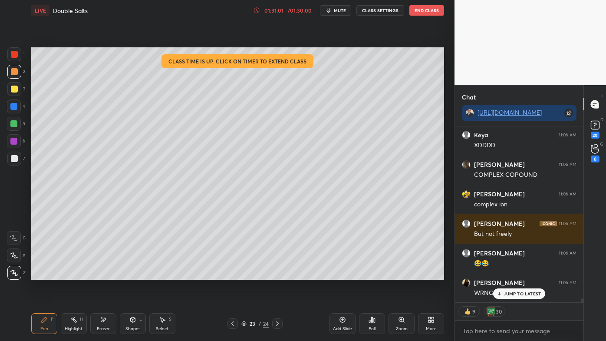
drag, startPoint x: 101, startPoint y: 321, endPoint x: 105, endPoint y: 292, distance: 29.0
click at [101, 319] on icon at bounding box center [103, 319] width 7 height 7
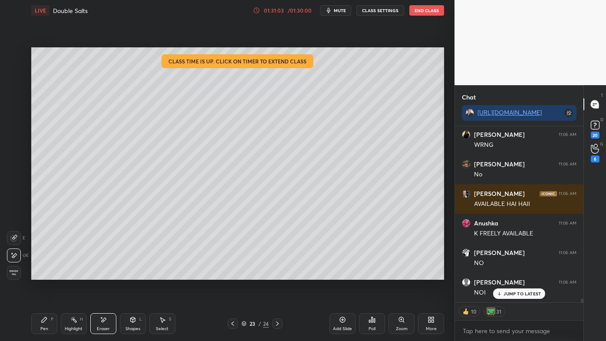
click at [73, 320] on rect at bounding box center [75, 320] width 4 height 4
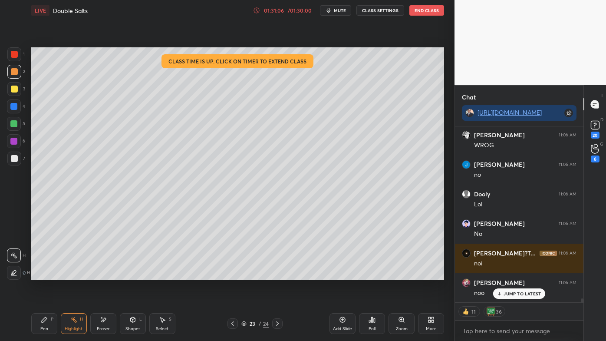
click at [65, 319] on div "Highlight H" at bounding box center [74, 323] width 26 height 21
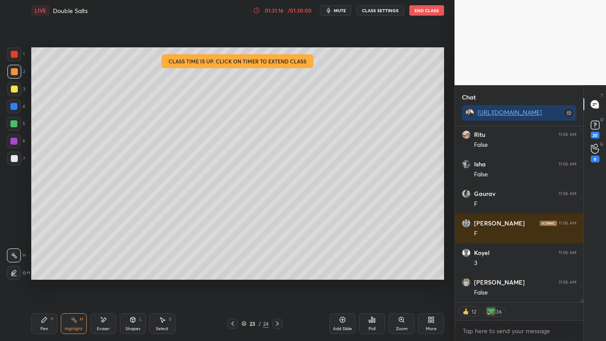
click at [40, 315] on div "Pen P" at bounding box center [44, 323] width 26 height 21
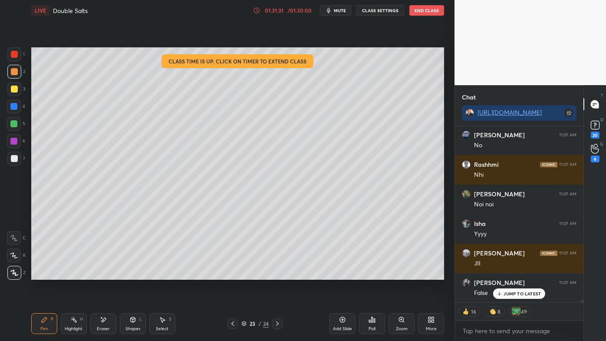
drag, startPoint x: 76, startPoint y: 317, endPoint x: 82, endPoint y: 301, distance: 17.2
click at [76, 316] on icon at bounding box center [73, 319] width 7 height 7
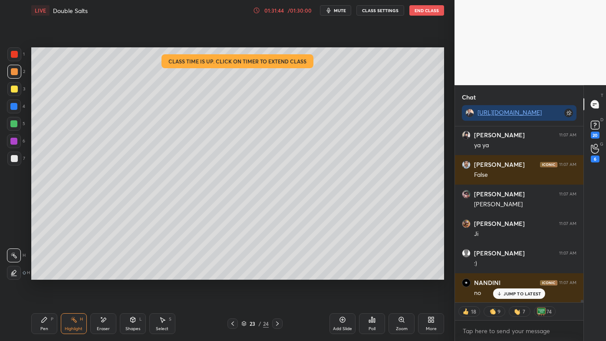
click at [105, 318] on div "Eraser" at bounding box center [103, 323] width 26 height 21
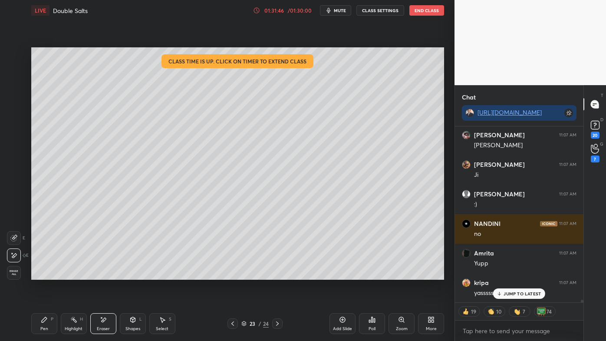
click at [39, 318] on div "Pen P" at bounding box center [44, 323] width 26 height 21
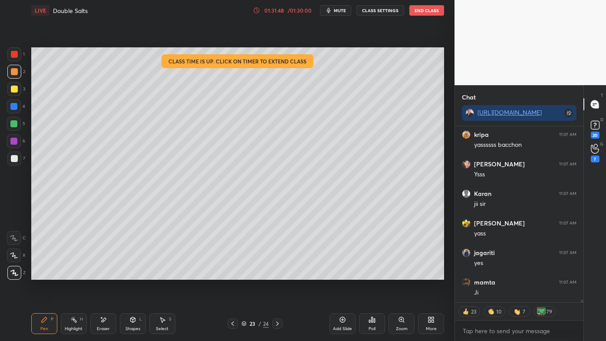
drag, startPoint x: 98, startPoint y: 319, endPoint x: 99, endPoint y: 314, distance: 5.4
click at [98, 317] on div "Eraser" at bounding box center [103, 323] width 26 height 21
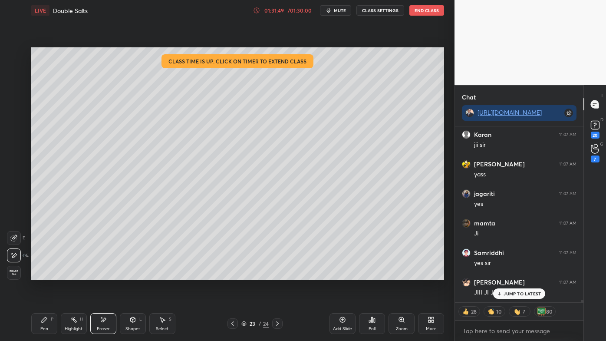
drag, startPoint x: 46, startPoint y: 321, endPoint x: 74, endPoint y: 283, distance: 47.5
click at [47, 319] on icon at bounding box center [44, 319] width 7 height 7
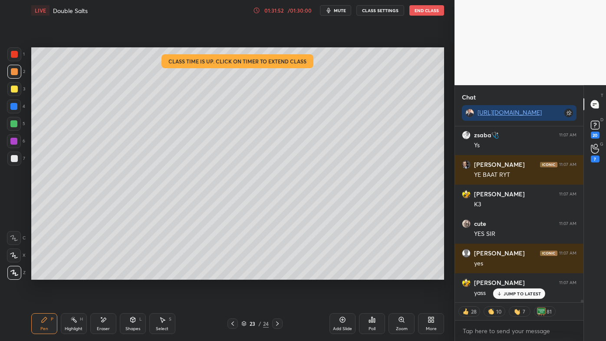
click at [102, 316] on icon at bounding box center [103, 319] width 7 height 7
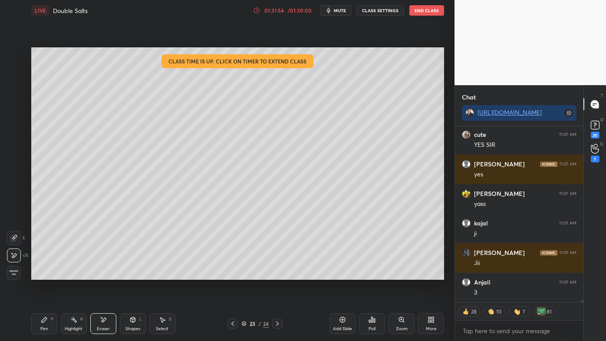
drag, startPoint x: 46, startPoint y: 316, endPoint x: 48, endPoint y: 306, distance: 10.3
click at [45, 314] on div "Pen P" at bounding box center [44, 323] width 26 height 21
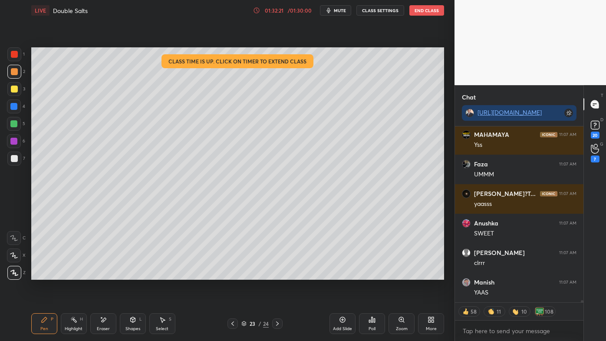
drag, startPoint x: 344, startPoint y: 318, endPoint x: 339, endPoint y: 306, distance: 13.1
click at [344, 318] on icon at bounding box center [342, 319] width 7 height 7
click at [42, 314] on div "Pen P" at bounding box center [44, 323] width 26 height 21
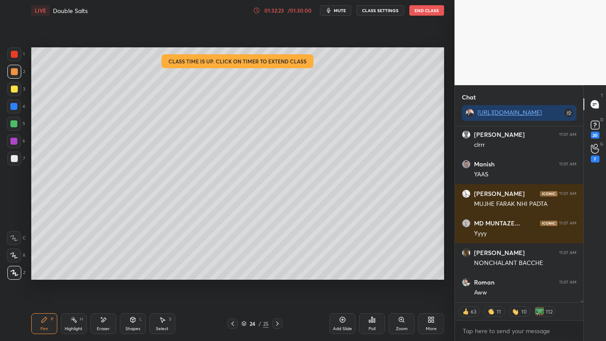
click at [15, 85] on div at bounding box center [14, 89] width 14 height 14
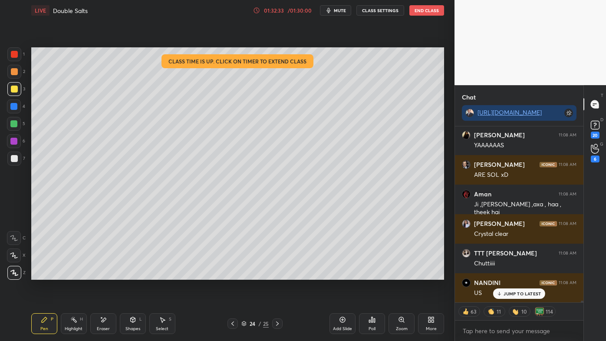
click at [18, 69] on div at bounding box center [14, 72] width 14 height 14
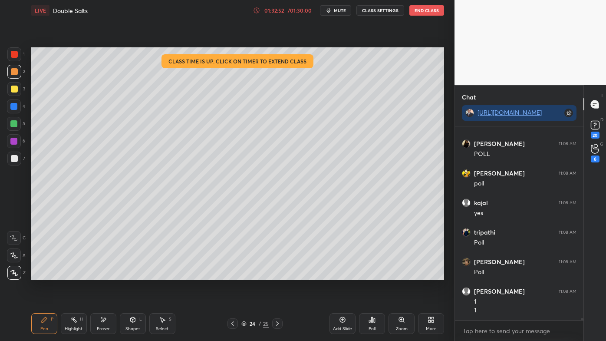
click at [373, 323] on div "Poll" at bounding box center [372, 323] width 26 height 21
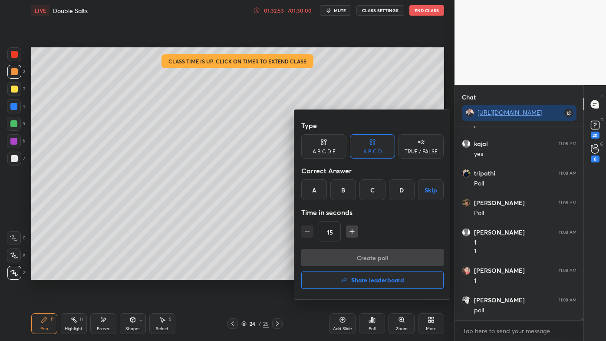
click at [318, 192] on div "A" at bounding box center [314, 189] width 26 height 21
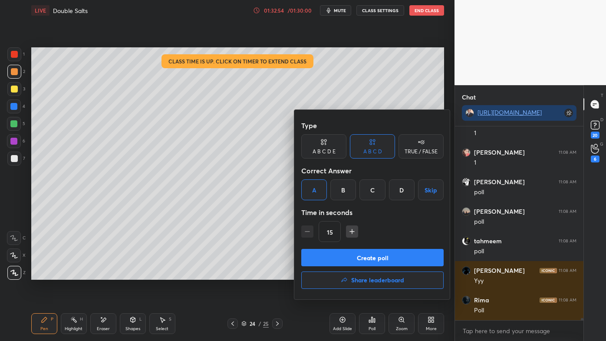
click at [350, 232] on icon "button" at bounding box center [352, 231] width 9 height 9
type input "30"
click at [343, 256] on button "Create poll" at bounding box center [372, 257] width 142 height 17
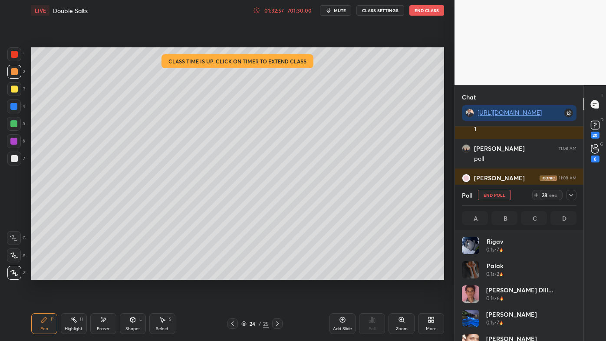
click at [17, 86] on div at bounding box center [14, 89] width 14 height 14
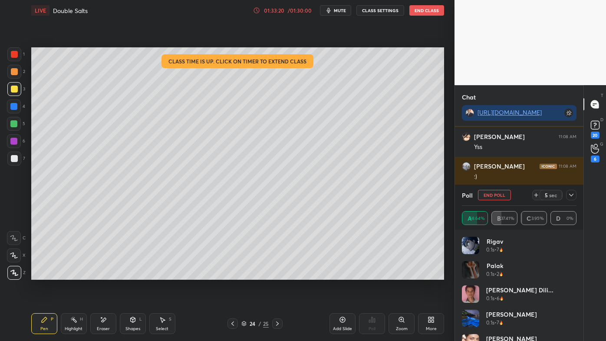
click at [570, 195] on icon at bounding box center [571, 195] width 7 height 7
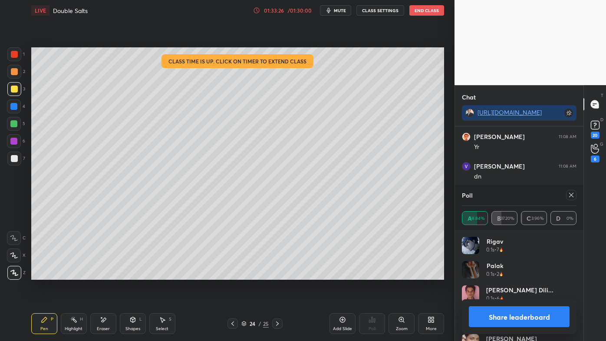
click at [573, 197] on icon at bounding box center [571, 195] width 7 height 7
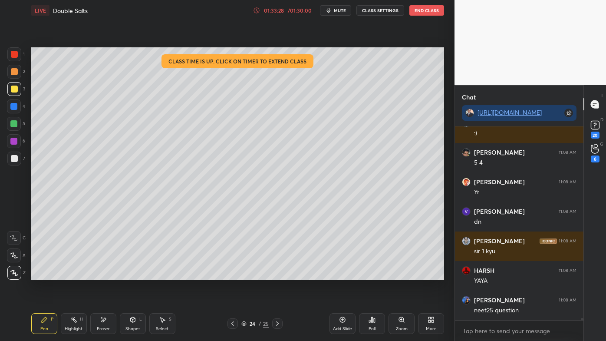
click at [70, 319] on icon at bounding box center [73, 319] width 7 height 7
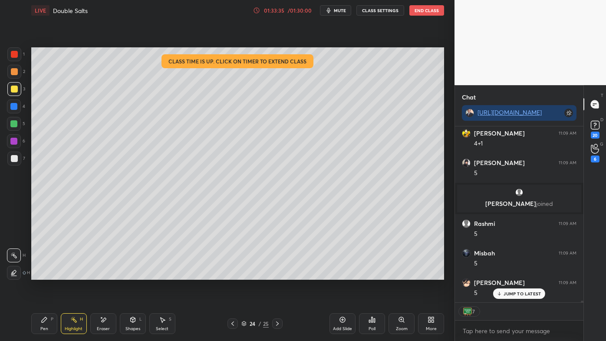
drag, startPoint x: 37, startPoint y: 322, endPoint x: 82, endPoint y: 280, distance: 61.8
click at [37, 321] on div "Pen P" at bounding box center [44, 323] width 26 height 21
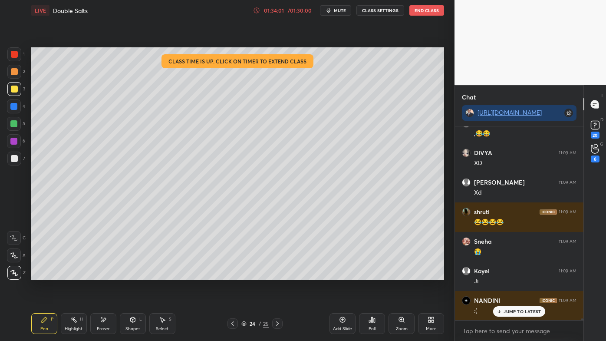
drag, startPoint x: 69, startPoint y: 321, endPoint x: 69, endPoint y: 317, distance: 4.4
click at [68, 319] on div "Highlight H" at bounding box center [74, 323] width 26 height 21
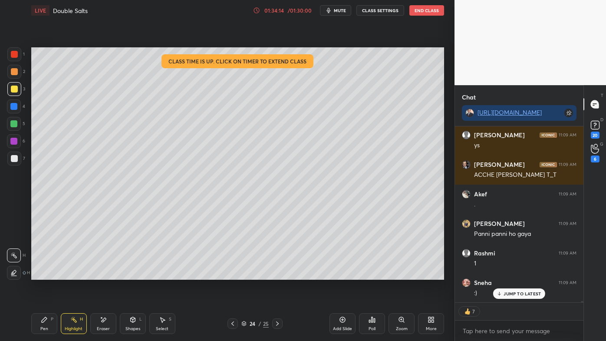
click at [68, 321] on div "Highlight H" at bounding box center [74, 323] width 26 height 21
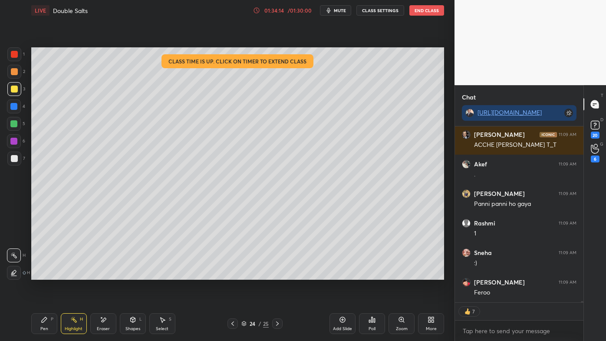
click at [15, 161] on div at bounding box center [14, 158] width 7 height 7
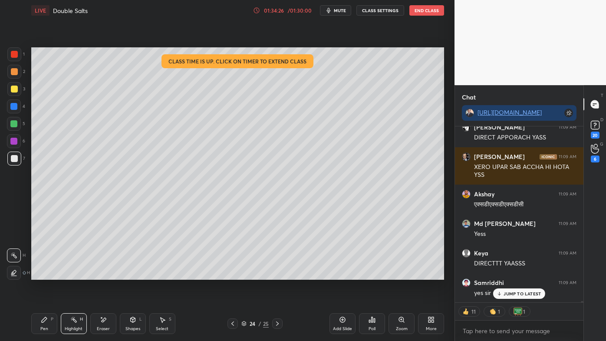
click at [51, 318] on div "P" at bounding box center [52, 319] width 3 height 4
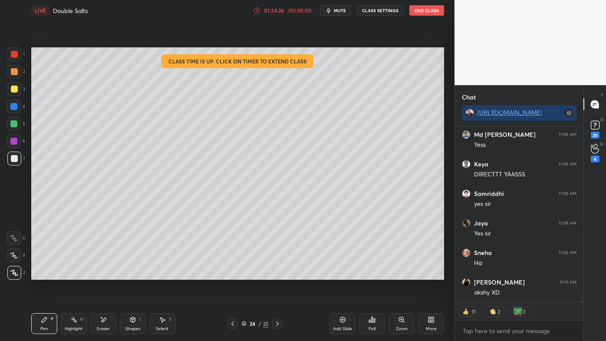
drag, startPoint x: 39, startPoint y: 321, endPoint x: 115, endPoint y: 281, distance: 85.1
click at [40, 319] on div "Pen P" at bounding box center [44, 323] width 26 height 21
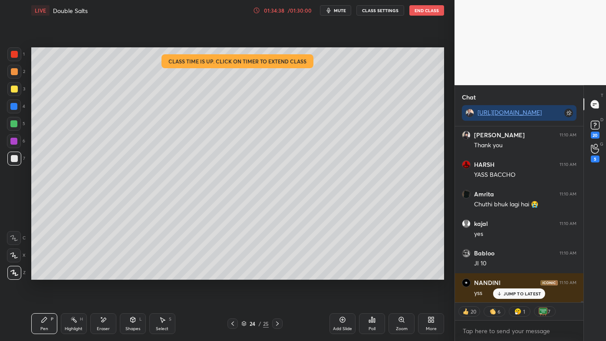
drag, startPoint x: 68, startPoint y: 317, endPoint x: 85, endPoint y: 284, distance: 37.3
click at [67, 315] on div "Highlight H" at bounding box center [74, 323] width 26 height 21
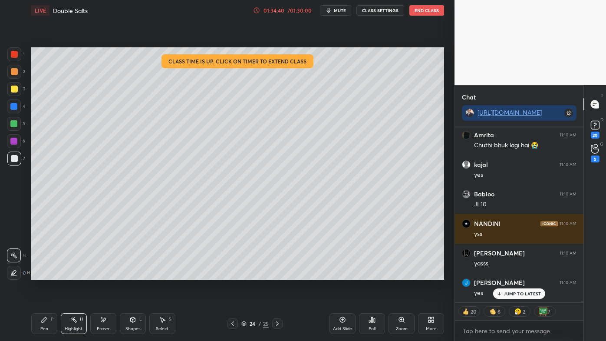
drag, startPoint x: 39, startPoint y: 319, endPoint x: 63, endPoint y: 292, distance: 36.6
click at [40, 318] on div "Pen P" at bounding box center [44, 323] width 26 height 21
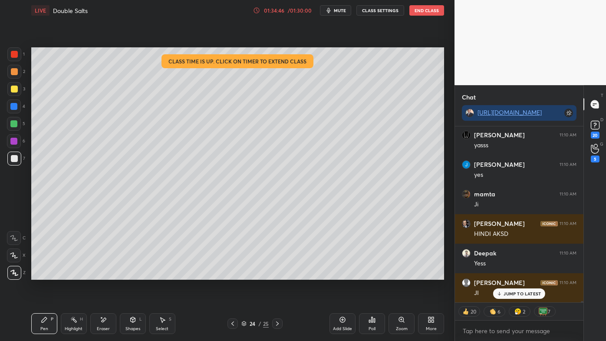
drag, startPoint x: 75, startPoint y: 321, endPoint x: 80, endPoint y: 313, distance: 9.4
click at [76, 320] on icon at bounding box center [73, 319] width 7 height 7
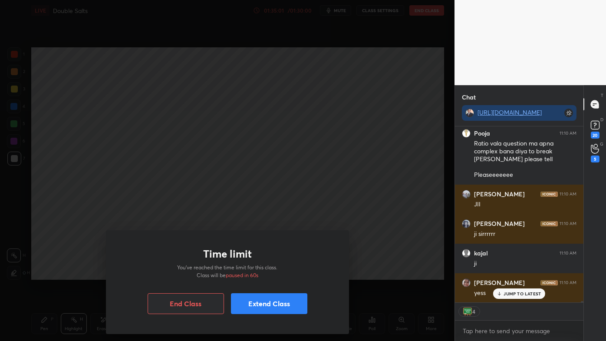
drag, startPoint x: 148, startPoint y: 131, endPoint x: 233, endPoint y: 129, distance: 85.1
click at [233, 129] on div "Time limit You’ve reached the time limit for this class. Class will be paused i…" at bounding box center [227, 170] width 455 height 341
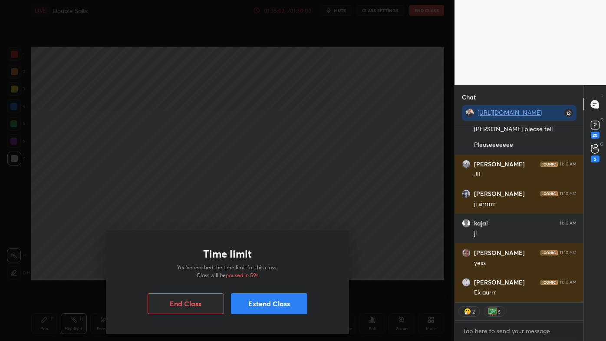
click at [245, 300] on button "Extend Class" at bounding box center [269, 303] width 76 height 21
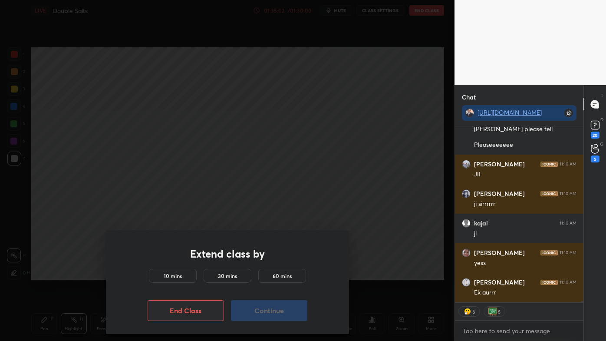
drag, startPoint x: 169, startPoint y: 273, endPoint x: 206, endPoint y: 292, distance: 41.6
click at [170, 274] on h5 "10 mins" at bounding box center [173, 276] width 18 height 8
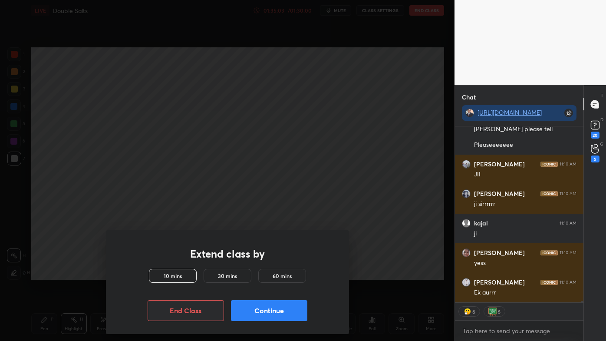
drag, startPoint x: 237, startPoint y: 307, endPoint x: 240, endPoint y: 289, distance: 18.1
click at [237, 306] on button "Continue" at bounding box center [269, 310] width 76 height 21
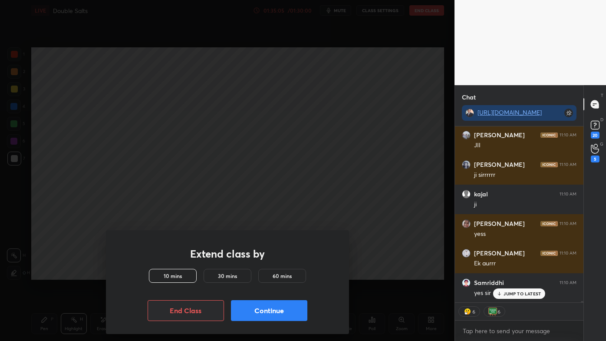
click at [258, 311] on button "Continue" at bounding box center [269, 310] width 76 height 21
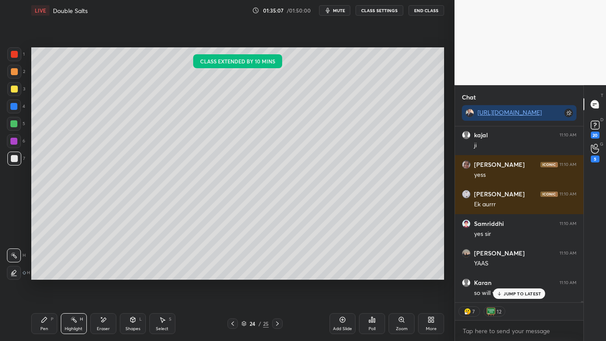
drag, startPoint x: 73, startPoint y: 318, endPoint x: 87, endPoint y: 280, distance: 40.4
click at [73, 315] on div "Highlight H" at bounding box center [74, 323] width 26 height 21
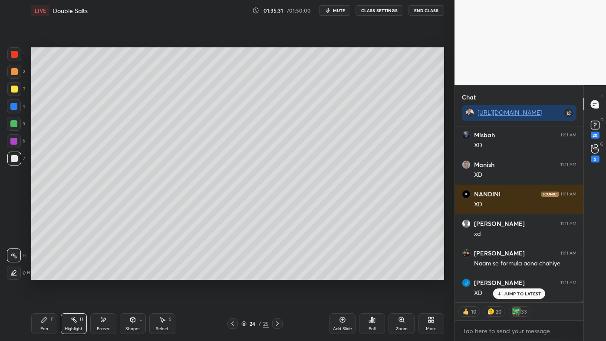
drag, startPoint x: 37, startPoint y: 323, endPoint x: 61, endPoint y: 294, distance: 37.6
click at [37, 322] on div "Pen P" at bounding box center [44, 323] width 26 height 21
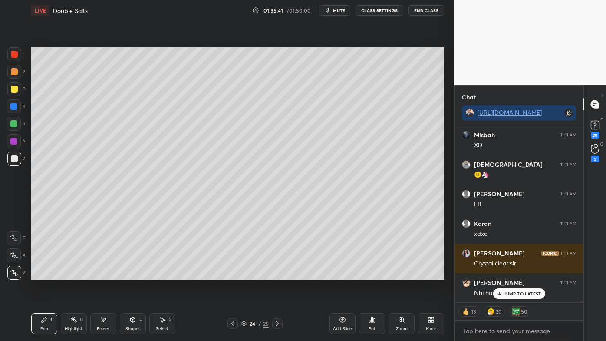
drag, startPoint x: 75, startPoint y: 321, endPoint x: 106, endPoint y: 285, distance: 47.4
click at [75, 319] on icon at bounding box center [73, 319] width 7 height 7
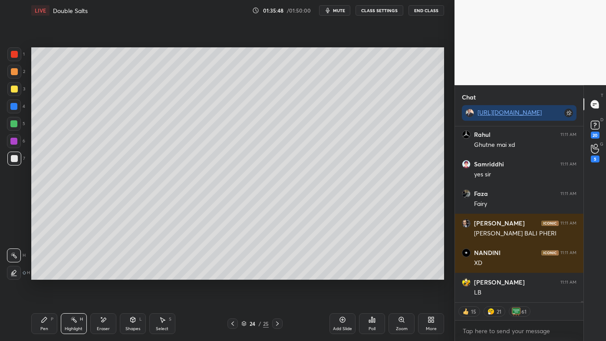
click at [277, 322] on icon at bounding box center [277, 323] width 3 height 4
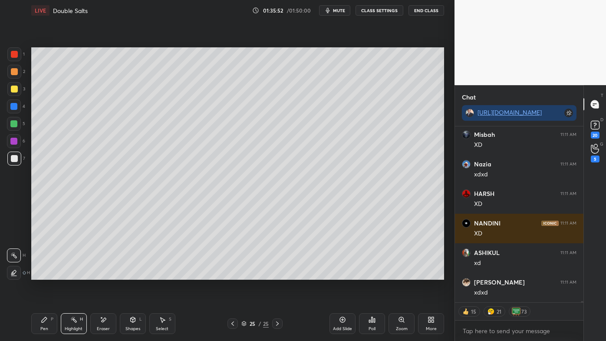
click at [373, 322] on icon at bounding box center [372, 319] width 1 height 5
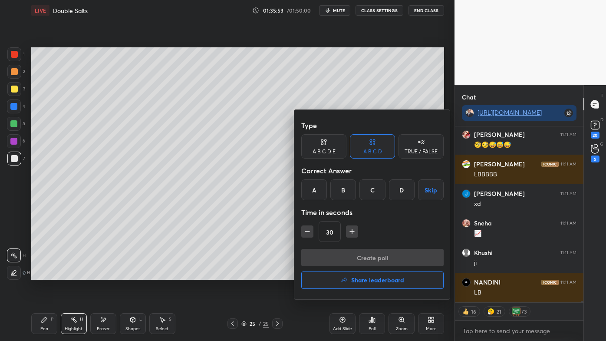
drag, startPoint x: 361, startPoint y: 281, endPoint x: 354, endPoint y: 282, distance: 7.4
click at [361, 281] on h4 "Share leaderboard" at bounding box center [377, 280] width 53 height 6
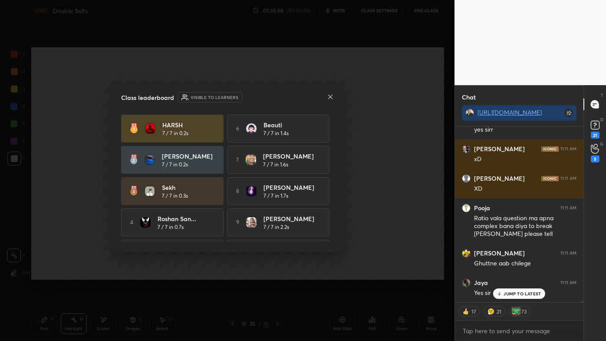
click at [331, 95] on icon at bounding box center [330, 96] width 7 height 7
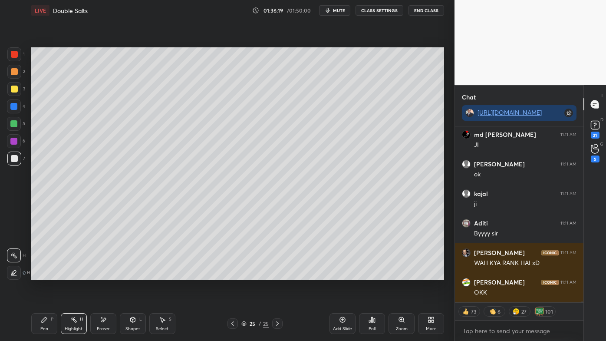
click at [373, 322] on icon at bounding box center [372, 319] width 1 height 5
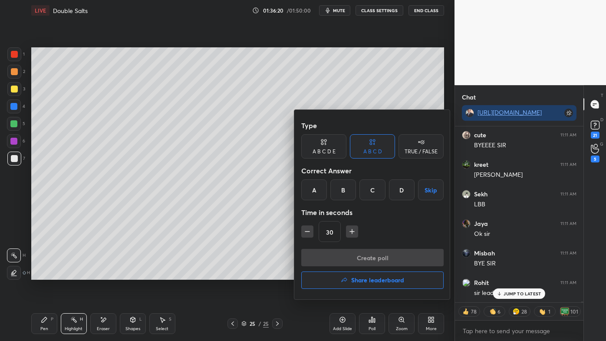
click at [365, 281] on h4 "Share leaderboard" at bounding box center [377, 280] width 53 height 6
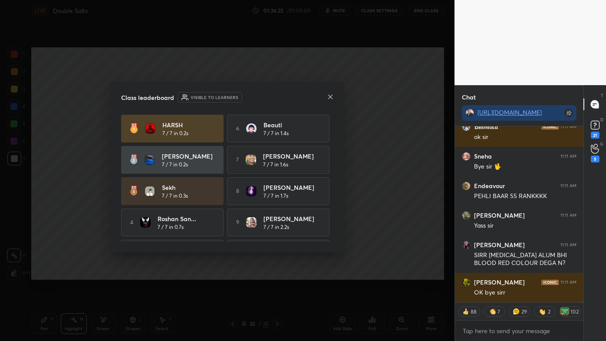
click at [332, 96] on icon at bounding box center [330, 96] width 7 height 7
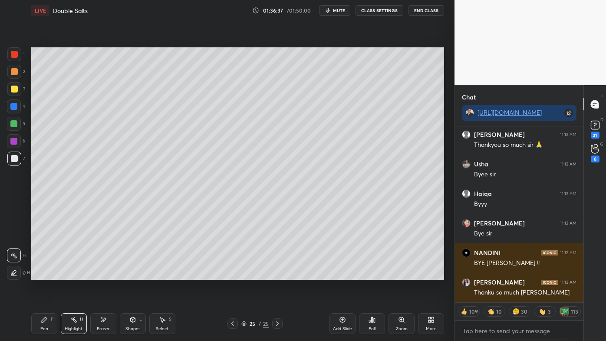
click at [429, 9] on button "End Class" at bounding box center [427, 10] width 36 height 10
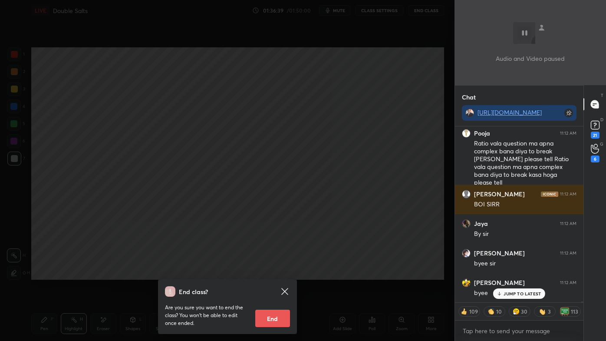
drag, startPoint x: 275, startPoint y: 317, endPoint x: 268, endPoint y: 314, distance: 8.0
click at [275, 317] on button "End" at bounding box center [272, 318] width 35 height 17
